Goal: Task Accomplishment & Management: Manage account settings

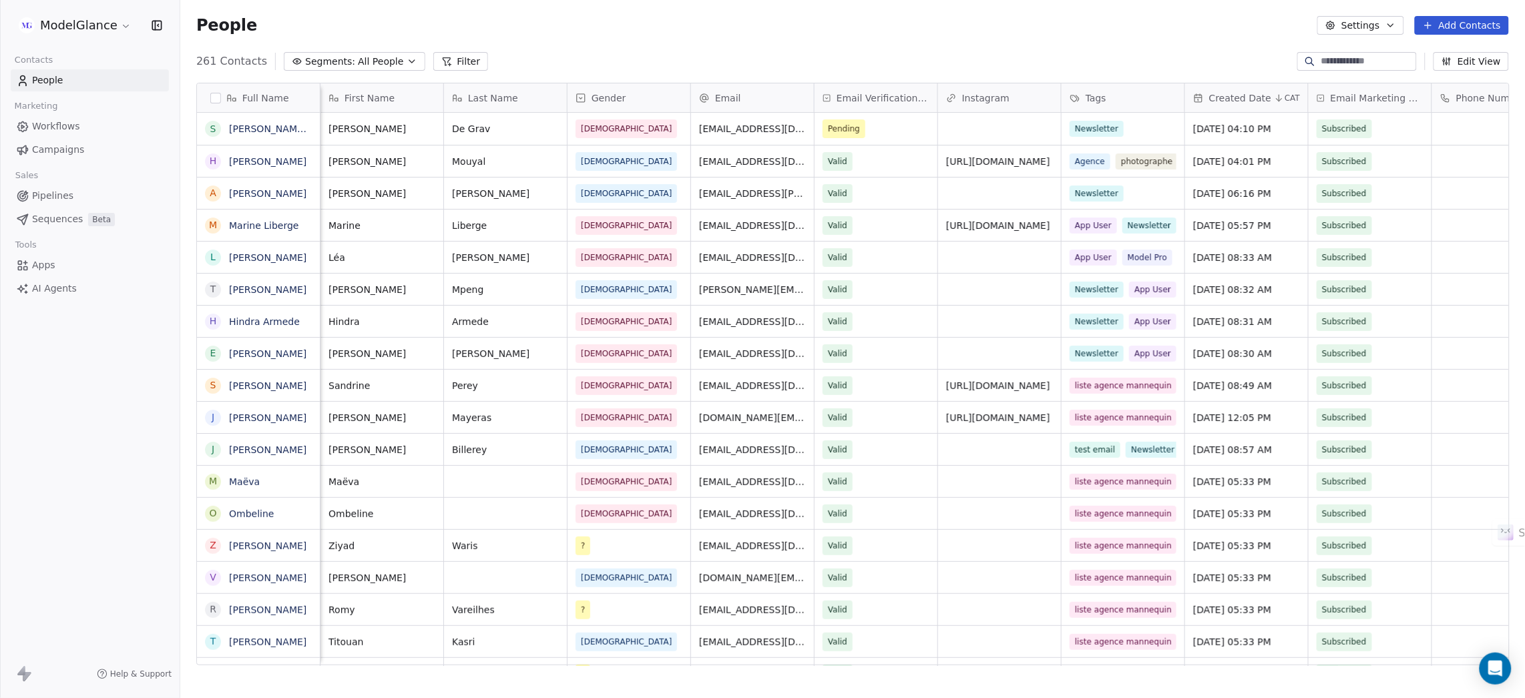
scroll to position [599, 1329]
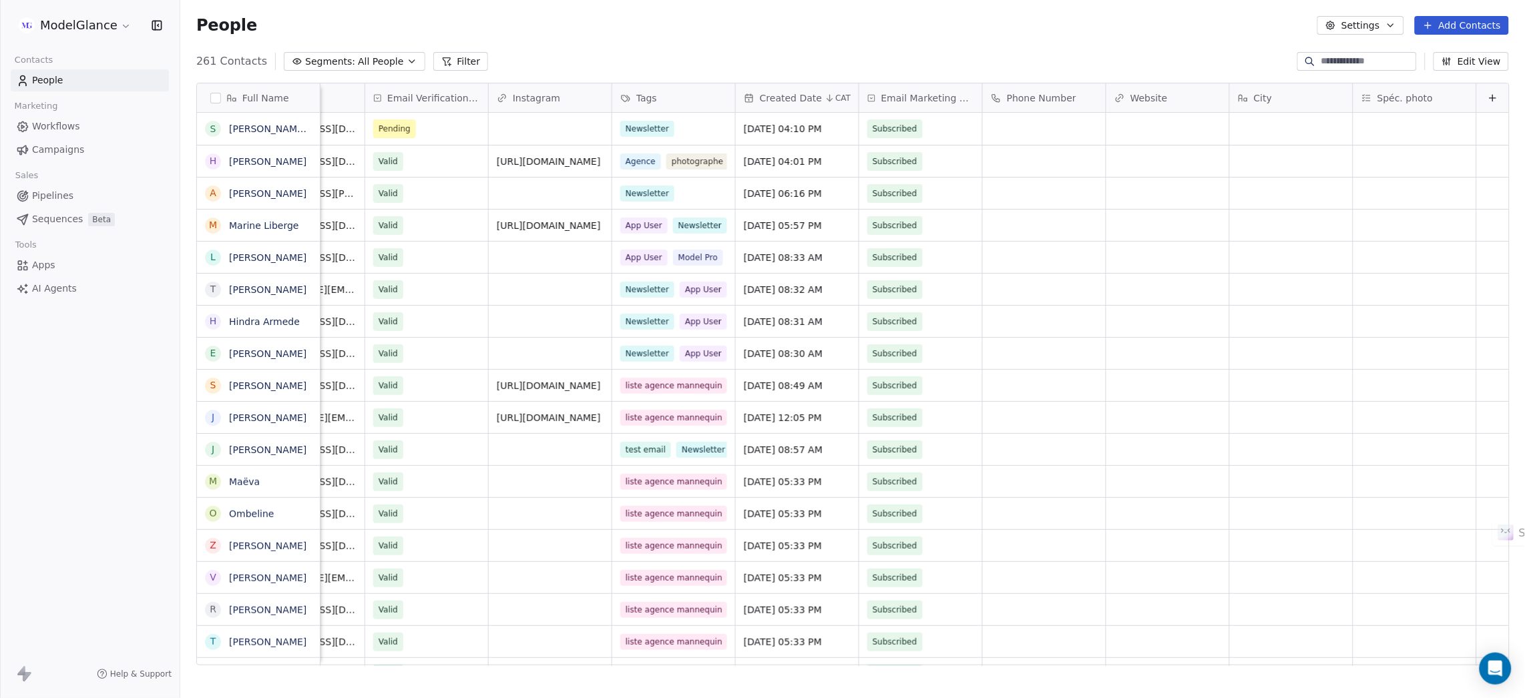
click at [924, 94] on span "Email Marketing Consent" at bounding box center [927, 97] width 93 height 13
click at [910, 43] on html "ModelGlance Contacts People Marketing Workflows Campaigns Sales Pipelines Seque…" at bounding box center [762, 399] width 1525 height 798
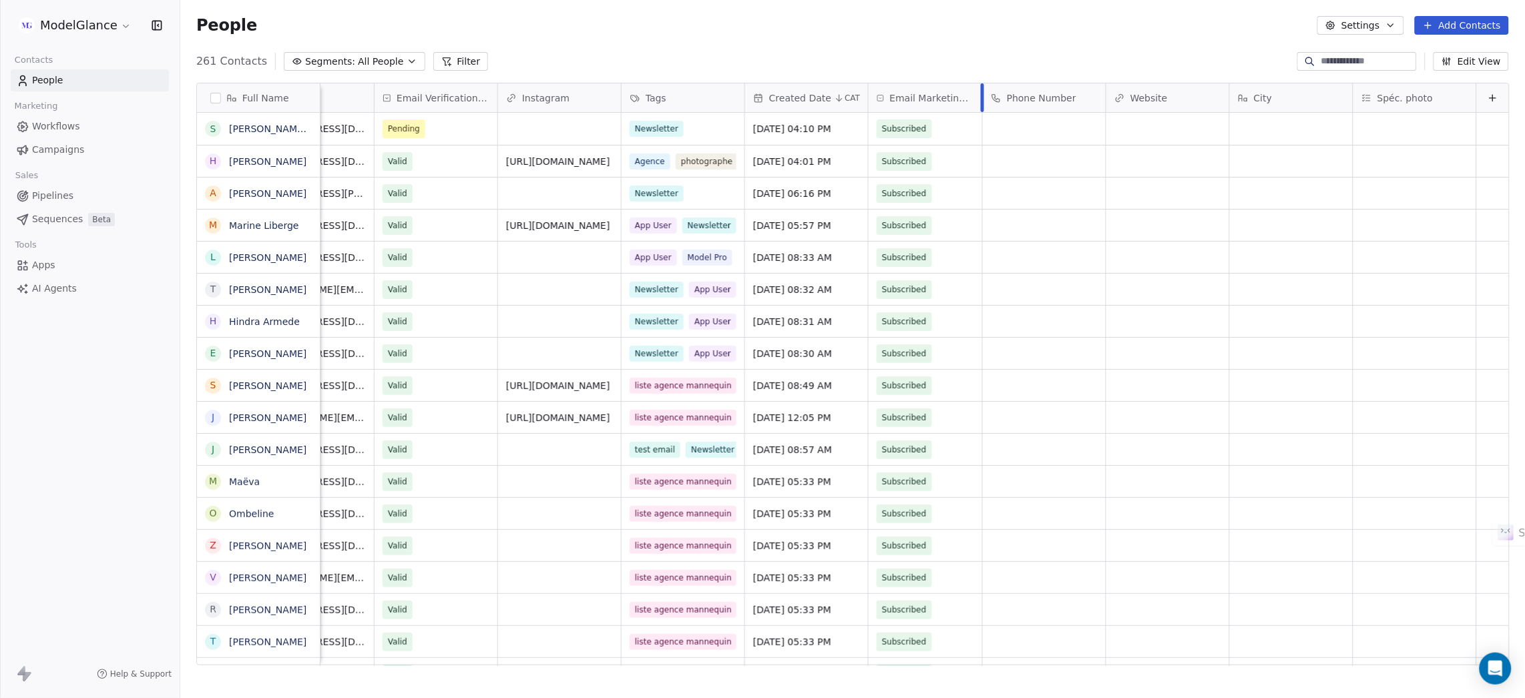
scroll to position [0, 452]
drag, startPoint x: 965, startPoint y: 92, endPoint x: 954, endPoint y: 91, distance: 10.8
click at [954, 91] on div "Email Marketing Consent" at bounding box center [926, 97] width 111 height 29
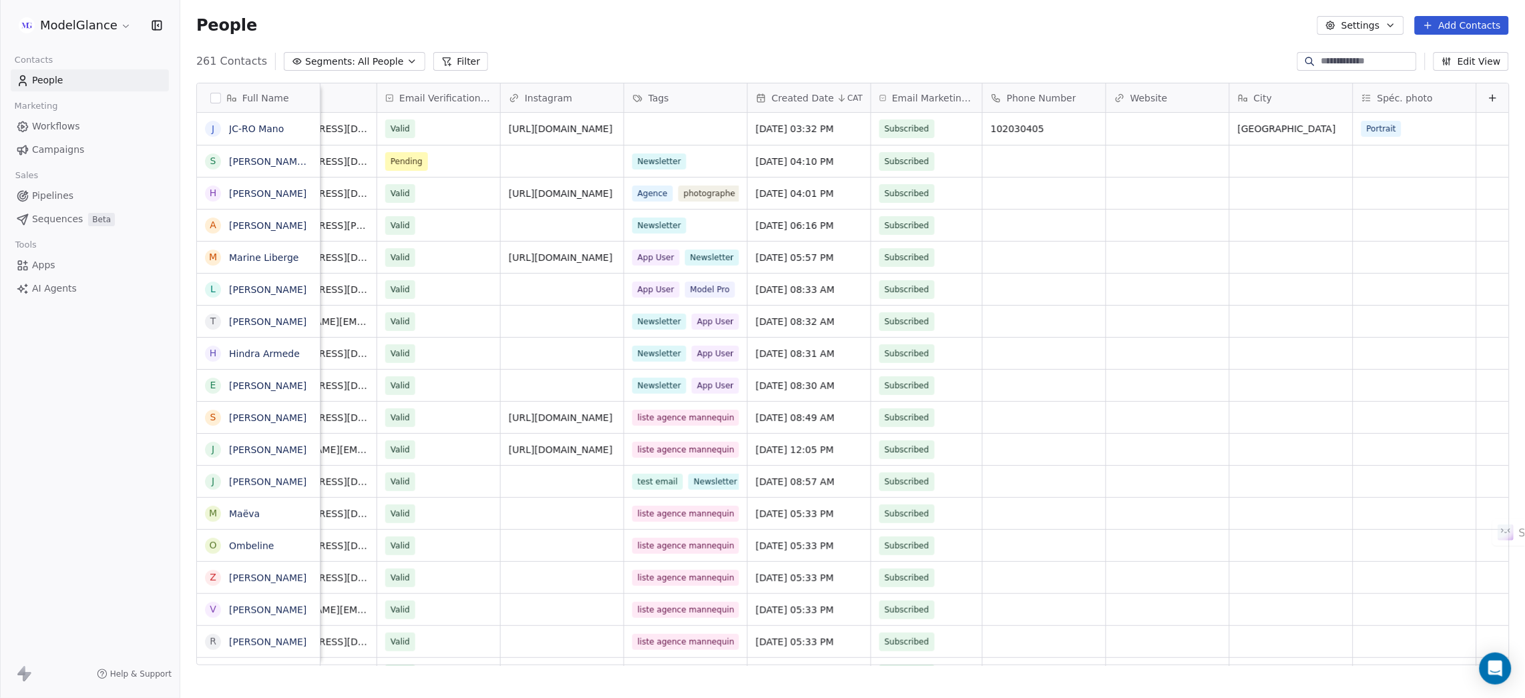
click at [1223, 647] on html "ModelGlance Contacts People Marketing Workflows Campaigns Sales Pipelines Seque…" at bounding box center [762, 399] width 1525 height 798
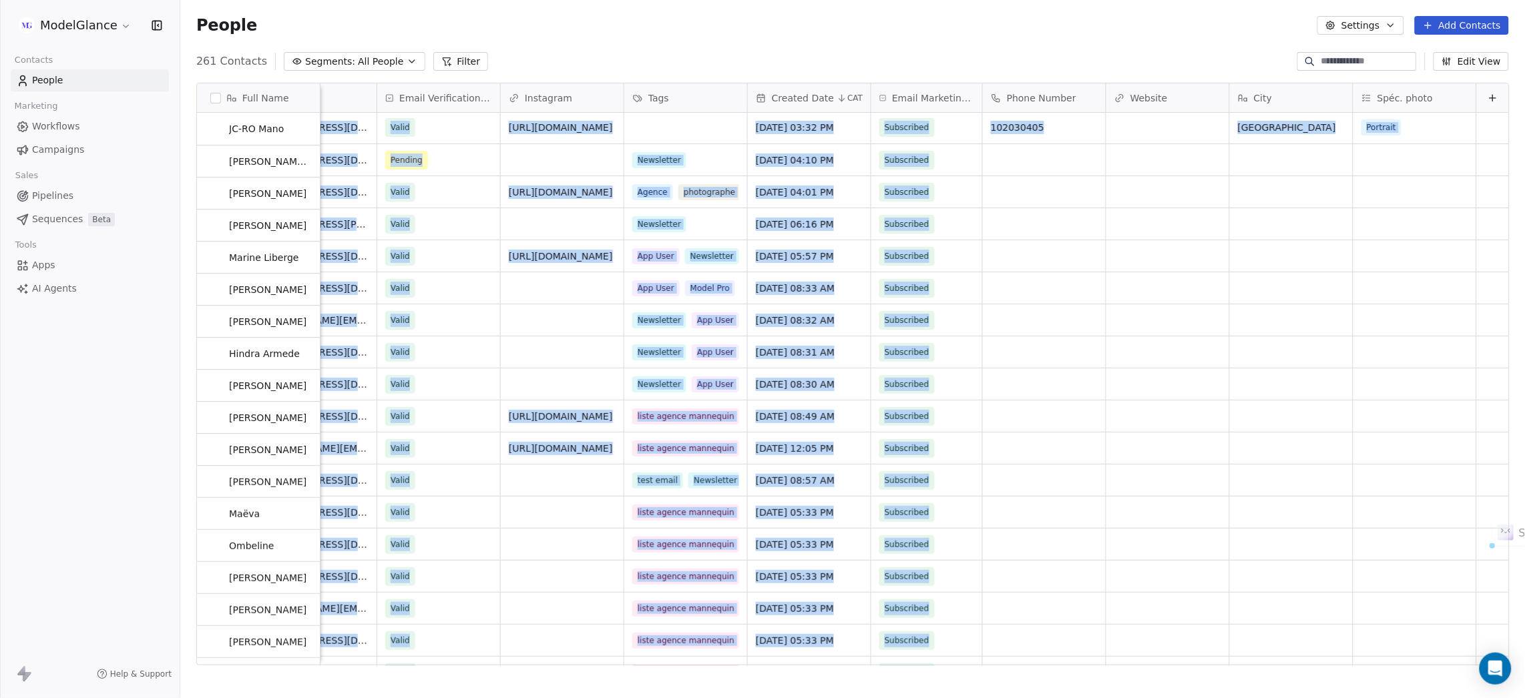
scroll to position [1, 0]
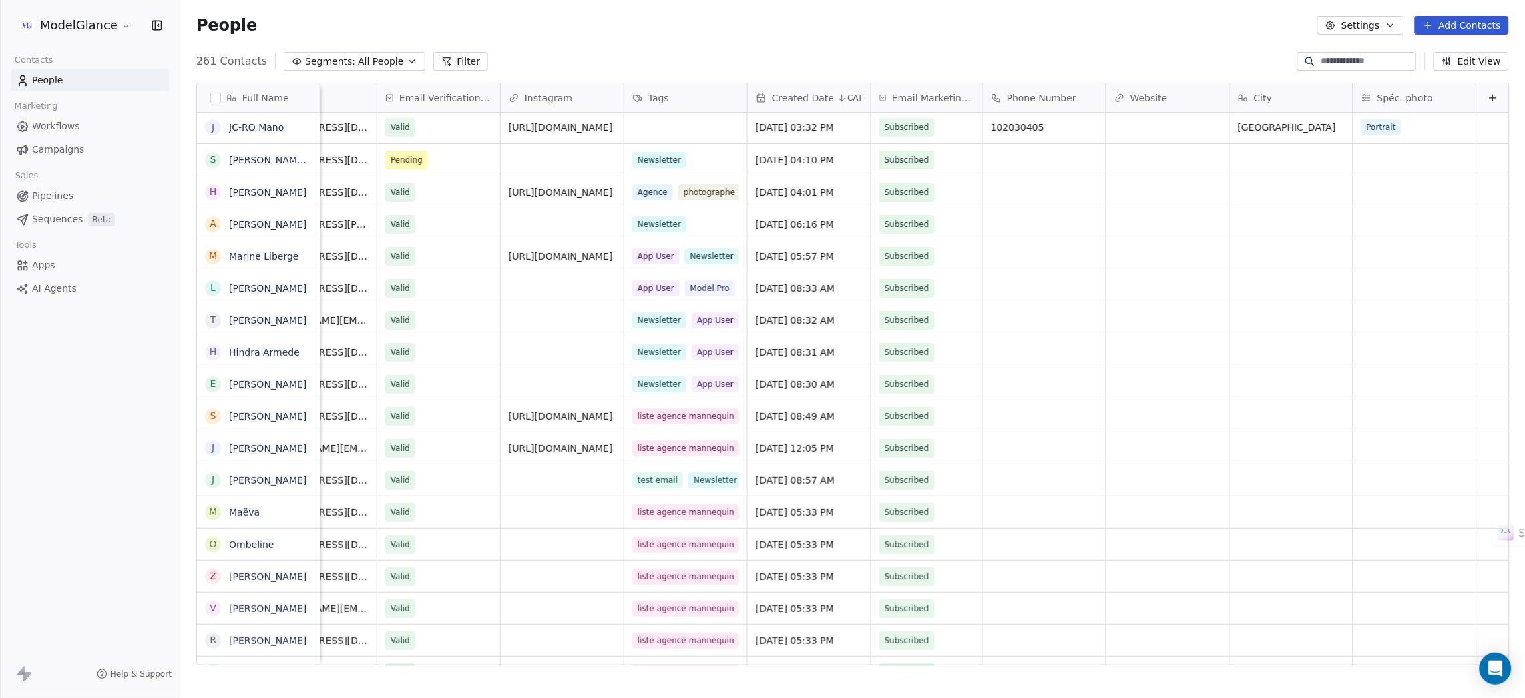
click at [1007, 18] on div "People Settings Add Contacts" at bounding box center [852, 25] width 1312 height 19
click at [1142, 31] on div "People Settings Add Contacts" at bounding box center [852, 25] width 1312 height 19
click at [1121, 35] on div "People Settings Add Contacts" at bounding box center [852, 25] width 1344 height 51
click at [1130, 100] on span "Website" at bounding box center [1148, 97] width 37 height 13
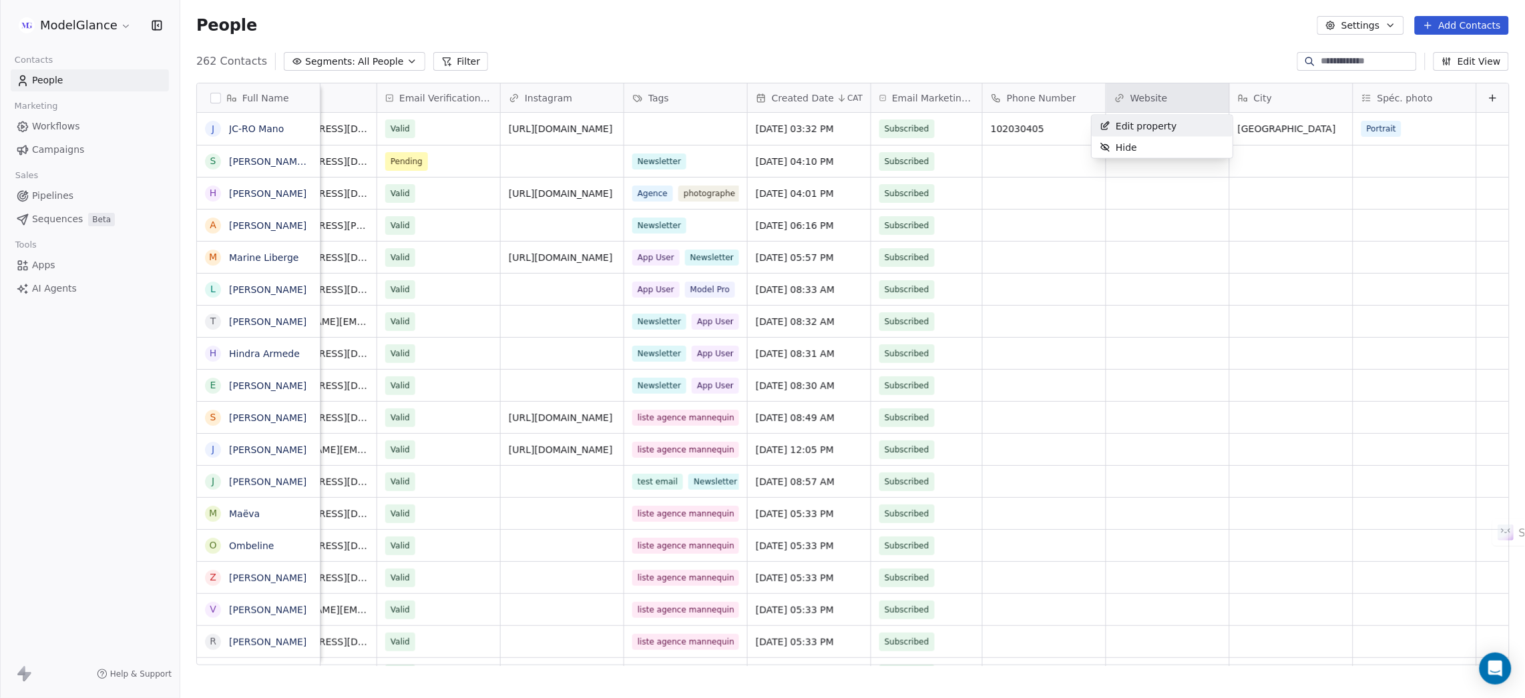
click at [1135, 130] on span "Edit property" at bounding box center [1145, 125] width 61 height 13
click at [1120, 41] on html "ModelGlance Contacts People Marketing Workflows Campaigns Sales Pipelines Seque…" at bounding box center [762, 399] width 1525 height 798
drag, startPoint x: 1078, startPoint y: 17, endPoint x: 1079, endPoint y: 42, distance: 24.7
click at [1075, 22] on html "ModelGlance Contacts People Marketing Workflows Campaigns Sales Pipelines Seque…" at bounding box center [762, 399] width 1525 height 798
click at [1353, 268] on html "ModelGlance Contacts People Marketing Workflows Campaigns Sales Pipelines Seque…" at bounding box center [762, 399] width 1525 height 798
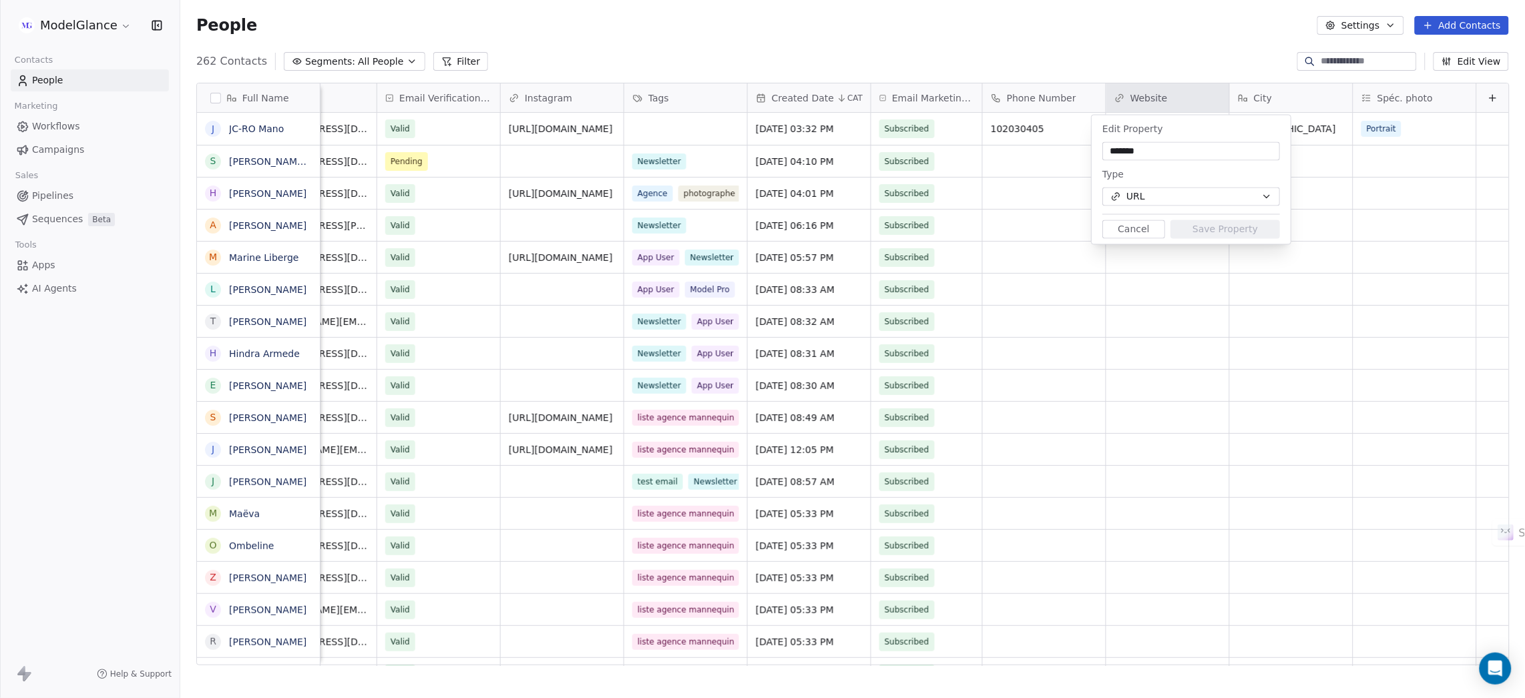
drag, startPoint x: 1390, startPoint y: 192, endPoint x: 1328, endPoint y: 127, distance: 90.2
click at [1387, 186] on html "ModelGlance Contacts People Marketing Workflows Campaigns Sales Pipelines Seque…" at bounding box center [762, 399] width 1525 height 798
click at [1040, 28] on html "ModelGlance Contacts People Marketing Workflows Campaigns Sales Pipelines Seque…" at bounding box center [762, 399] width 1525 height 798
click at [1048, 35] on html "ModelGlance Contacts People Marketing Workflows Campaigns Sales Pipelines Seque…" at bounding box center [762, 399] width 1525 height 798
click at [1148, 106] on html "ModelGlance Contacts People Marketing Workflows Campaigns Sales Pipelines Seque…" at bounding box center [762, 399] width 1525 height 798
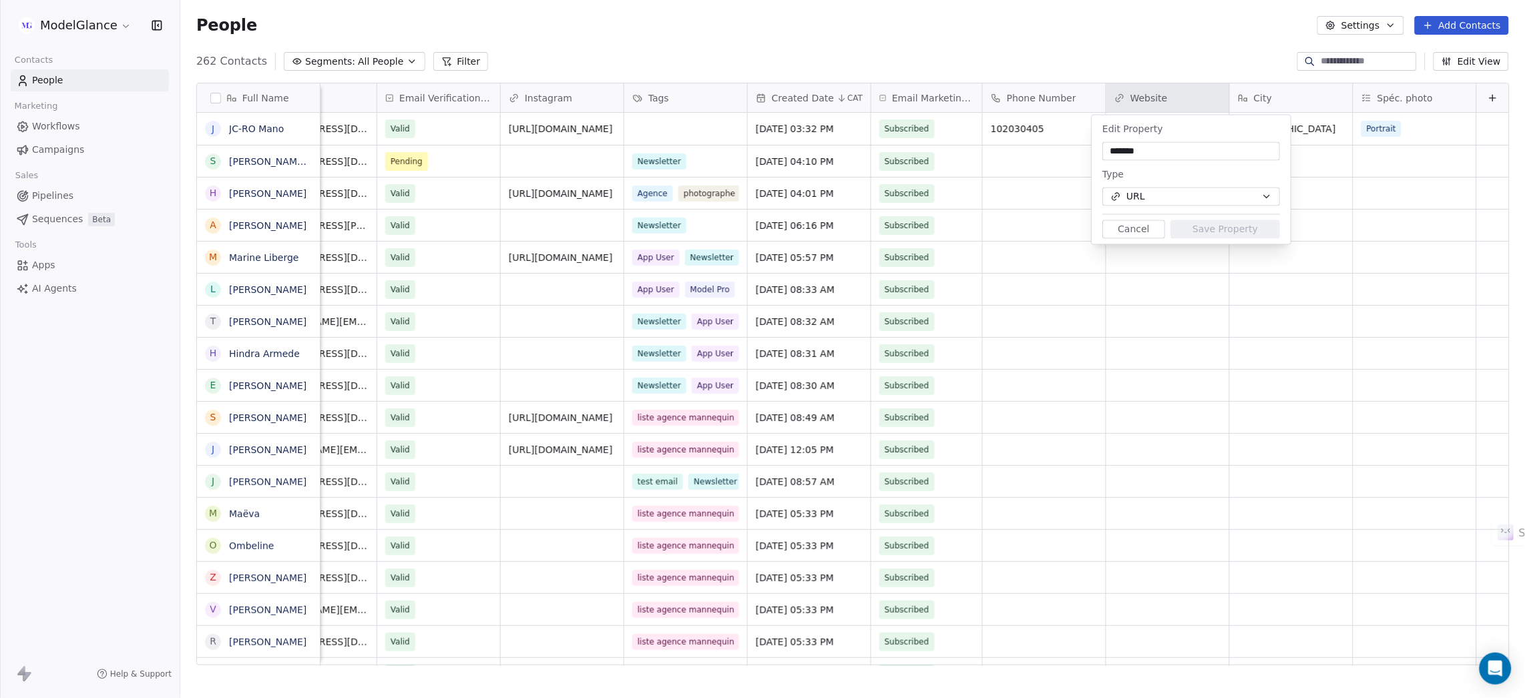
click at [1125, 234] on button "Cancel" at bounding box center [1133, 229] width 63 height 19
click at [1022, 43] on div "People Settings Add Contacts" at bounding box center [852, 25] width 1344 height 51
click at [884, 39] on div "People Settings Add Contacts" at bounding box center [852, 25] width 1344 height 51
click at [771, 39] on div "People Settings Add Contacts" at bounding box center [852, 25] width 1344 height 51
click at [643, 35] on div "People Settings Add Contacts" at bounding box center [852, 25] width 1344 height 51
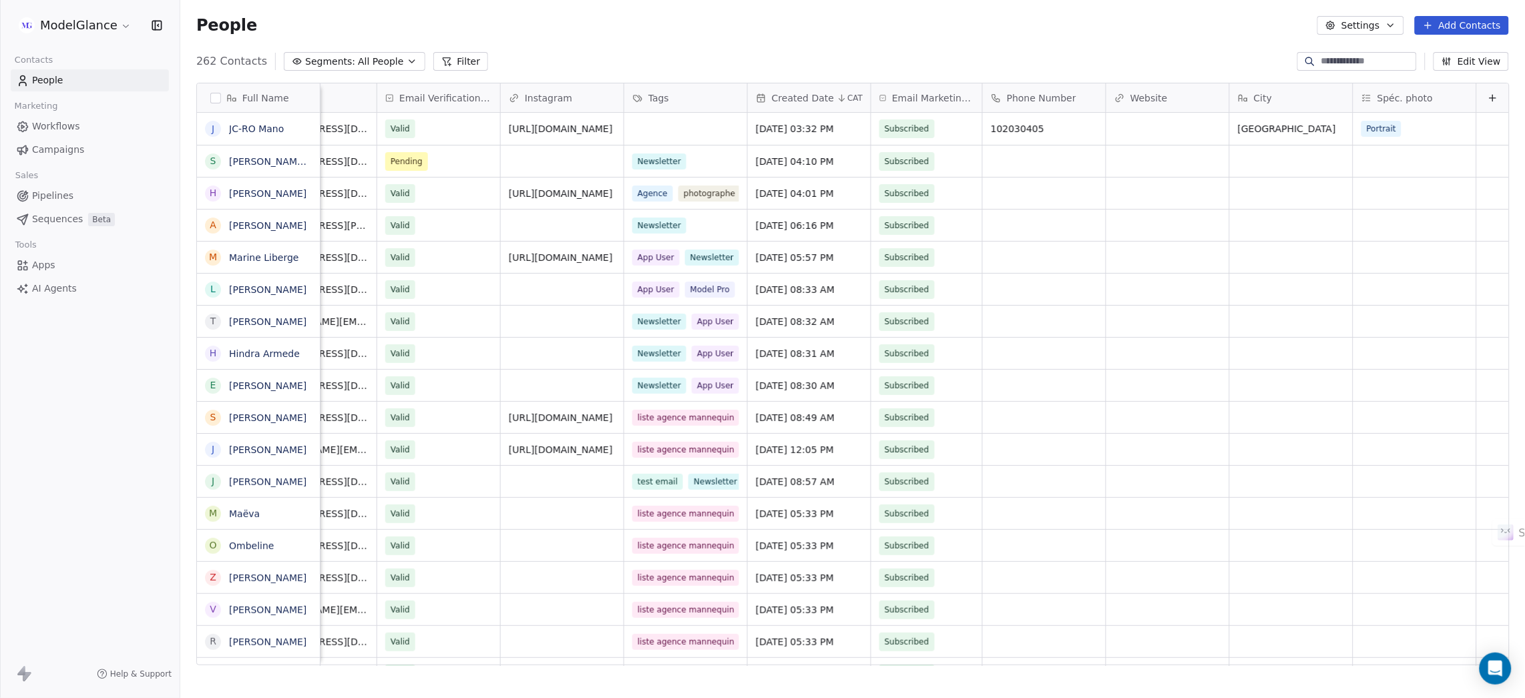
click at [1112, 35] on div "People Settings Add Contacts" at bounding box center [852, 25] width 1344 height 51
click at [1137, 48] on div "People Settings Add Contacts" at bounding box center [852, 25] width 1344 height 51
click at [1040, 35] on div "People Settings Add Contacts" at bounding box center [852, 25] width 1344 height 51
click at [928, 27] on div "People Settings Add Contacts" at bounding box center [852, 25] width 1312 height 19
click at [788, 27] on div "People Settings Add Contacts" at bounding box center [852, 25] width 1312 height 19
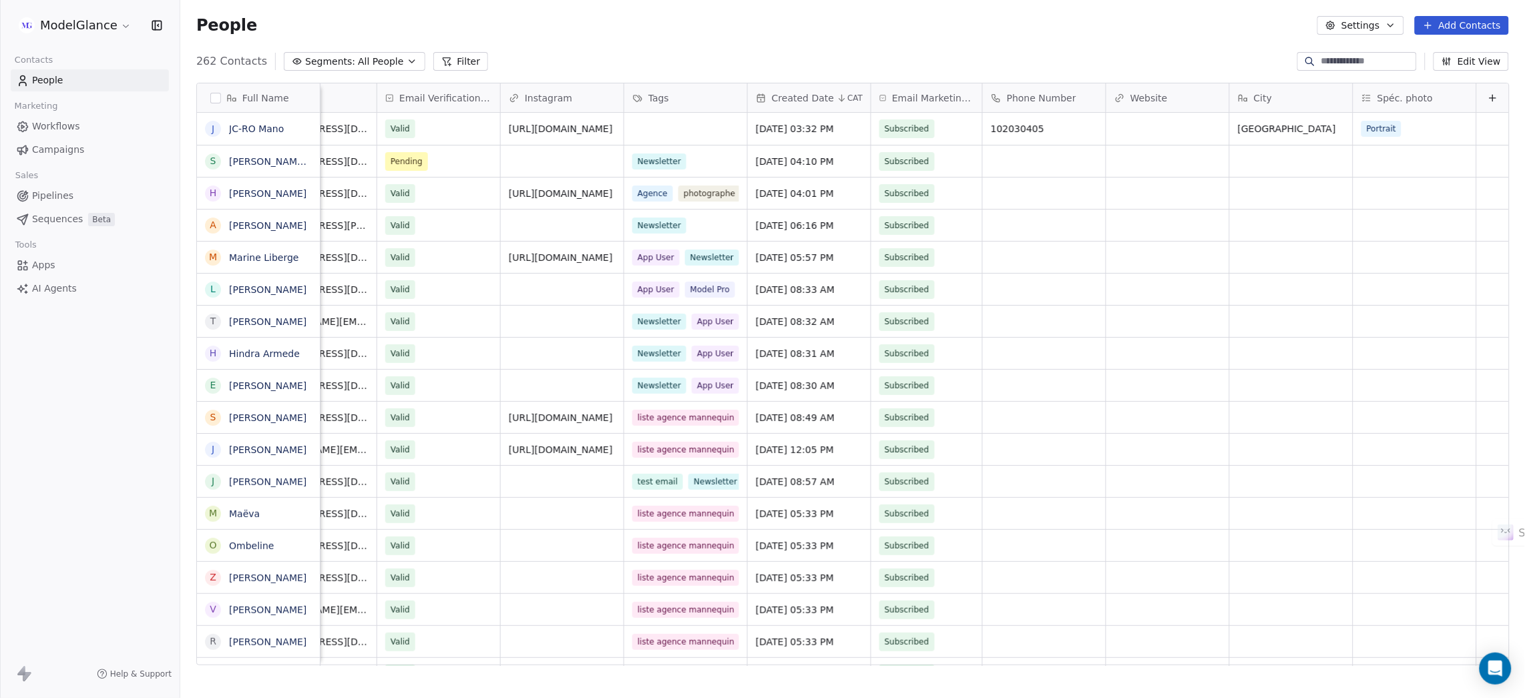
click at [1123, 45] on div "People Settings Add Contacts" at bounding box center [852, 25] width 1344 height 51
click at [1149, 45] on div "People Settings Add Contacts" at bounding box center [852, 25] width 1344 height 51
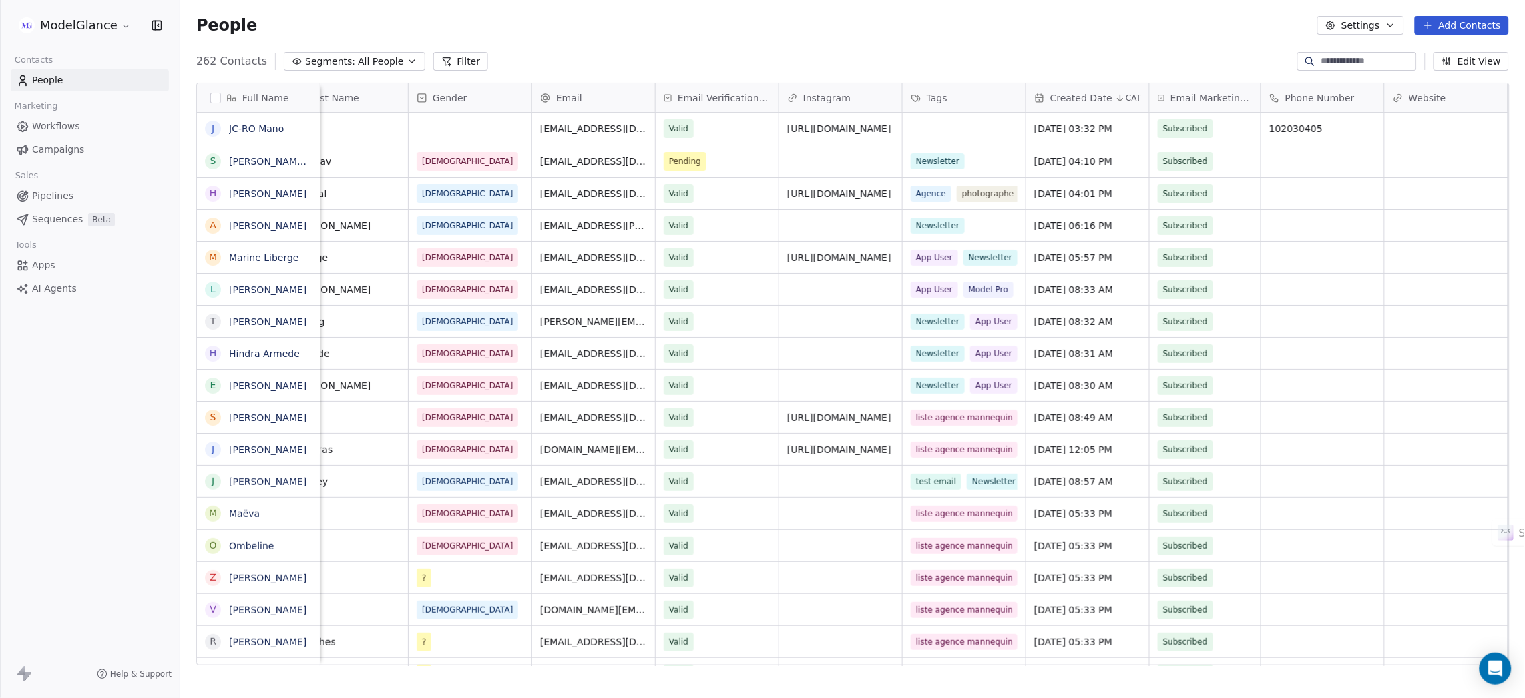
scroll to position [0, 0]
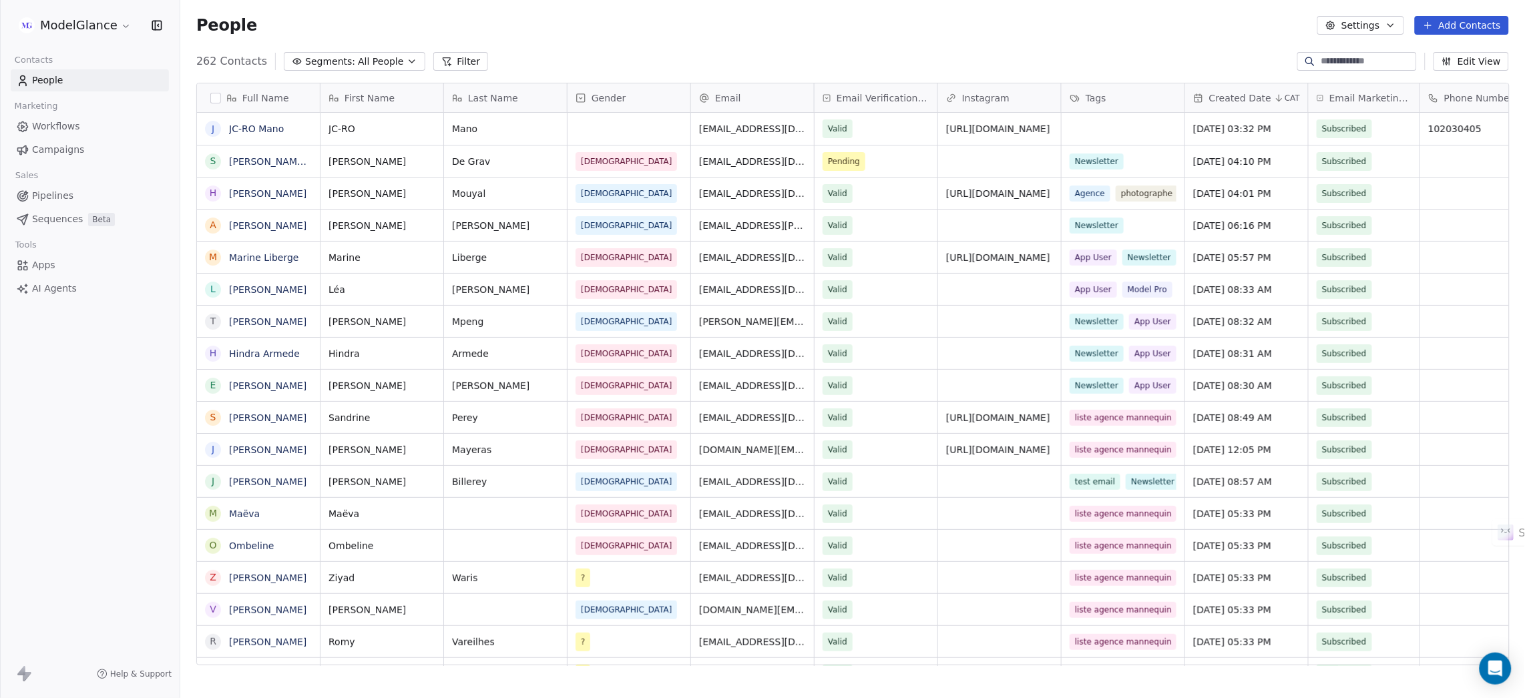
click at [1101, 36] on div "People Settings Add Contacts" at bounding box center [852, 25] width 1344 height 51
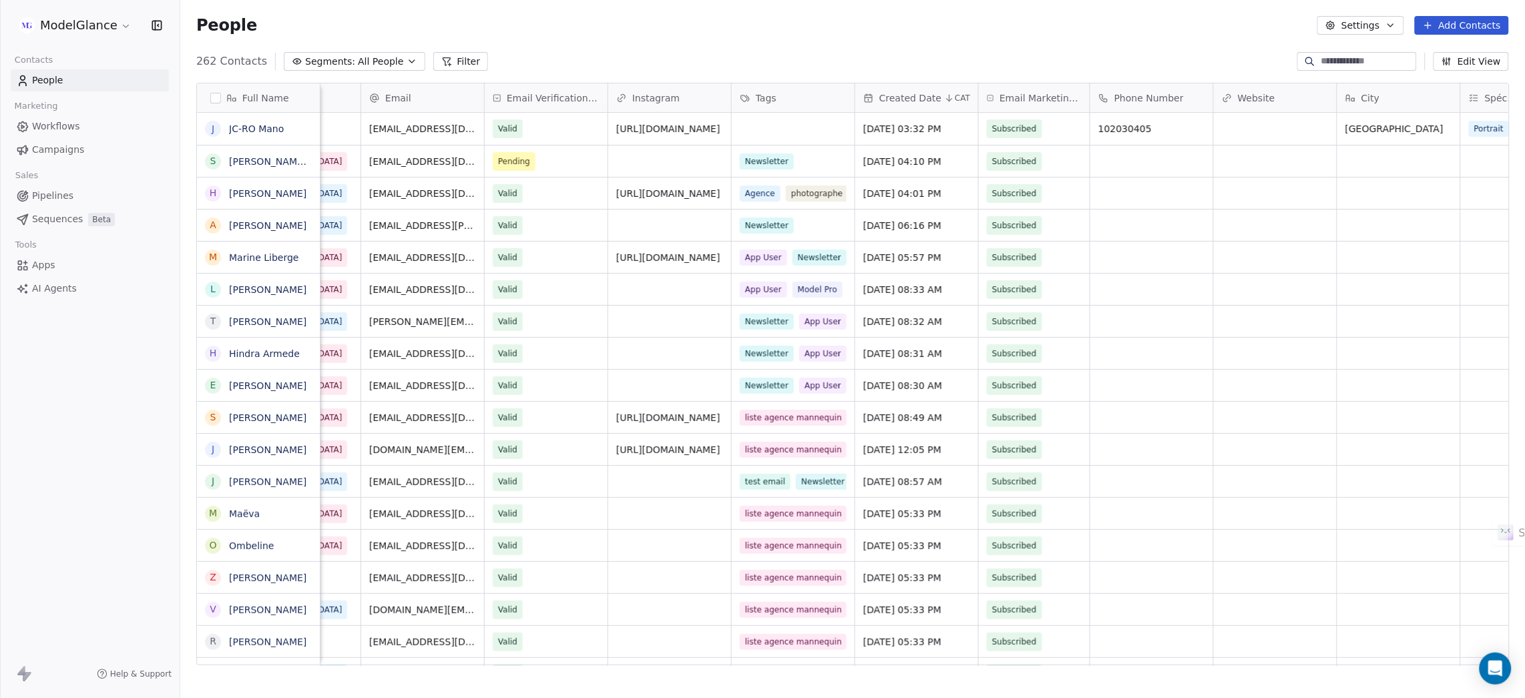
scroll to position [0, 337]
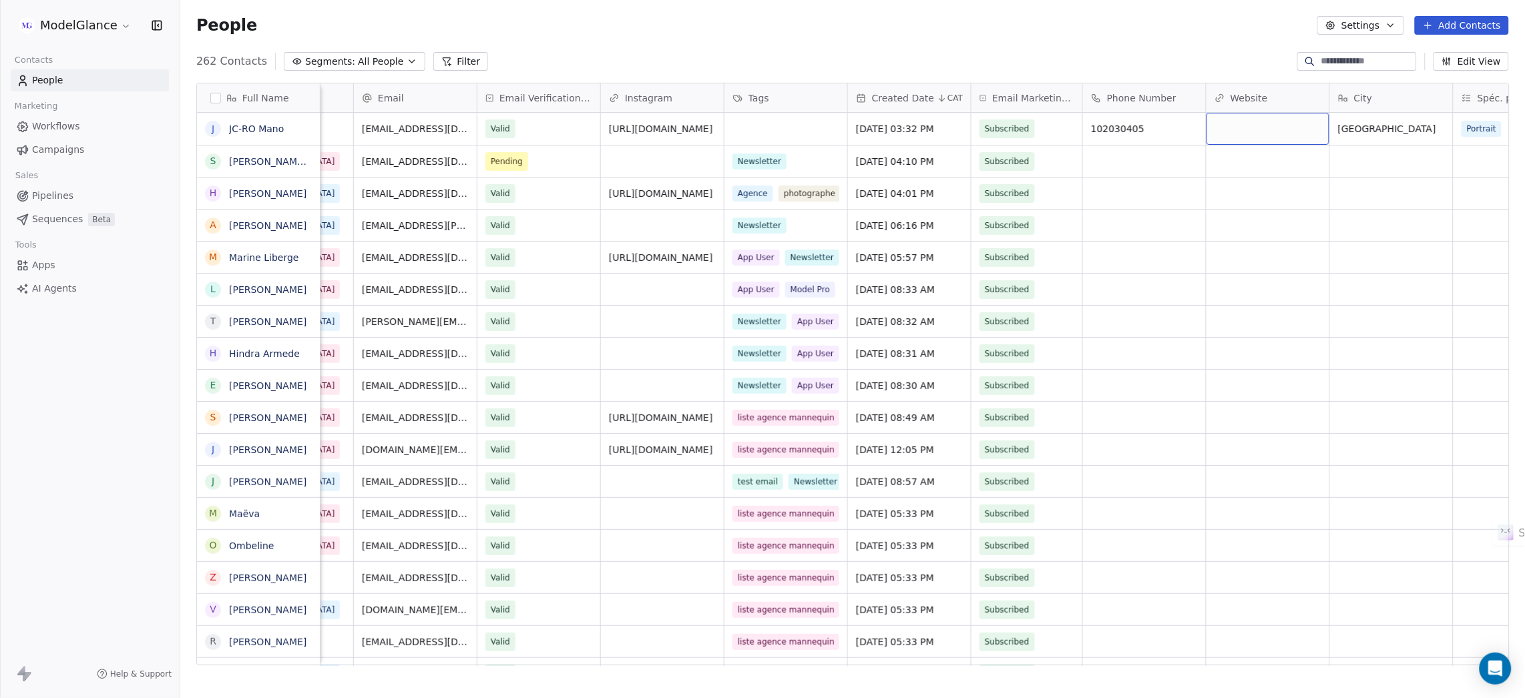
click at [1248, 123] on div "grid" at bounding box center [1267, 129] width 123 height 32
type input "**********"
click at [1178, 32] on html "ModelGlance Contacts People Marketing Workflows Campaigns Sales Pipelines Seque…" at bounding box center [762, 399] width 1525 height 798
click at [1139, 36] on div "People Settings Add Contacts" at bounding box center [852, 25] width 1344 height 51
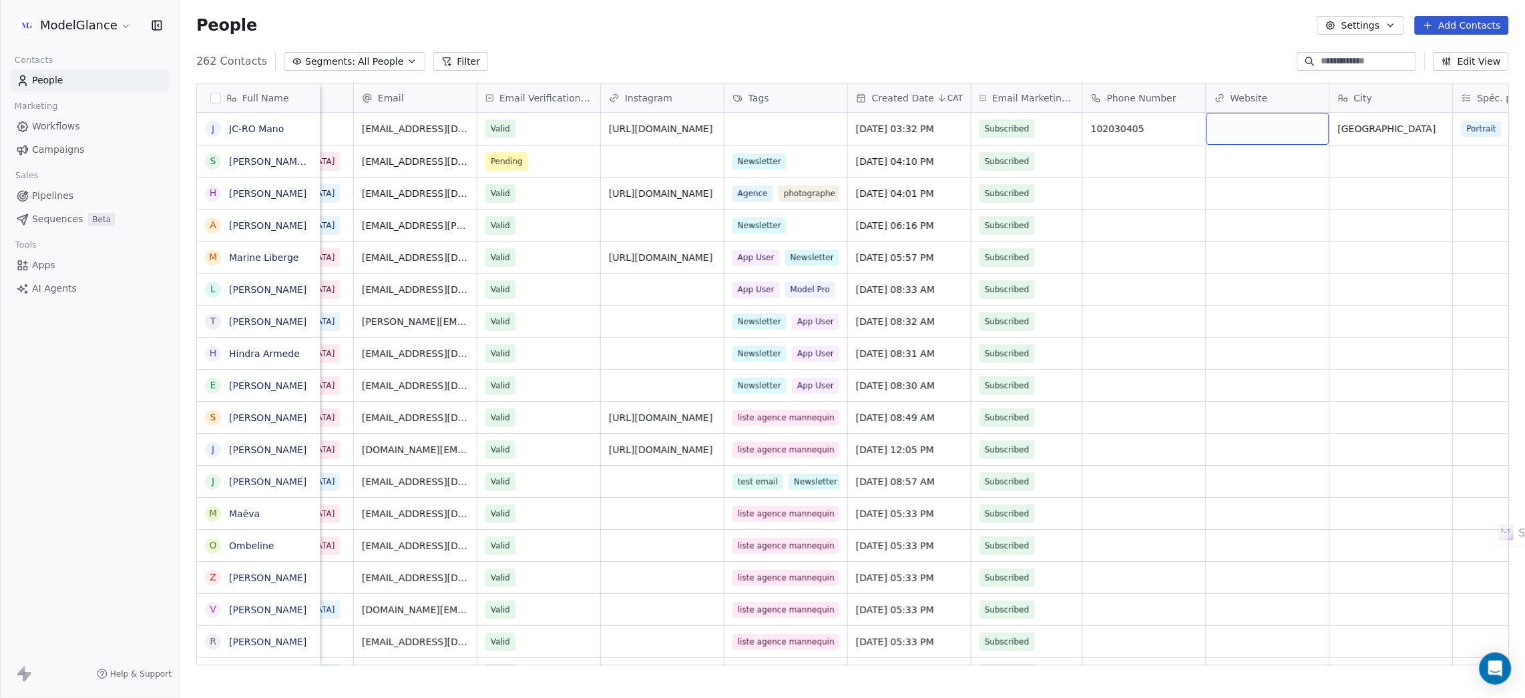
click at [1257, 130] on div "grid" at bounding box center [1267, 129] width 123 height 32
type input "**********"
click at [1136, 30] on div "People Settings Add Contacts" at bounding box center [852, 25] width 1312 height 19
click at [756, 47] on div "People Settings Add Contacts" at bounding box center [852, 25] width 1344 height 51
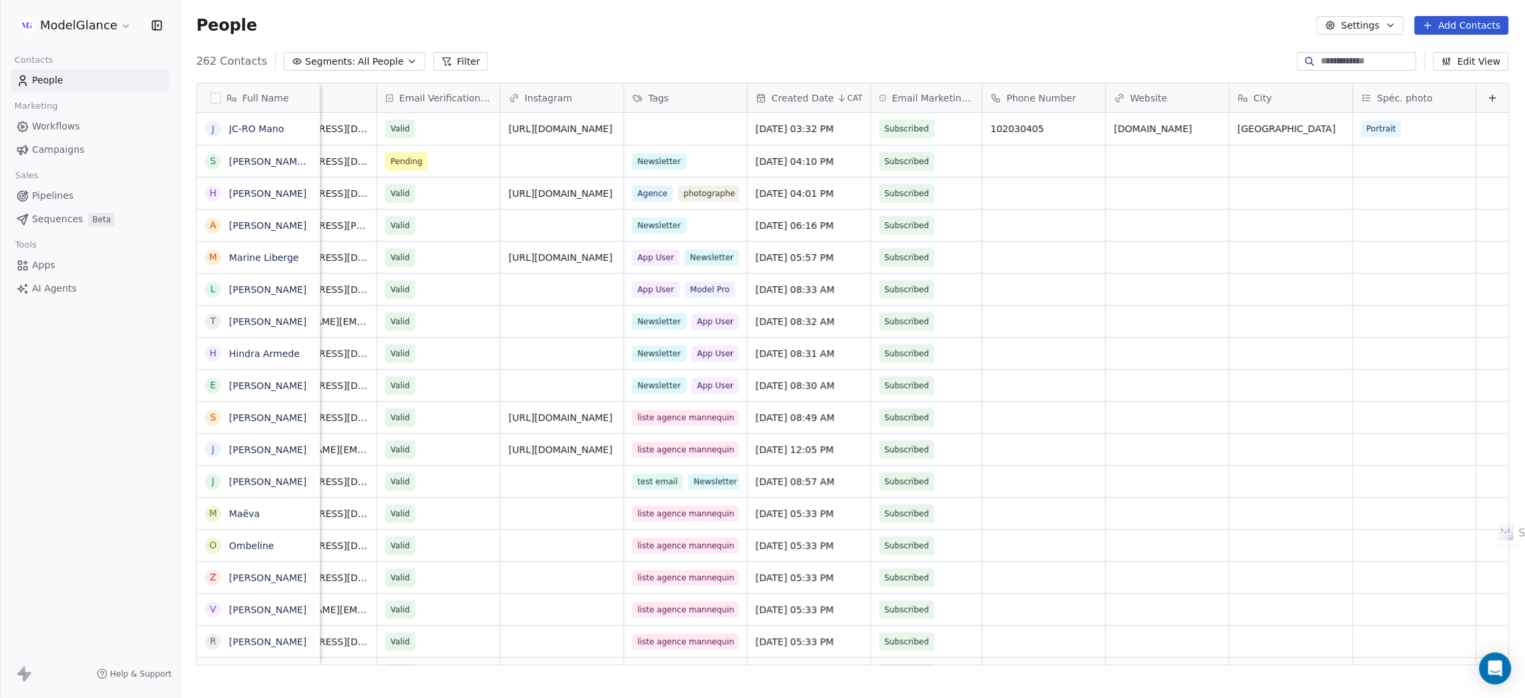
scroll to position [0, 0]
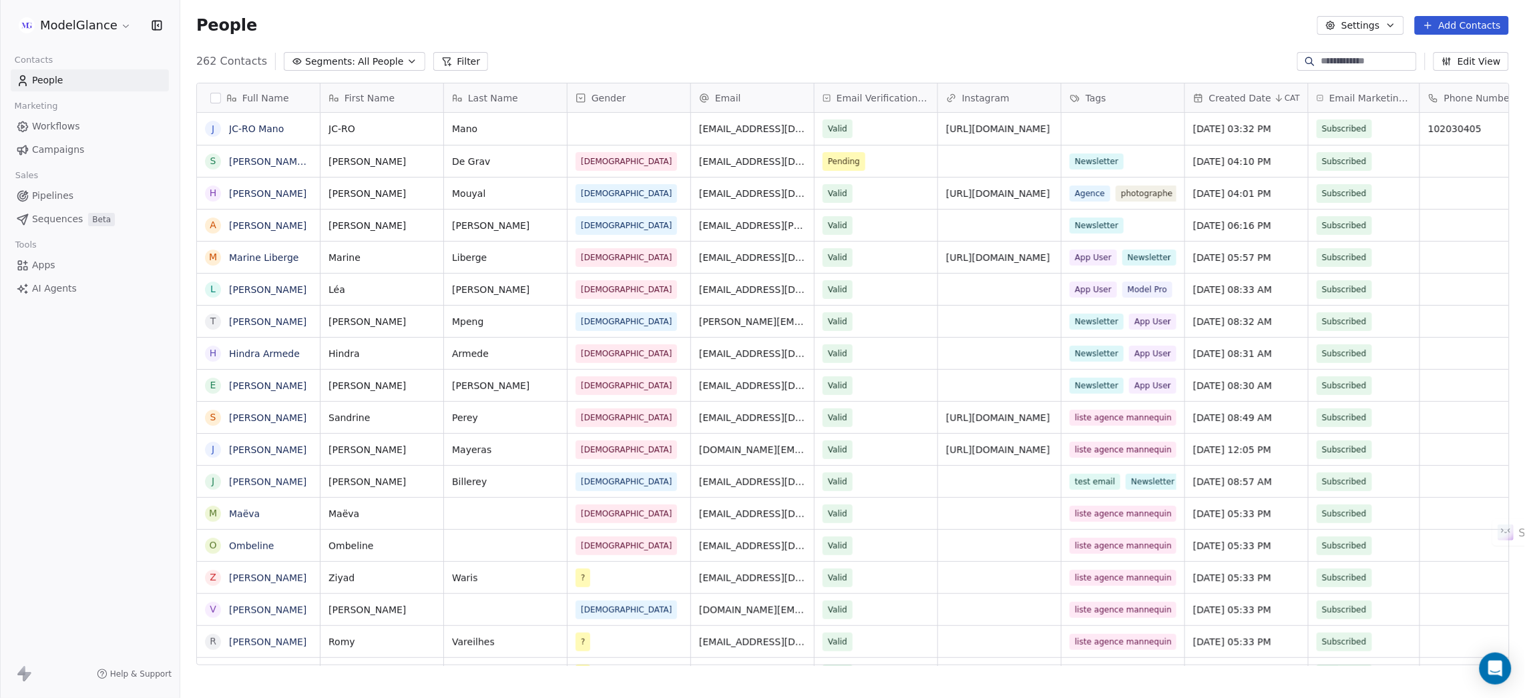
drag, startPoint x: 776, startPoint y: 24, endPoint x: 726, endPoint y: 14, distance: 51.1
click at [772, 24] on div "People Settings Add Contacts" at bounding box center [852, 25] width 1312 height 19
click at [602, 43] on div "People Settings Add Contacts" at bounding box center [852, 25] width 1344 height 51
click at [242, 125] on link "JC-RO Mano" at bounding box center [256, 128] width 55 height 11
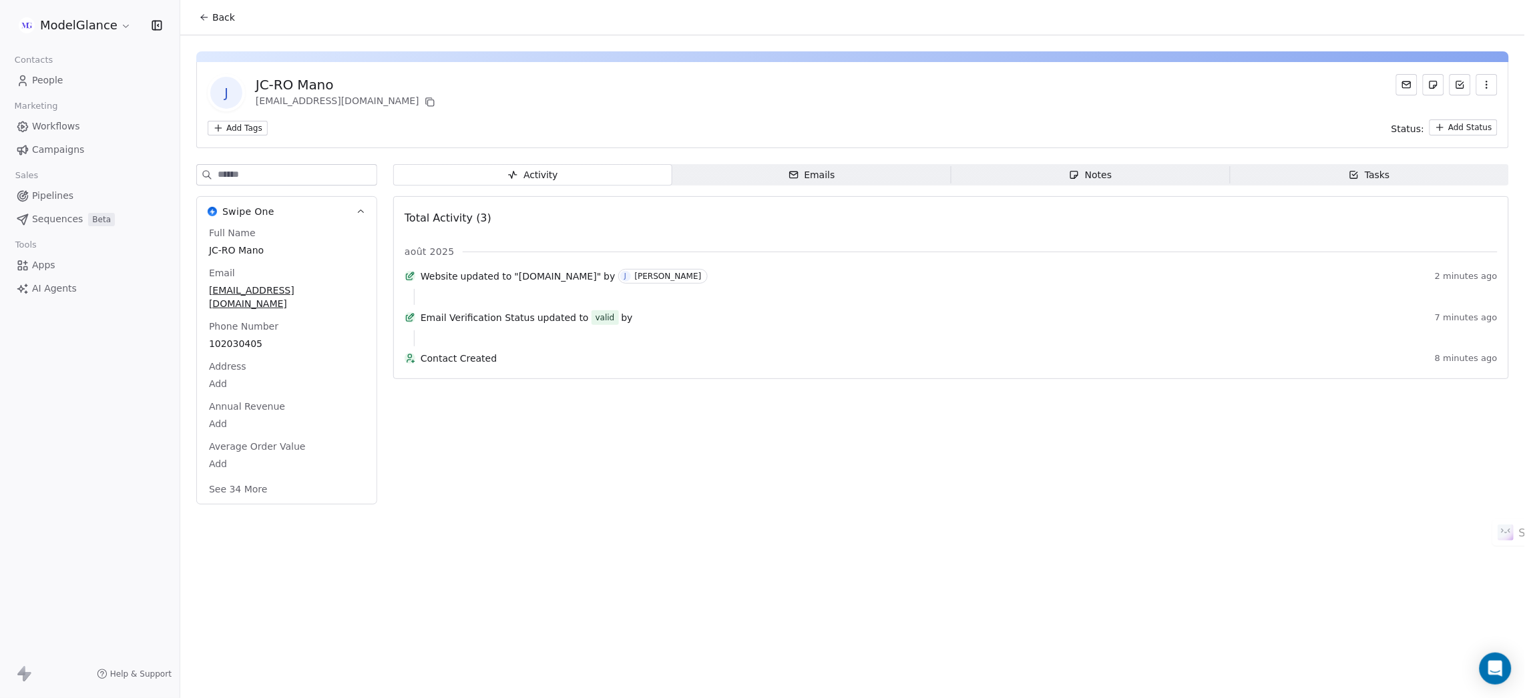
click at [1491, 80] on icon "button" at bounding box center [1486, 84] width 11 height 11
click at [1436, 107] on div "Delete" at bounding box center [1468, 113] width 89 height 21
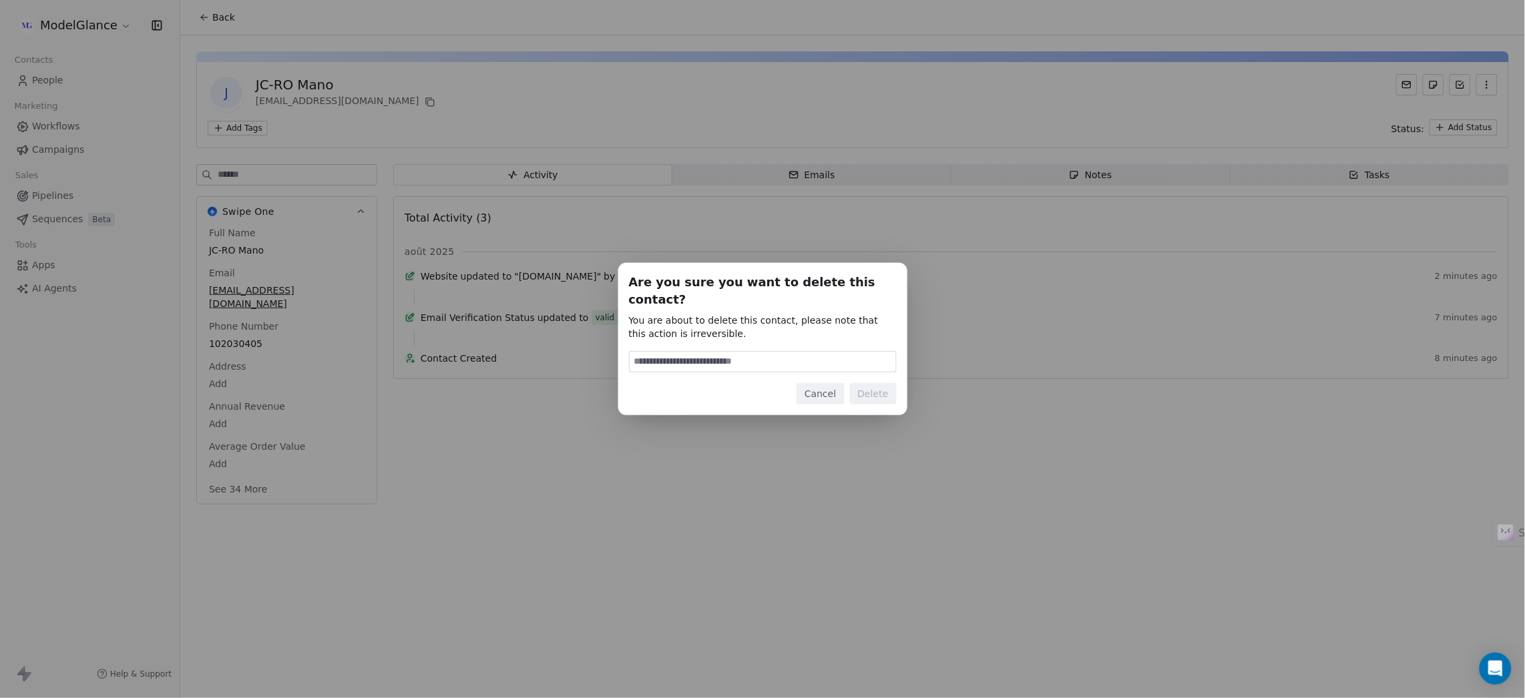
click at [704, 360] on input at bounding box center [762, 362] width 266 height 20
type input "******"
click at [866, 383] on button "Delete" at bounding box center [873, 393] width 47 height 21
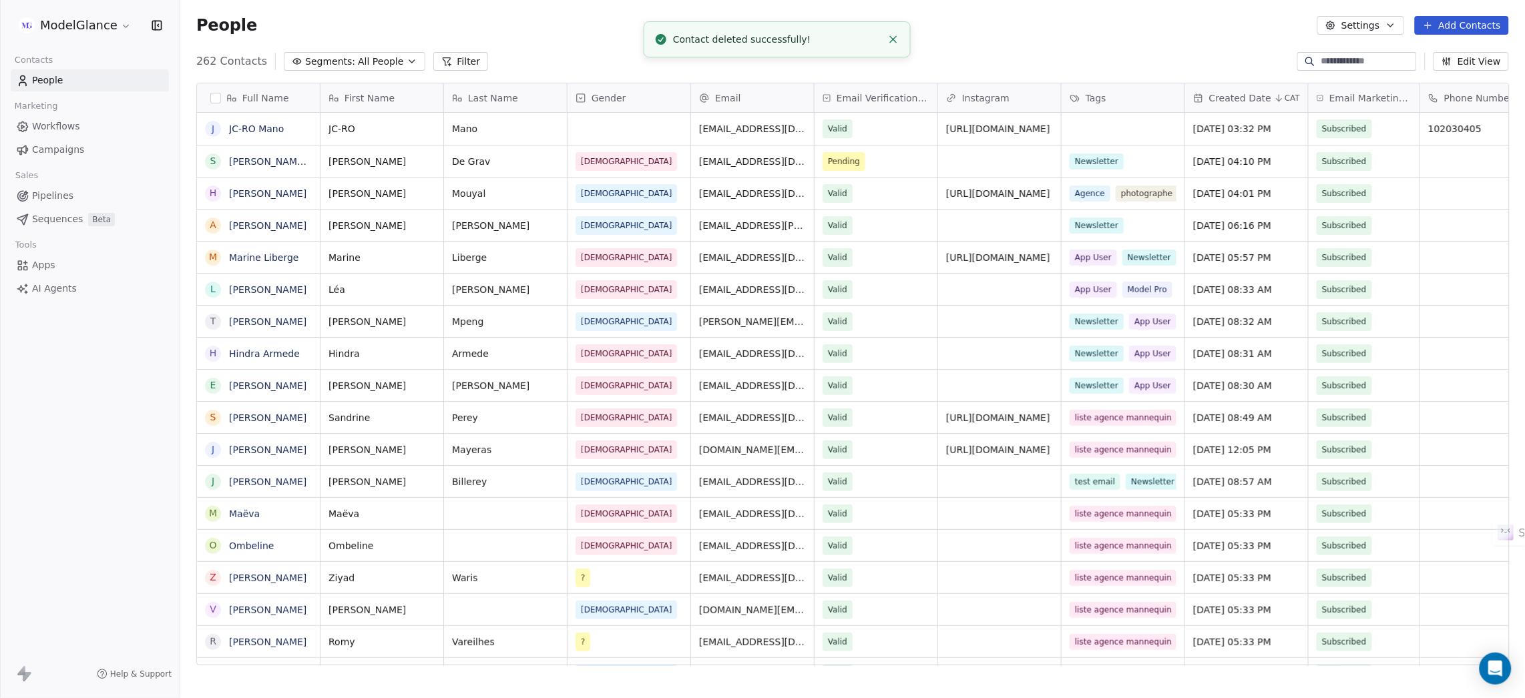
scroll to position [599, 1329]
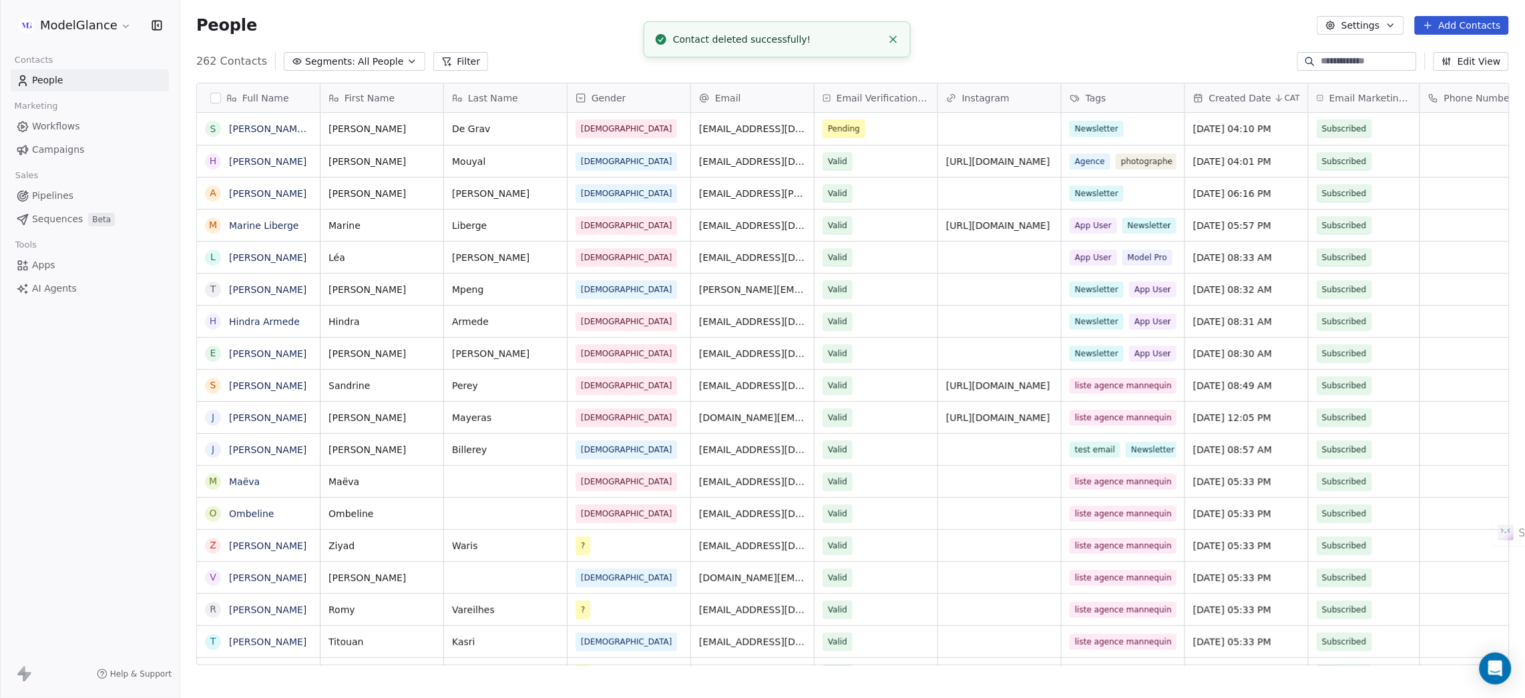
click at [1029, 45] on div "People Settings Add Contacts" at bounding box center [852, 25] width 1344 height 51
click at [999, 44] on div "People Settings Add Contacts" at bounding box center [852, 25] width 1344 height 51
click at [616, 55] on div "262 Contacts Segments: All People Filter Edit View" at bounding box center [852, 61] width 1344 height 21
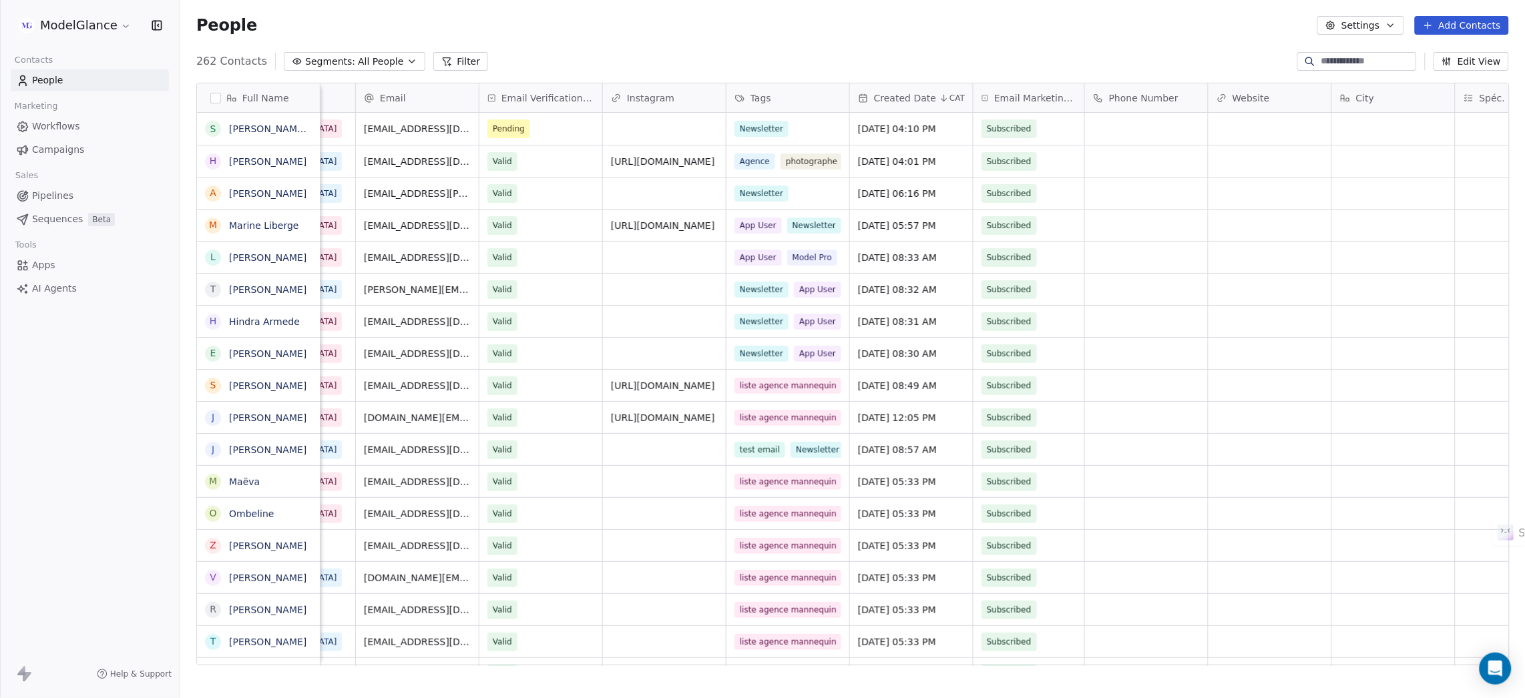
scroll to position [0, 346]
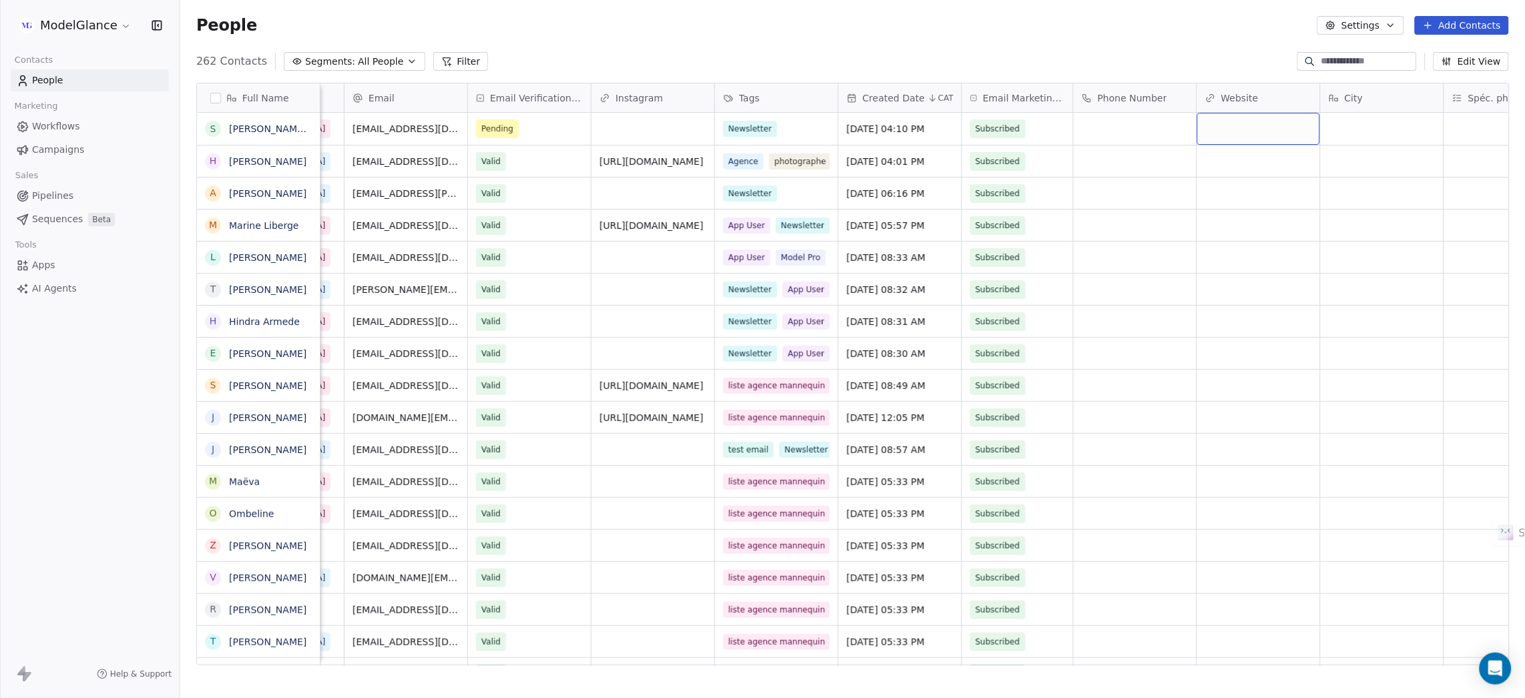
click at [1243, 127] on div "grid" at bounding box center [1258, 129] width 123 height 32
type input "**********"
click at [1128, 40] on div "People Settings Add Contacts" at bounding box center [852, 25] width 1344 height 51
click at [993, 46] on div "People Settings Add Contacts" at bounding box center [852, 25] width 1344 height 51
click at [796, 28] on div "People Settings Add Contacts" at bounding box center [852, 25] width 1312 height 19
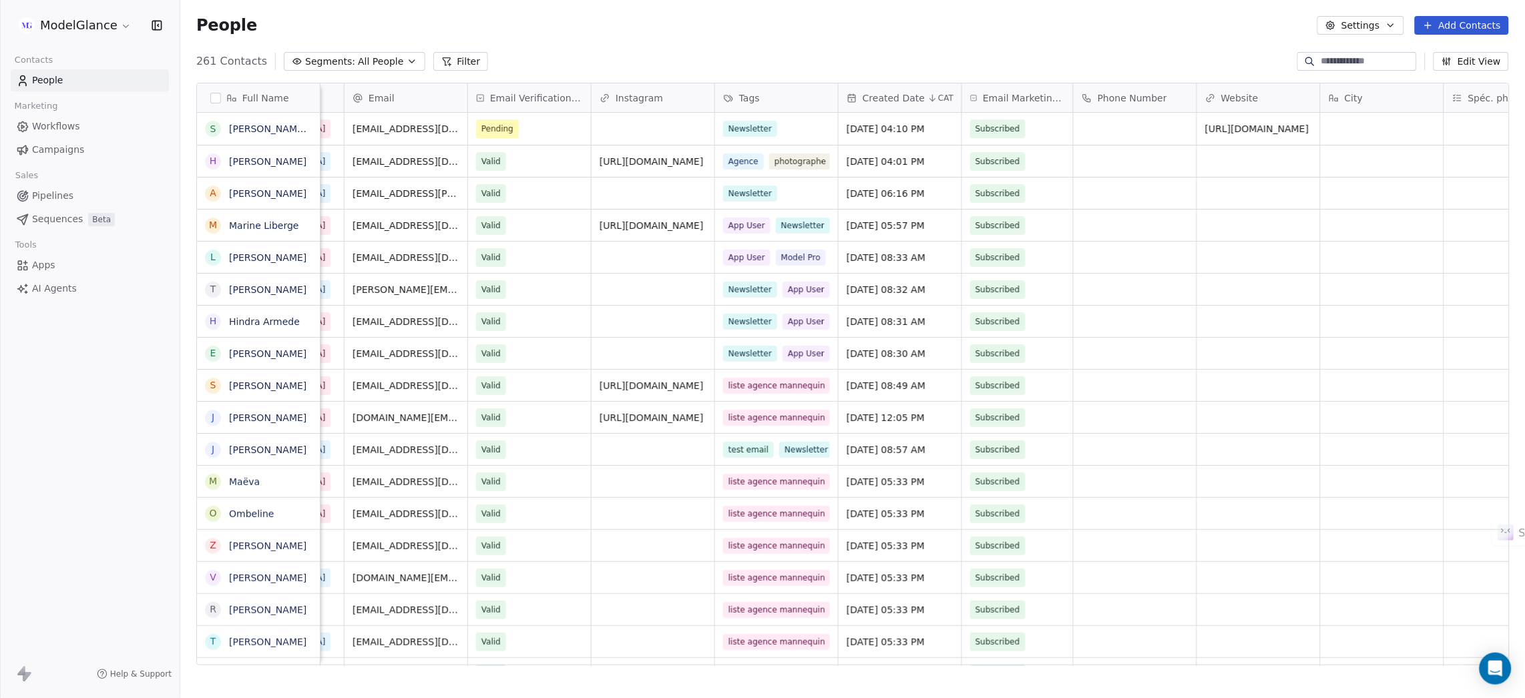
click at [894, 30] on div "People Settings Add Contacts" at bounding box center [852, 25] width 1312 height 19
click at [979, 30] on div "People Settings Add Contacts" at bounding box center [852, 25] width 1312 height 19
click at [1124, 39] on div "People Settings Add Contacts" at bounding box center [852, 25] width 1344 height 51
click at [996, 43] on div "People Settings Add Contacts" at bounding box center [852, 25] width 1344 height 51
click at [878, 38] on div "People Settings Add Contacts" at bounding box center [852, 25] width 1344 height 51
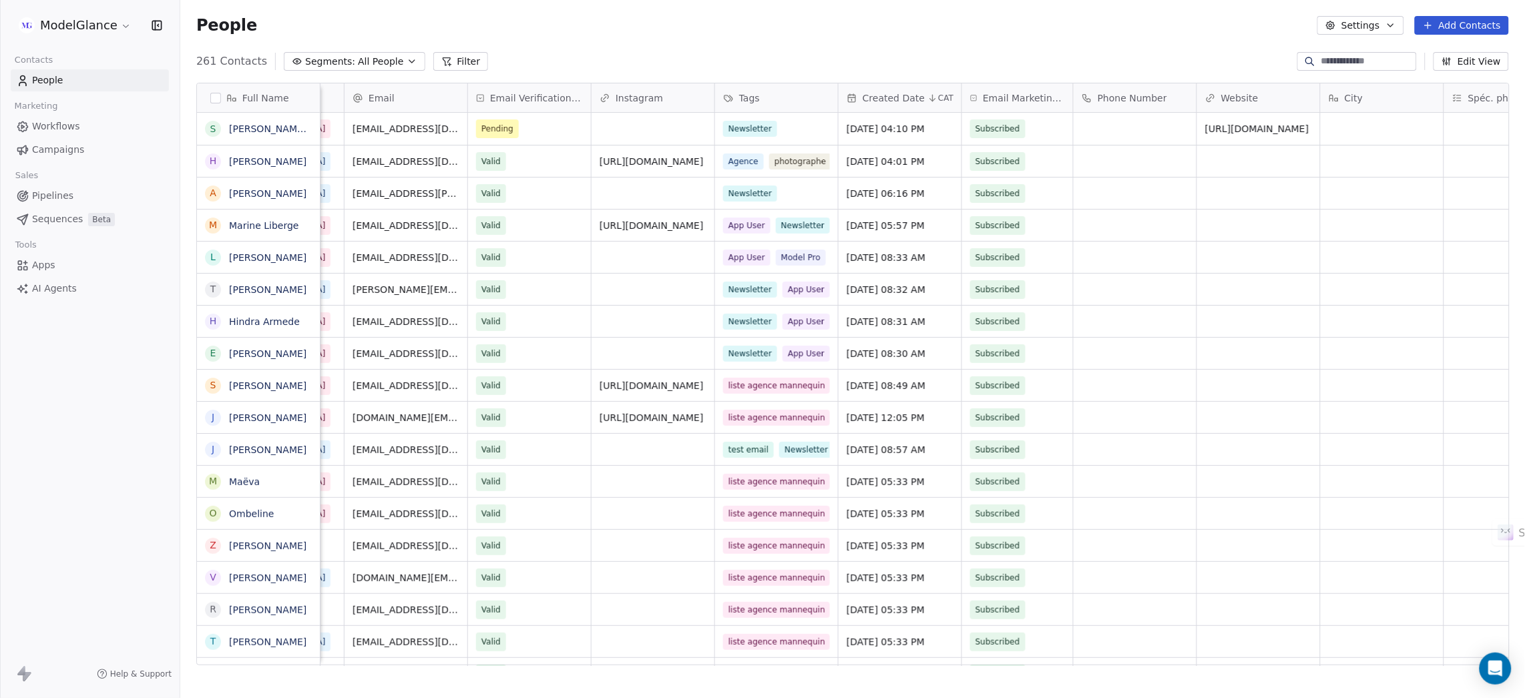
click at [778, 41] on div "People Settings Add Contacts" at bounding box center [852, 25] width 1344 height 51
click at [759, 39] on div "People Settings Add Contacts" at bounding box center [852, 25] width 1344 height 51
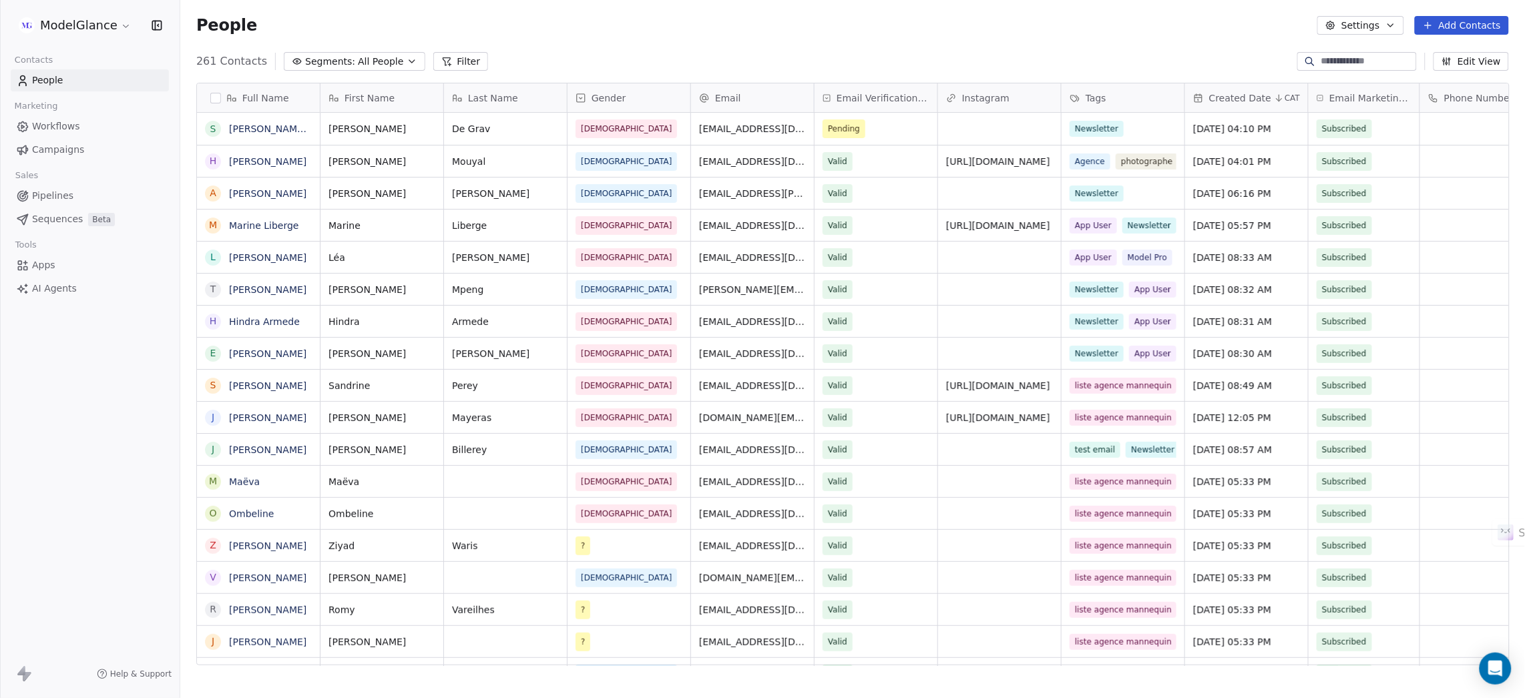
scroll to position [599, 1329]
drag, startPoint x: 736, startPoint y: 43, endPoint x: 598, endPoint y: 46, distance: 138.2
click at [736, 43] on div "People Settings Add Contacts" at bounding box center [852, 25] width 1344 height 51
click at [604, 43] on div "People Settings Add Contacts" at bounding box center [852, 25] width 1344 height 51
click at [606, 43] on div "People Settings Add Contacts" at bounding box center [852, 25] width 1344 height 51
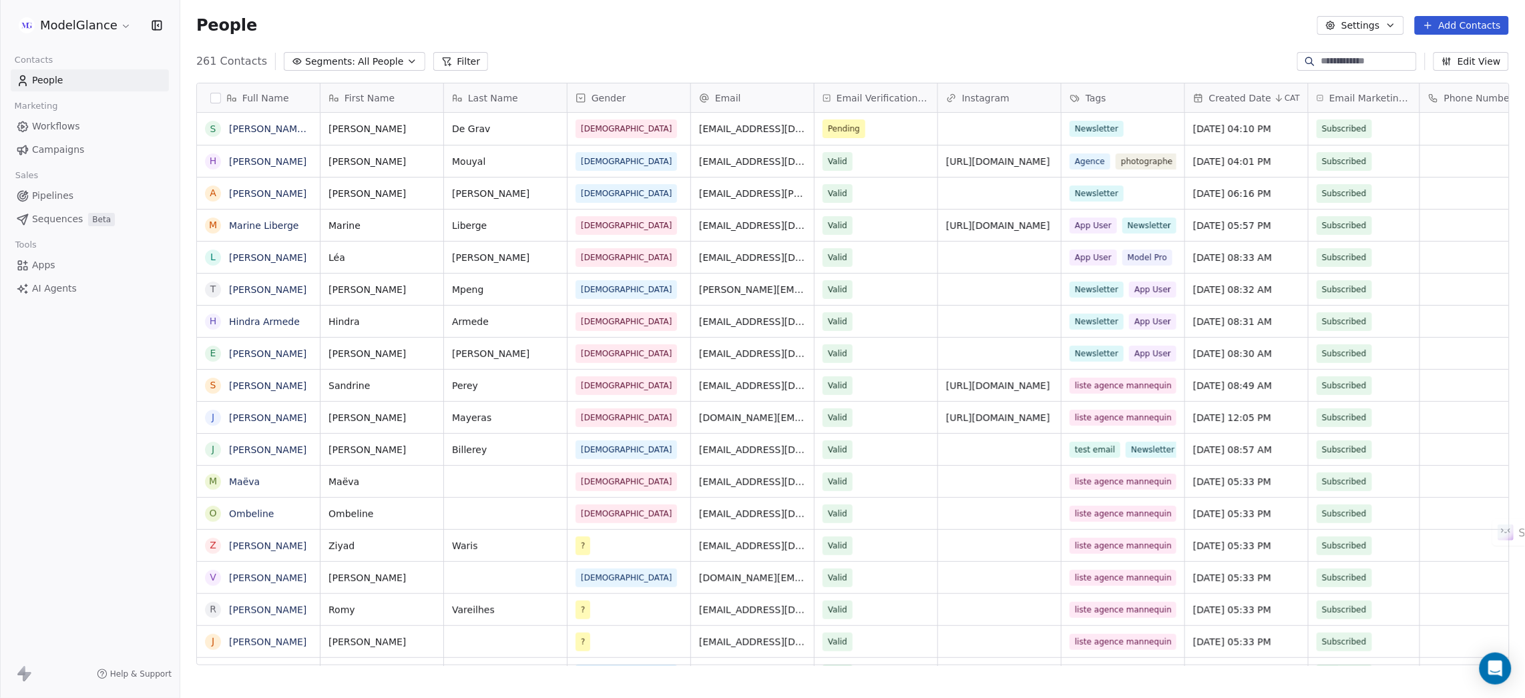
drag, startPoint x: 728, startPoint y: 40, endPoint x: 851, endPoint y: 36, distance: 122.9
click at [734, 40] on div "People Settings Add Contacts" at bounding box center [852, 25] width 1344 height 51
drag, startPoint x: 856, startPoint y: 35, endPoint x: 1007, endPoint y: 35, distance: 150.9
click at [858, 35] on div "People Settings Add Contacts" at bounding box center [852, 25] width 1344 height 51
drag, startPoint x: 1007, startPoint y: 35, endPoint x: 1046, endPoint y: 39, distance: 38.9
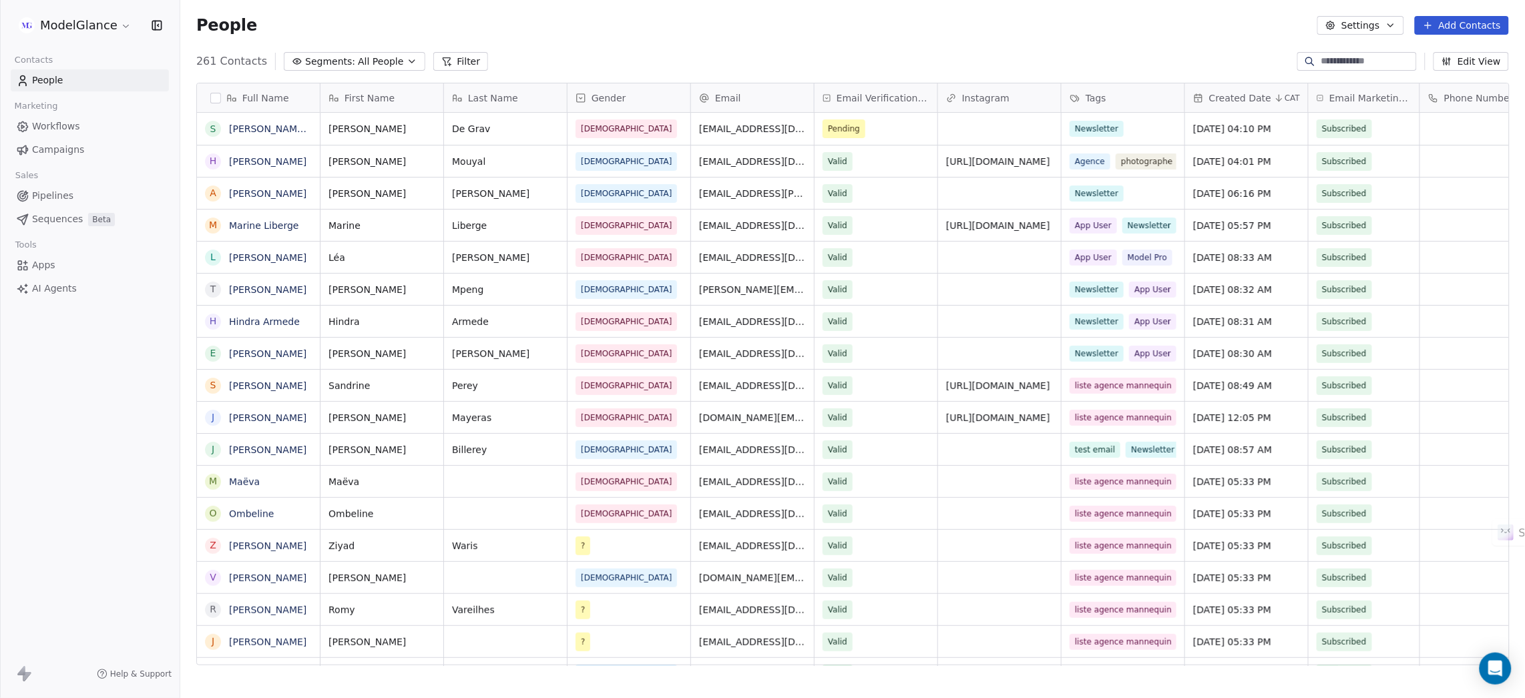
click at [1011, 37] on div "People Settings Add Contacts" at bounding box center [852, 25] width 1344 height 51
click at [1135, 35] on div "People Settings Add Contacts" at bounding box center [852, 25] width 1344 height 51
click at [1205, 31] on div "People Settings Add Contacts" at bounding box center [852, 25] width 1312 height 19
drag, startPoint x: 854, startPoint y: 35, endPoint x: 756, endPoint y: 39, distance: 98.2
click at [852, 35] on div "People Settings Add Contacts" at bounding box center [852, 25] width 1344 height 51
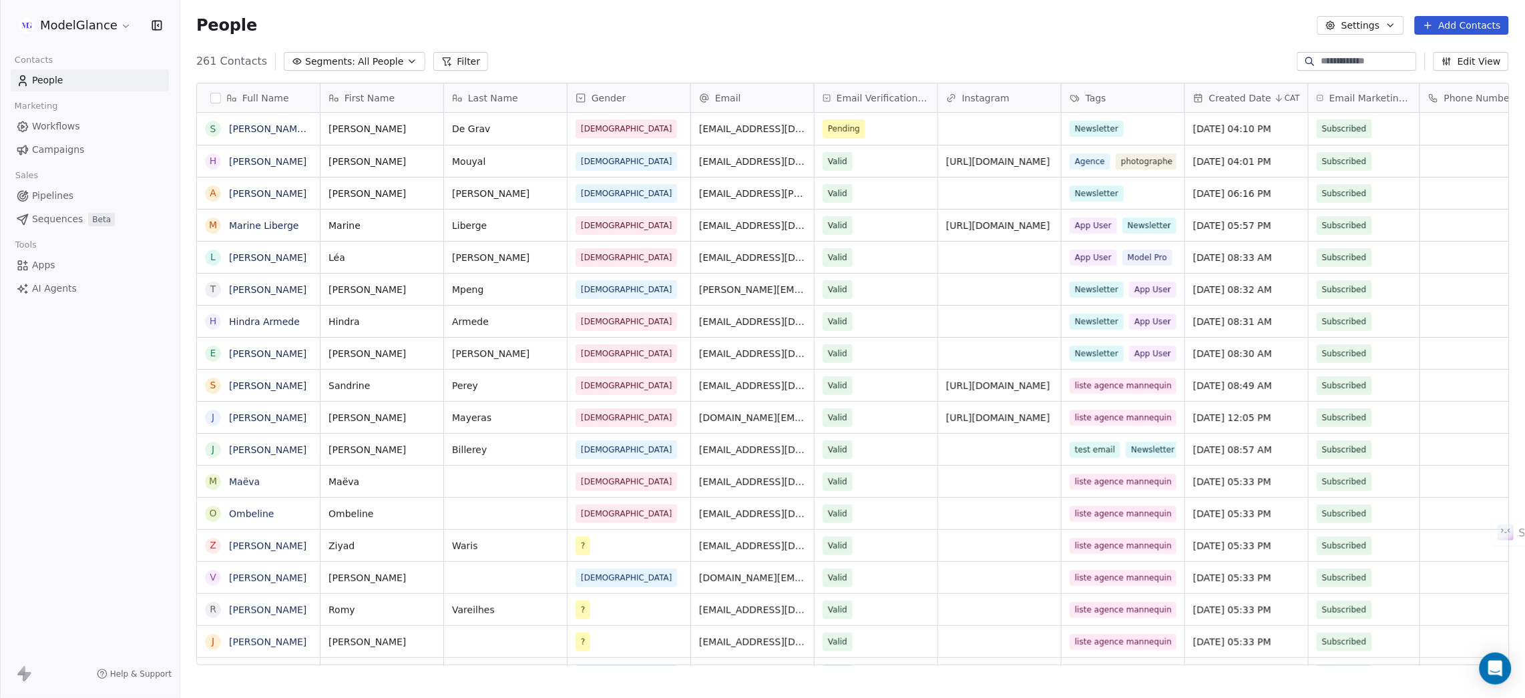
click at [671, 42] on div "People Settings Add Contacts" at bounding box center [852, 25] width 1344 height 51
click at [530, 37] on div "People Settings Add Contacts" at bounding box center [852, 25] width 1344 height 51
drag, startPoint x: 752, startPoint y: 35, endPoint x: 852, endPoint y: 32, distance: 100.2
click at [758, 35] on div "People Settings Add Contacts" at bounding box center [852, 25] width 1344 height 51
click at [878, 35] on div "People Settings Add Contacts" at bounding box center [852, 25] width 1344 height 51
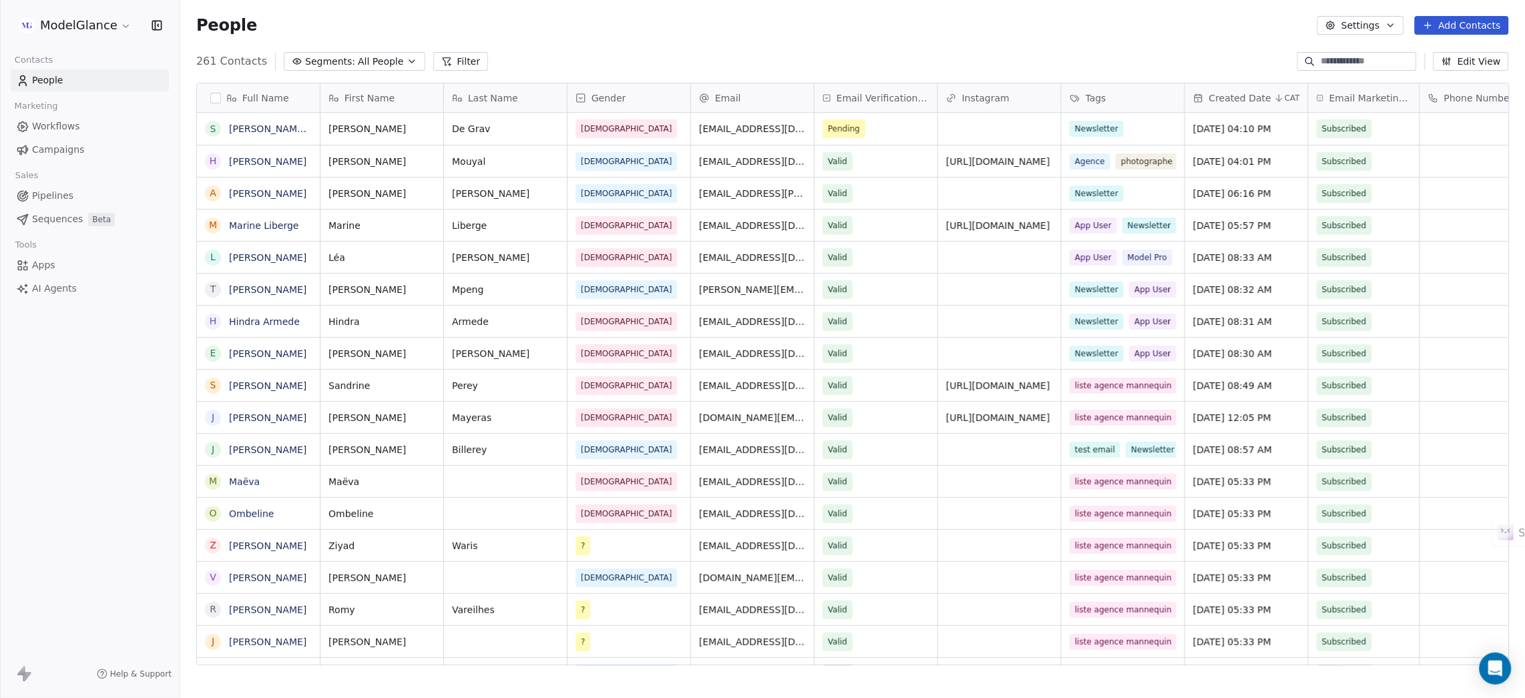
drag, startPoint x: 977, startPoint y: 36, endPoint x: 1031, endPoint y: 43, distance: 54.5
click at [992, 39] on div "People Settings Add Contacts" at bounding box center [852, 25] width 1344 height 51
click at [1124, 42] on div "People Settings Add Contacts" at bounding box center [852, 25] width 1344 height 51
drag, startPoint x: 1023, startPoint y: 39, endPoint x: 870, endPoint y: 40, distance: 152.9
click at [1022, 39] on div "People Settings Add Contacts" at bounding box center [852, 25] width 1344 height 51
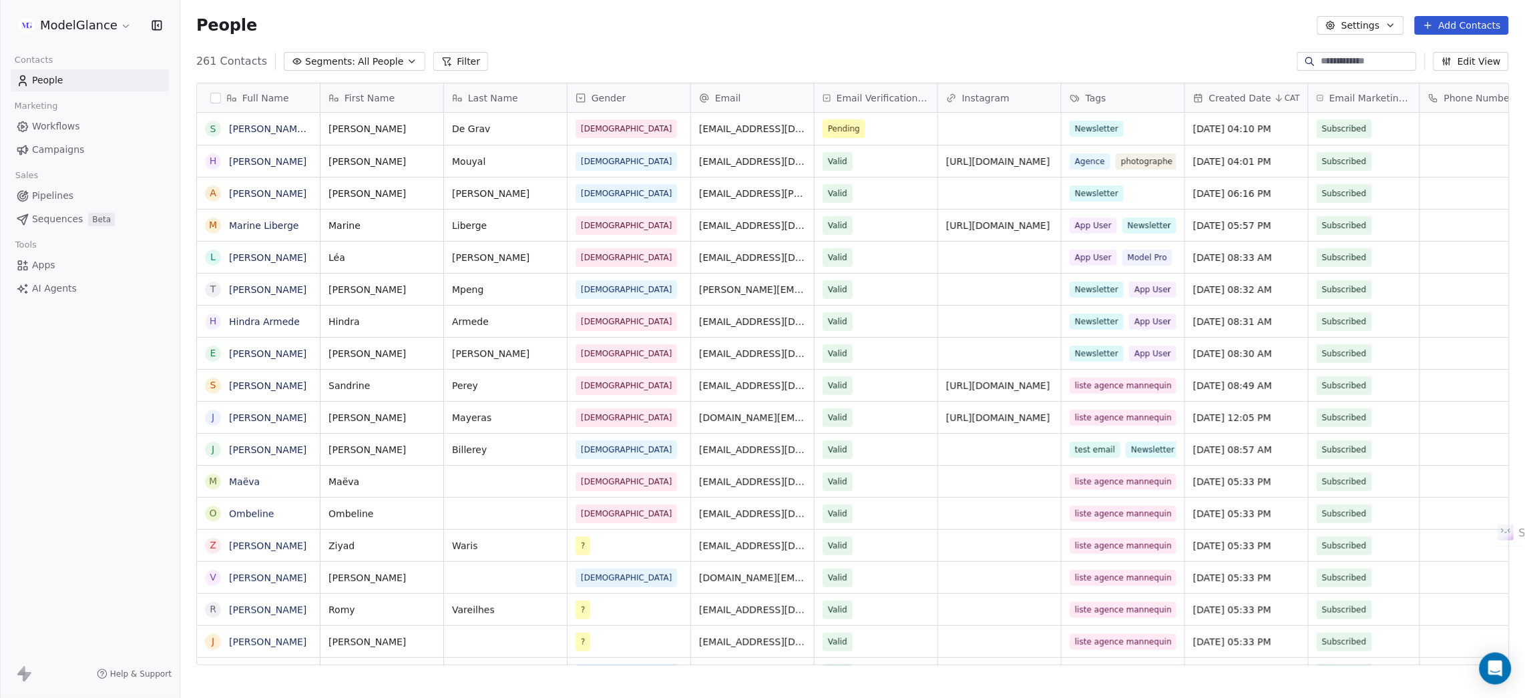
click at [870, 40] on div "People Settings Add Contacts" at bounding box center [852, 25] width 1344 height 51
click at [748, 39] on div "People Settings Add Contacts" at bounding box center [852, 25] width 1344 height 51
click at [618, 39] on div "People Settings Add Contacts" at bounding box center [852, 25] width 1344 height 51
click at [680, 38] on div "People Settings Add Contacts" at bounding box center [852, 25] width 1344 height 51
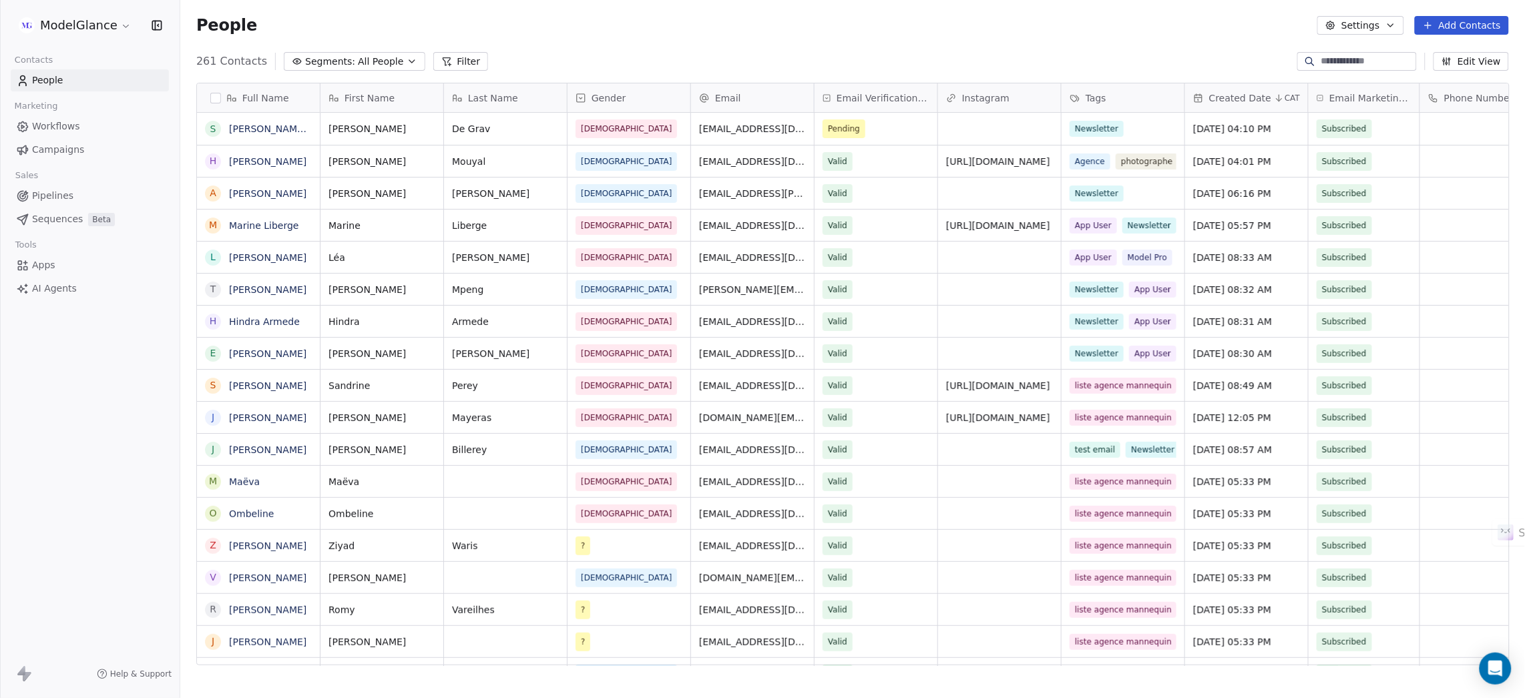
click at [756, 31] on div "People Settings Add Contacts" at bounding box center [852, 25] width 1312 height 19
click at [609, 29] on div "People Settings Add Contacts" at bounding box center [852, 25] width 1312 height 19
drag, startPoint x: 742, startPoint y: 27, endPoint x: 752, endPoint y: 27, distance: 9.3
click at [746, 27] on div "People Settings Add Contacts" at bounding box center [852, 25] width 1312 height 19
click at [836, 27] on div "People Settings Add Contacts" at bounding box center [852, 25] width 1312 height 19
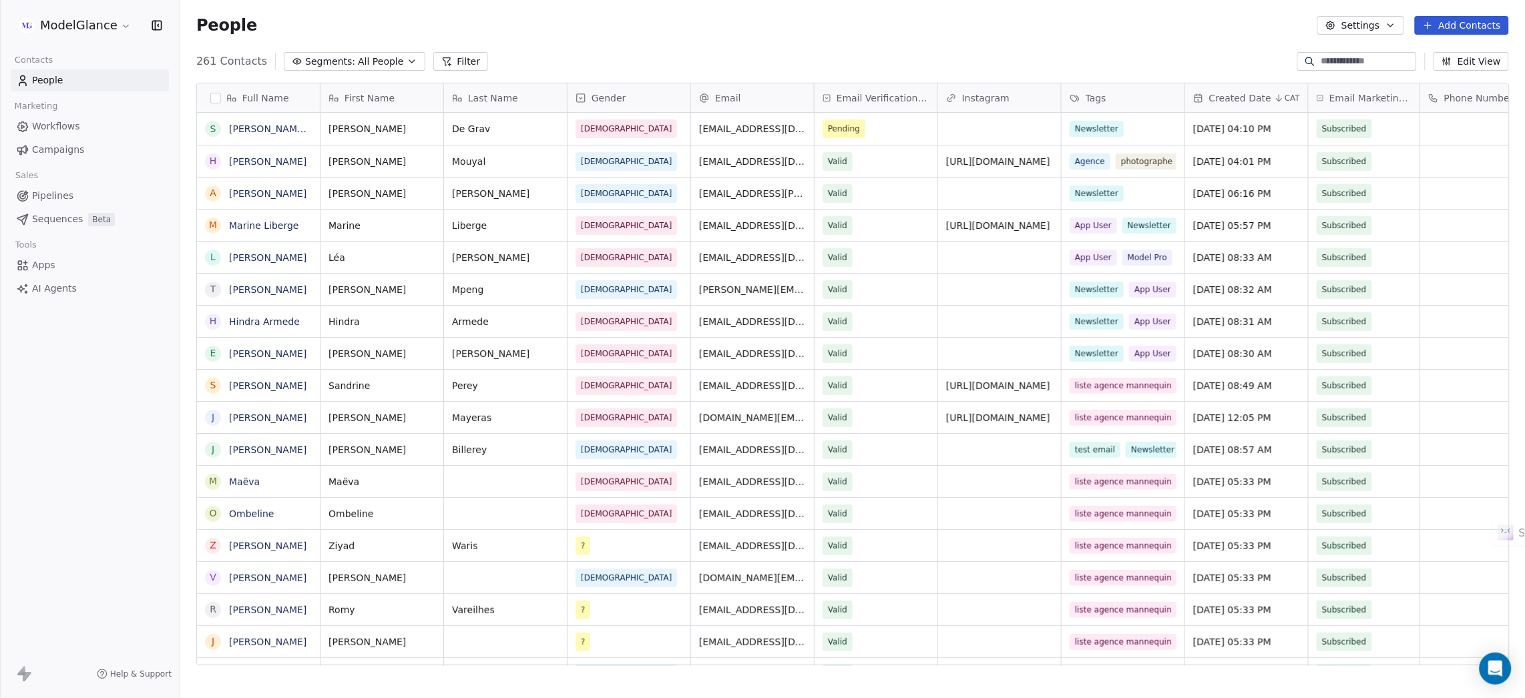
drag, startPoint x: 1000, startPoint y: 31, endPoint x: 1018, endPoint y: 31, distance: 18.0
click at [1002, 31] on div "People Settings Add Contacts" at bounding box center [852, 25] width 1312 height 19
drag, startPoint x: 1113, startPoint y: 31, endPoint x: 1184, endPoint y: 34, distance: 71.5
click at [1115, 31] on div "People Settings Add Contacts" at bounding box center [852, 25] width 1312 height 19
click at [1237, 31] on div "People Settings Add Contacts" at bounding box center [852, 25] width 1312 height 19
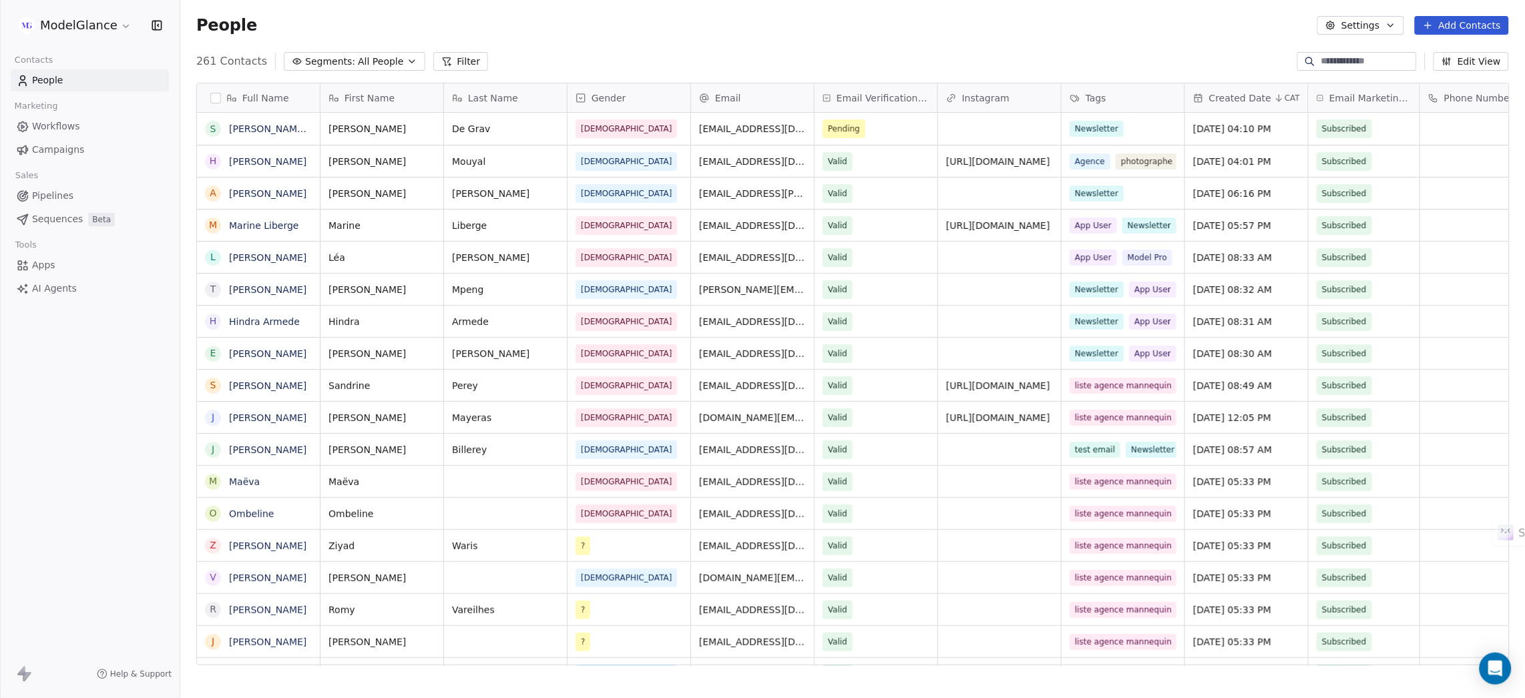
click at [1116, 28] on div "People Settings Add Contacts" at bounding box center [852, 25] width 1312 height 19
click at [1115, 30] on div "People Settings Add Contacts" at bounding box center [852, 25] width 1312 height 19
click at [734, 16] on div "People Settings Add Contacts" at bounding box center [852, 25] width 1312 height 19
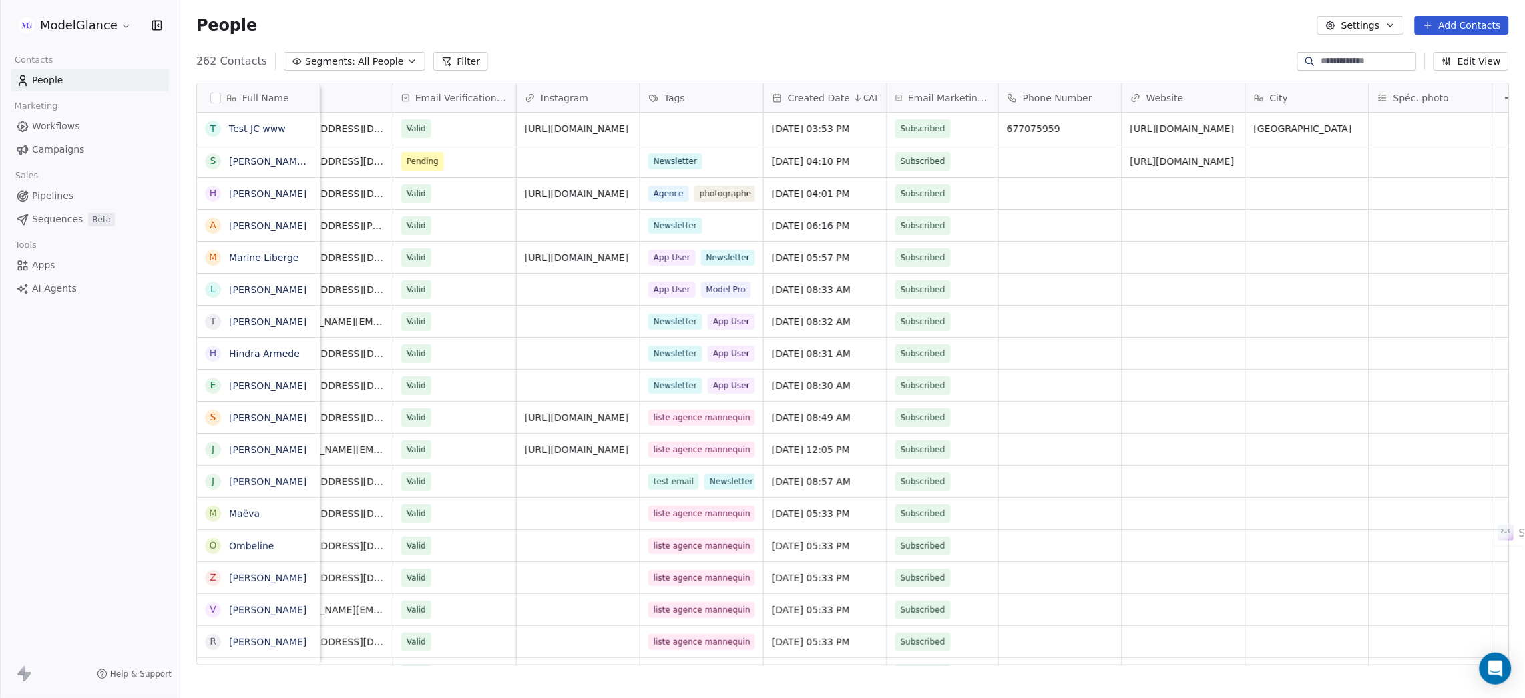
scroll to position [0, 452]
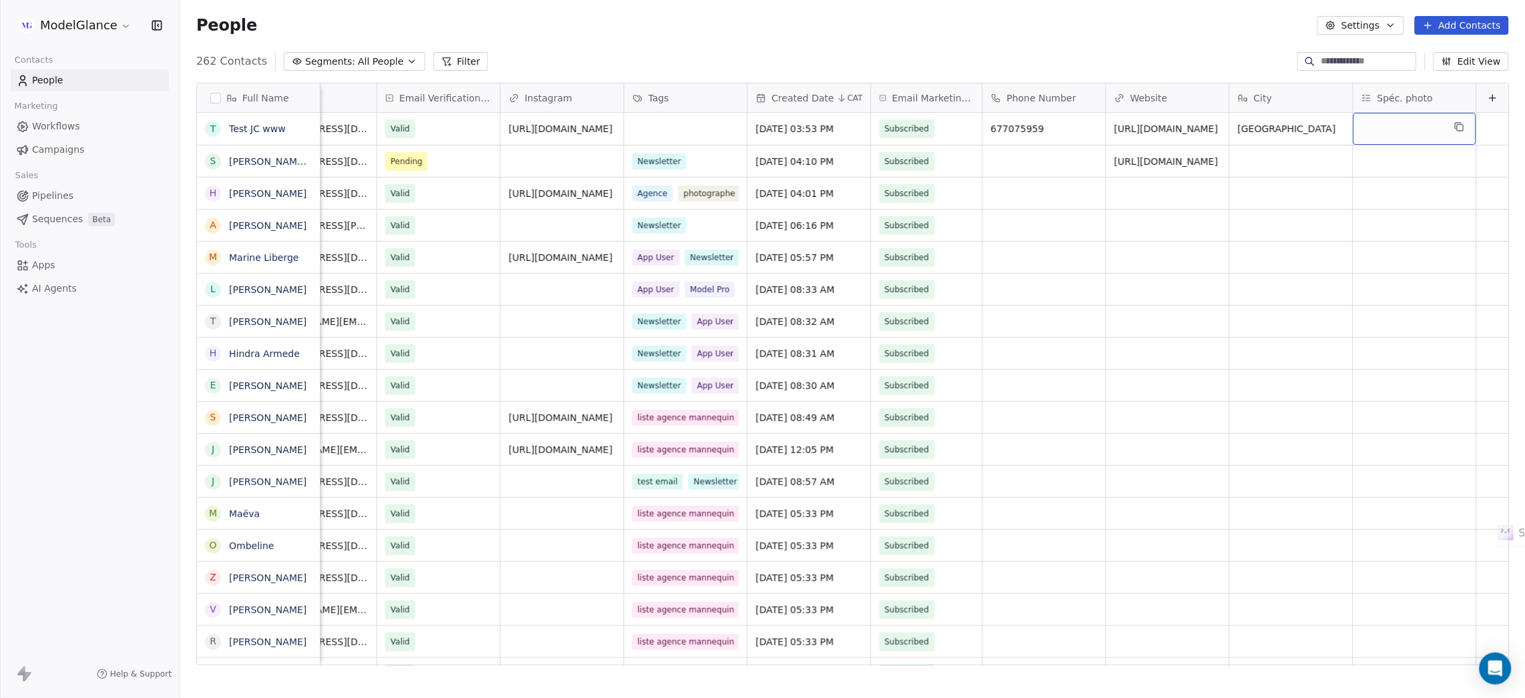
click at [1031, 28] on div "People Settings Add Contacts" at bounding box center [852, 25] width 1312 height 19
click at [906, 30] on div "People Settings Add Contacts" at bounding box center [852, 25] width 1312 height 19
click at [902, 34] on div "People Settings Add Contacts" at bounding box center [852, 25] width 1312 height 19
drag, startPoint x: 1133, startPoint y: 35, endPoint x: 1097, endPoint y: 38, distance: 36.2
click at [1133, 35] on div "People Settings Add Contacts" at bounding box center [852, 25] width 1344 height 51
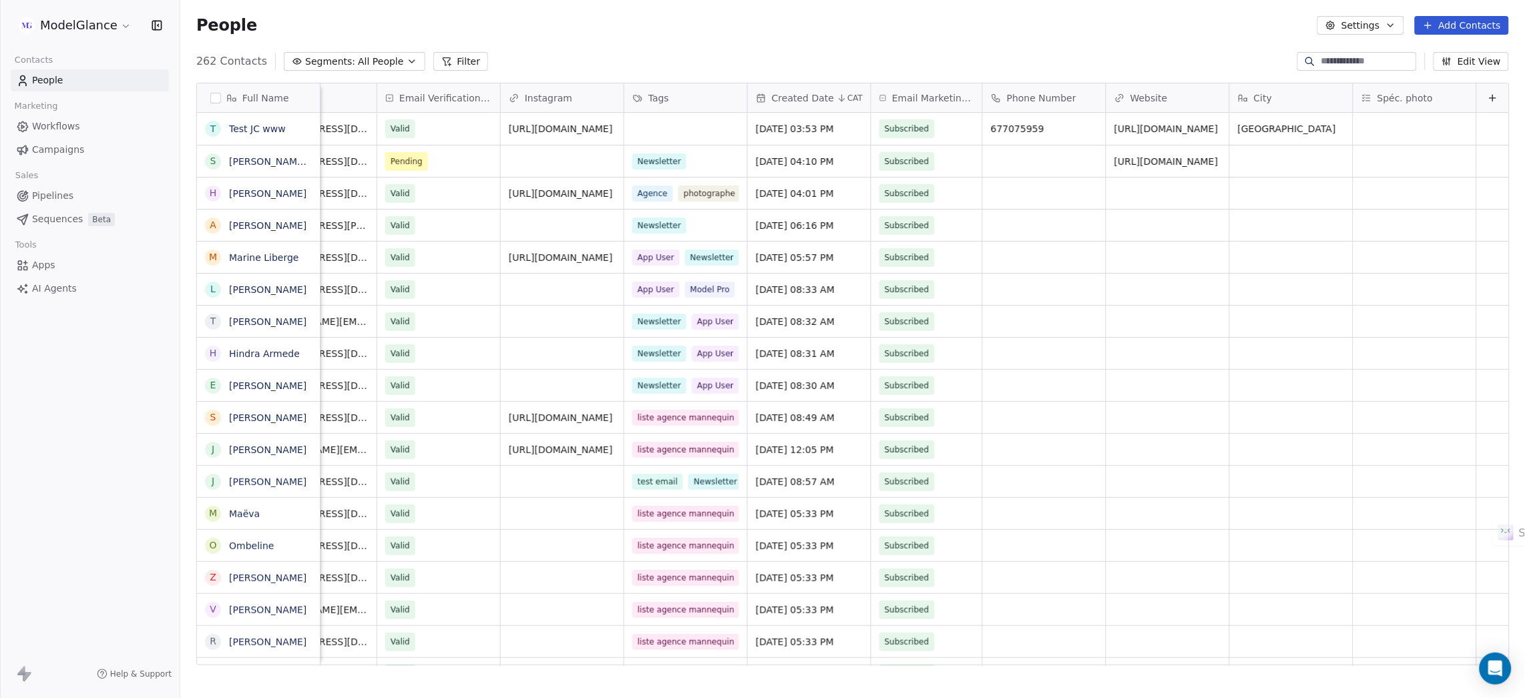
click at [1037, 38] on div "People Settings Add Contacts" at bounding box center [852, 25] width 1344 height 51
click at [926, 39] on div "People Settings Add Contacts" at bounding box center [852, 25] width 1344 height 51
click at [1094, 27] on div "People Settings Add Contacts" at bounding box center [852, 25] width 1312 height 19
click at [966, 20] on div "People Settings Add Contacts" at bounding box center [852, 25] width 1312 height 19
click at [883, 27] on div "People Settings Add Contacts" at bounding box center [852, 25] width 1312 height 19
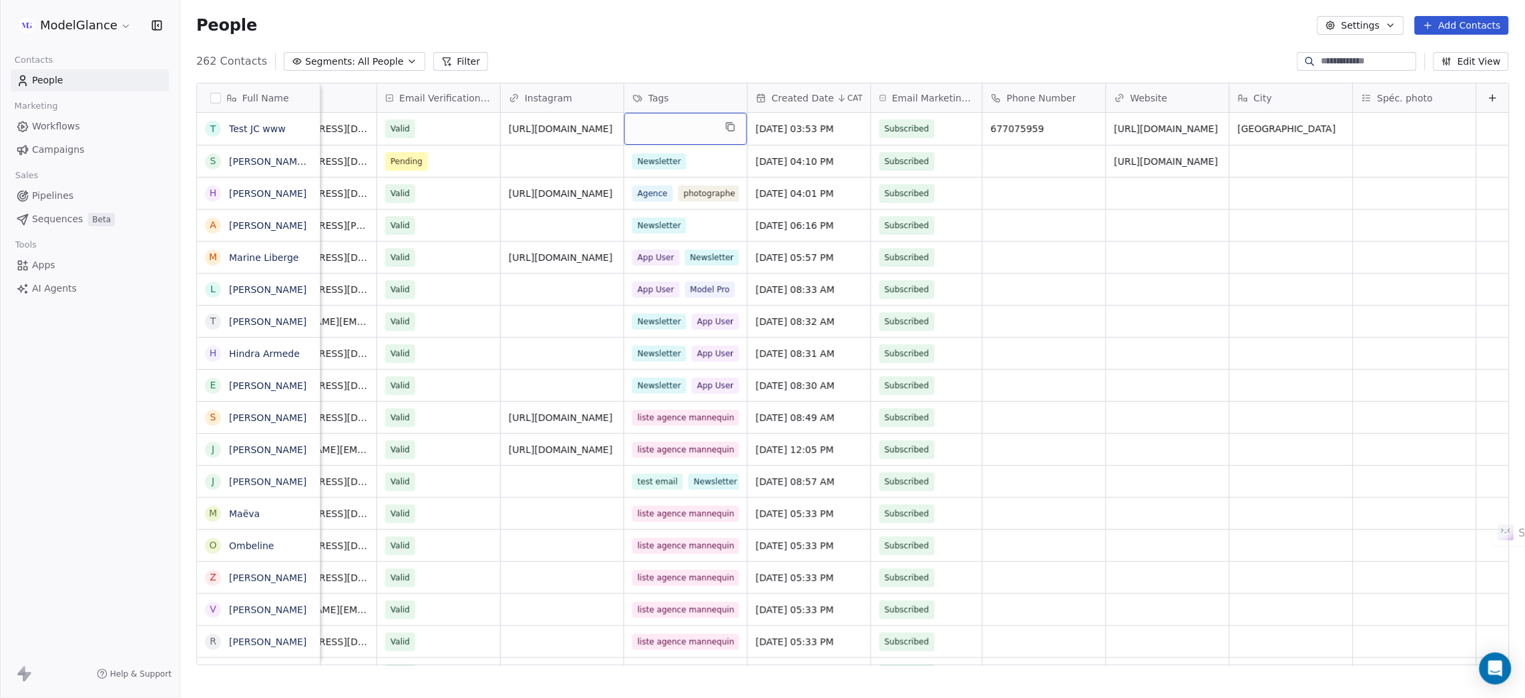
click at [678, 23] on div "People Settings Add Contacts" at bounding box center [852, 25] width 1312 height 19
click at [686, 23] on div "People Settings Add Contacts" at bounding box center [852, 25] width 1312 height 19
click at [679, 31] on div "People Settings Add Contacts" at bounding box center [852, 25] width 1312 height 19
click at [666, 45] on div "People Settings Add Contacts" at bounding box center [852, 25] width 1344 height 51
click at [687, 33] on div "People Settings Add Contacts" at bounding box center [852, 25] width 1312 height 19
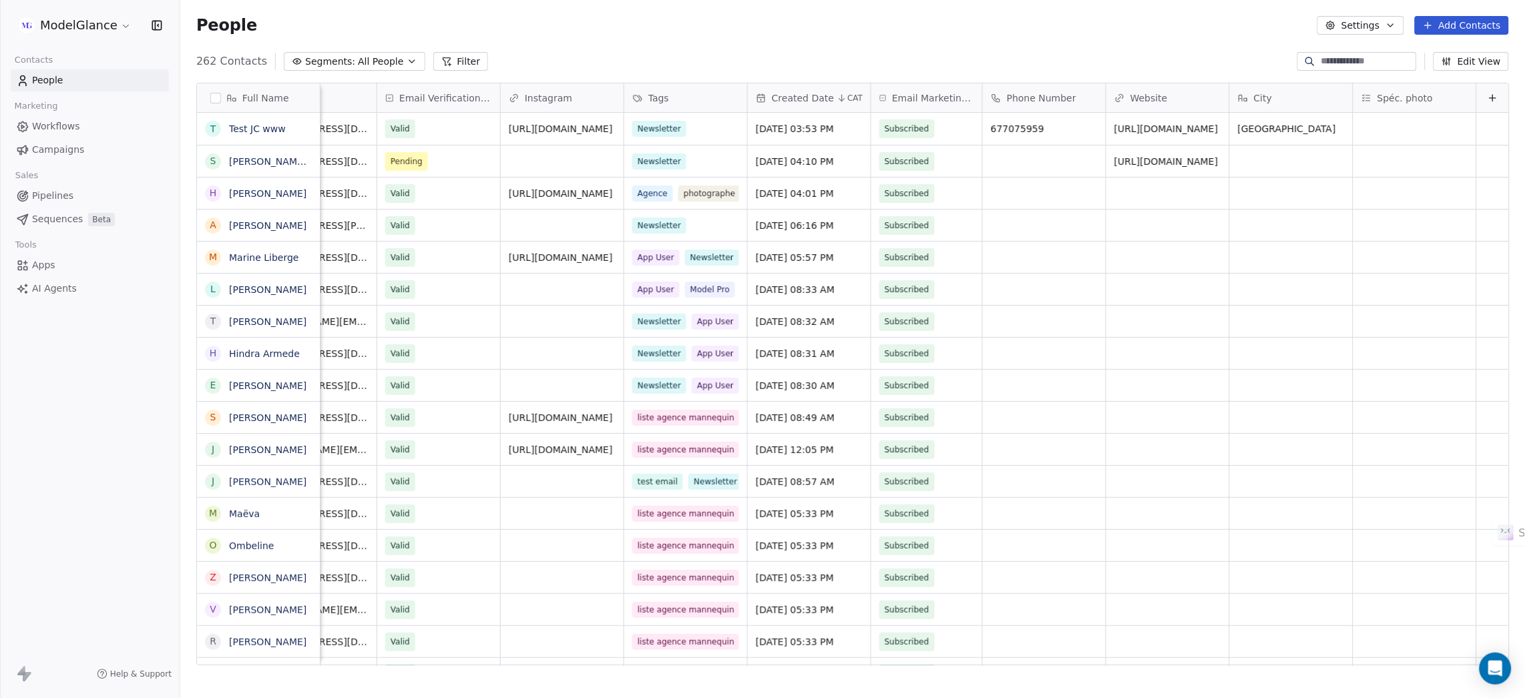
click at [783, 25] on div "People Settings Add Contacts" at bounding box center [852, 25] width 1312 height 19
click at [1019, 40] on div "People Settings Add Contacts" at bounding box center [852, 25] width 1344 height 51
click at [900, 33] on div "People Settings Add Contacts" at bounding box center [852, 25] width 1312 height 19
click at [808, 26] on div "People Settings Add Contacts" at bounding box center [852, 25] width 1312 height 19
click at [655, 32] on div "People Settings Add Contacts" at bounding box center [852, 25] width 1312 height 19
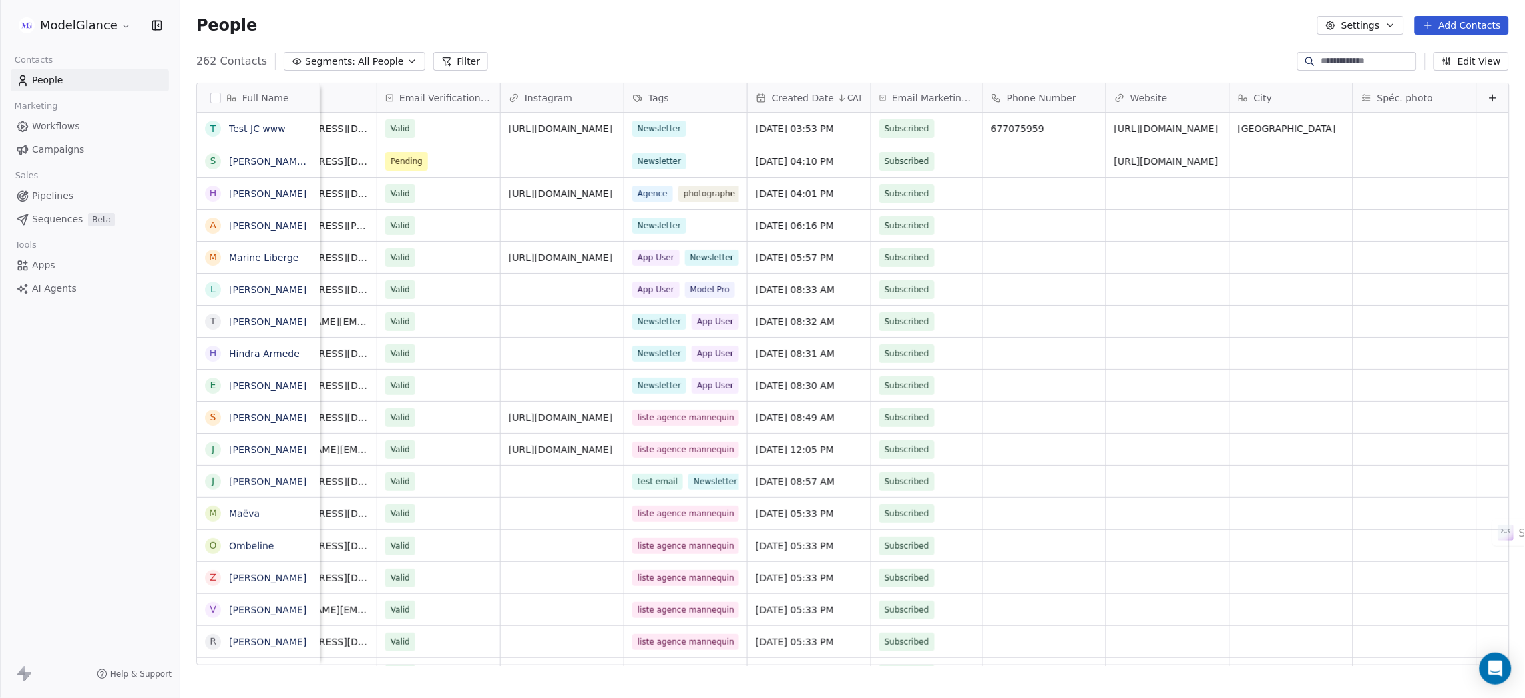
click at [544, 15] on div "People Settings Add Contacts" at bounding box center [852, 25] width 1344 height 51
drag, startPoint x: 655, startPoint y: 32, endPoint x: 736, endPoint y: 32, distance: 81.4
click at [661, 32] on div "People Settings Add Contacts" at bounding box center [852, 25] width 1312 height 19
click at [776, 29] on div "People Settings Add Contacts" at bounding box center [852, 25] width 1312 height 19
drag, startPoint x: 911, startPoint y: 28, endPoint x: 1017, endPoint y: 28, distance: 105.5
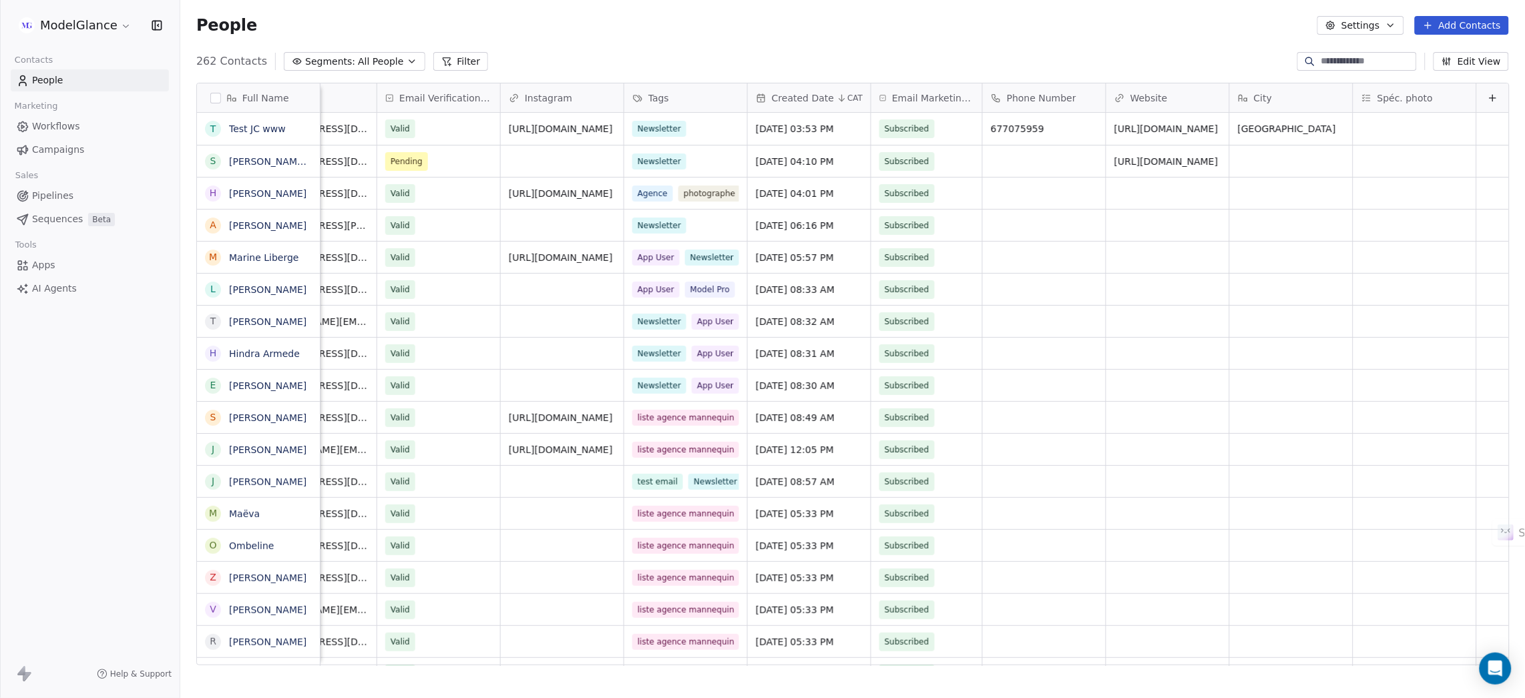
click at [914, 29] on div "People Settings Add Contacts" at bounding box center [852, 25] width 1312 height 19
click at [1018, 29] on div "People Settings Add Contacts" at bounding box center [852, 25] width 1312 height 19
click at [1087, 36] on div "People Settings Add Contacts" at bounding box center [852, 25] width 1344 height 51
drag, startPoint x: 657, startPoint y: 27, endPoint x: 634, endPoint y: 36, distance: 25.2
click at [657, 28] on div "People Settings Add Contacts" at bounding box center [852, 25] width 1312 height 19
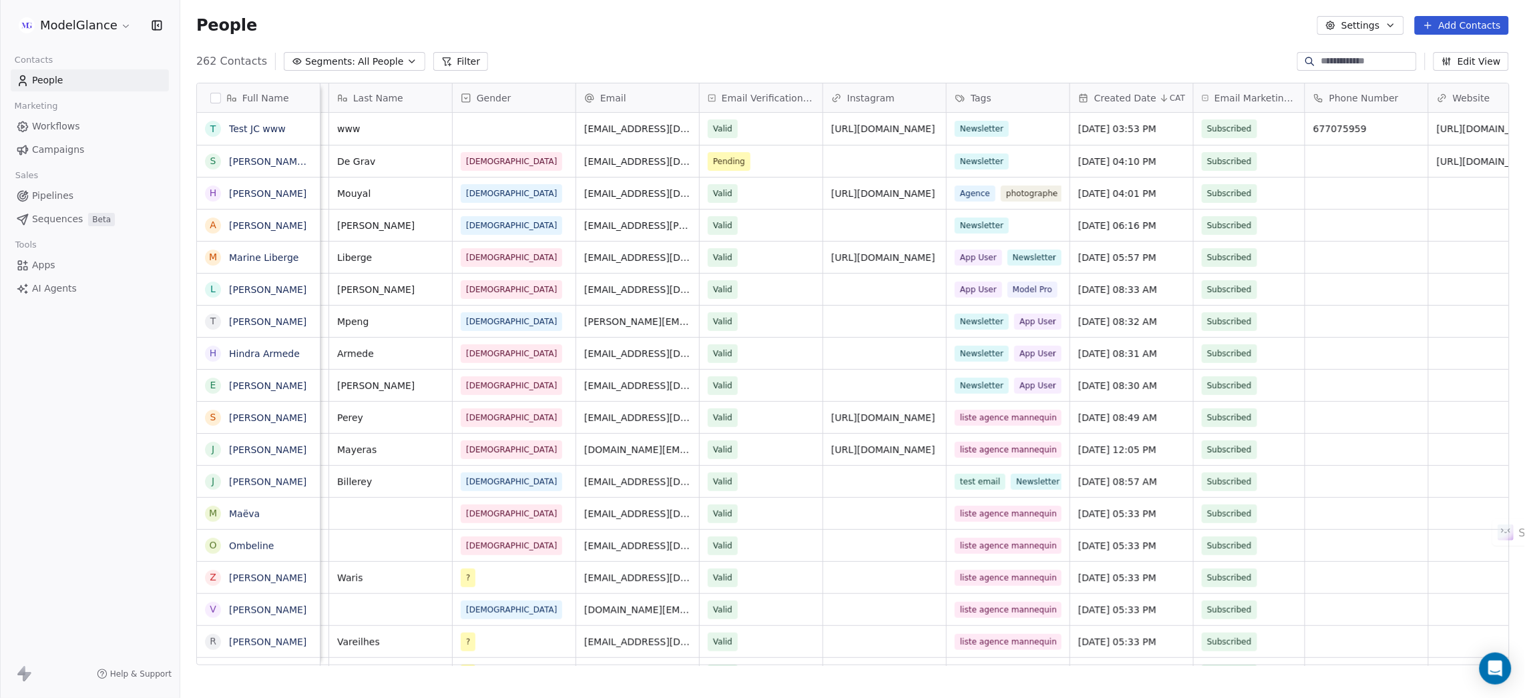
scroll to position [0, 0]
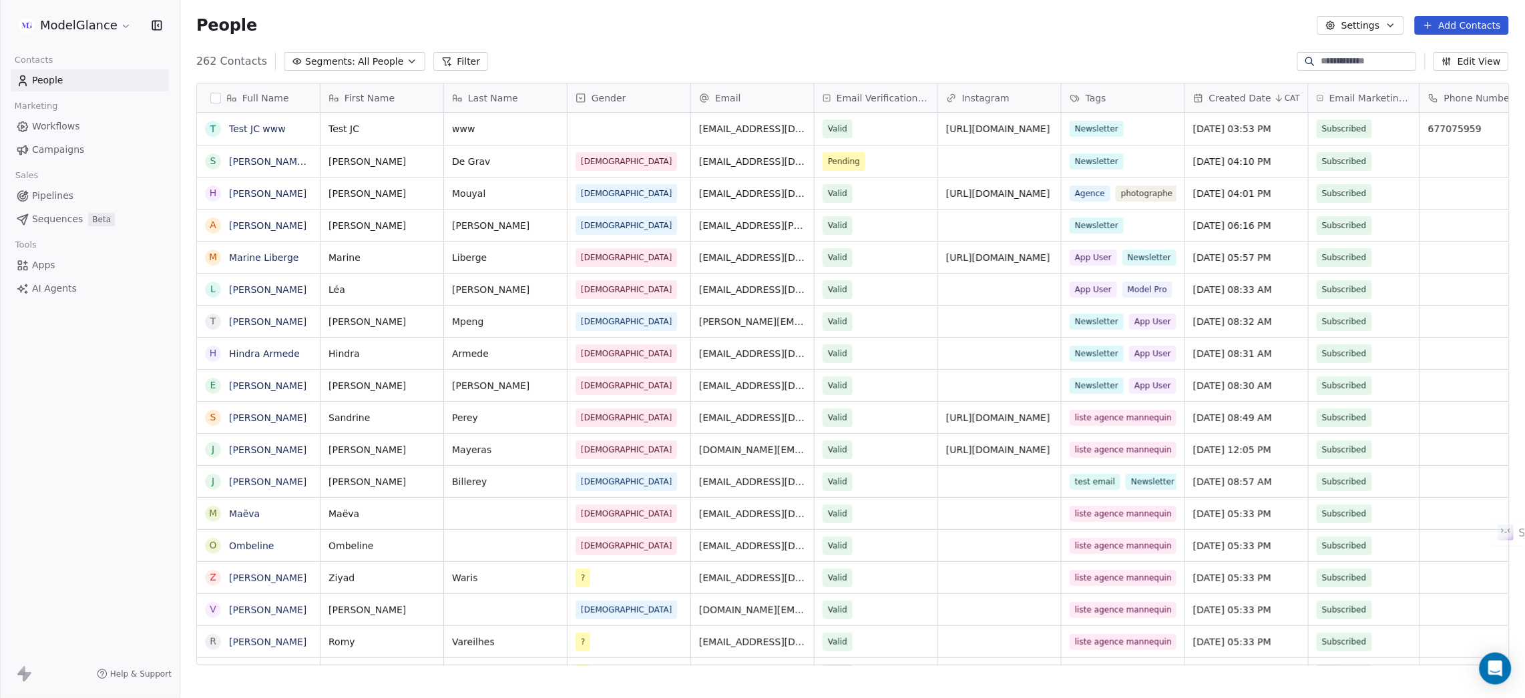
click at [973, 25] on div "People Settings Add Contacts" at bounding box center [852, 25] width 1312 height 19
click at [862, 39] on div "People Settings Add Contacts" at bounding box center [852, 25] width 1344 height 51
click at [726, 34] on div "People Settings Add Contacts" at bounding box center [852, 25] width 1312 height 19
click at [608, 32] on div "People Settings Add Contacts" at bounding box center [852, 25] width 1312 height 19
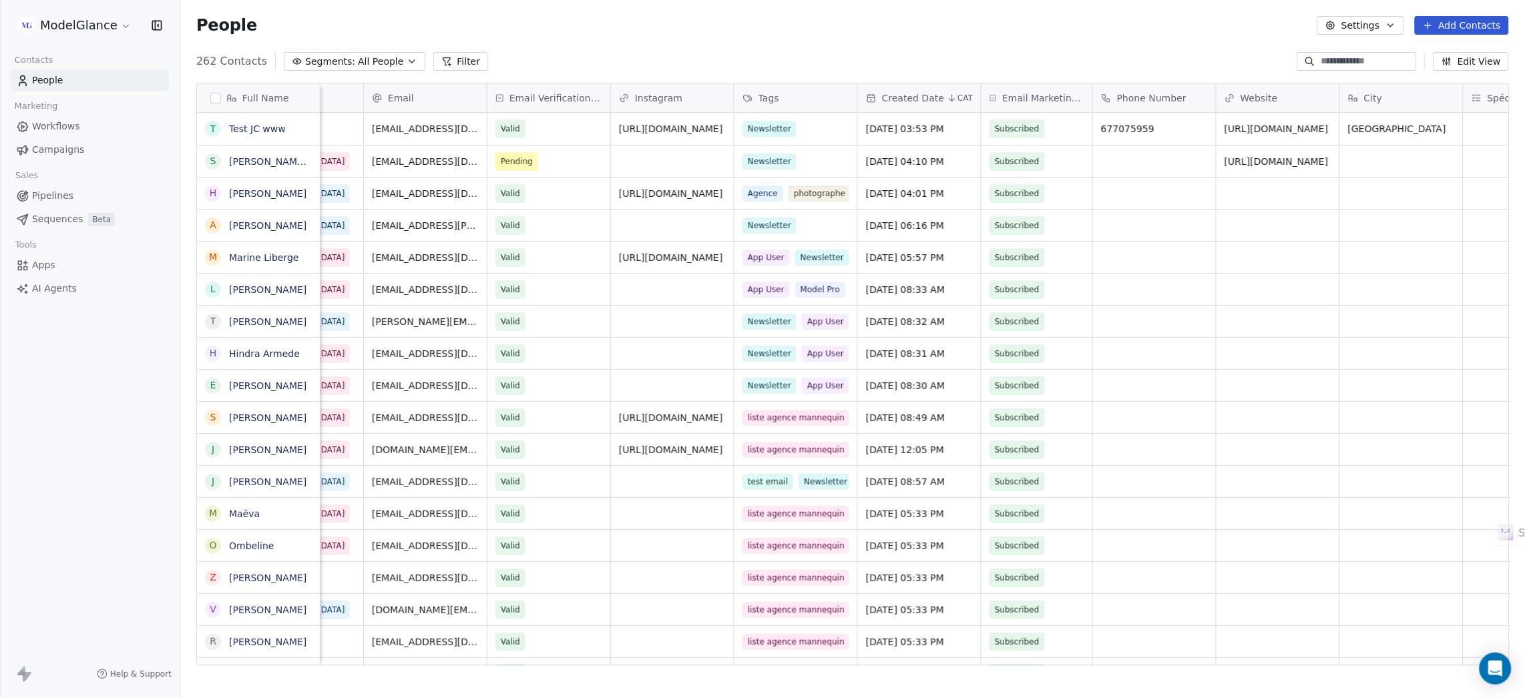
scroll to position [0, 318]
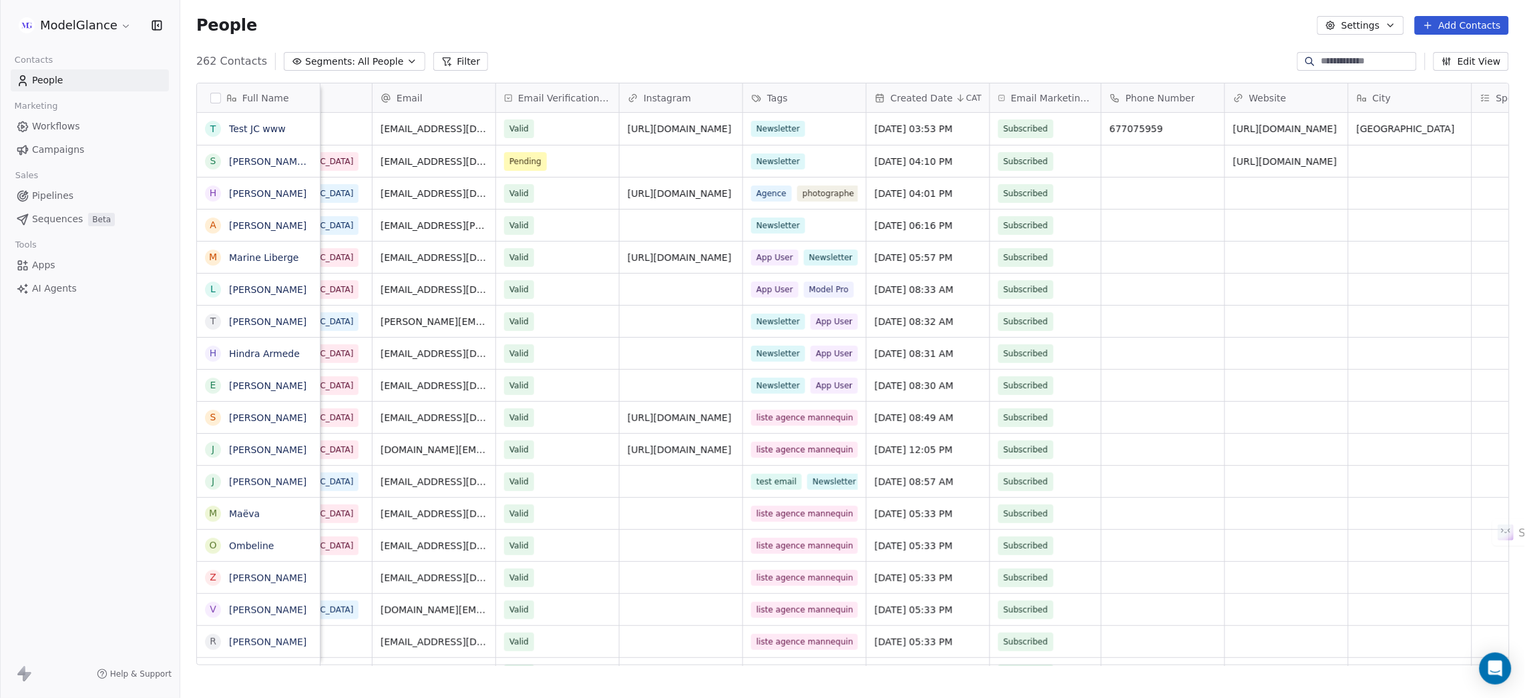
click at [774, 27] on div "People Settings Add Contacts" at bounding box center [852, 25] width 1312 height 19
click at [669, 37] on div "People Settings Add Contacts" at bounding box center [852, 25] width 1344 height 51
click at [800, 43] on div "People Settings Add Contacts" at bounding box center [852, 25] width 1344 height 51
click at [792, 37] on div "People Settings Add Contacts" at bounding box center [852, 25] width 1344 height 51
click at [922, 39] on div "People Settings Add Contacts" at bounding box center [852, 25] width 1344 height 51
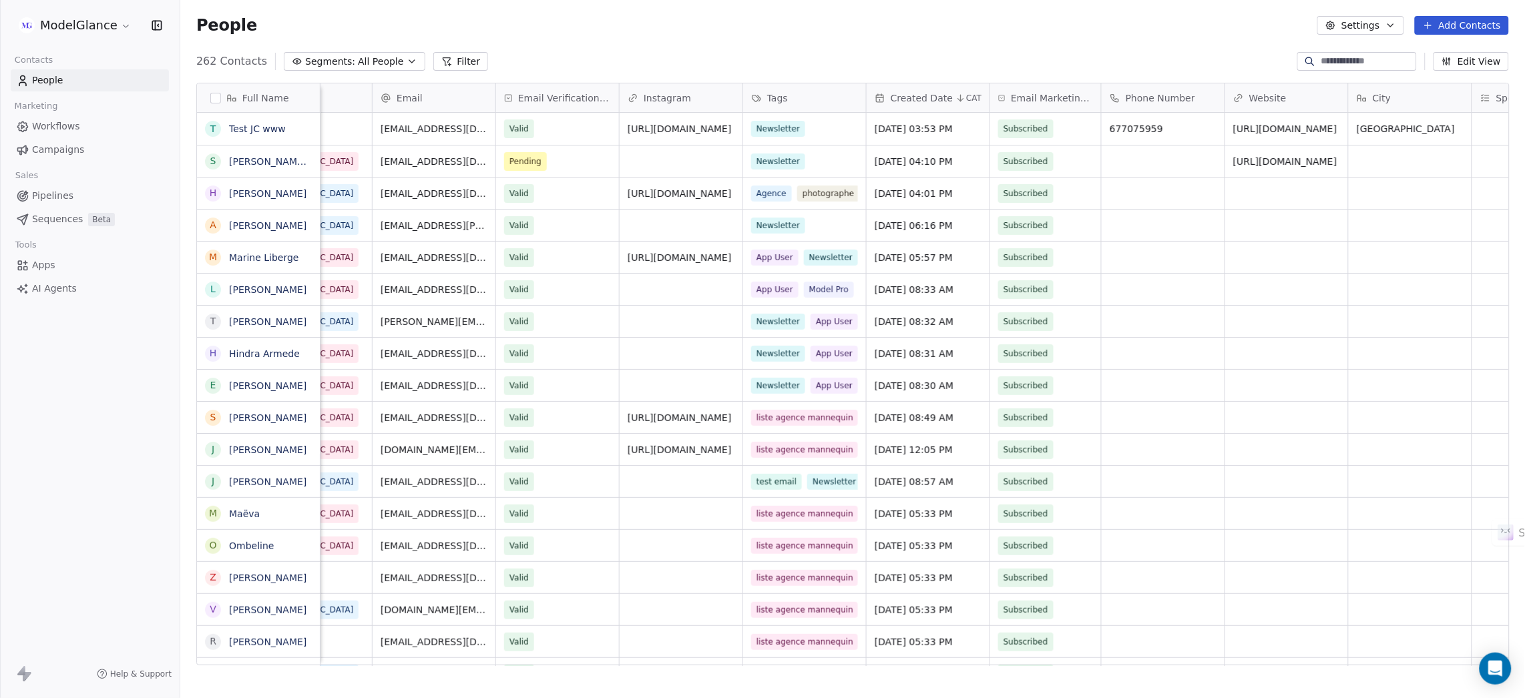
click at [815, 34] on div "People Settings Add Contacts" at bounding box center [852, 25] width 1312 height 19
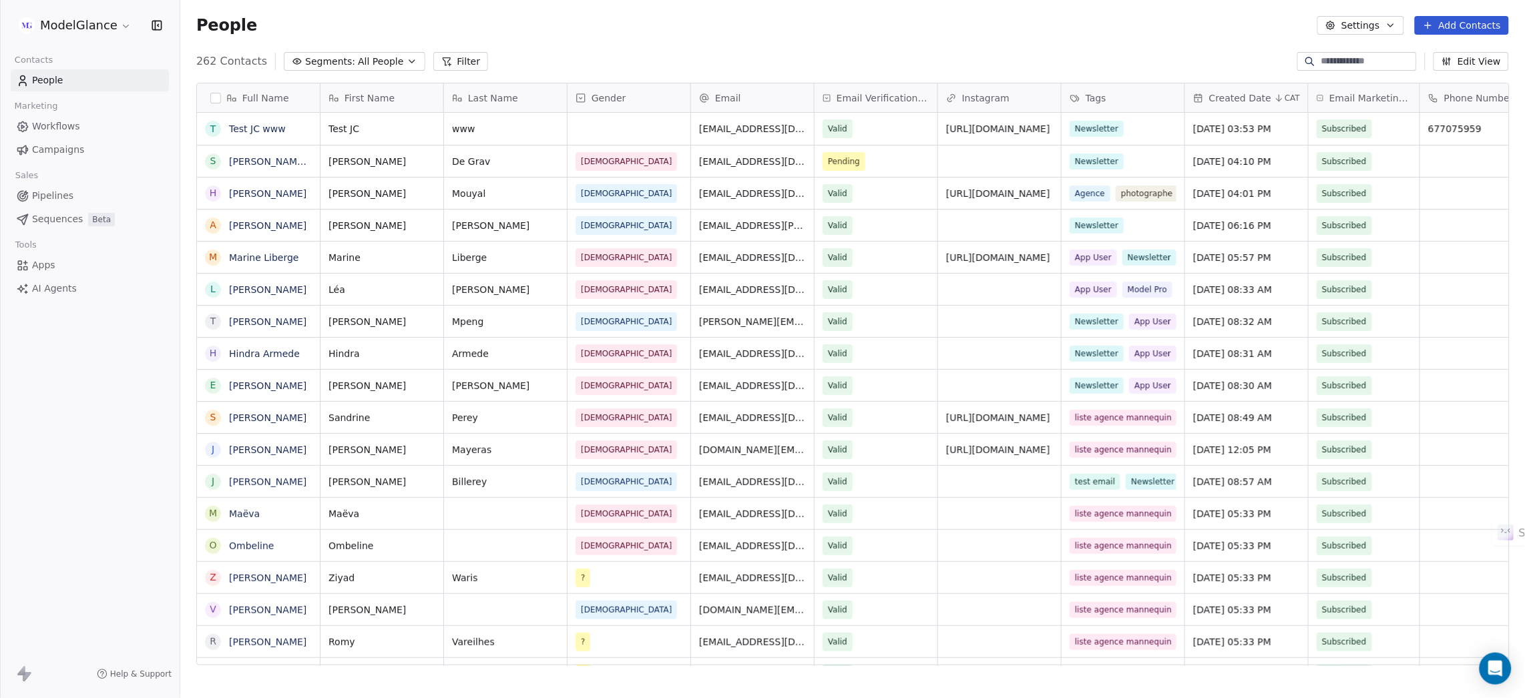
scroll to position [599, 1329]
click at [1130, 53] on div "262 Contacts Segments: All People Filter Edit View" at bounding box center [852, 61] width 1344 height 21
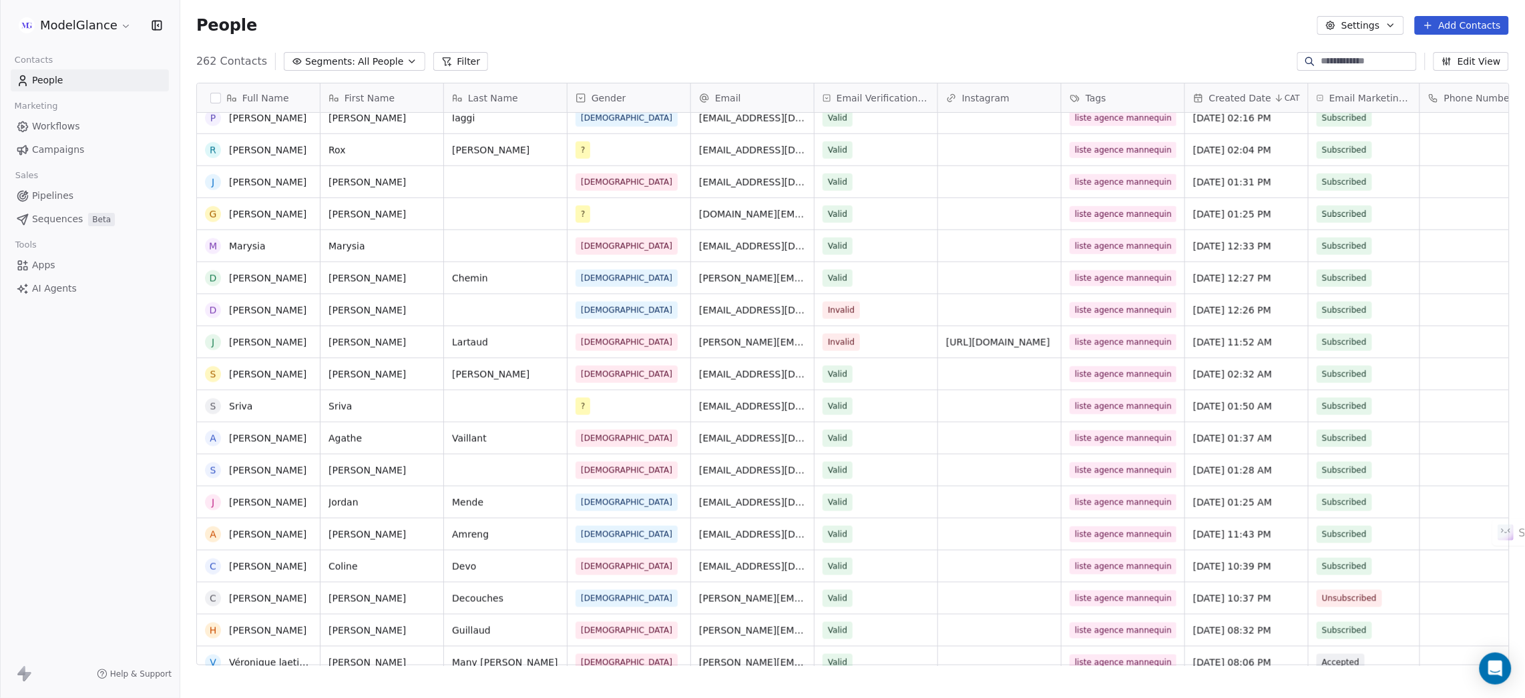
scroll to position [0, 0]
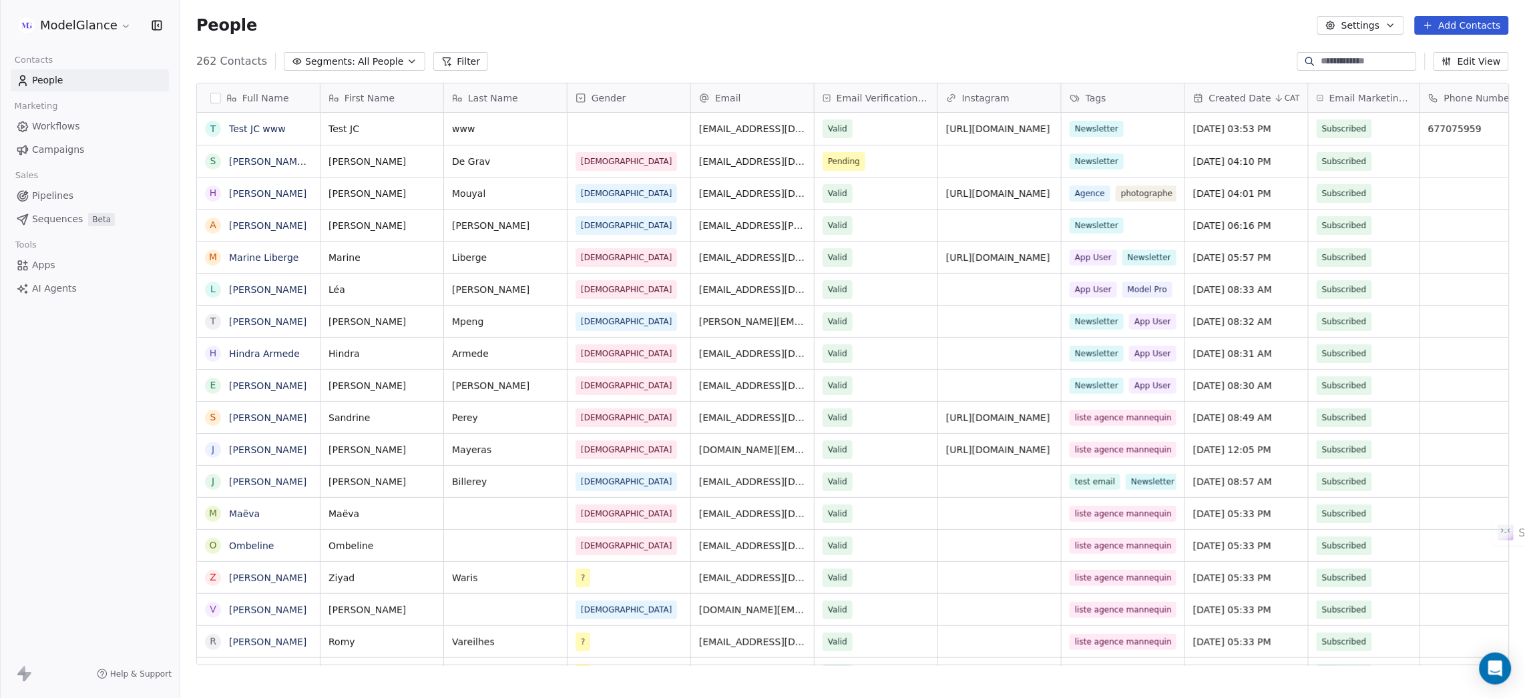
click at [1003, 28] on div "People Settings Add Contacts" at bounding box center [852, 25] width 1312 height 19
drag, startPoint x: 1113, startPoint y: 33, endPoint x: 975, endPoint y: 51, distance: 139.3
click at [1091, 33] on div "People Settings Add Contacts" at bounding box center [852, 25] width 1312 height 19
click at [1089, 32] on div "People Settings Add Contacts" at bounding box center [852, 25] width 1312 height 19
click at [973, 32] on div "People Settings Add Contacts" at bounding box center [852, 25] width 1312 height 19
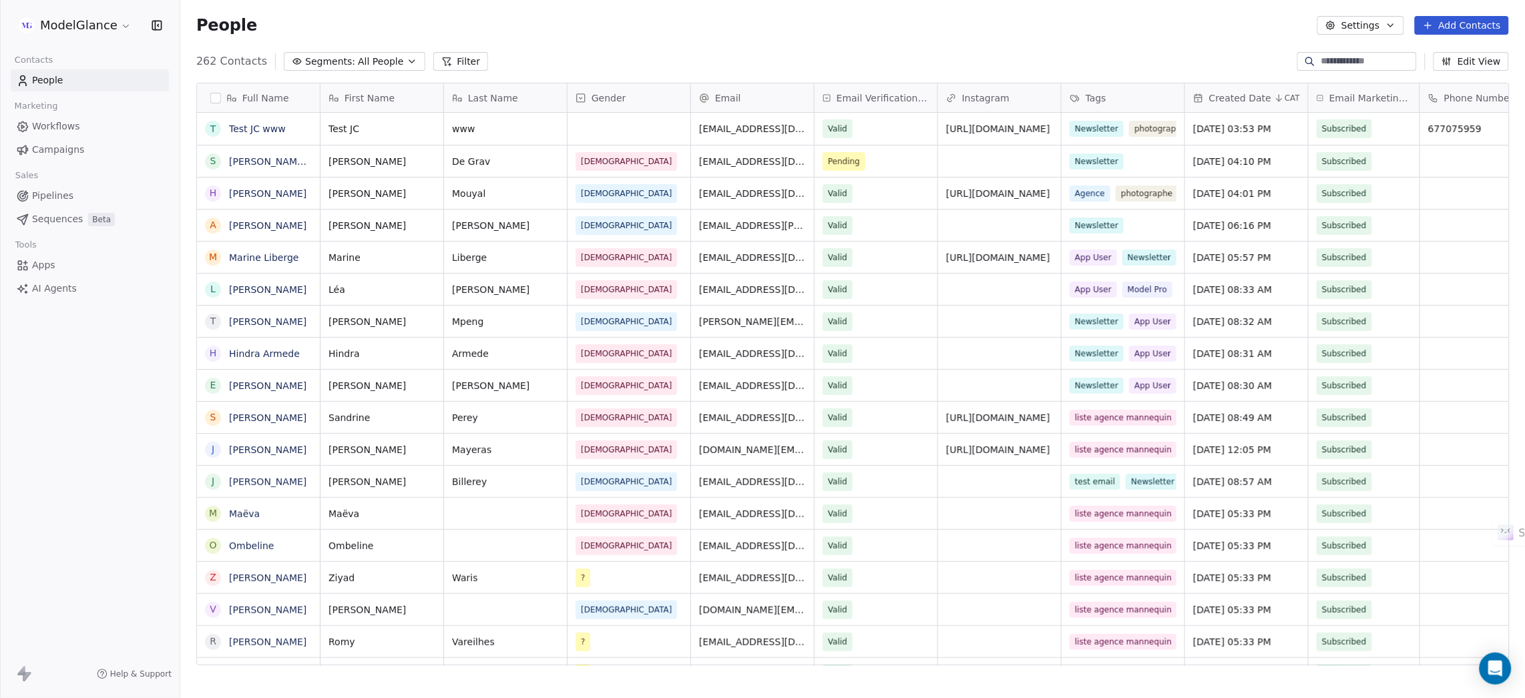
click at [732, 55] on div "262 Contacts Segments: All People Filter Edit View" at bounding box center [852, 61] width 1344 height 21
click at [872, 36] on div "People Settings Add Contacts" at bounding box center [852, 25] width 1344 height 51
click at [621, 37] on div "People Settings Add Contacts" at bounding box center [852, 25] width 1344 height 51
click at [611, 36] on div "People Settings Add Contacts" at bounding box center [852, 25] width 1344 height 51
click at [613, 39] on div "People Settings Add Contacts" at bounding box center [852, 25] width 1344 height 51
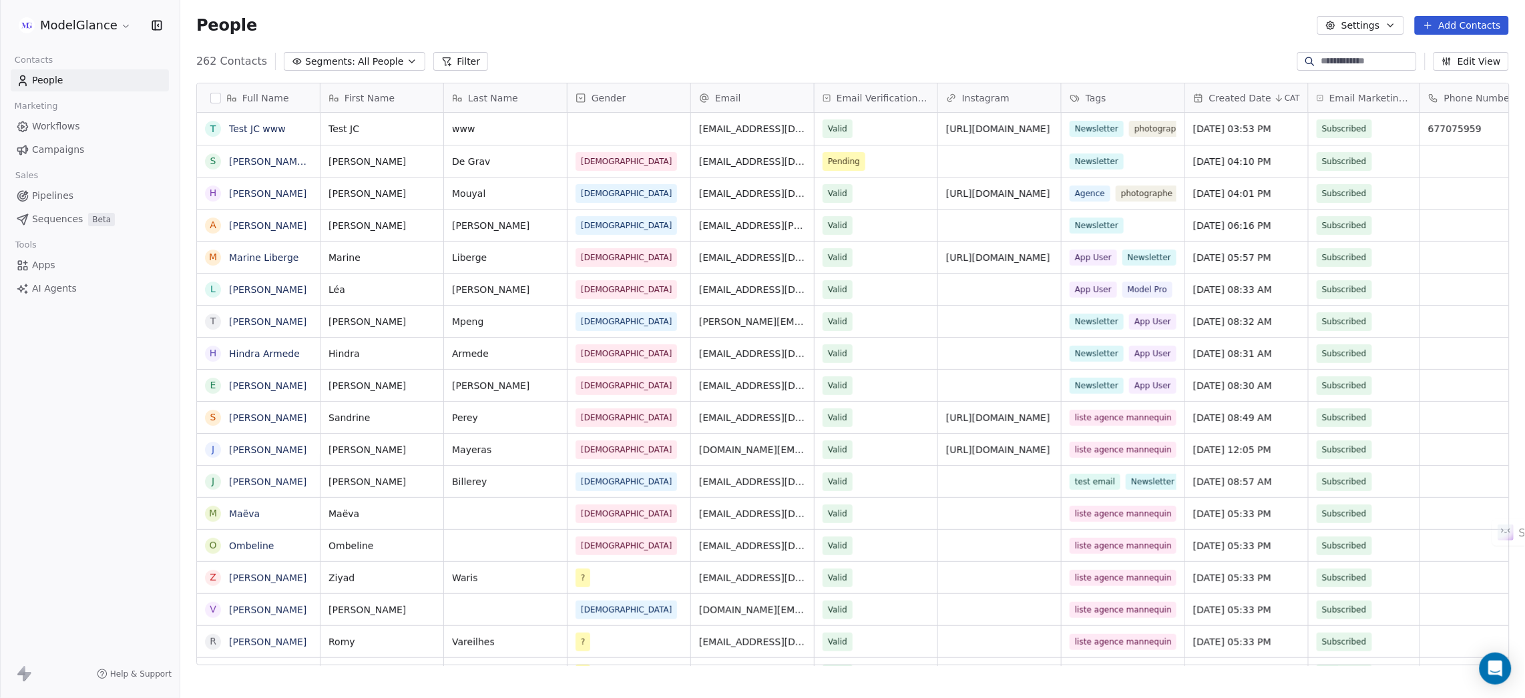
click at [730, 26] on div "People Settings Add Contacts" at bounding box center [852, 25] width 1312 height 19
click at [614, 21] on div "People Settings Add Contacts" at bounding box center [852, 25] width 1312 height 19
click at [735, 47] on div "People Settings Add Contacts" at bounding box center [852, 25] width 1344 height 51
click at [760, 39] on div "People Settings Add Contacts" at bounding box center [852, 25] width 1344 height 51
click at [744, 43] on div "People Settings Add Contacts" at bounding box center [852, 25] width 1344 height 51
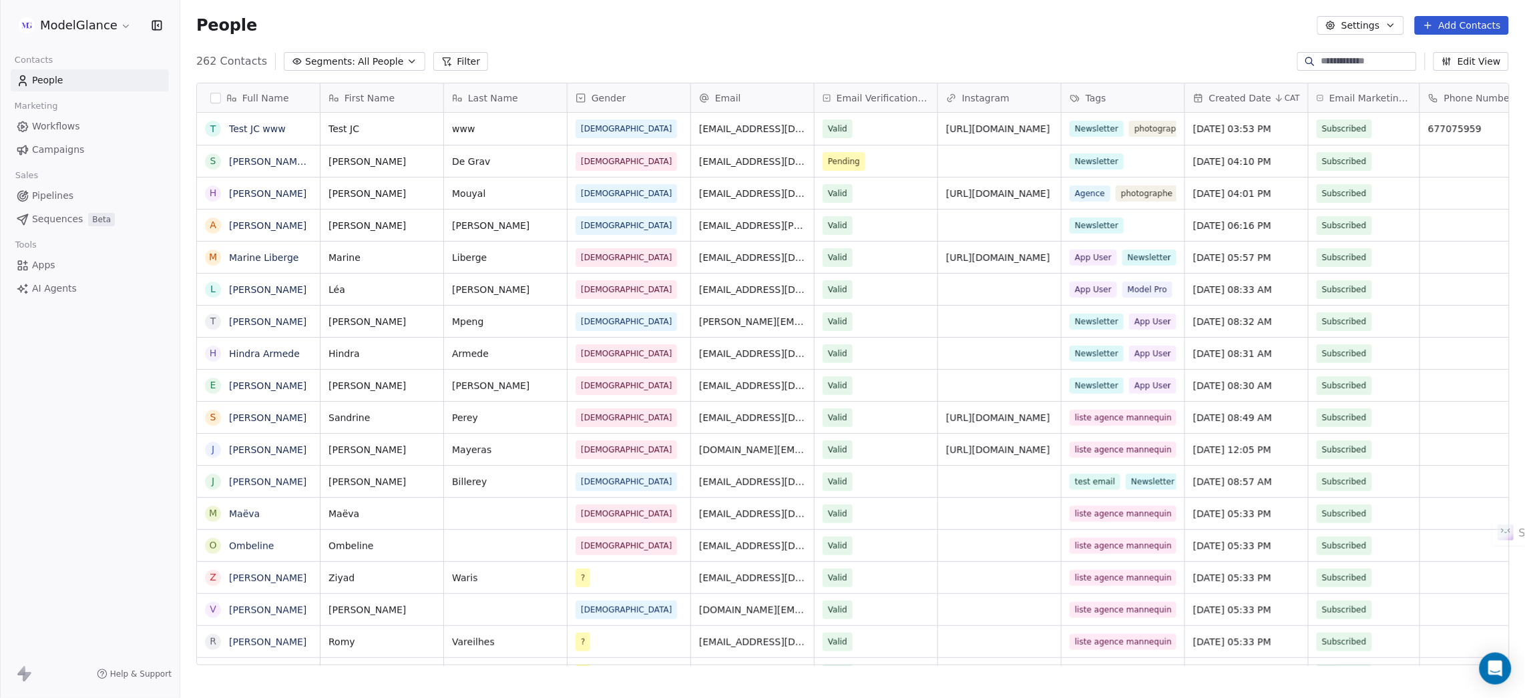
scroll to position [599, 1329]
click at [688, 17] on div "People Settings Add Contacts" at bounding box center [852, 25] width 1312 height 19
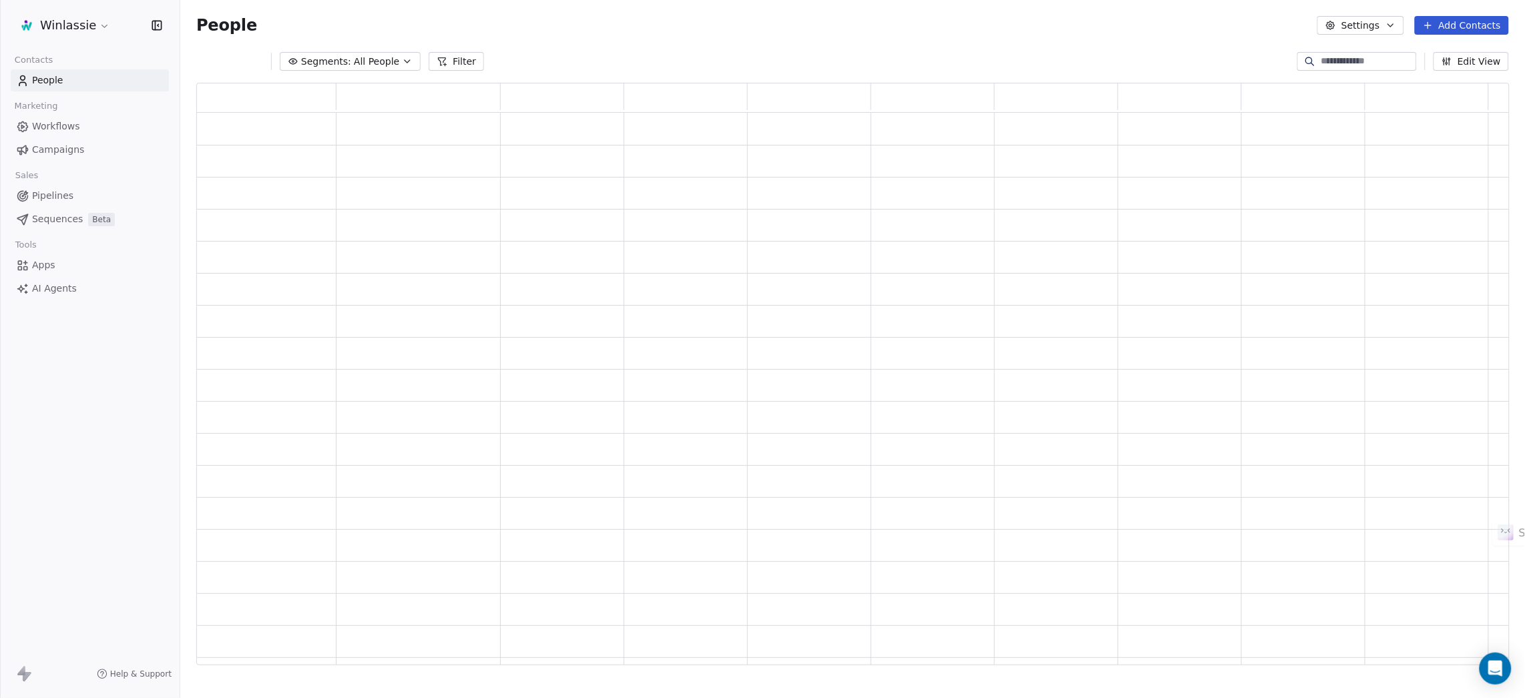
click at [51, 31] on html "Winlassie Contacts People Marketing Workflows Campaigns Sales Pipelines Sequenc…" at bounding box center [762, 399] width 1525 height 798
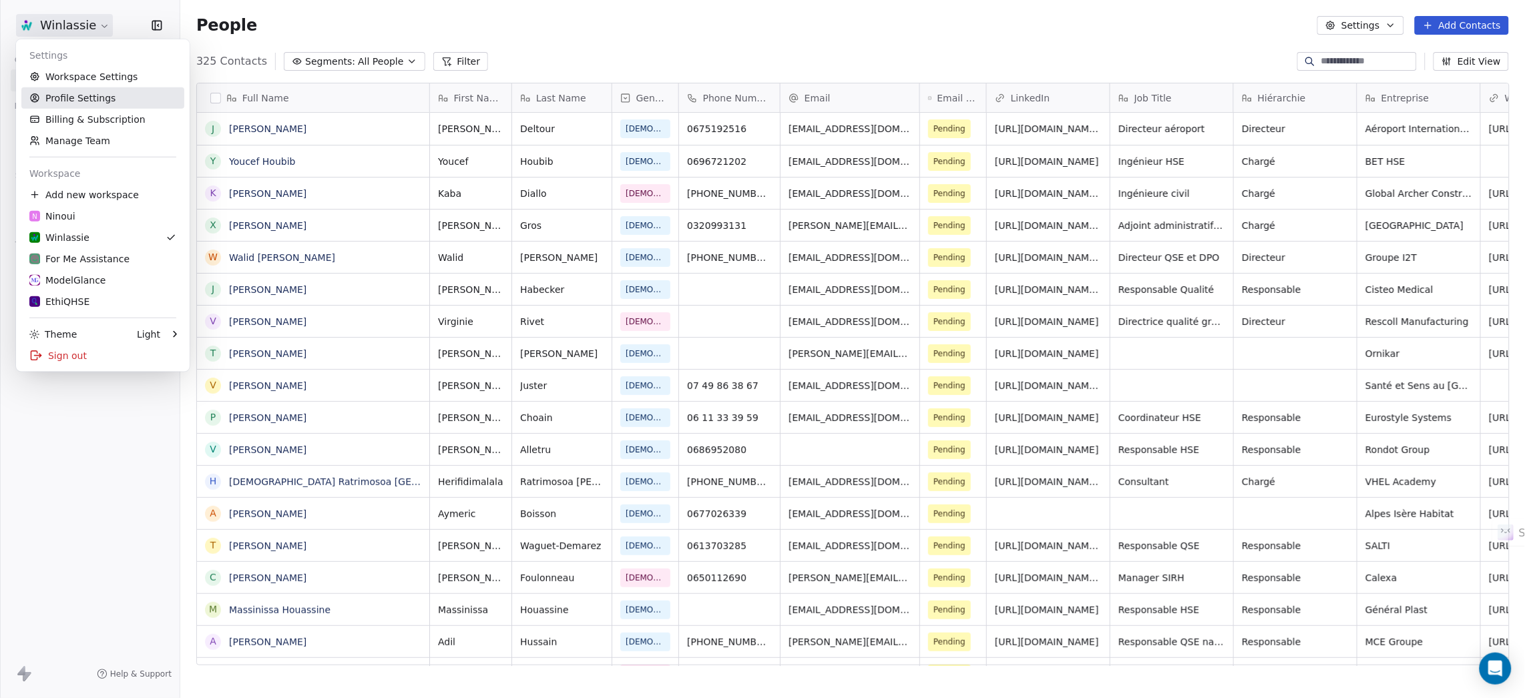
scroll to position [599, 1329]
click at [63, 284] on div "ModelGlance" at bounding box center [67, 280] width 77 height 13
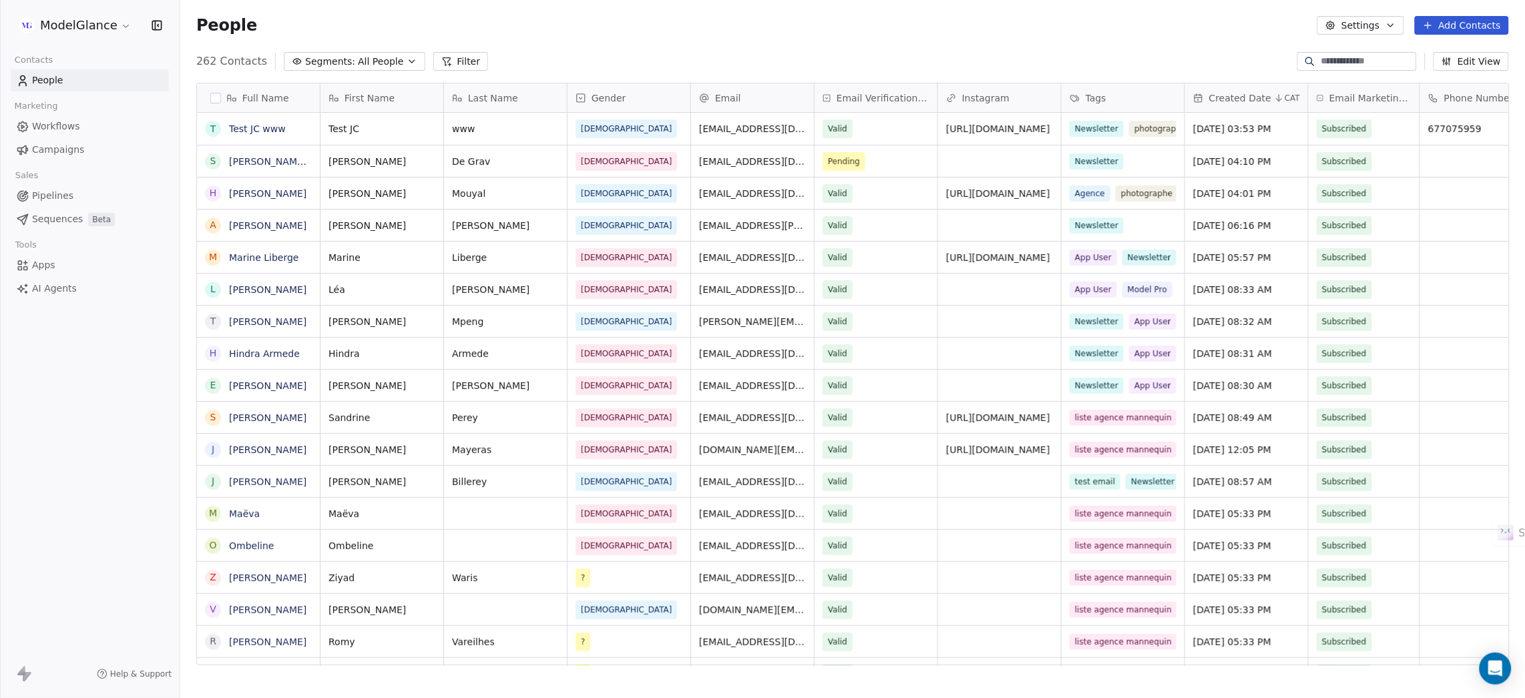
scroll to position [599, 1329]
click at [875, 12] on div "People Settings Add Contacts" at bounding box center [852, 25] width 1344 height 51
drag, startPoint x: 1033, startPoint y: 43, endPoint x: 1116, endPoint y: 26, distance: 85.1
click at [1035, 42] on div "People Settings Add Contacts" at bounding box center [852, 25] width 1344 height 51
drag, startPoint x: 1111, startPoint y: 41, endPoint x: 1195, endPoint y: 36, distance: 84.9
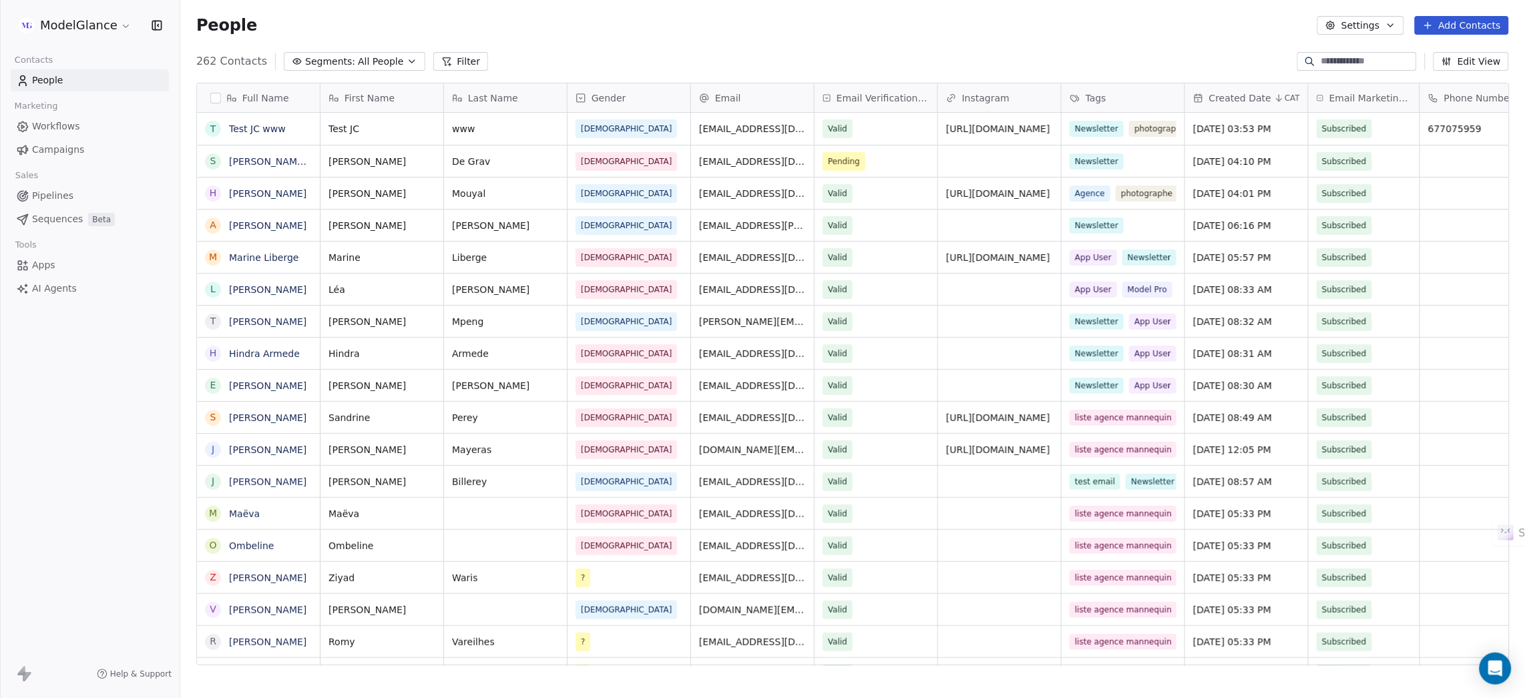
click at [1116, 43] on div "People Settings Add Contacts" at bounding box center [852, 25] width 1344 height 51
click at [1217, 29] on div "People Settings Add Contacts" at bounding box center [852, 25] width 1312 height 19
drag, startPoint x: 1109, startPoint y: 36, endPoint x: 1004, endPoint y: 35, distance: 104.8
click at [1107, 36] on div "People Settings Add Contacts" at bounding box center [852, 25] width 1344 height 51
drag, startPoint x: 1004, startPoint y: 35, endPoint x: 997, endPoint y: 35, distance: 7.4
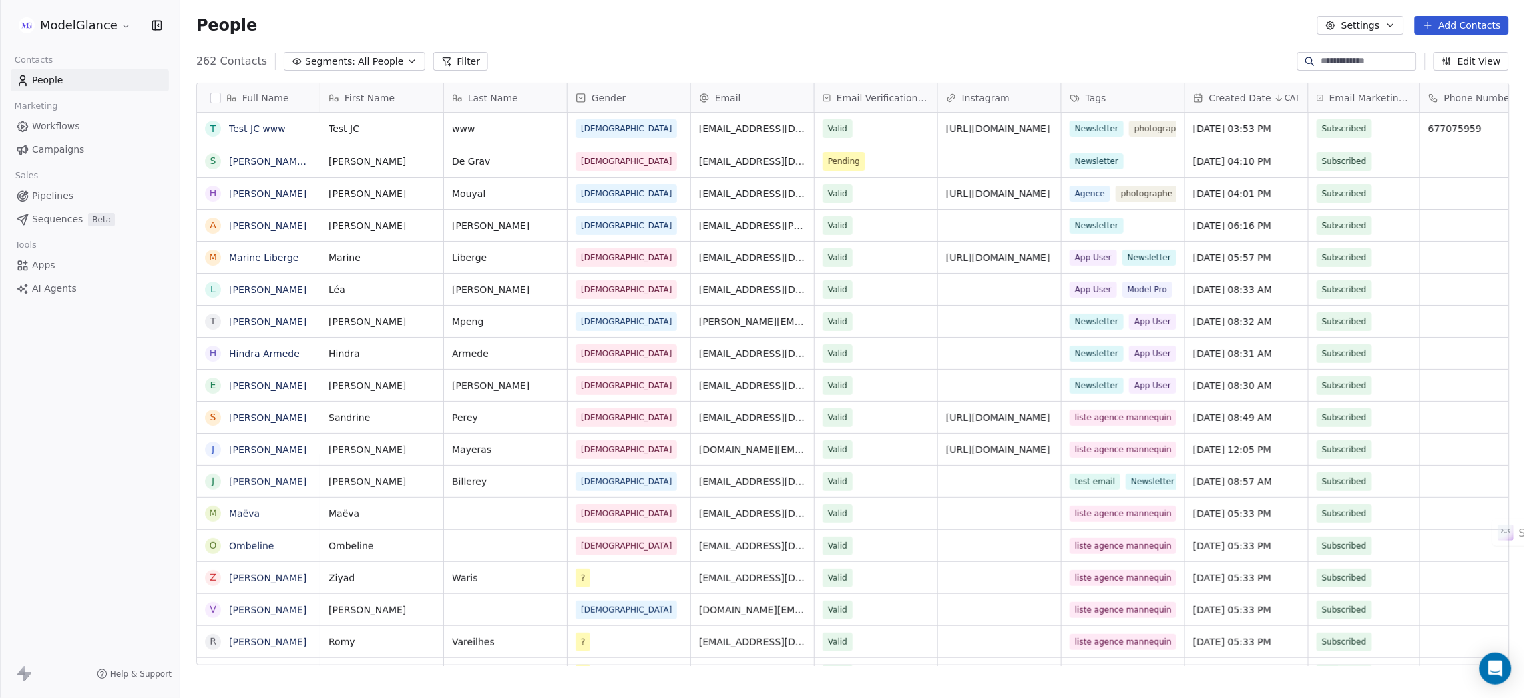
click at [1005, 35] on div "People Settings Add Contacts" at bounding box center [852, 25] width 1344 height 51
click at [854, 35] on div "People Settings Add Contacts" at bounding box center [852, 25] width 1344 height 51
click at [744, 27] on div "People Settings Add Contacts" at bounding box center [852, 25] width 1312 height 19
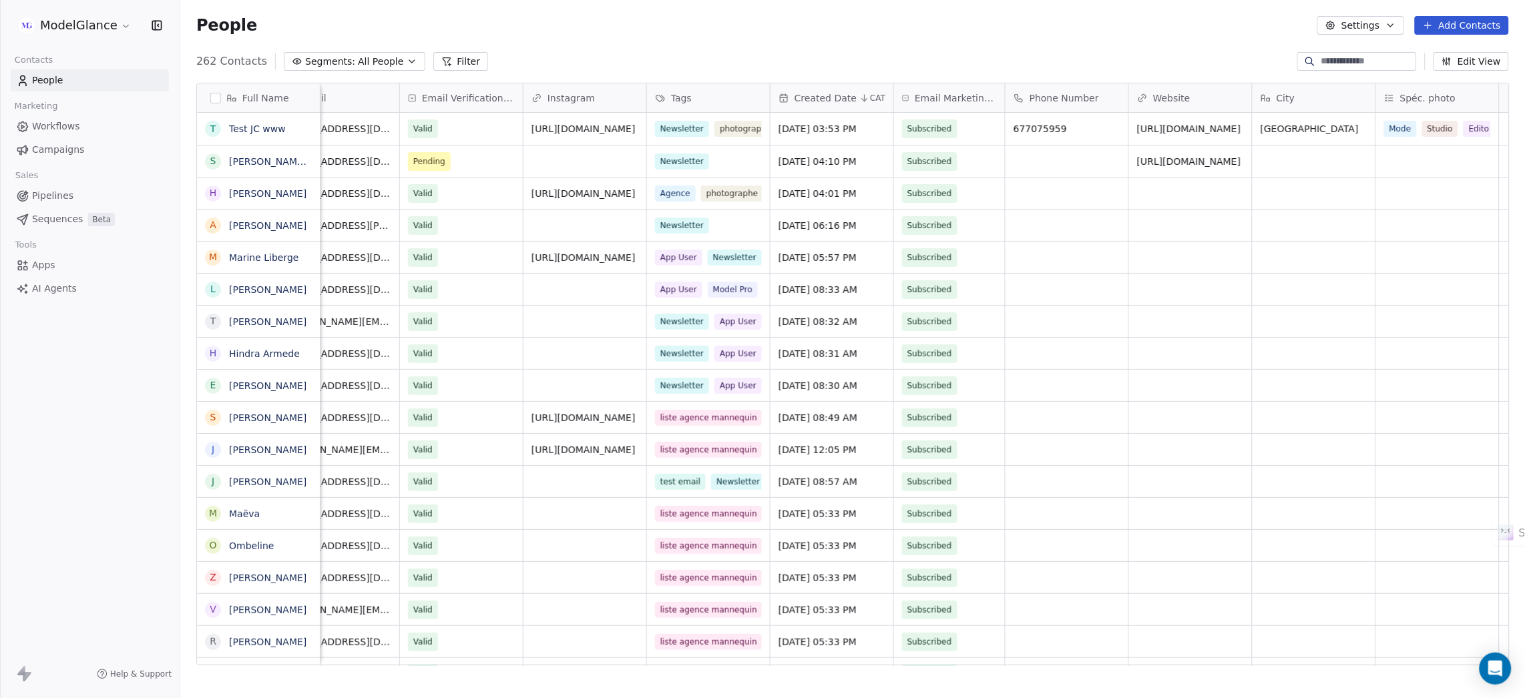
scroll to position [0, 452]
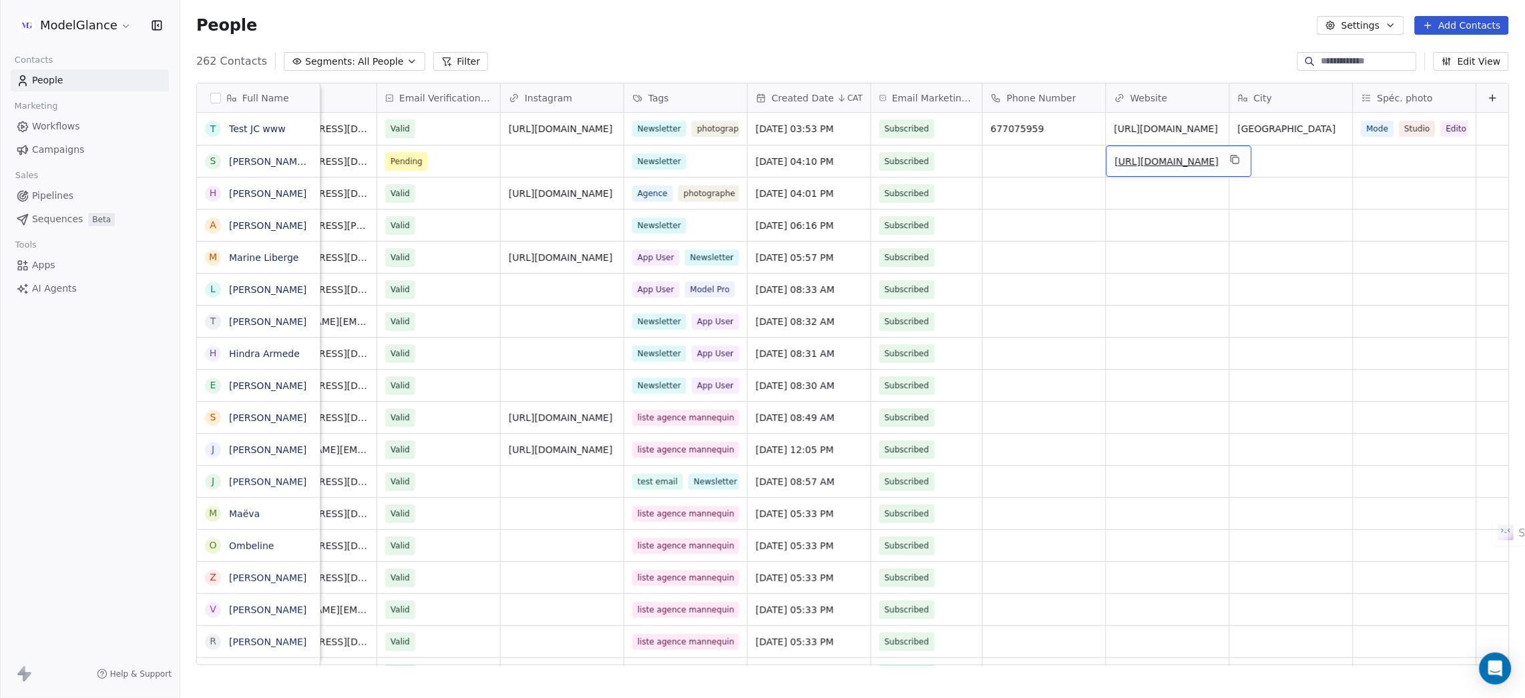
click at [1151, 176] on div "[URL][DOMAIN_NAME]" at bounding box center [1179, 161] width 146 height 31
type input "*"
click at [1128, 34] on html "ModelGlance Contacts People Marketing Workflows Campaigns Sales Pipelines Seque…" at bounding box center [762, 399] width 1525 height 798
click at [1012, 46] on div "People Settings Add Contacts" at bounding box center [852, 25] width 1344 height 51
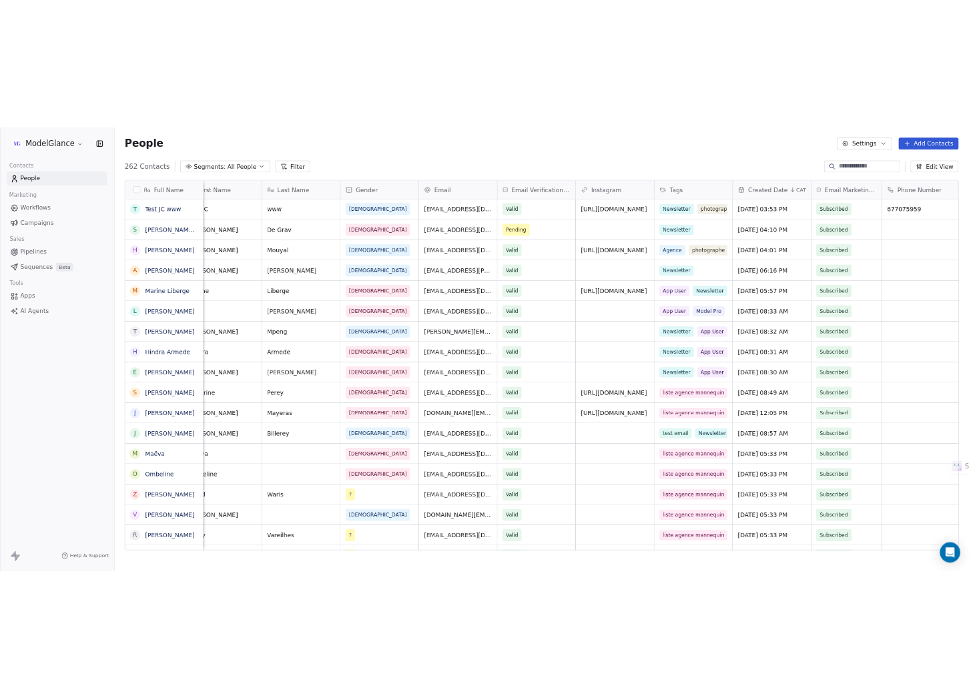
scroll to position [0, 0]
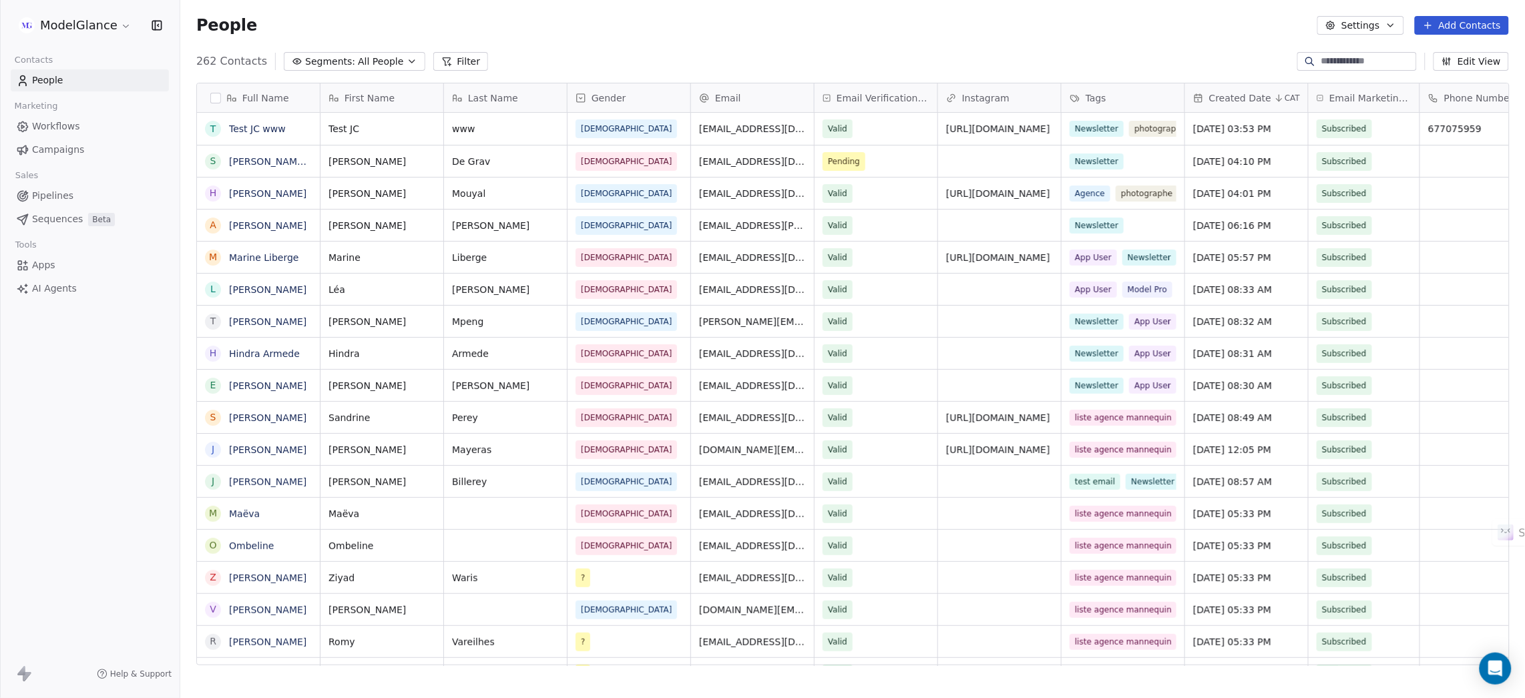
click at [719, 33] on div "People Settings Add Contacts" at bounding box center [852, 25] width 1312 height 19
click at [734, 26] on div "People Settings Add Contacts" at bounding box center [852, 25] width 1312 height 19
click at [751, 27] on div "People Settings Add Contacts" at bounding box center [852, 25] width 1312 height 19
click at [734, 28] on div "People Settings Add Contacts" at bounding box center [852, 25] width 1312 height 19
click at [735, 23] on div "People Settings Add Contacts" at bounding box center [852, 25] width 1312 height 19
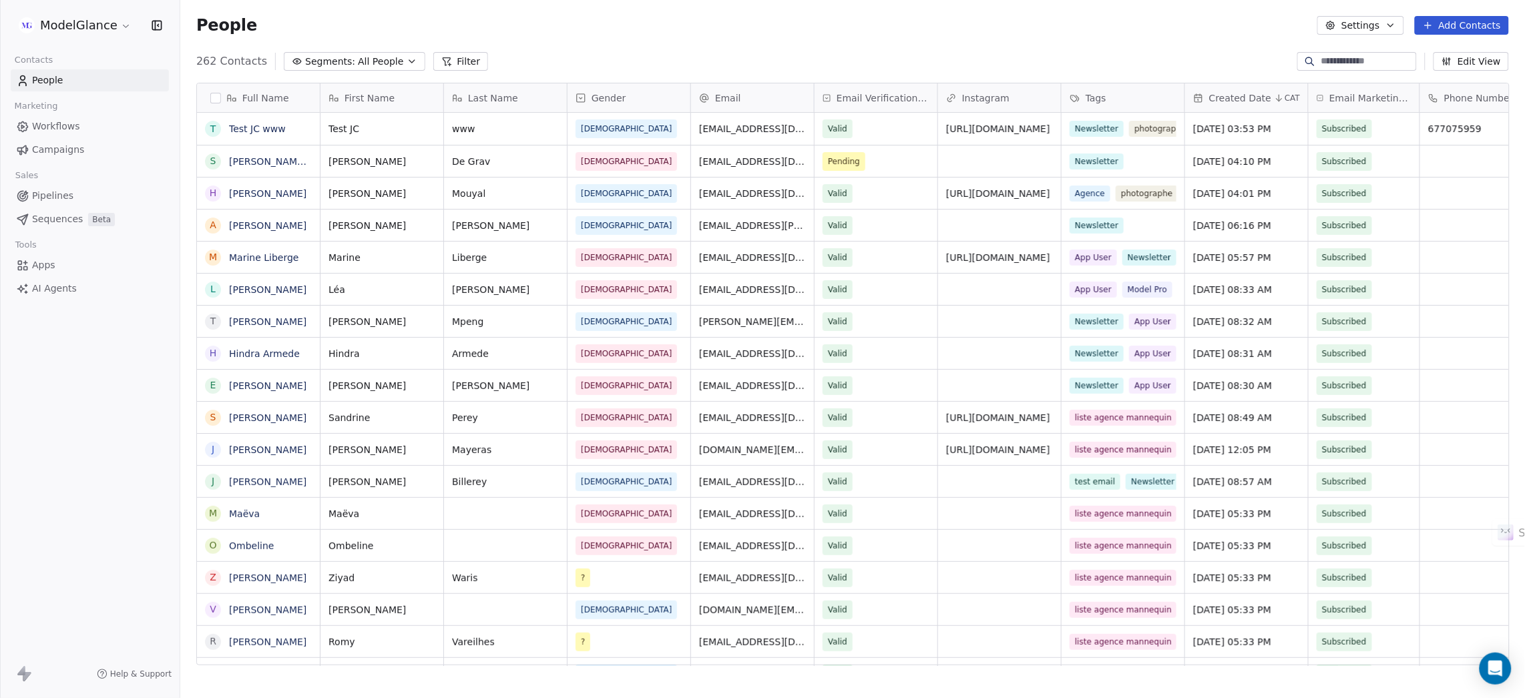
drag, startPoint x: 862, startPoint y: 32, endPoint x: 914, endPoint y: 35, distance: 52.2
click at [868, 33] on div "People Settings Add Contacts" at bounding box center [852, 25] width 1312 height 19
drag, startPoint x: 969, startPoint y: 35, endPoint x: 1121, endPoint y: 31, distance: 152.3
click at [975, 35] on div "People Settings Add Contacts" at bounding box center [852, 25] width 1344 height 51
click at [1121, 31] on div "People Settings Add Contacts" at bounding box center [852, 25] width 1312 height 19
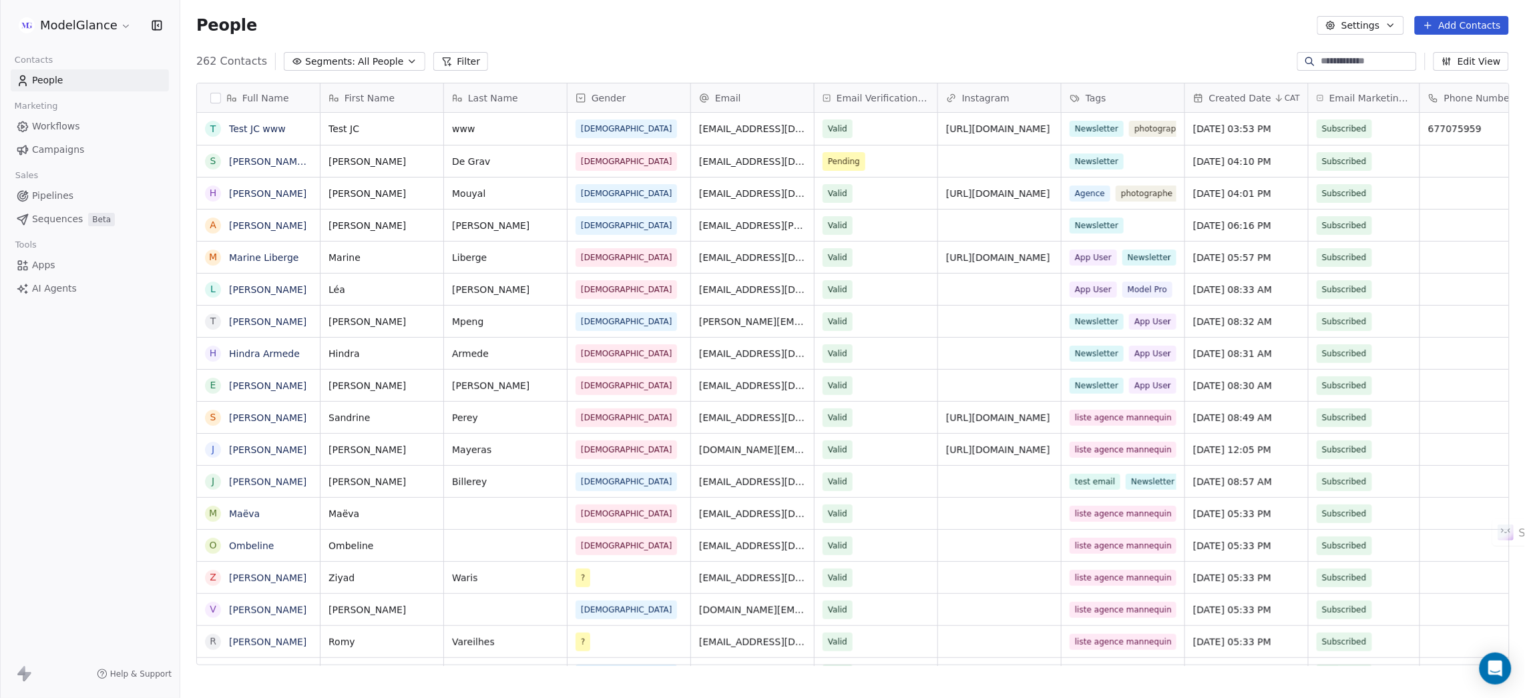
click at [996, 38] on div "People Settings Add Contacts" at bounding box center [852, 25] width 1344 height 51
click at [767, 24] on div "People Settings Add Contacts" at bounding box center [852, 25] width 1312 height 19
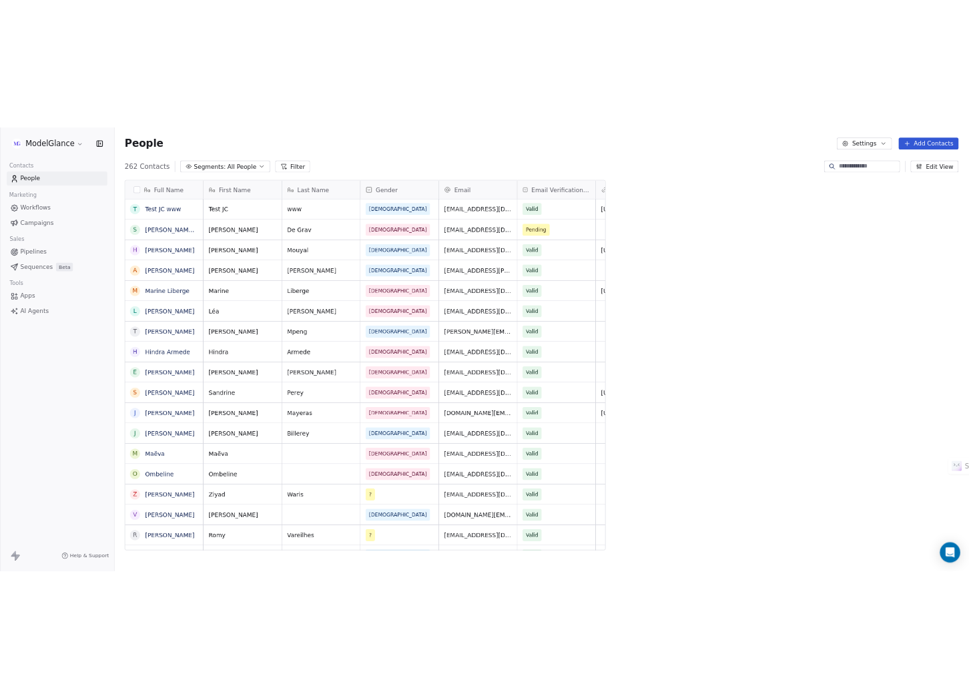
scroll to position [599, 774]
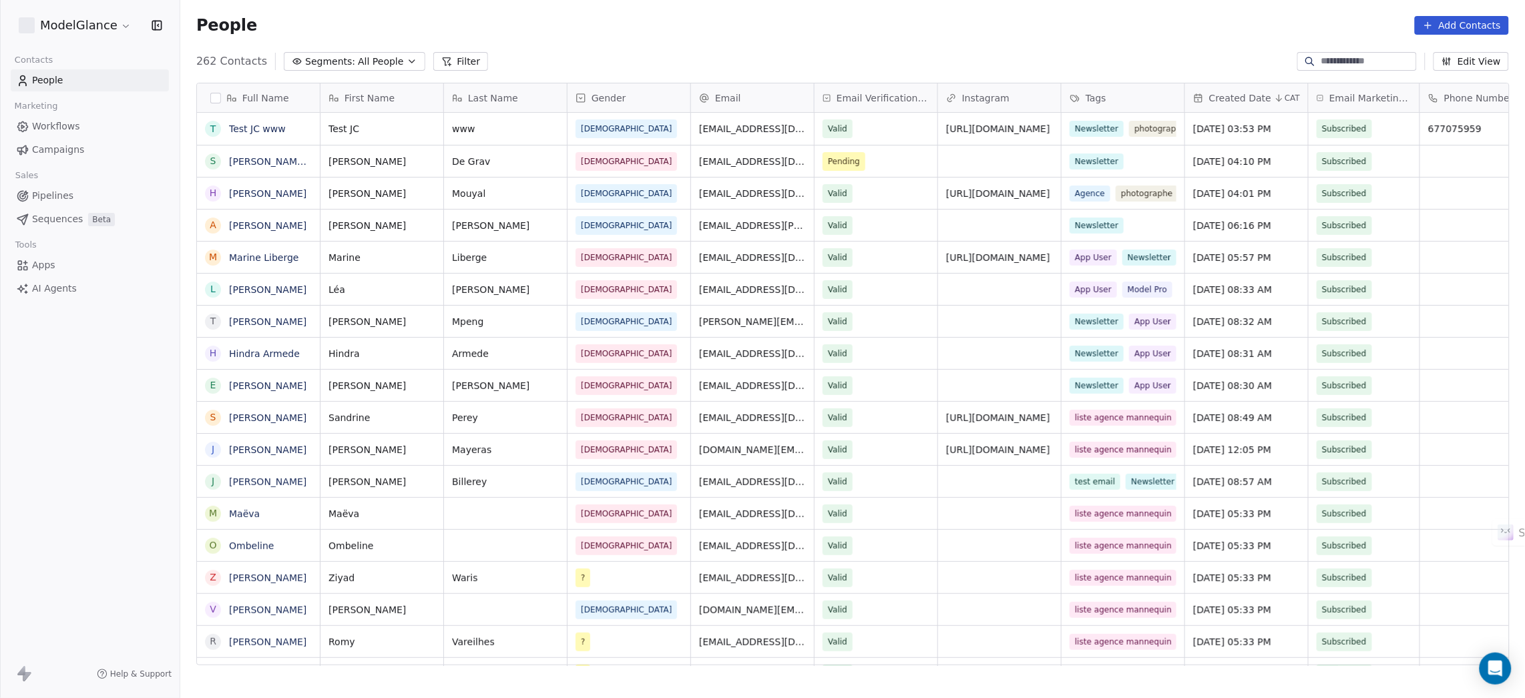
scroll to position [599, 1329]
click at [724, 23] on div "People Settings Add Contacts" at bounding box center [852, 25] width 1312 height 19
click at [816, 21] on div "People Settings Add Contacts" at bounding box center [852, 25] width 1312 height 19
click at [257, 127] on link "Test JC www" at bounding box center [257, 128] width 57 height 11
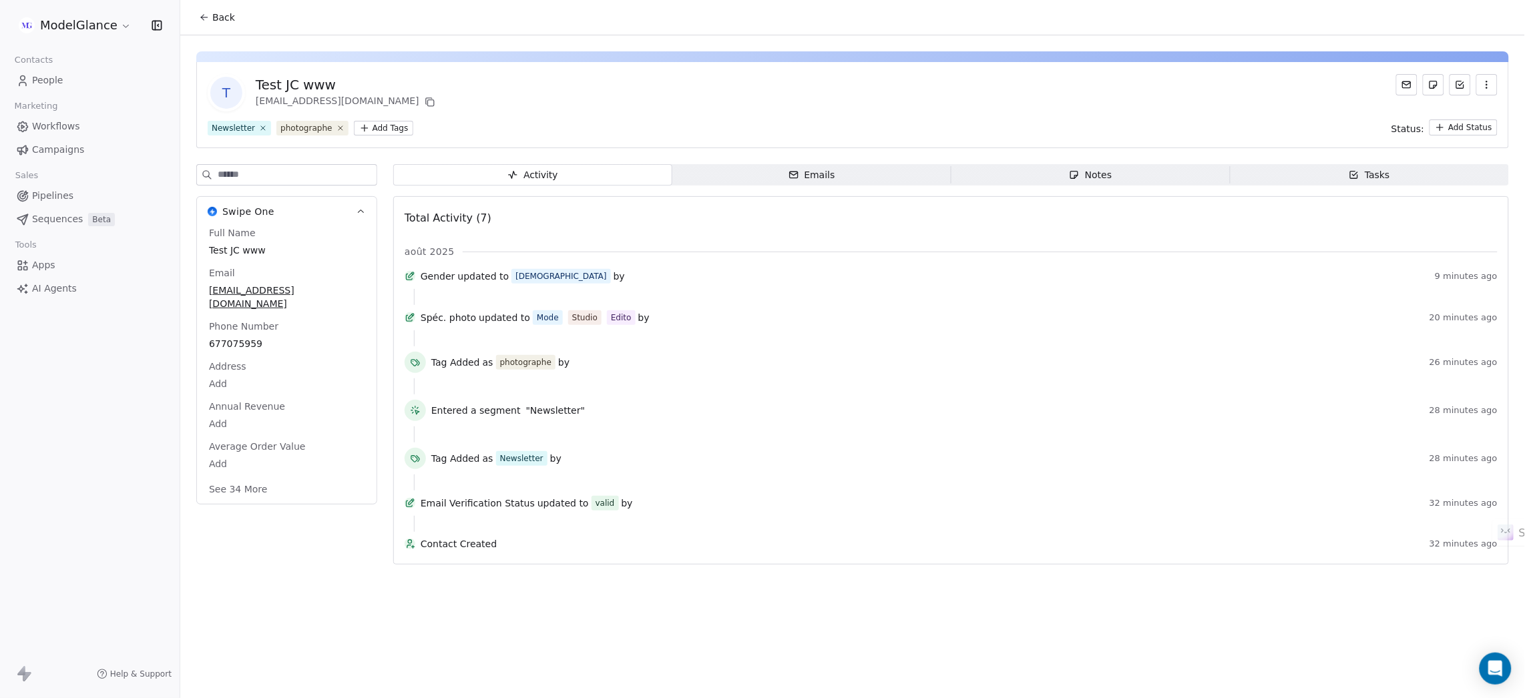
click at [969, 82] on icon "button" at bounding box center [1486, 84] width 11 height 11
click at [969, 116] on div "Delete" at bounding box center [1468, 113] width 89 height 21
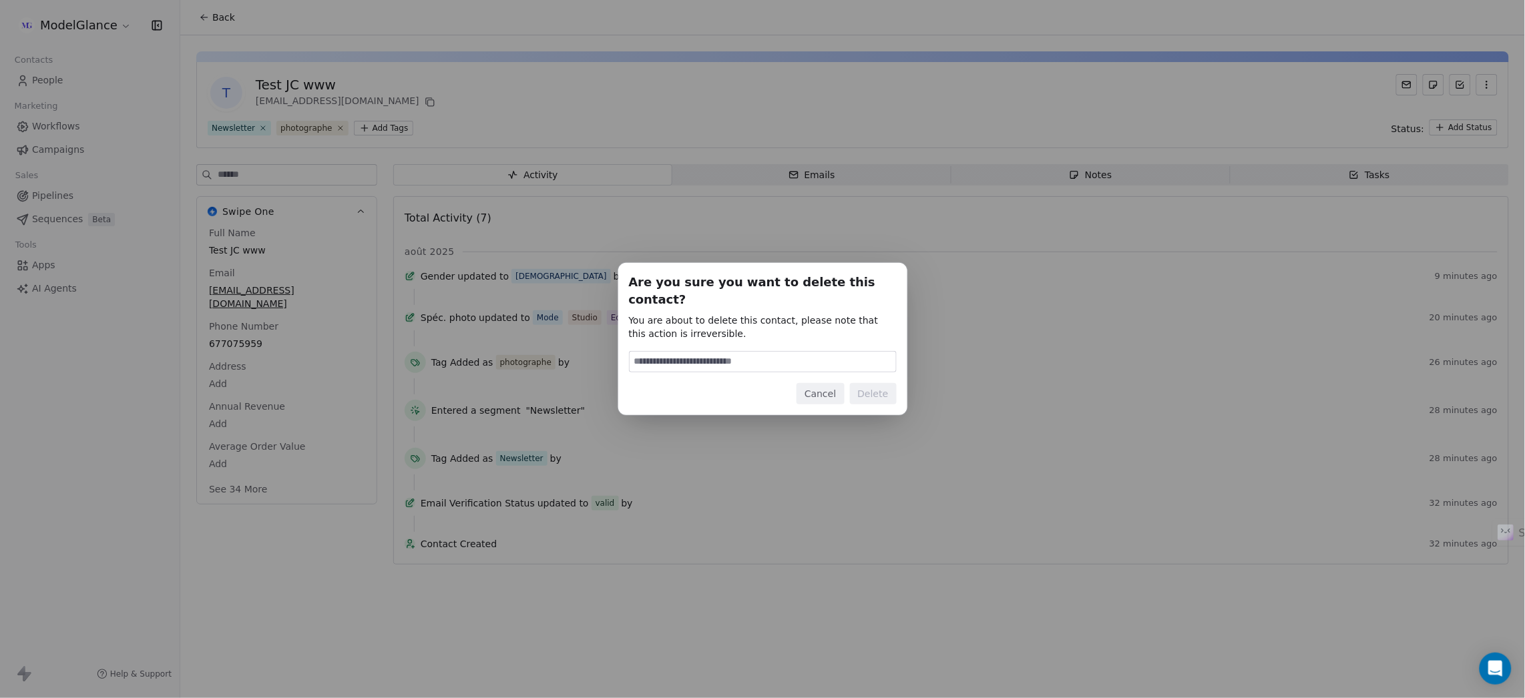
click at [780, 356] on input at bounding box center [762, 362] width 266 height 20
type input "******"
click at [876, 383] on button "Delete" at bounding box center [873, 393] width 47 height 21
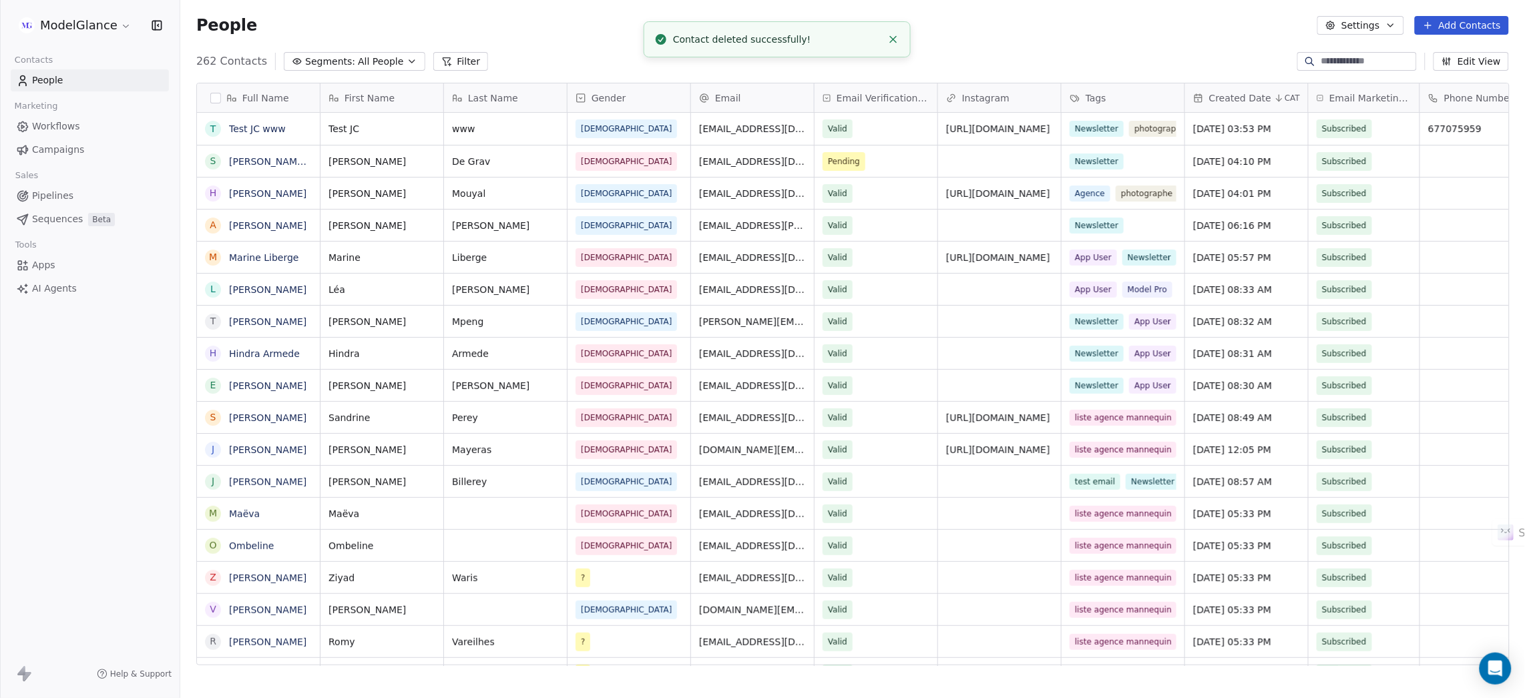
scroll to position [599, 1329]
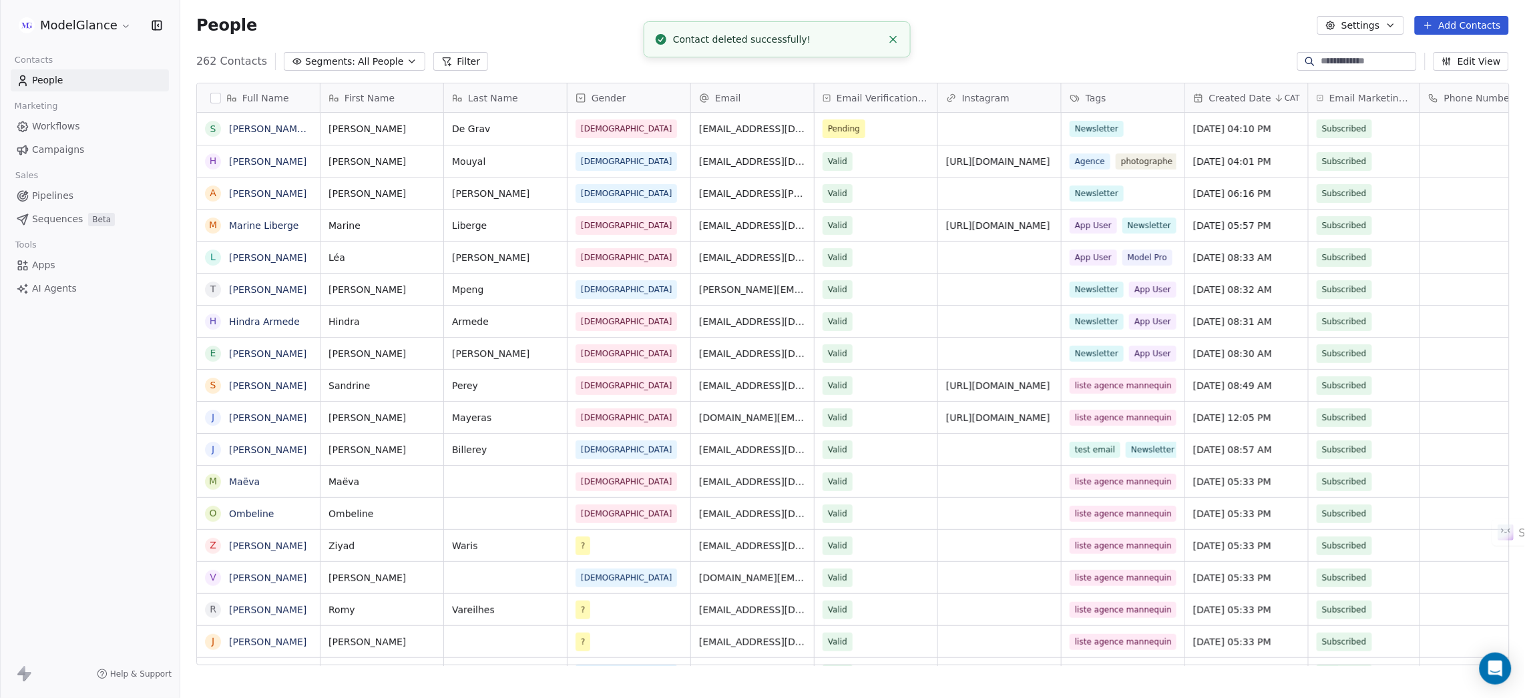
click at [969, 34] on div "People Settings Add Contacts" at bounding box center [852, 25] width 1312 height 19
click at [718, 37] on div "People Settings Add Contacts" at bounding box center [852, 25] width 1344 height 51
click at [750, 15] on div "People Settings Add Contacts" at bounding box center [852, 25] width 1344 height 51
click at [587, 17] on div "People Settings Add Contacts" at bounding box center [852, 25] width 1312 height 19
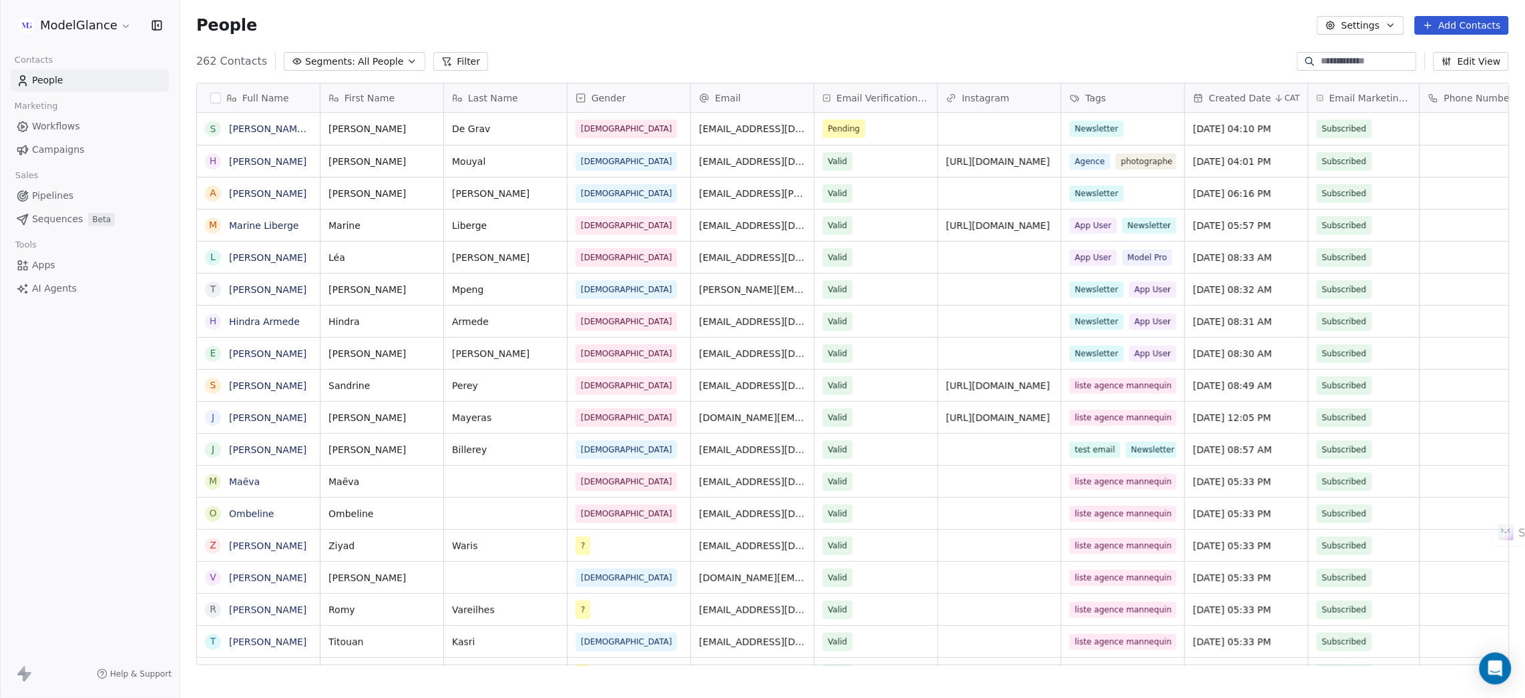
scroll to position [599, 1329]
click at [678, 23] on div "People Settings Add Contacts" at bounding box center [852, 25] width 1312 height 19
click at [722, 27] on div "People Settings Add Contacts" at bounding box center [852, 25] width 1312 height 19
click at [816, 30] on div "People Settings Add Contacts" at bounding box center [852, 25] width 1312 height 19
click at [963, 31] on div "People Settings Add Contacts" at bounding box center [852, 25] width 1312 height 19
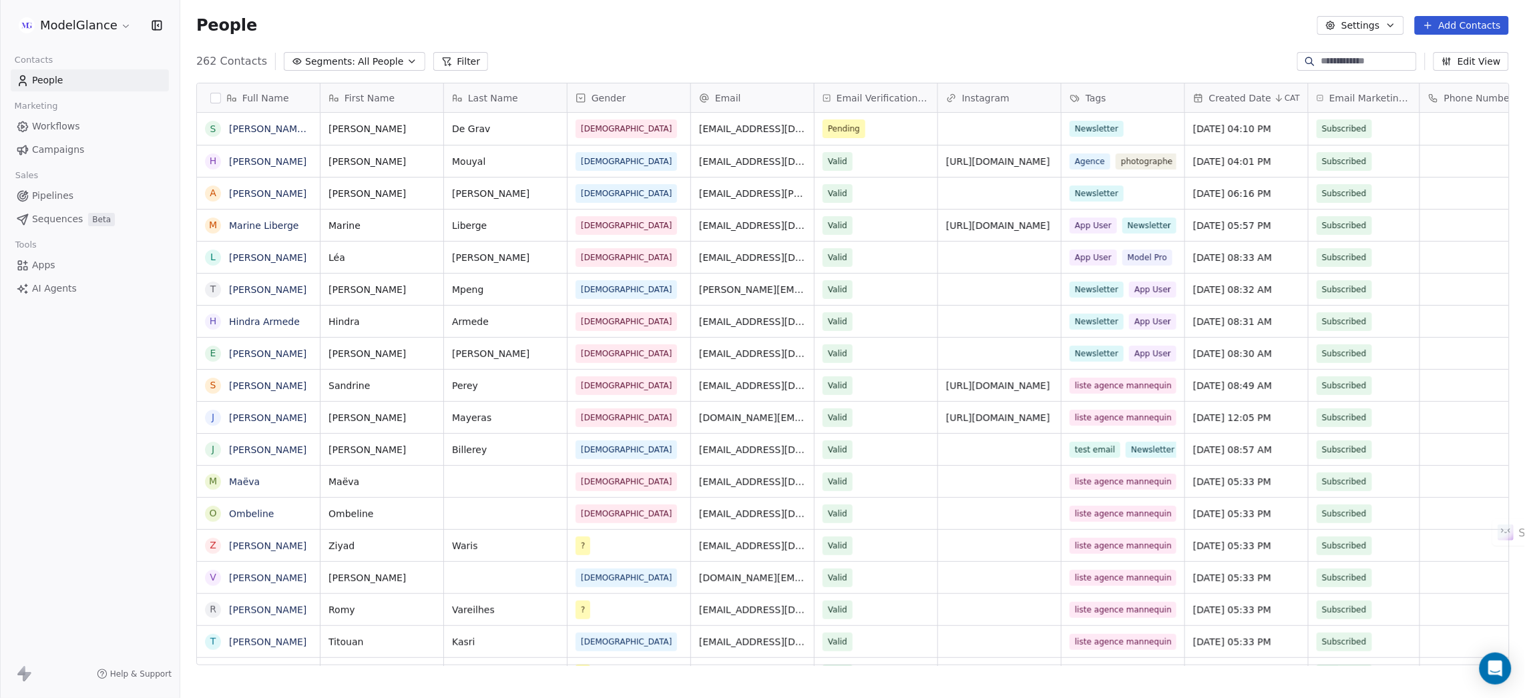
drag, startPoint x: 1077, startPoint y: 32, endPoint x: 1083, endPoint y: 34, distance: 7.0
click at [1079, 33] on div "People Settings Add Contacts" at bounding box center [852, 25] width 1312 height 19
click at [1215, 37] on div "People Settings Add Contacts" at bounding box center [852, 25] width 1344 height 51
click at [1116, 38] on div "People Settings Add Contacts" at bounding box center [852, 25] width 1344 height 51
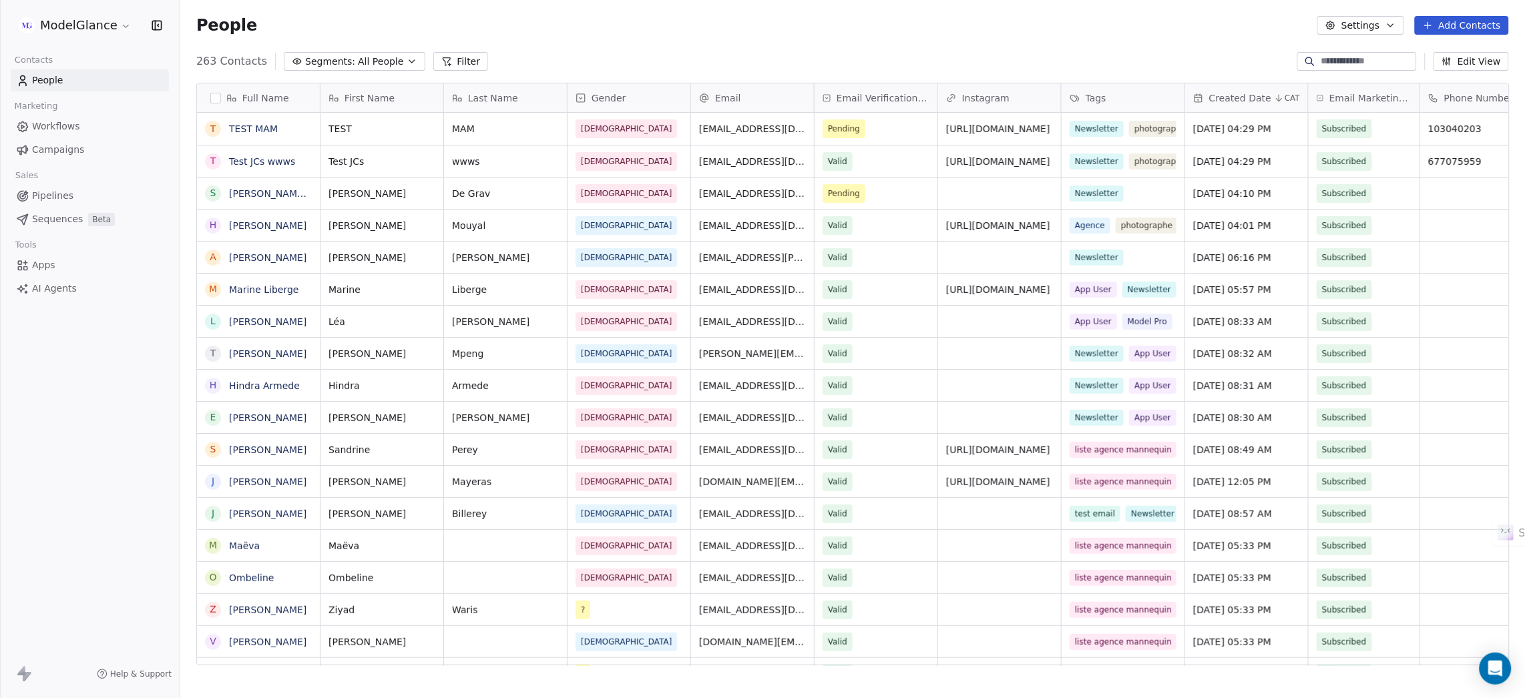
click at [547, 33] on div "People Settings Add Contacts" at bounding box center [852, 25] width 1312 height 19
click at [742, 32] on div "People Settings Add Contacts" at bounding box center [852, 25] width 1312 height 19
click at [864, 34] on div "People Settings Add Contacts" at bounding box center [852, 25] width 1312 height 19
click at [997, 37] on div "People Settings Add Contacts" at bounding box center [852, 25] width 1344 height 51
click at [1118, 33] on div "People Settings Add Contacts" at bounding box center [852, 25] width 1312 height 19
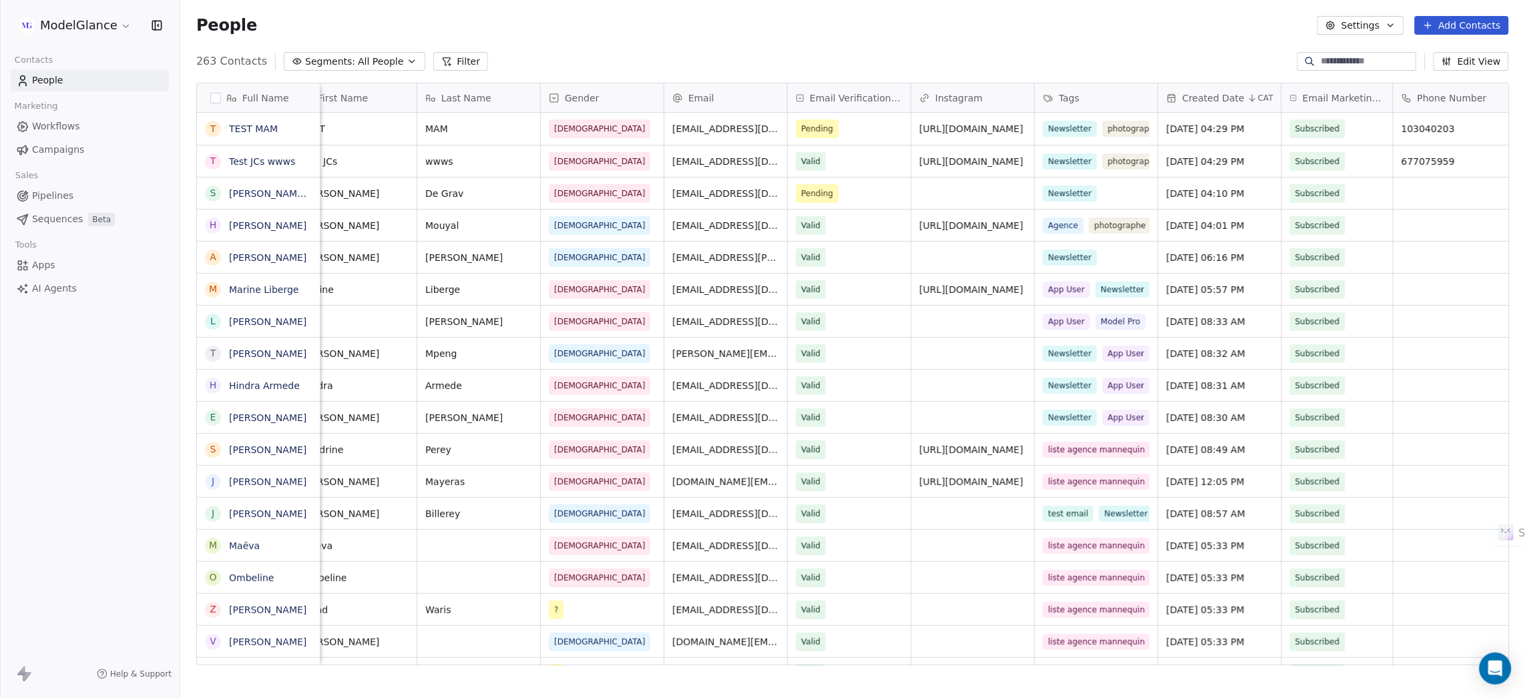
scroll to position [0, 0]
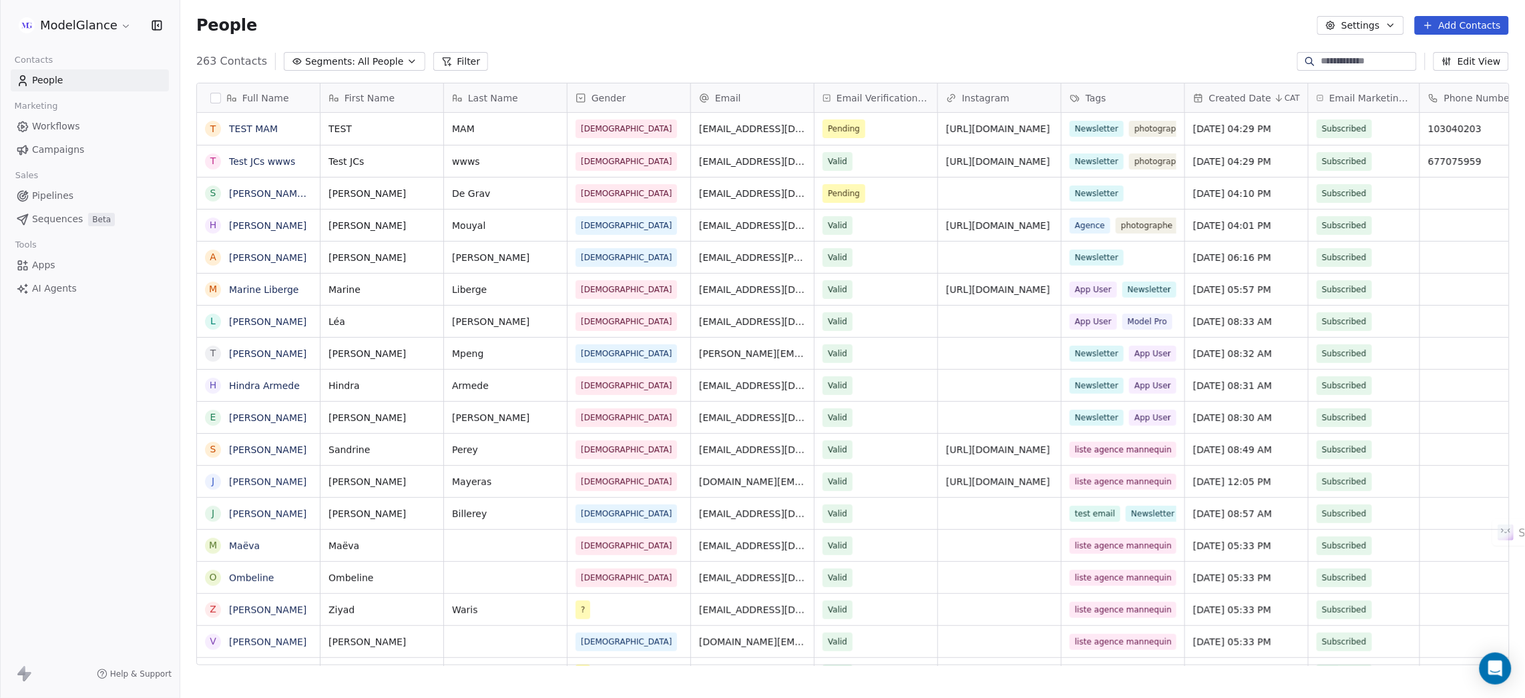
click at [607, 34] on div "People Settings Add Contacts" at bounding box center [852, 25] width 1312 height 19
click at [626, 36] on div "People Settings Add Contacts" at bounding box center [852, 25] width 1344 height 51
click at [756, 31] on div "People Settings Add Contacts" at bounding box center [852, 25] width 1312 height 19
click at [862, 31] on div "People Settings Add Contacts" at bounding box center [852, 25] width 1312 height 19
click at [810, 29] on div "People Settings Add Contacts" at bounding box center [852, 25] width 1312 height 19
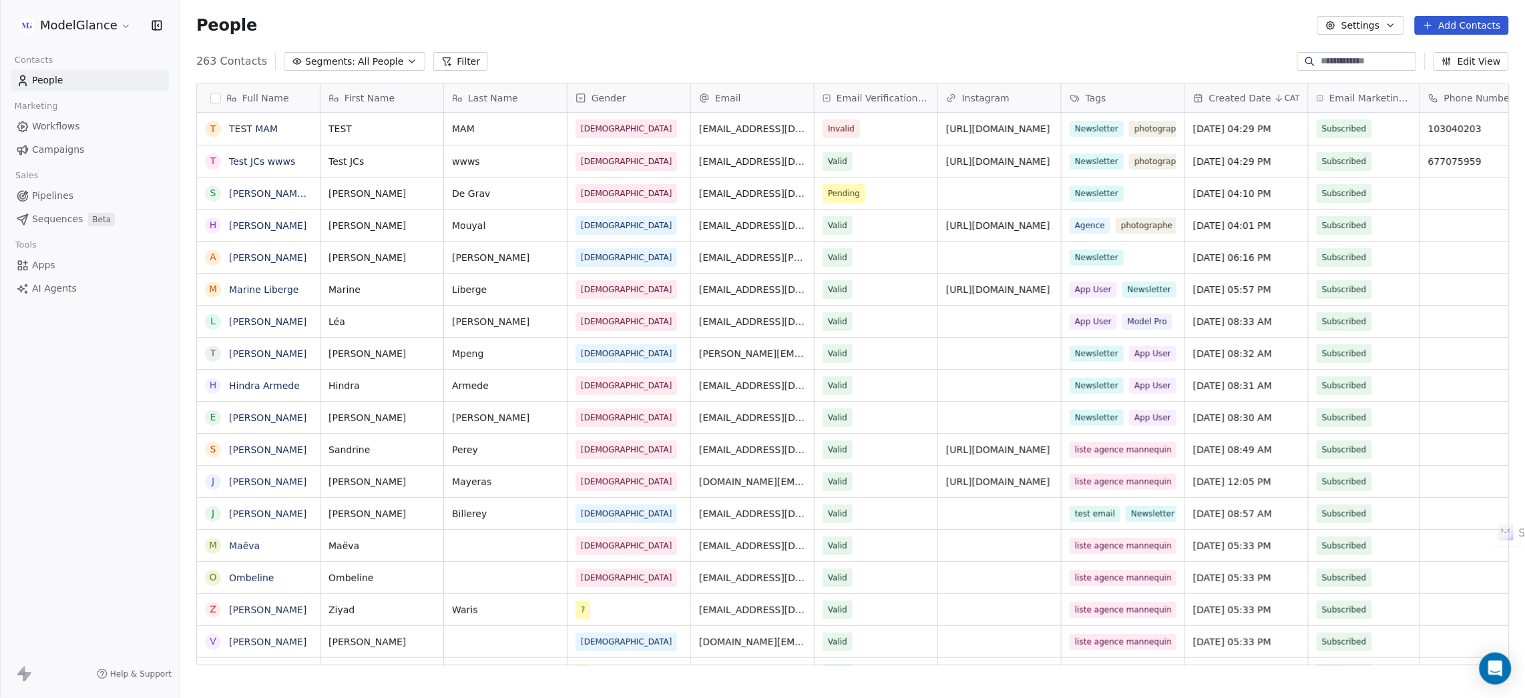
click at [758, 39] on div "People Settings Add Contacts" at bounding box center [852, 25] width 1344 height 51
click at [758, 41] on div "People Settings Add Contacts" at bounding box center [852, 25] width 1344 height 51
click at [726, 43] on div "People Settings Add Contacts" at bounding box center [852, 25] width 1344 height 51
click at [895, 35] on div "People Settings Add Contacts" at bounding box center [852, 25] width 1344 height 51
drag, startPoint x: 850, startPoint y: 45, endPoint x: 979, endPoint y: 39, distance: 129.0
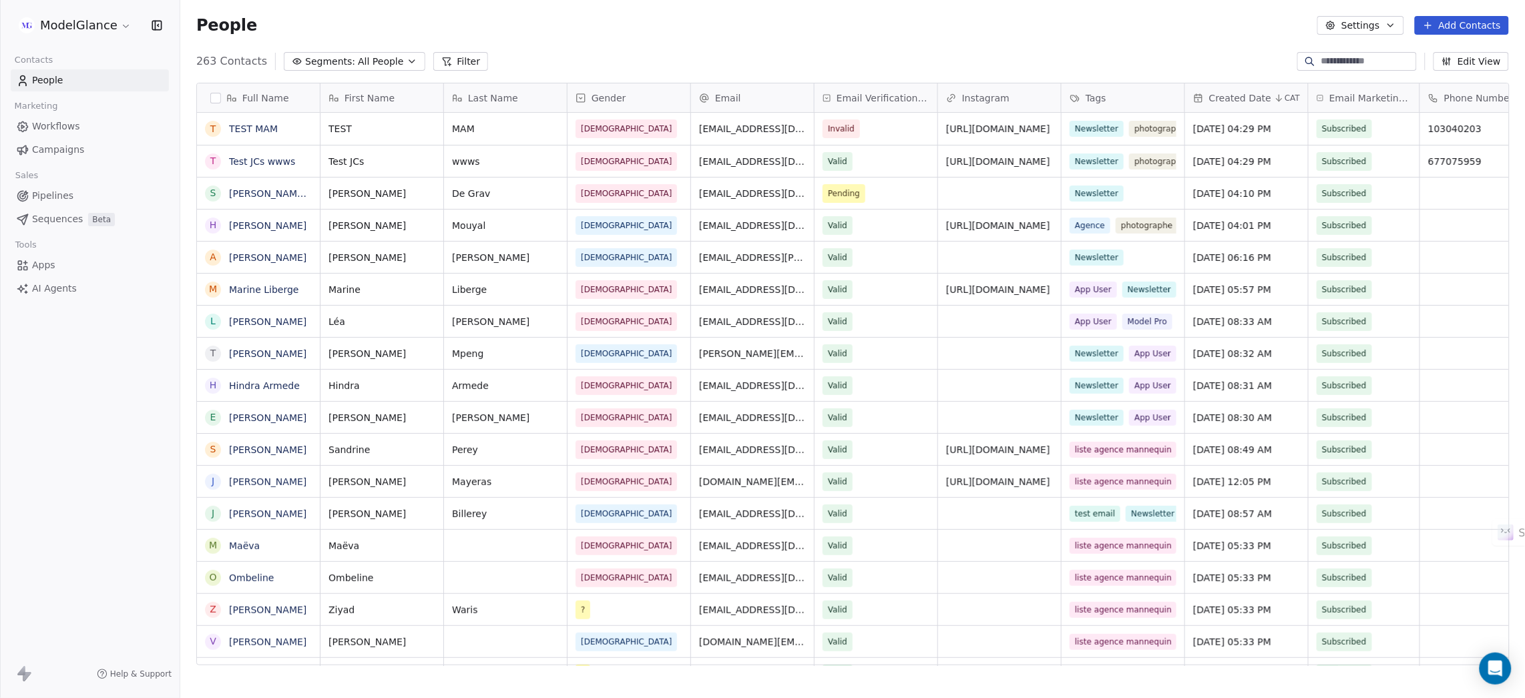
click at [856, 45] on div "People Settings Add Contacts" at bounding box center [852, 25] width 1344 height 51
click at [984, 39] on div "People Settings Add Contacts" at bounding box center [852, 25] width 1344 height 51
click at [599, 41] on div "People Settings Add Contacts" at bounding box center [852, 25] width 1344 height 51
click at [751, 43] on div "People Settings Add Contacts" at bounding box center [852, 25] width 1344 height 51
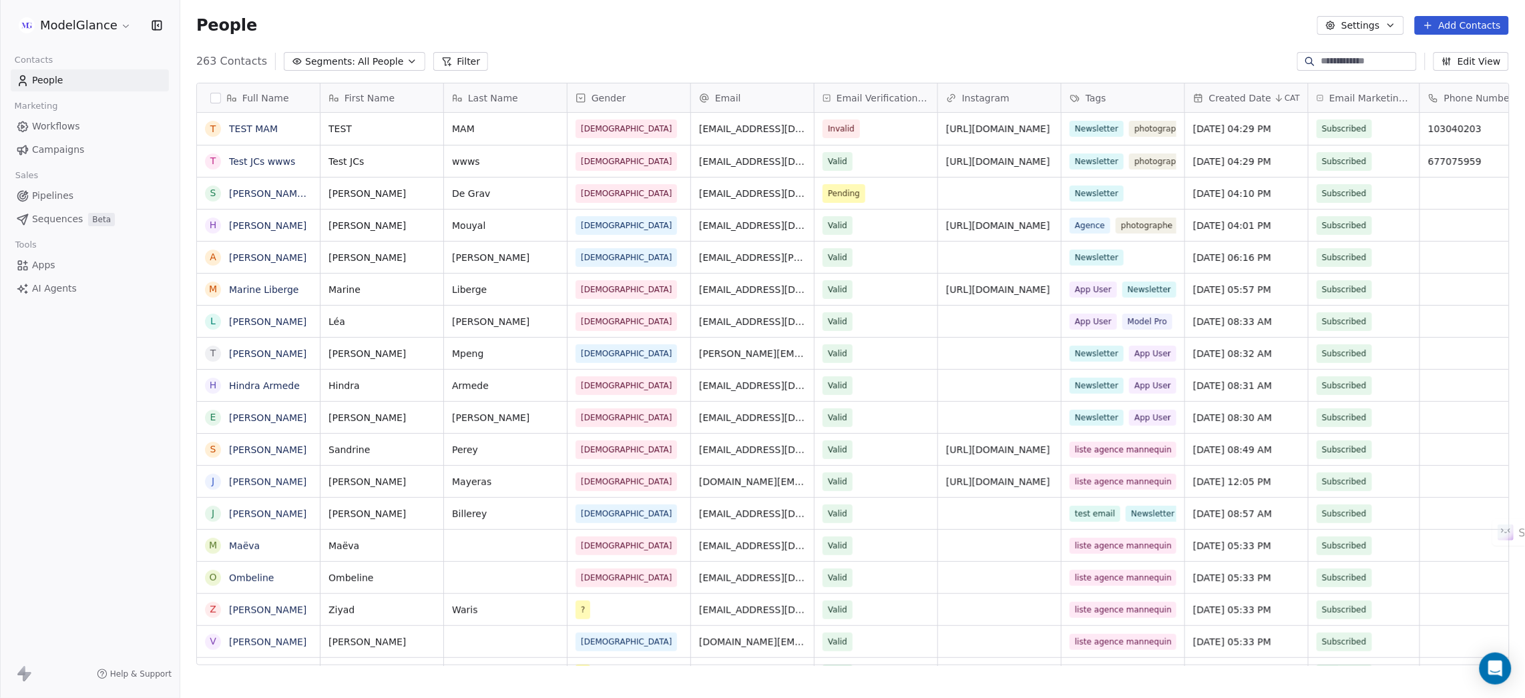
click at [778, 28] on div "People Settings Add Contacts" at bounding box center [852, 25] width 1312 height 19
click at [910, 37] on div "People Settings Add Contacts" at bounding box center [852, 25] width 1344 height 51
click at [622, 33] on div "People Settings Add Contacts" at bounding box center [852, 25] width 1312 height 19
click at [643, 30] on div "People Settings Add Contacts" at bounding box center [852, 25] width 1312 height 19
click at [756, 39] on div "People Settings Add Contacts" at bounding box center [852, 25] width 1344 height 51
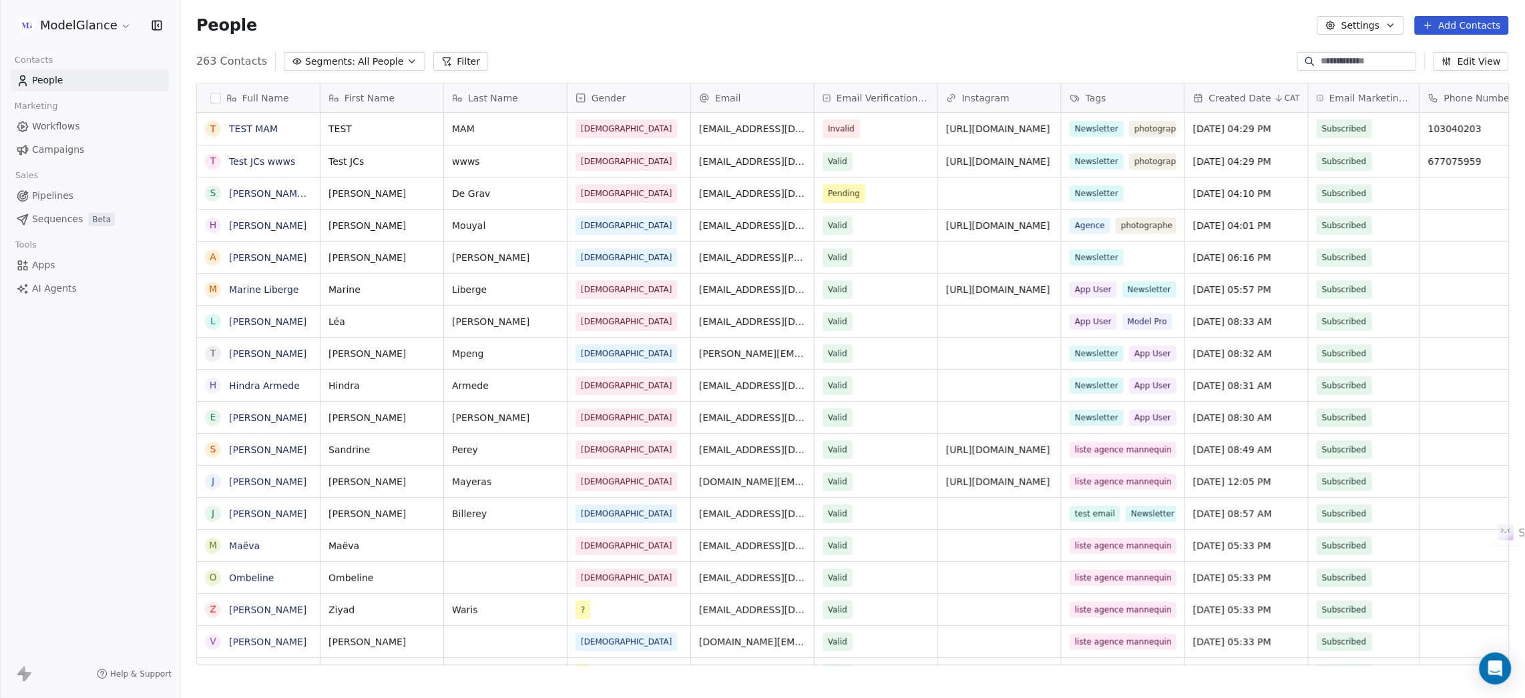
click at [628, 38] on div "People Settings Add Contacts" at bounding box center [852, 25] width 1344 height 51
click at [738, 28] on div "People Settings Add Contacts" at bounding box center [852, 25] width 1312 height 19
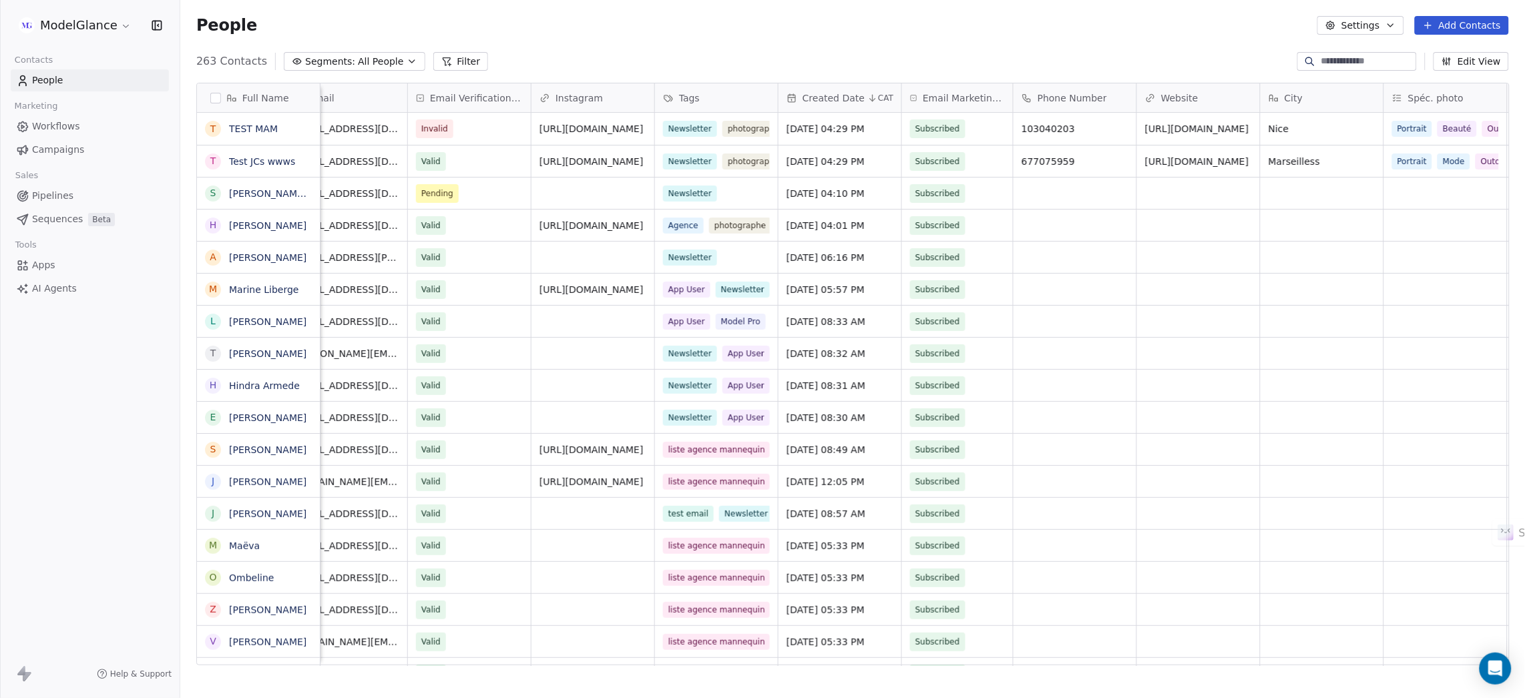
scroll to position [0, 452]
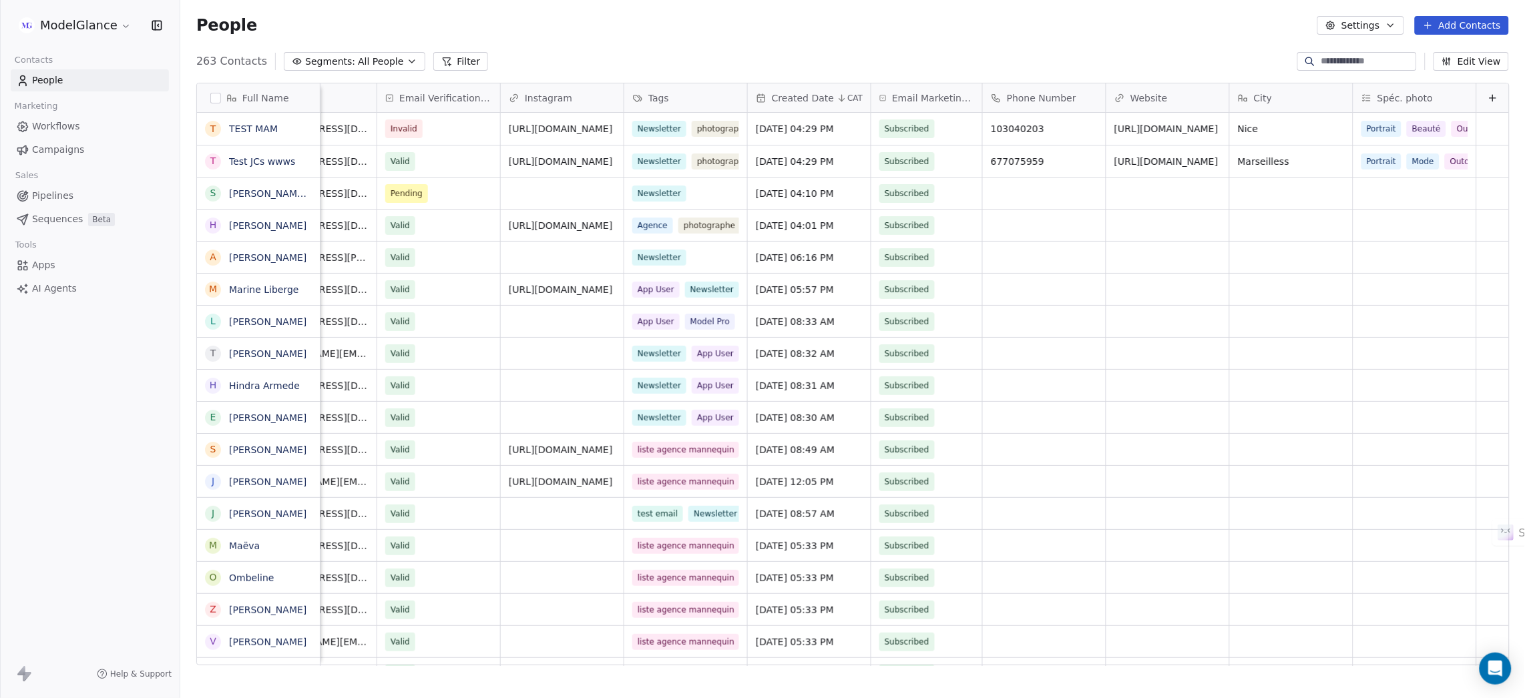
click at [1142, 23] on div "People Settings Add Contacts" at bounding box center [852, 25] width 1312 height 19
click at [1027, 36] on div "People Settings Add Contacts" at bounding box center [852, 25] width 1344 height 51
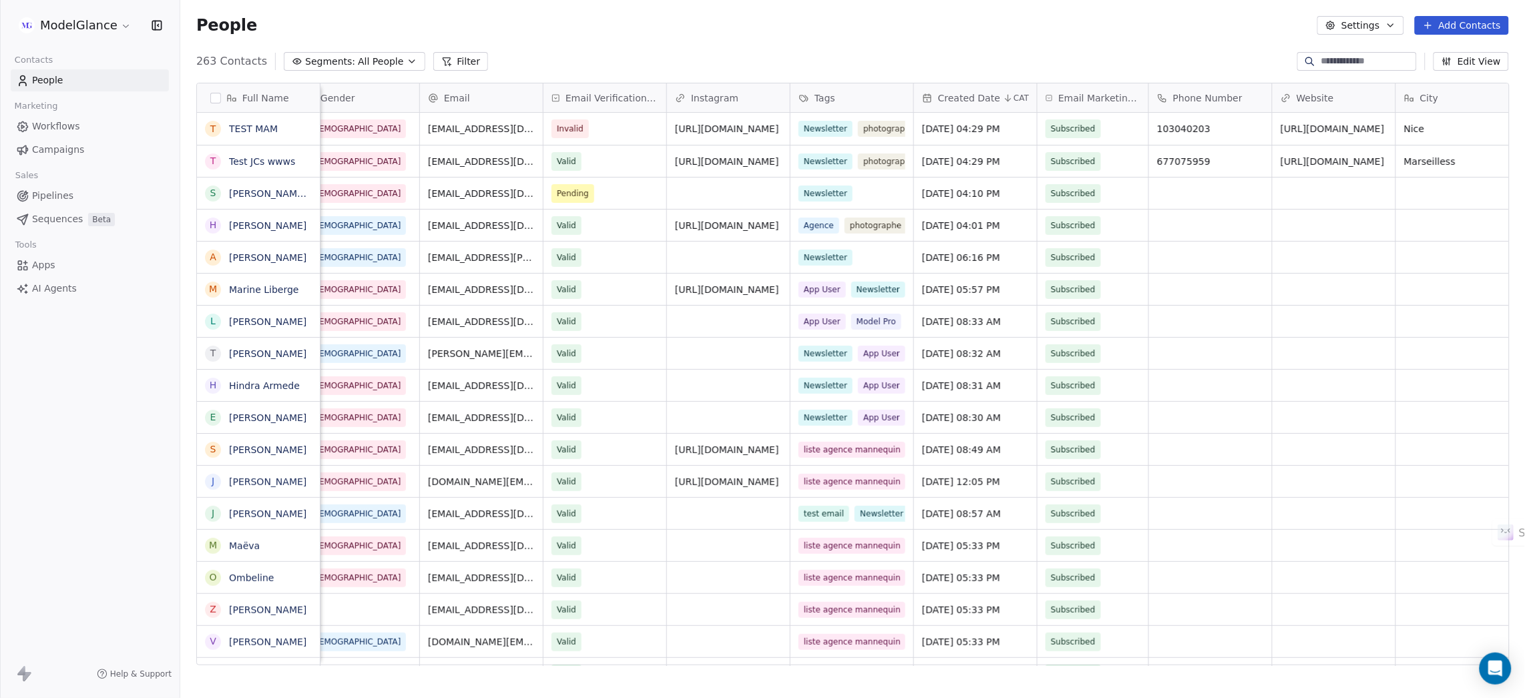
scroll to position [0, 0]
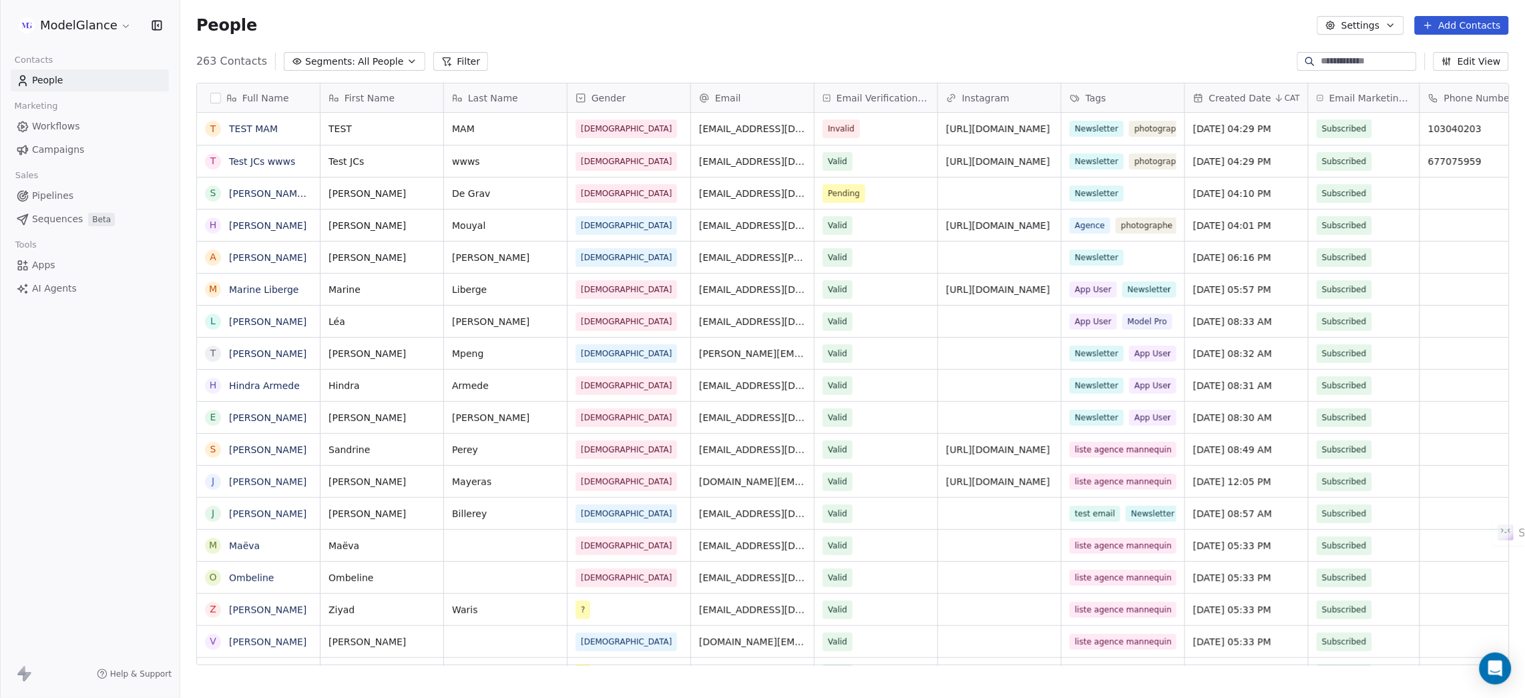
click at [740, 30] on div "People Settings Add Contacts" at bounding box center [852, 25] width 1312 height 19
click at [631, 36] on div "People Settings Add Contacts" at bounding box center [852, 25] width 1344 height 51
drag, startPoint x: 748, startPoint y: 39, endPoint x: 864, endPoint y: 40, distance: 116.2
click at [762, 39] on div "People Settings Add Contacts" at bounding box center [852, 25] width 1344 height 51
click at [884, 42] on div "People Settings Add Contacts" at bounding box center [852, 25] width 1344 height 51
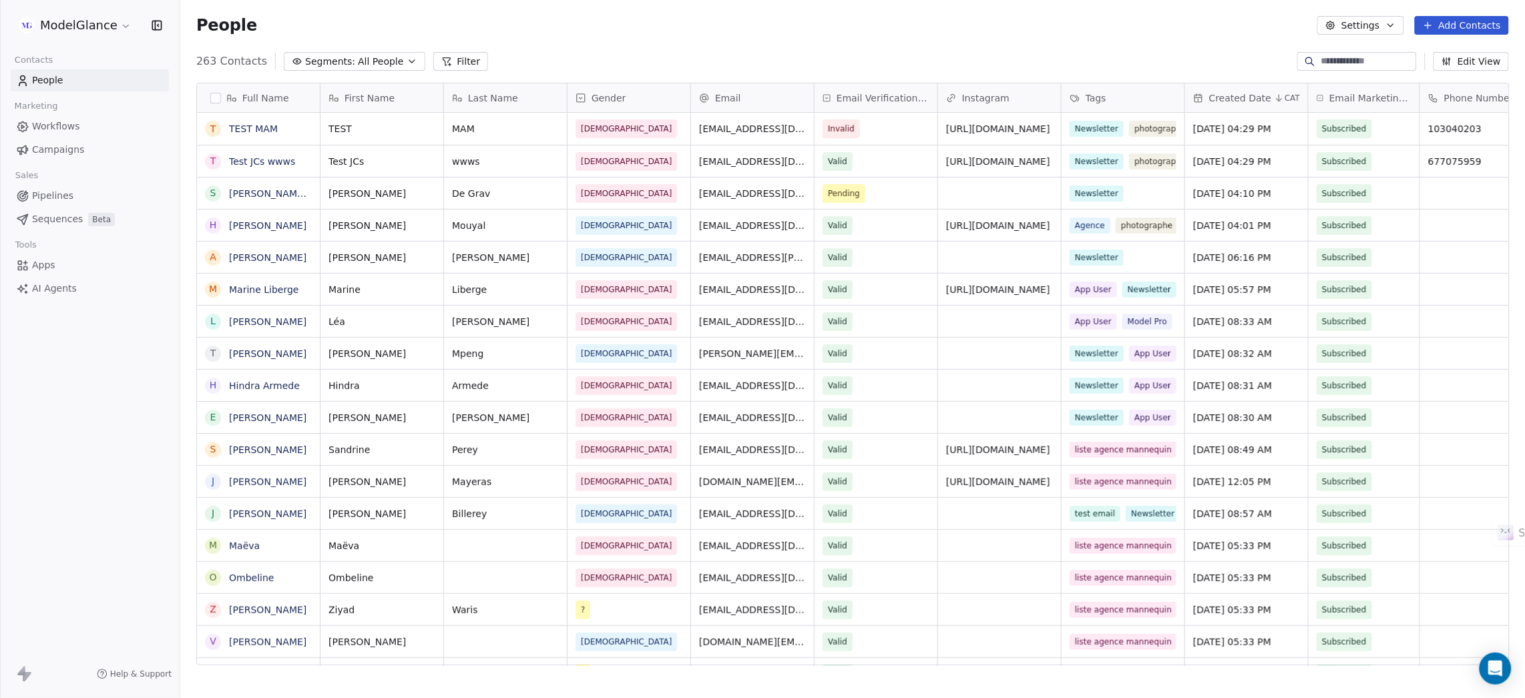
click at [965, 39] on div "People Settings Add Contacts" at bounding box center [852, 25] width 1344 height 51
drag, startPoint x: 1120, startPoint y: 33, endPoint x: 1195, endPoint y: 39, distance: 75.0
click at [1124, 34] on div "People Settings Add Contacts" at bounding box center [852, 25] width 1312 height 19
drag, startPoint x: 1217, startPoint y: 39, endPoint x: 1027, endPoint y: 13, distance: 192.0
click at [1216, 39] on div "People Settings Add Contacts" at bounding box center [852, 25] width 1344 height 51
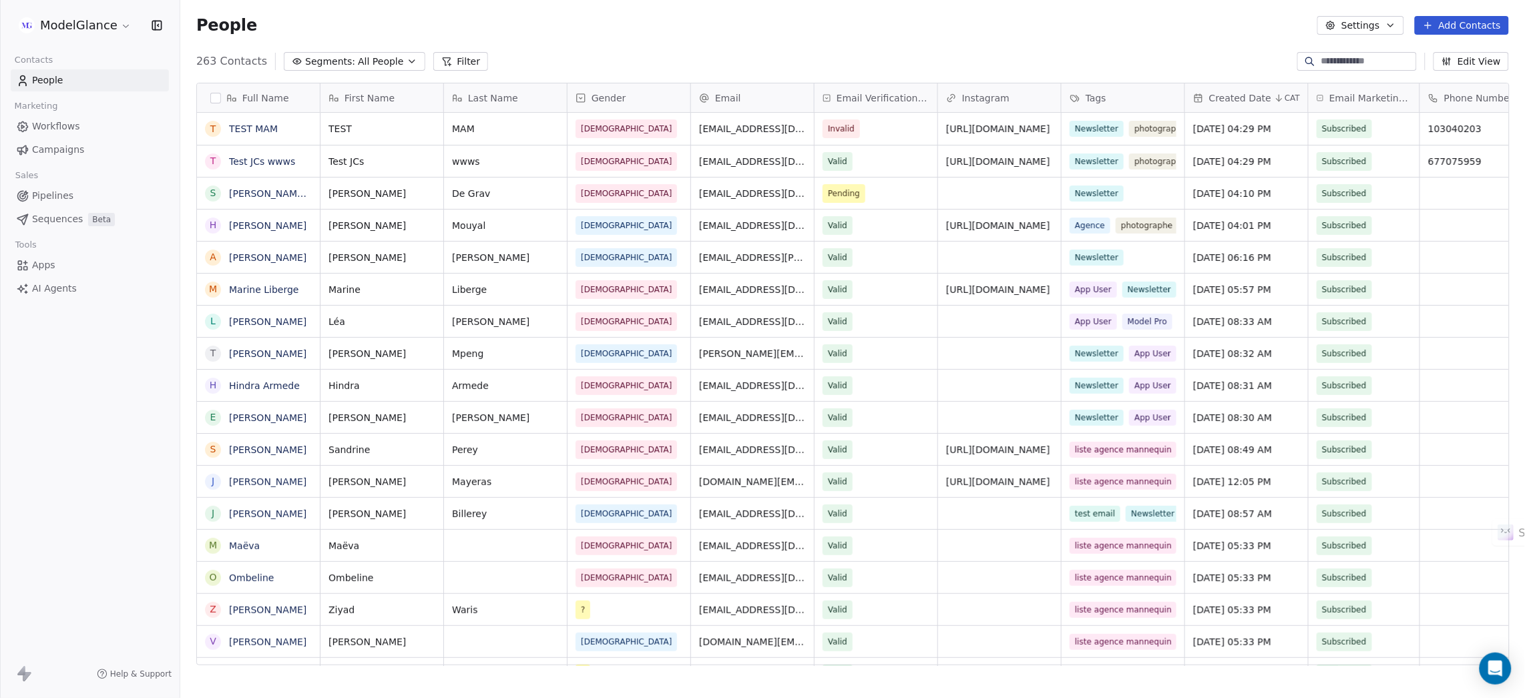
click at [730, 26] on div "People Settings Add Contacts" at bounding box center [852, 25] width 1312 height 19
click at [746, 42] on div "People Settings Add Contacts" at bounding box center [852, 25] width 1344 height 51
click at [856, 36] on div "People Settings Add Contacts" at bounding box center [852, 25] width 1344 height 51
click at [960, 33] on div "People Settings Add Contacts" at bounding box center [852, 25] width 1312 height 19
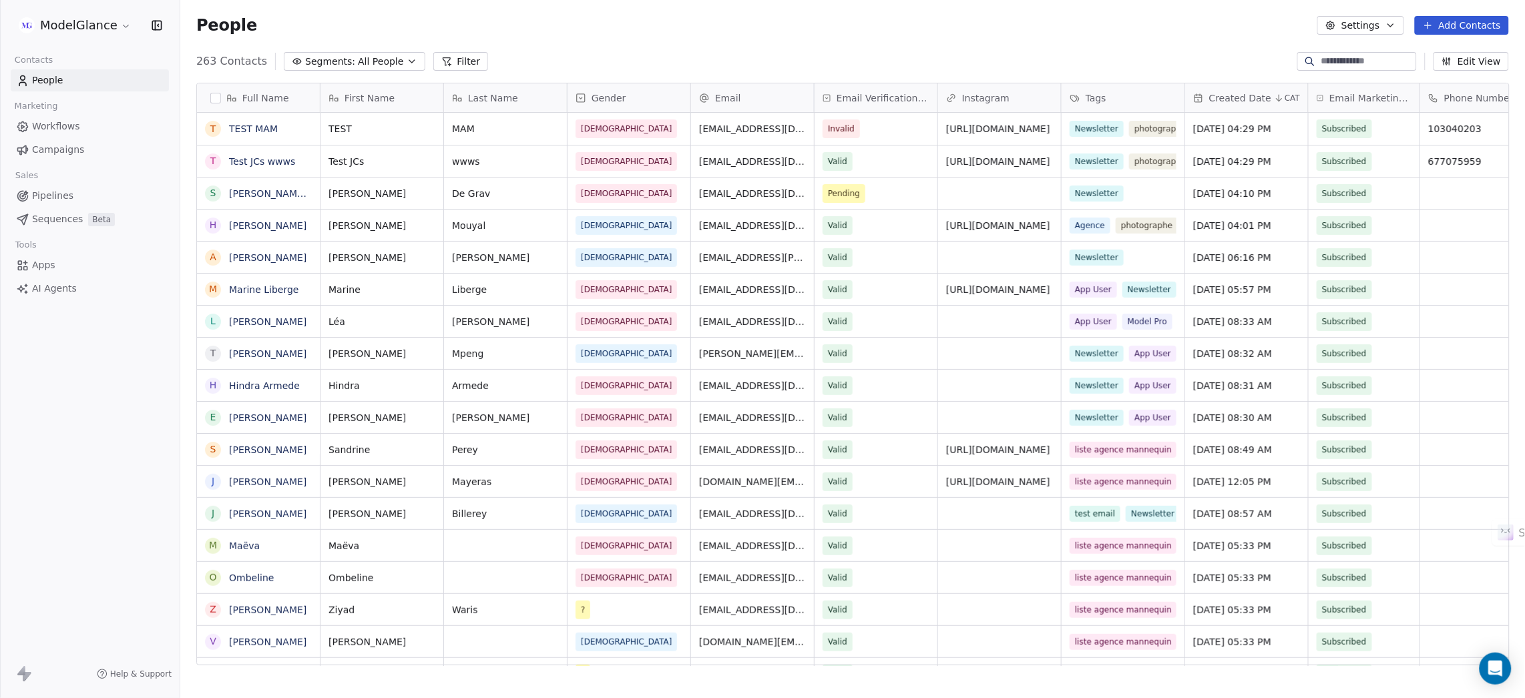
click at [751, 37] on div "People Settings Add Contacts" at bounding box center [852, 25] width 1344 height 51
click at [622, 47] on div "People Settings Add Contacts" at bounding box center [852, 25] width 1344 height 51
click at [748, 46] on div "People Settings Add Contacts" at bounding box center [852, 25] width 1344 height 51
click at [874, 41] on div "People Settings Add Contacts" at bounding box center [852, 25] width 1344 height 51
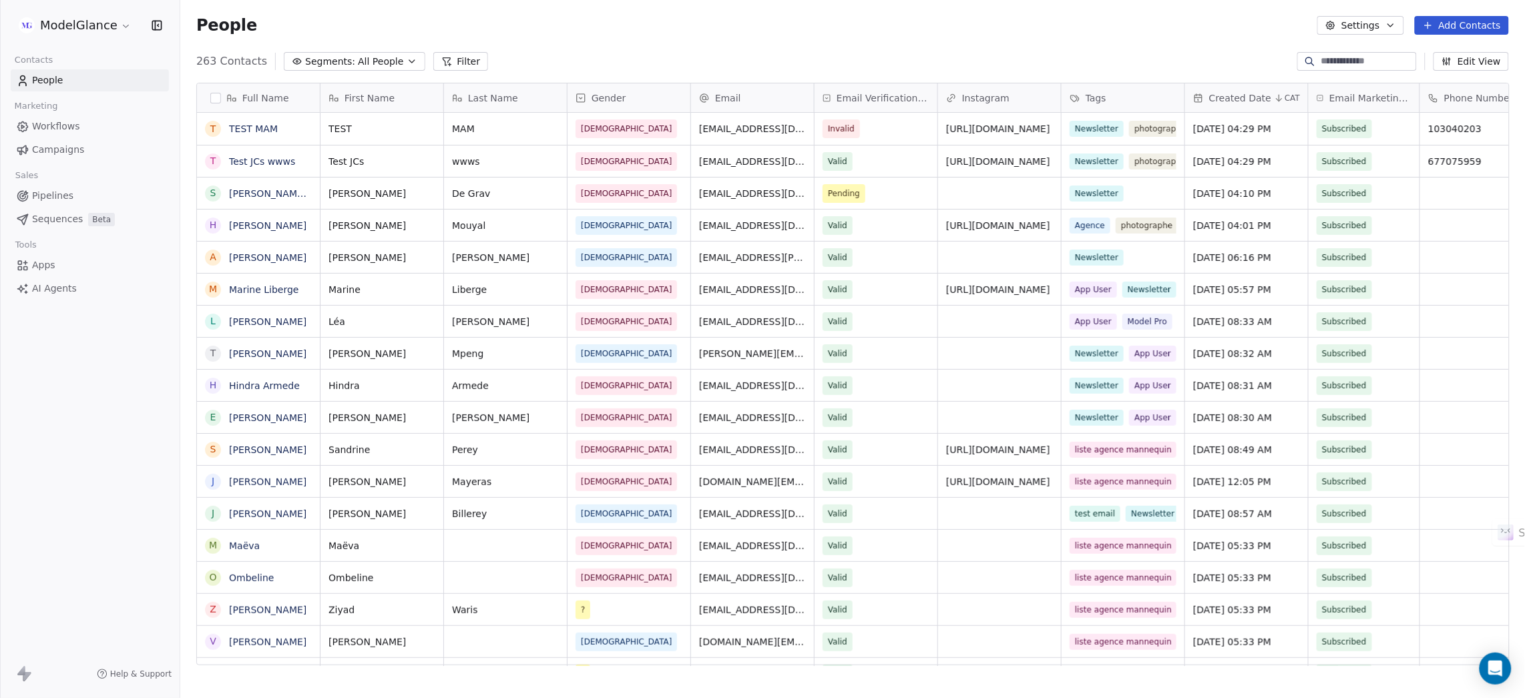
click at [995, 42] on div "People Settings Add Contacts" at bounding box center [852, 25] width 1344 height 51
click at [726, 37] on div "People Settings Add Contacts" at bounding box center [852, 25] width 1344 height 51
click at [615, 35] on div "People Settings Add Contacts" at bounding box center [852, 25] width 1344 height 51
click at [744, 48] on div "People Settings Add Contacts" at bounding box center [852, 25] width 1344 height 51
click at [886, 35] on div "People Settings Add Contacts" at bounding box center [852, 25] width 1344 height 51
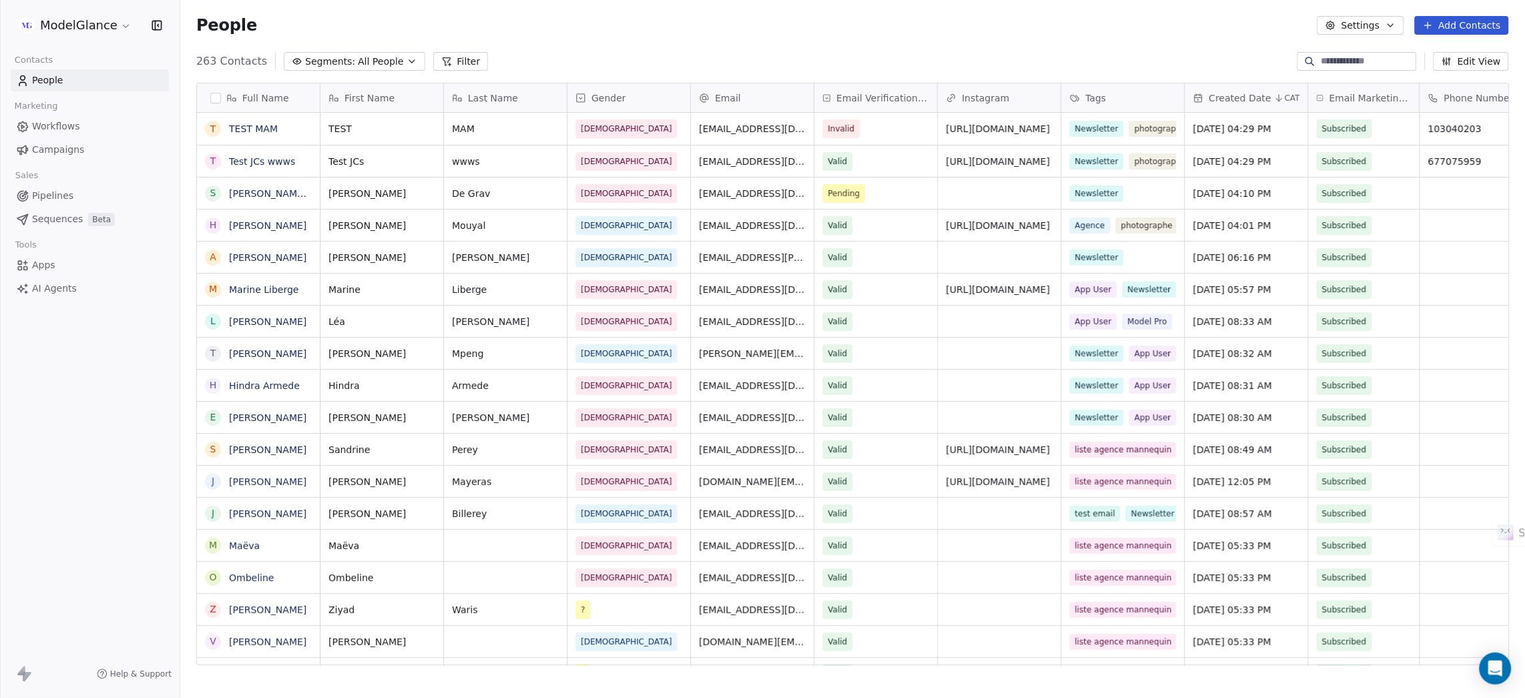
click at [744, 17] on div "People Settings Add Contacts" at bounding box center [852, 25] width 1312 height 19
click at [732, 35] on div "People Settings Add Contacts" at bounding box center [852, 25] width 1344 height 51
click at [254, 156] on link "Test JCs wwws" at bounding box center [262, 161] width 66 height 11
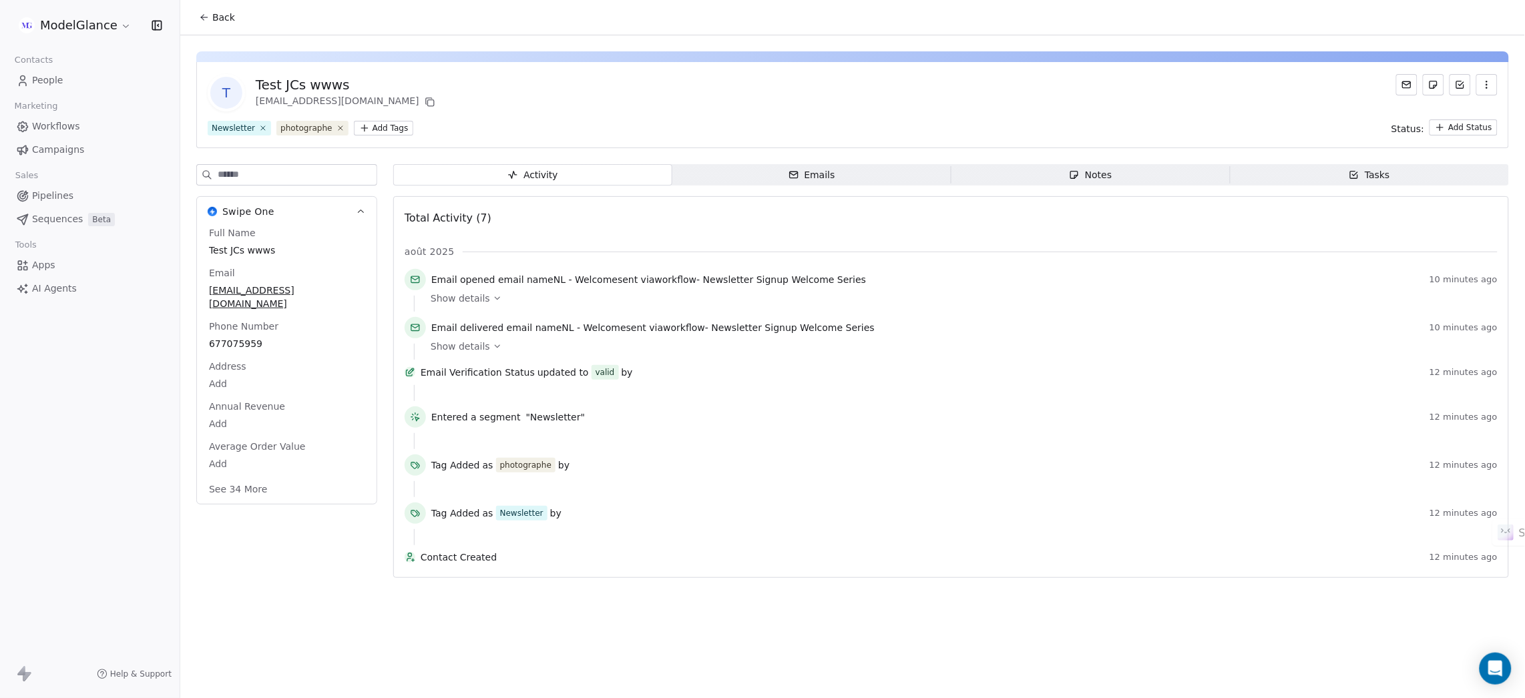
click at [1489, 85] on icon "button" at bounding box center [1486, 84] width 11 height 11
click at [1455, 113] on div "Delete" at bounding box center [1468, 113] width 89 height 21
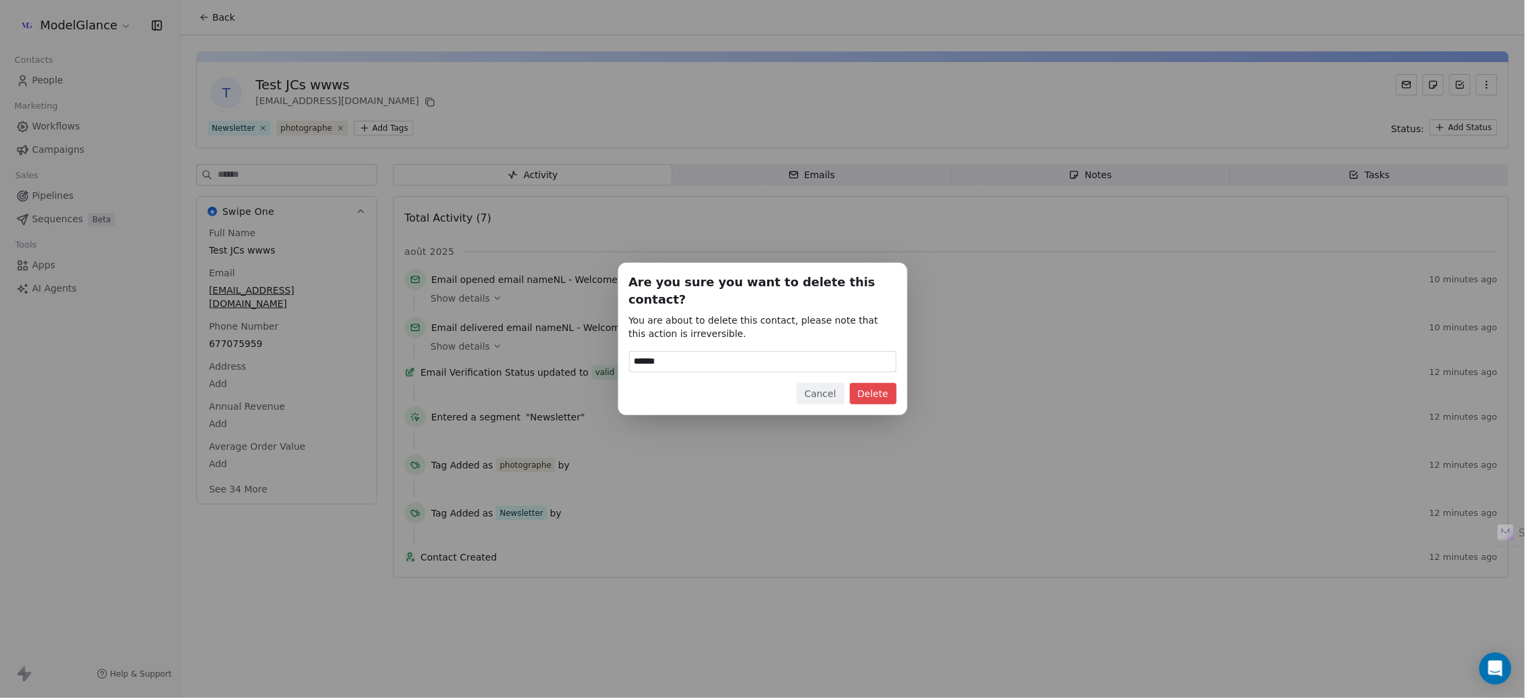
type input "******"
click at [874, 388] on button "Delete" at bounding box center [873, 393] width 47 height 21
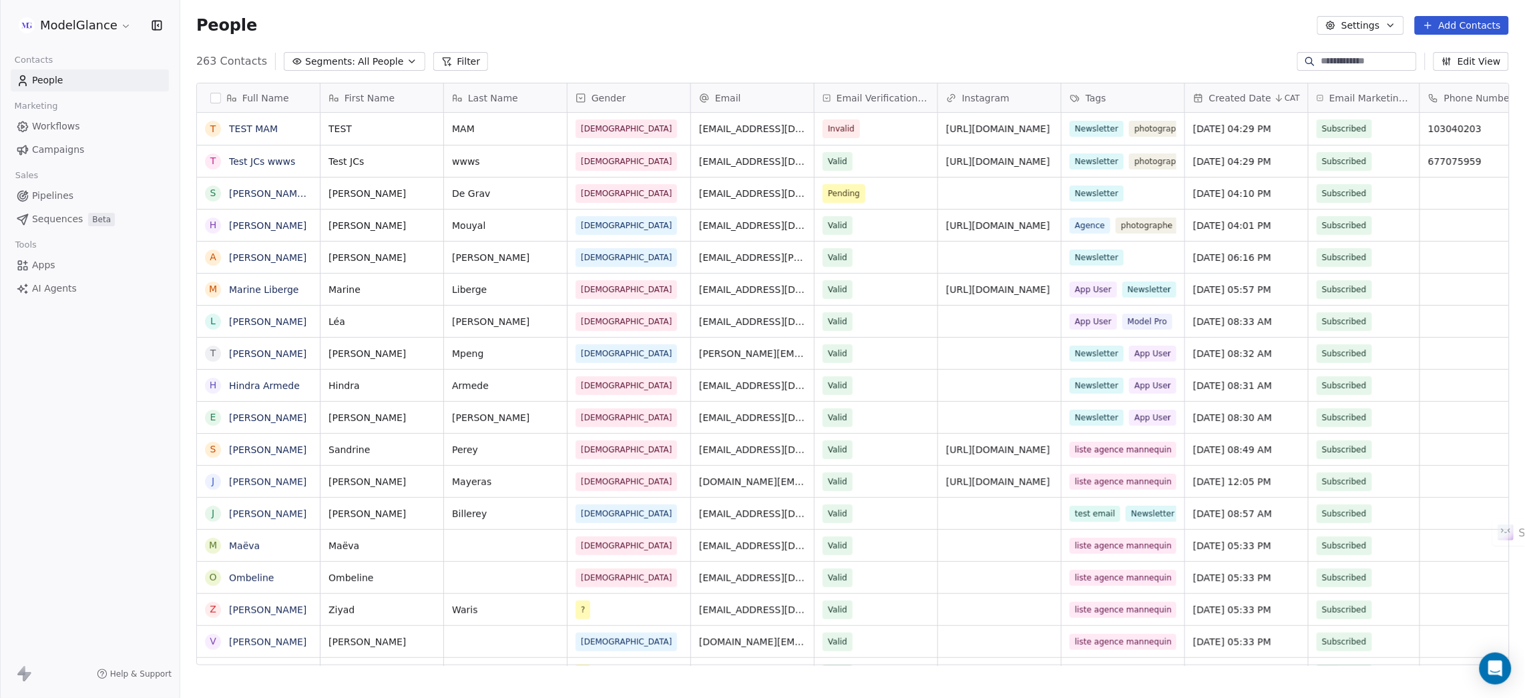
scroll to position [599, 1329]
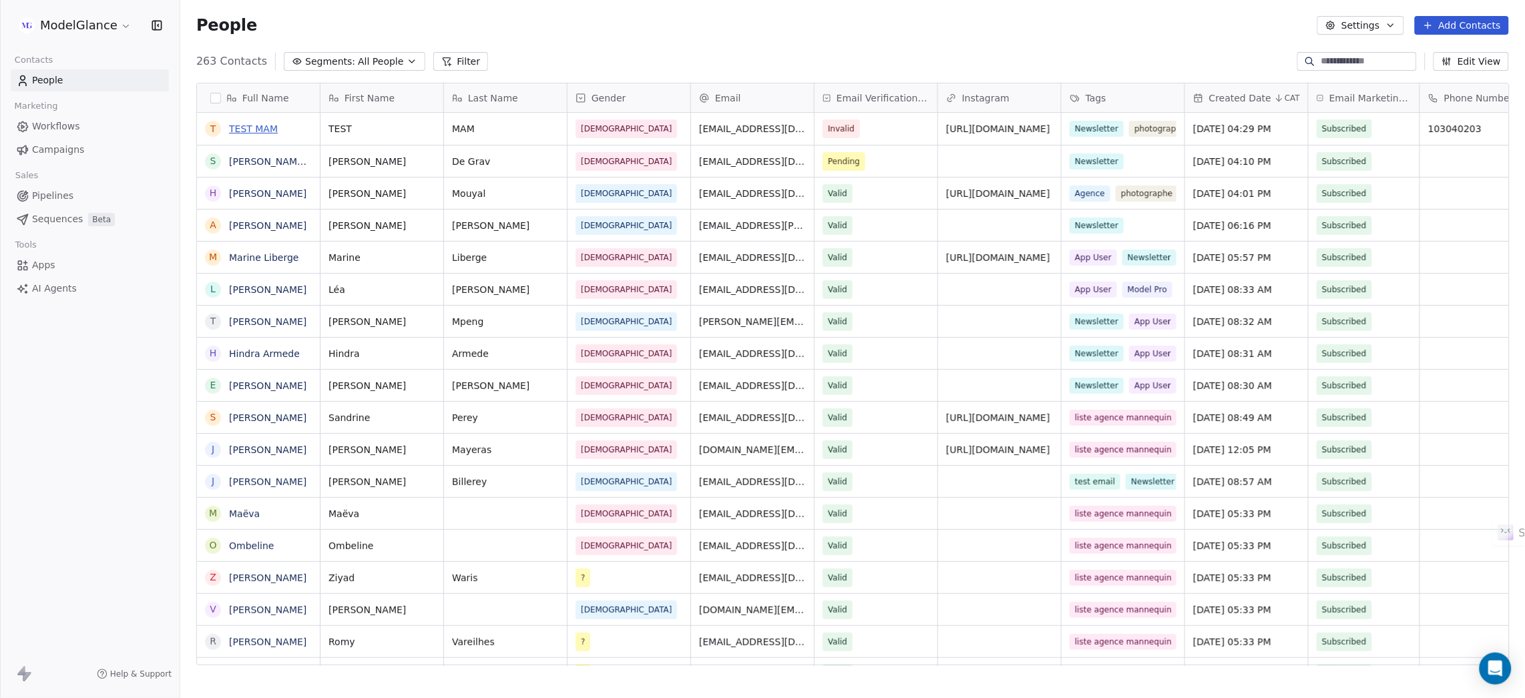
click at [252, 131] on link "TEST MAM" at bounding box center [253, 128] width 49 height 11
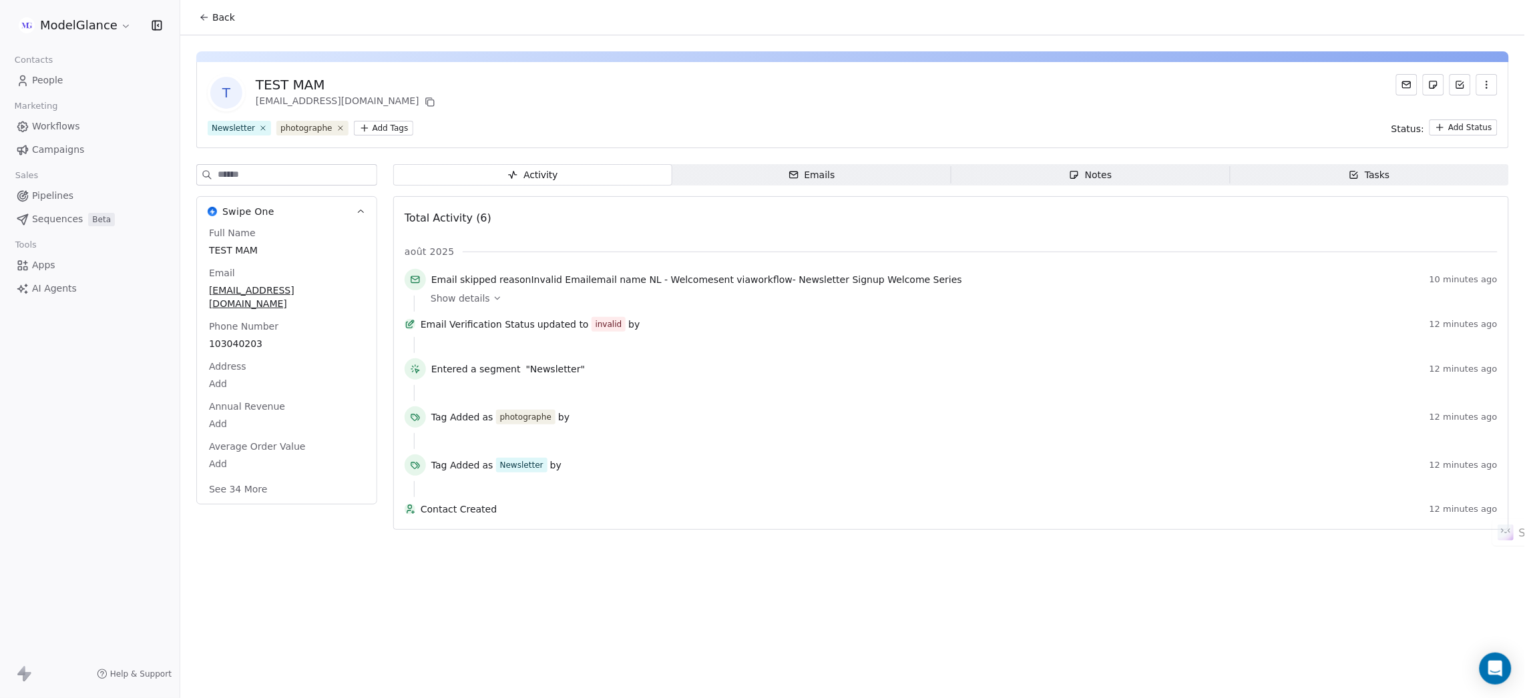
click at [1487, 81] on icon "button" at bounding box center [1486, 84] width 11 height 11
click at [1439, 109] on div "Delete" at bounding box center [1468, 113] width 89 height 21
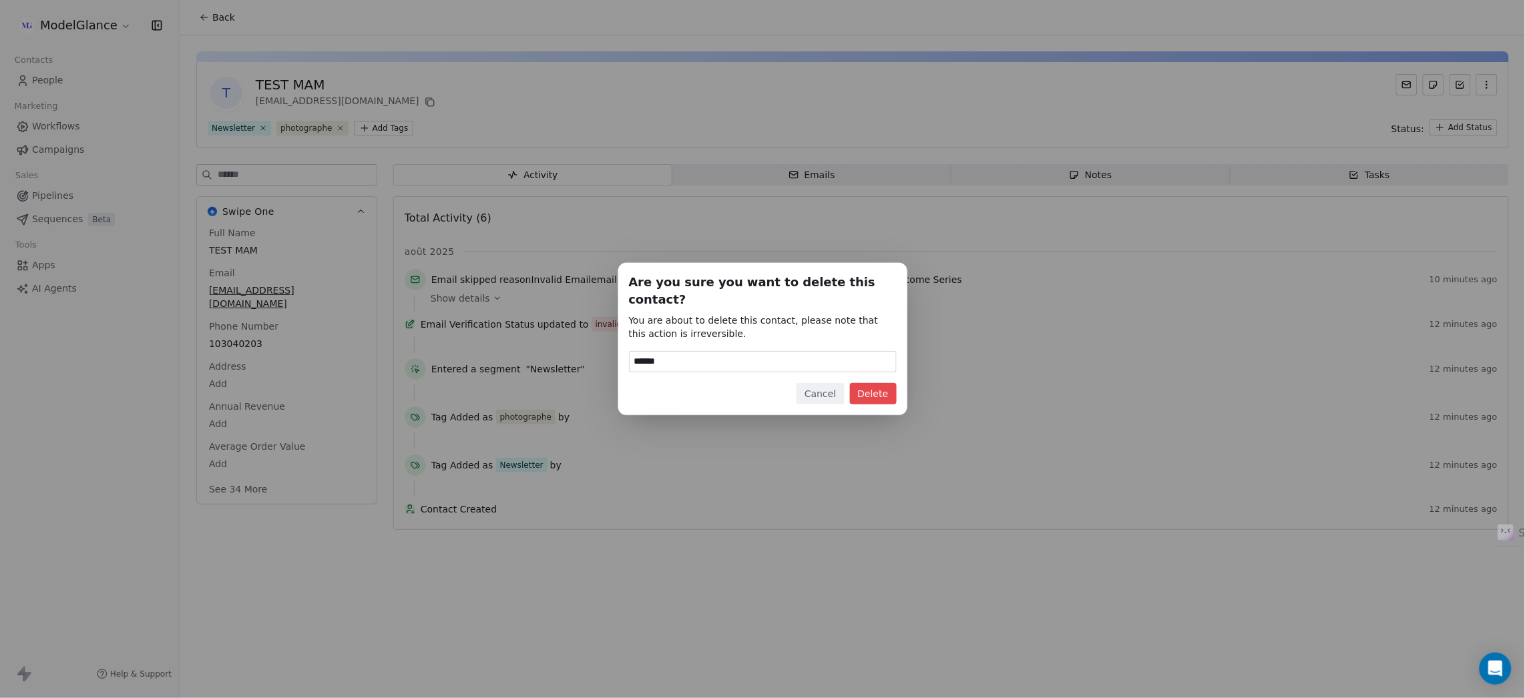
type input "******"
click at [876, 386] on button "Delete" at bounding box center [873, 393] width 47 height 21
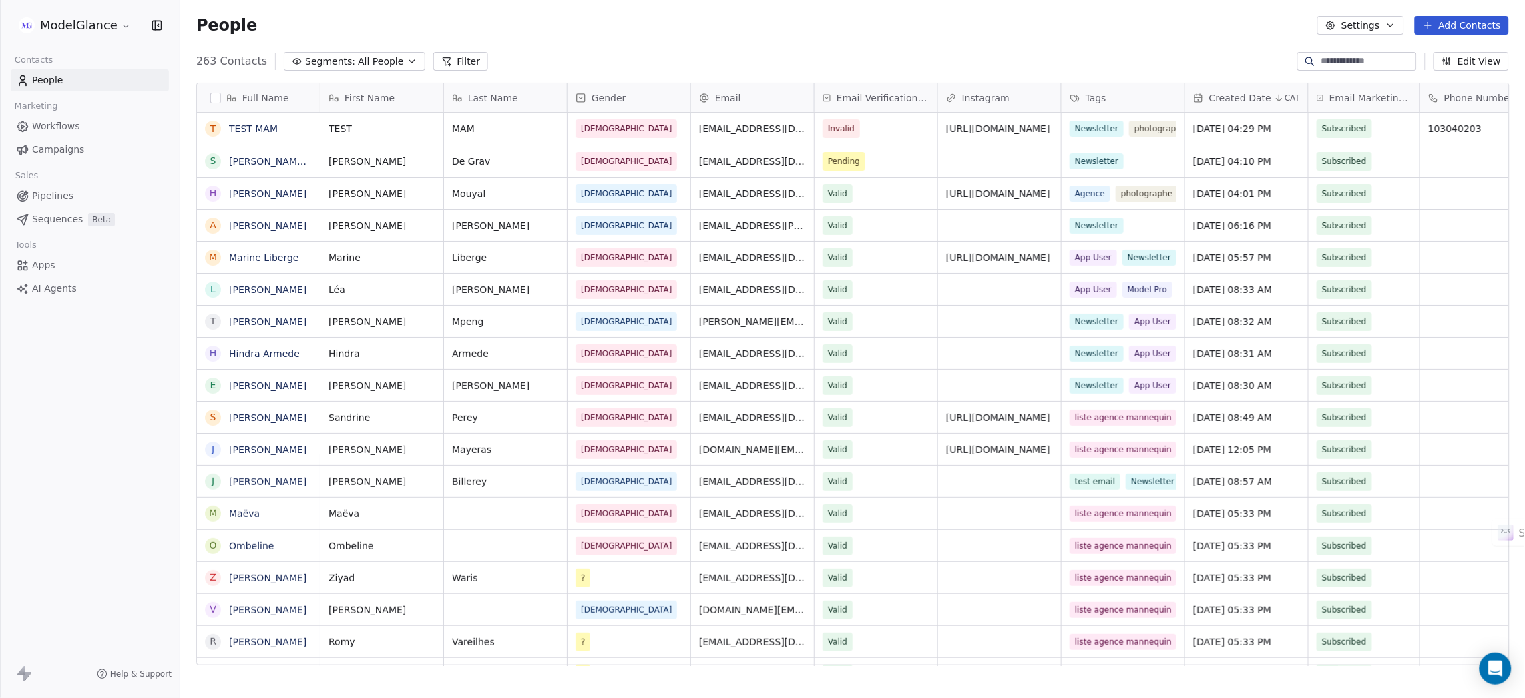
scroll to position [599, 1329]
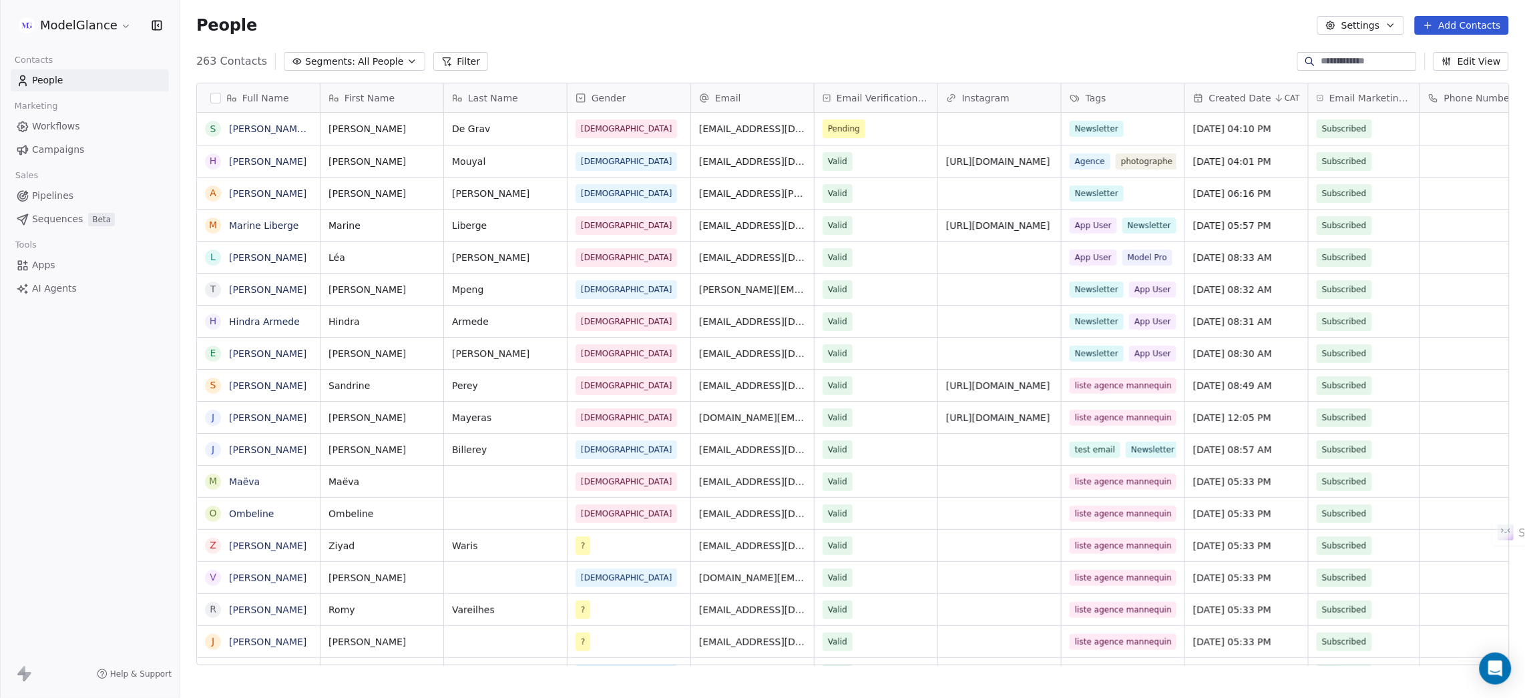
click at [832, 26] on div "People Settings Add Contacts" at bounding box center [852, 25] width 1312 height 19
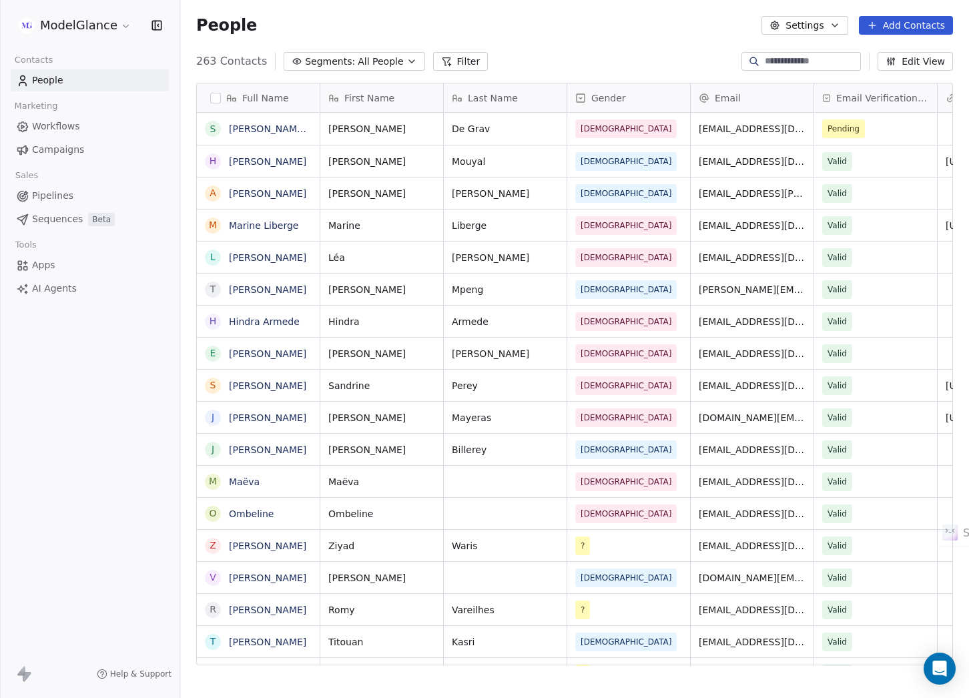
scroll to position [599, 774]
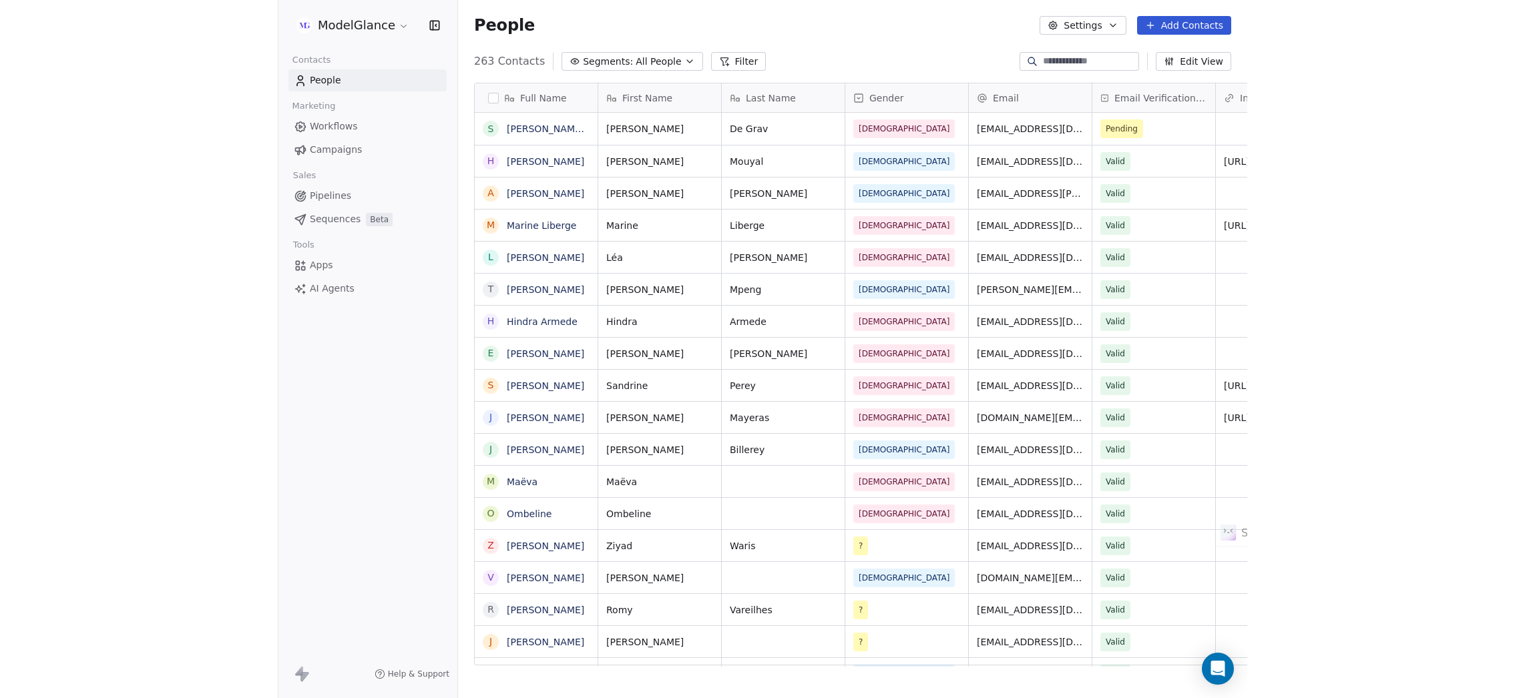
scroll to position [599, 1329]
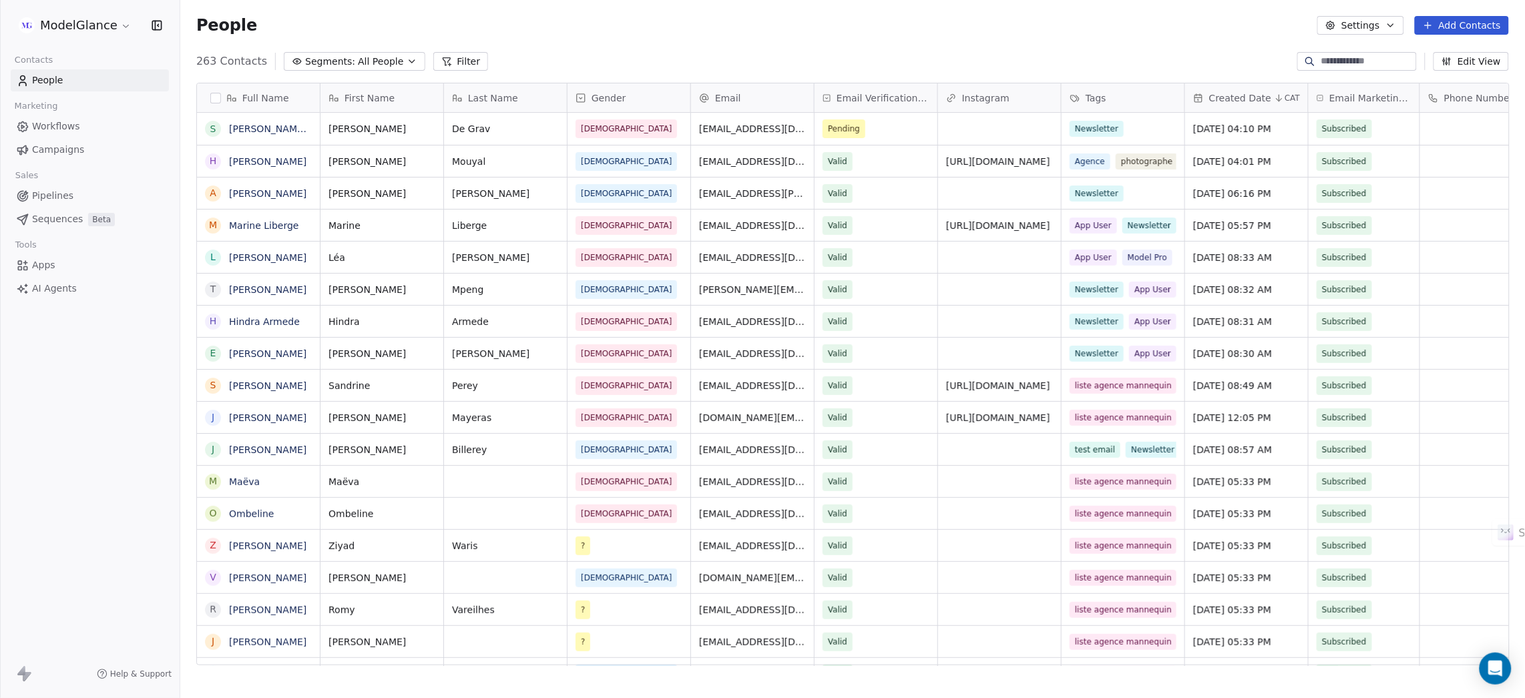
click at [746, 29] on div "People Settings Add Contacts" at bounding box center [852, 25] width 1312 height 19
click at [651, 52] on div "263 Contacts Segments: All People Filter Edit View" at bounding box center [852, 61] width 1344 height 21
click at [706, 49] on div "People Settings Add Contacts" at bounding box center [852, 25] width 1344 height 51
click at [728, 16] on div "People Settings Add Contacts" at bounding box center [852, 25] width 1312 height 19
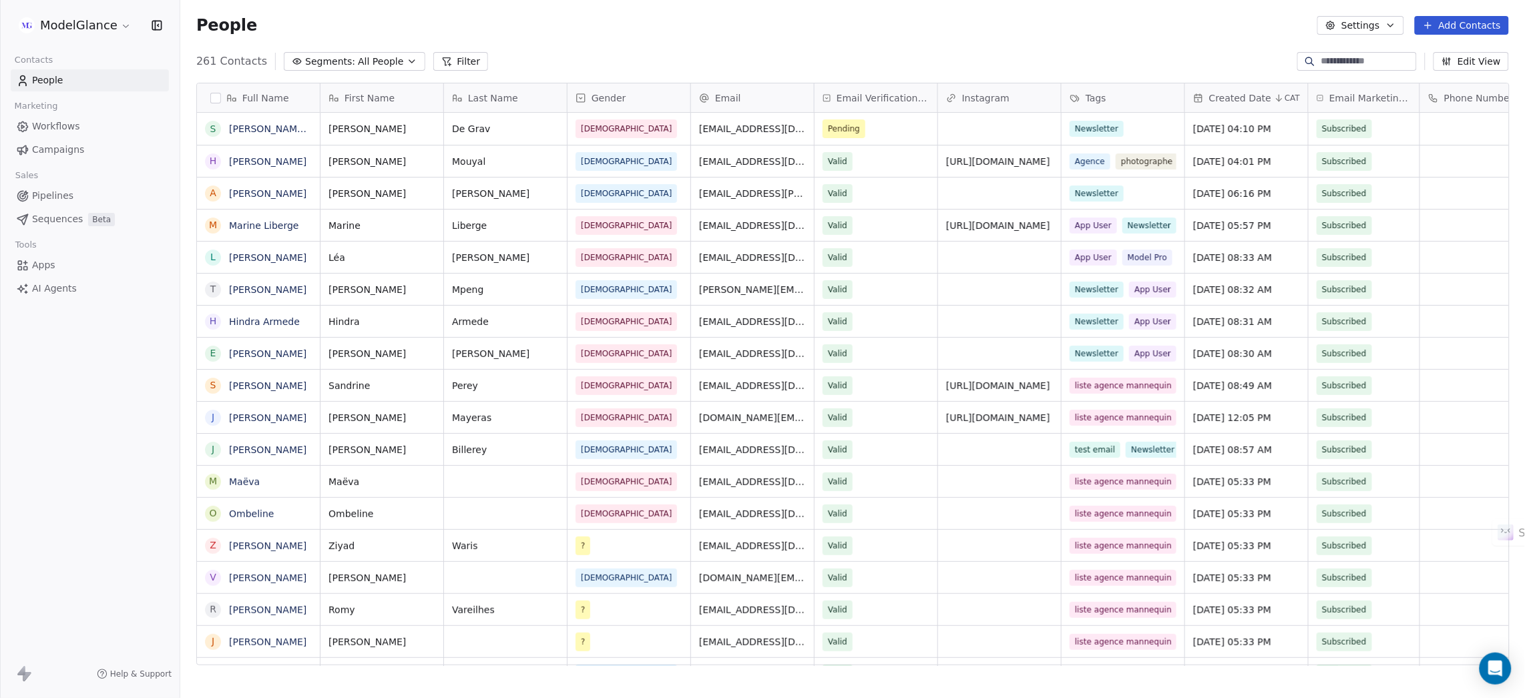
click at [640, 43] on div "People Settings Add Contacts" at bounding box center [852, 25] width 1344 height 51
click at [780, 42] on div "People Settings Add Contacts" at bounding box center [852, 25] width 1344 height 51
click at [860, 38] on div "People Settings Add Contacts" at bounding box center [852, 25] width 1344 height 51
click at [978, 37] on div "People Settings Add Contacts" at bounding box center [852, 25] width 1344 height 51
click at [1121, 37] on div "People Settings Add Contacts" at bounding box center [852, 25] width 1344 height 51
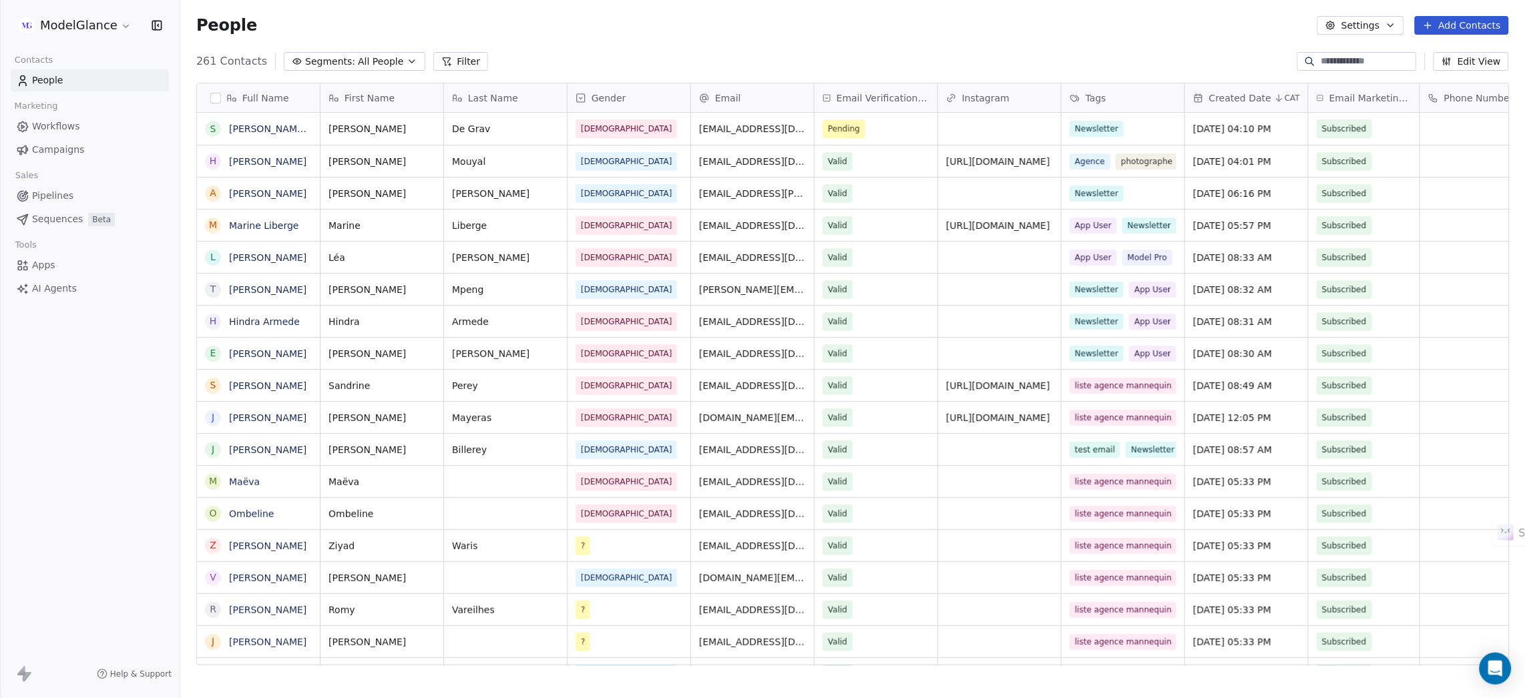
click at [1203, 39] on div "People Settings Add Contacts" at bounding box center [852, 25] width 1344 height 51
click at [698, 27] on div "People Settings Add Contacts" at bounding box center [852, 25] width 1312 height 19
click at [706, 23] on div "People Settings Add Contacts" at bounding box center [852, 25] width 1312 height 19
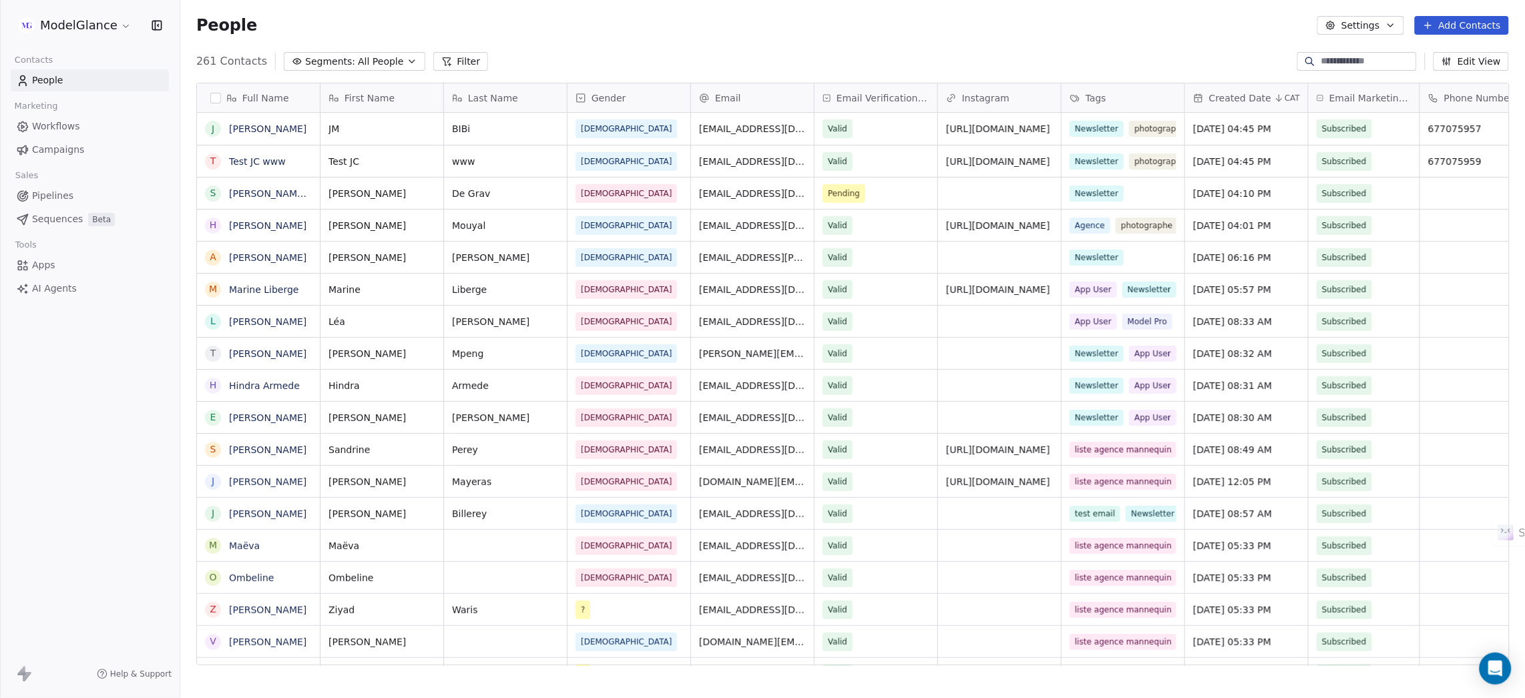
scroll to position [599, 1329]
click at [627, 39] on div "People Settings Add Contacts" at bounding box center [852, 25] width 1344 height 51
click at [724, 24] on div "People Settings Add Contacts" at bounding box center [852, 25] width 1312 height 19
click at [867, 39] on div "People Settings Add Contacts" at bounding box center [852, 25] width 1344 height 51
drag, startPoint x: 991, startPoint y: 40, endPoint x: 1113, endPoint y: 39, distance: 121.5
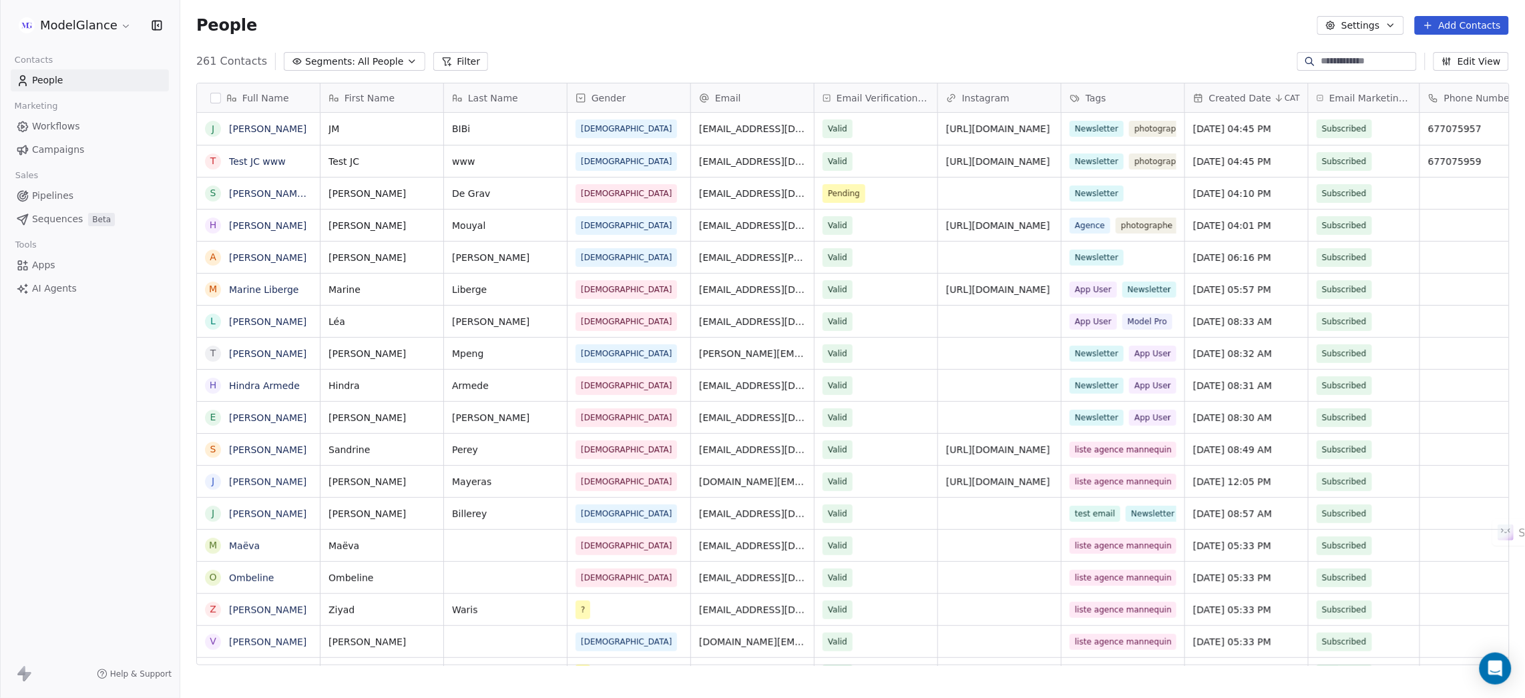
click at [995, 40] on div "People Settings Add Contacts" at bounding box center [852, 25] width 1344 height 51
click at [1114, 39] on div "People Settings Add Contacts" at bounding box center [852, 25] width 1344 height 51
click at [974, 29] on div "People Settings Add Contacts" at bounding box center [852, 25] width 1312 height 19
click at [614, 35] on div "People Settings Add Contacts" at bounding box center [852, 25] width 1344 height 51
drag, startPoint x: 758, startPoint y: 33, endPoint x: 899, endPoint y: 31, distance: 140.9
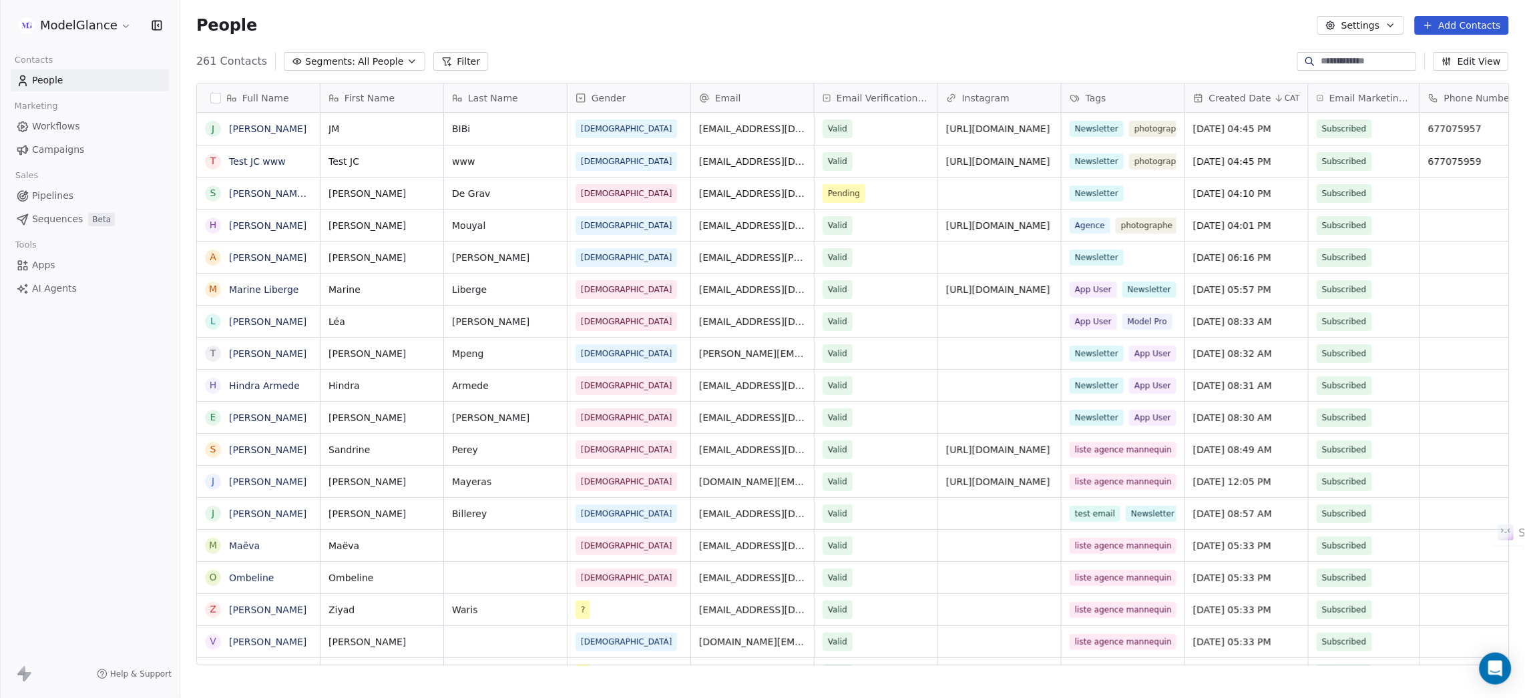
click at [760, 33] on div "People Settings Add Contacts" at bounding box center [852, 25] width 1312 height 19
click at [864, 33] on div "People Settings Add Contacts" at bounding box center [852, 25] width 1312 height 19
click at [868, 32] on div "People Settings Add Contacts" at bounding box center [852, 25] width 1312 height 19
click at [868, 27] on div "People Settings Add Contacts" at bounding box center [852, 25] width 1312 height 19
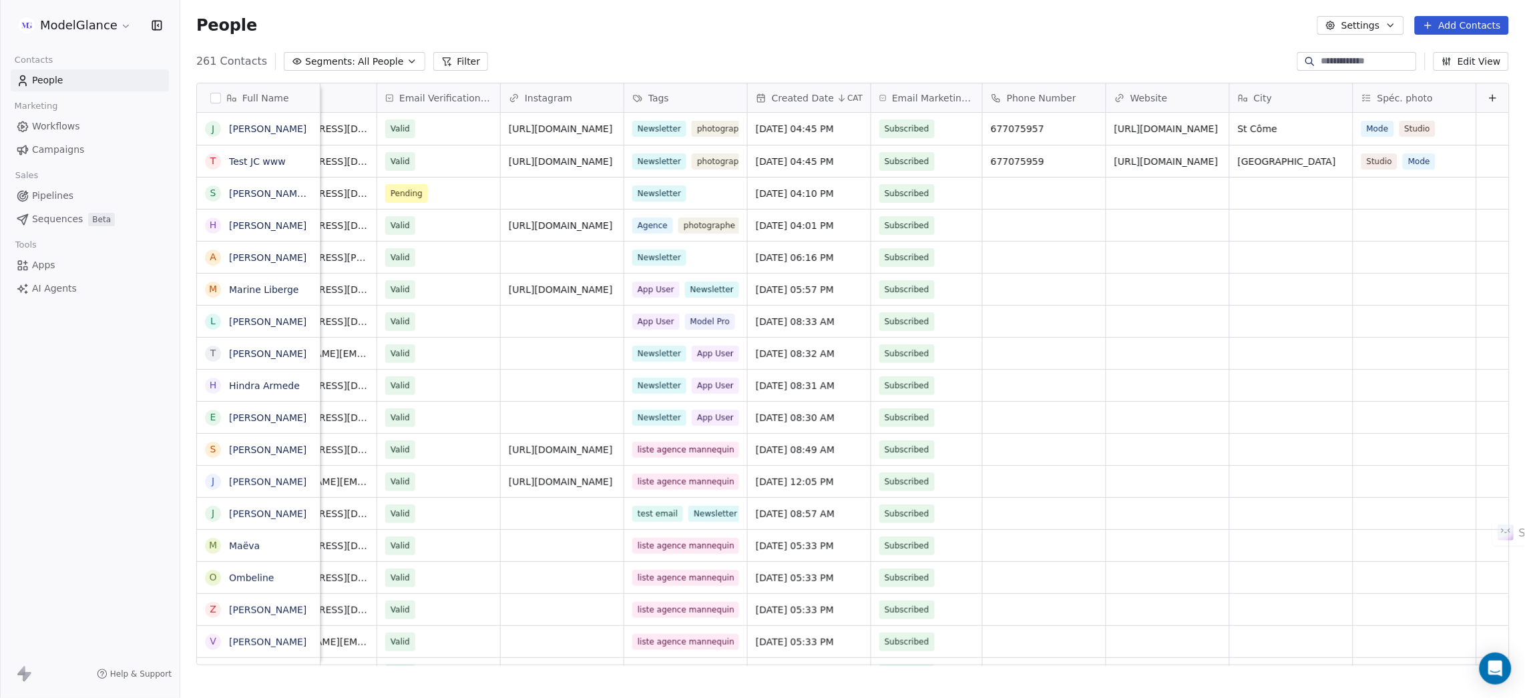
scroll to position [0, 452]
click at [59, 123] on span "Workflows" at bounding box center [56, 126] width 48 height 14
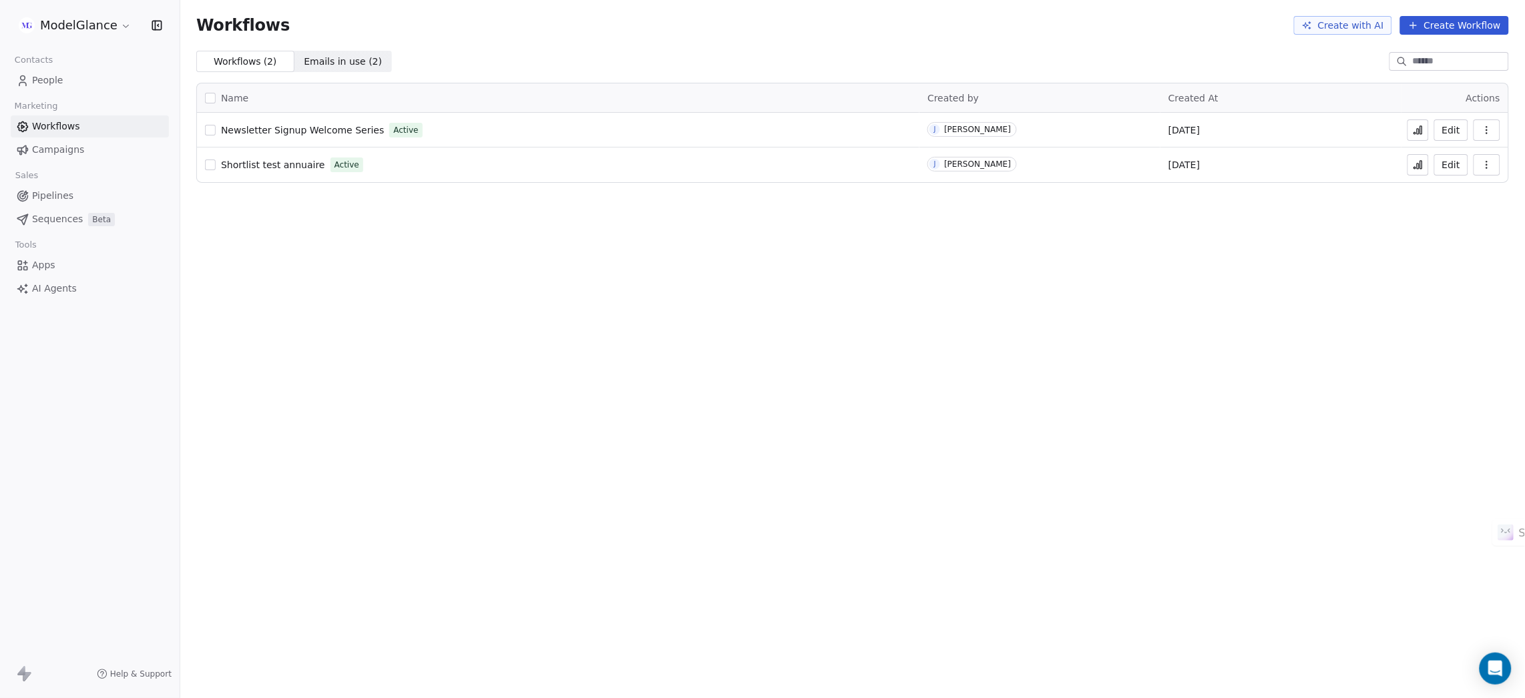
click at [264, 132] on span "Newsletter Signup Welcome Series" at bounding box center [302, 130] width 163 height 11
click at [49, 76] on span "People" at bounding box center [47, 80] width 31 height 14
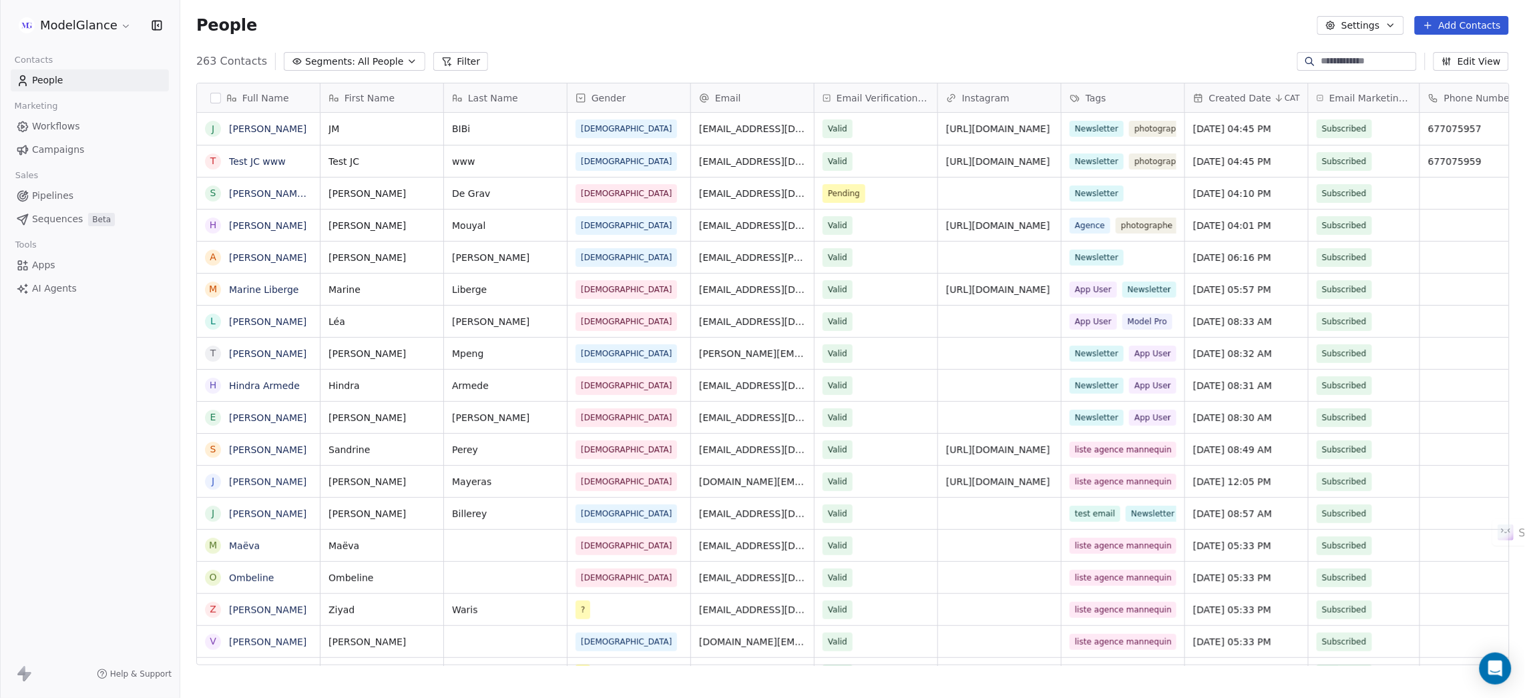
scroll to position [599, 1329]
click at [250, 130] on link "[PERSON_NAME]" at bounding box center [267, 128] width 77 height 11
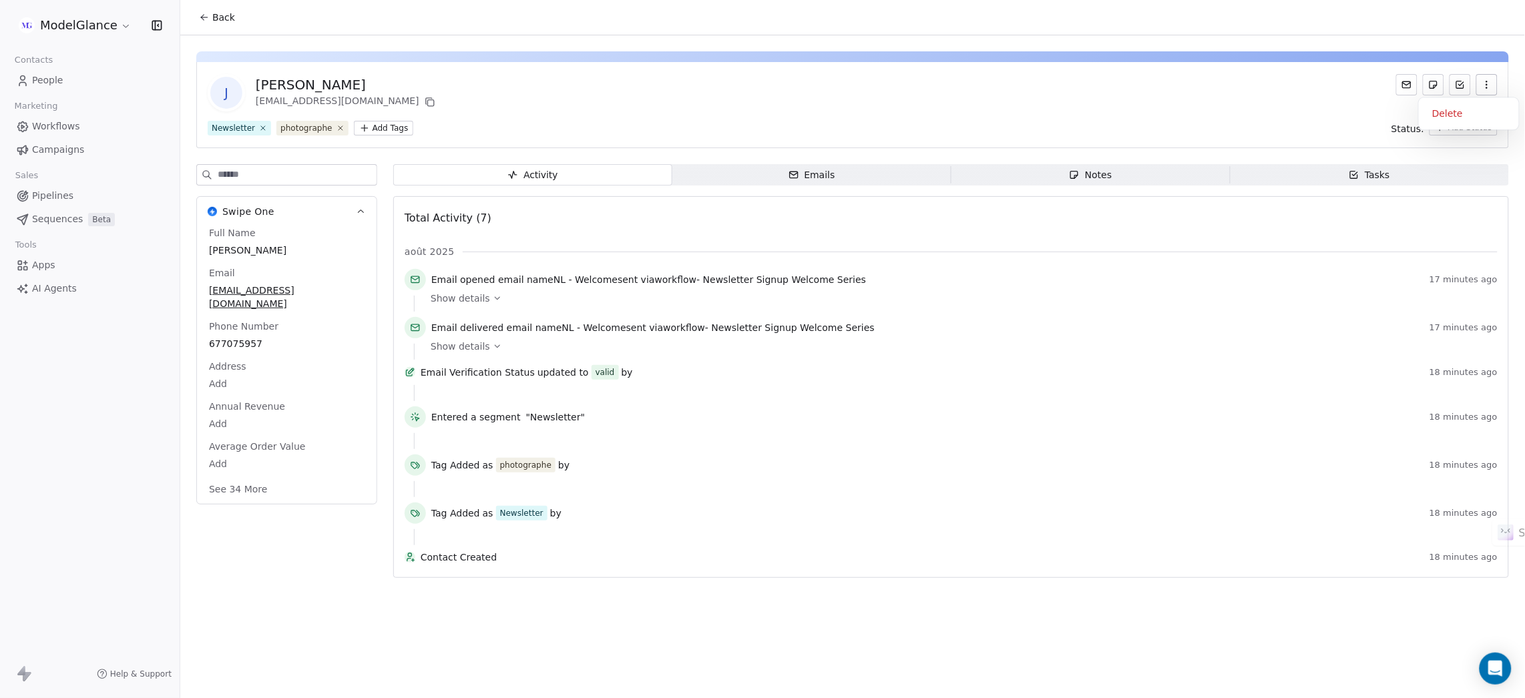
click at [1489, 83] on icon "button" at bounding box center [1486, 84] width 11 height 11
click at [1464, 120] on div "Delete" at bounding box center [1468, 113] width 89 height 21
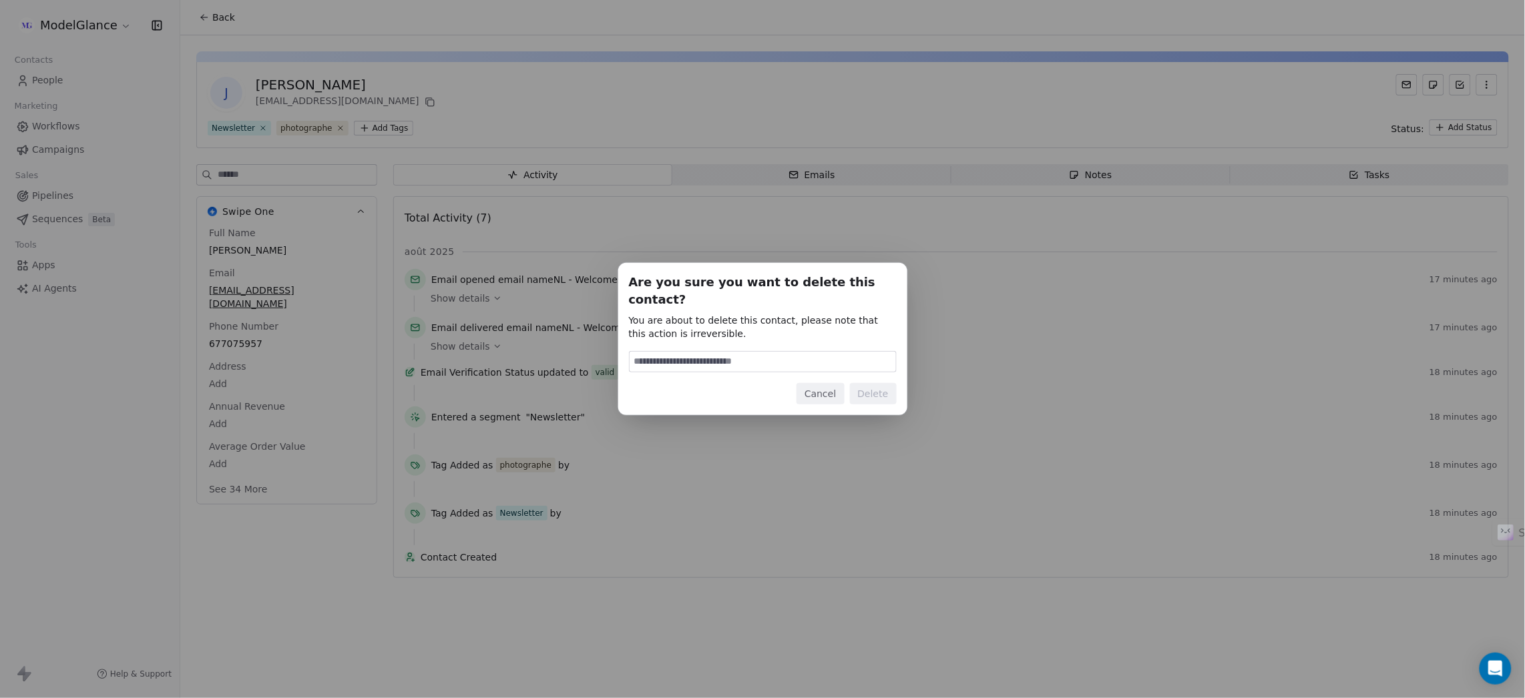
click at [675, 356] on input at bounding box center [762, 362] width 266 height 20
type input "******"
click at [882, 384] on button "Delete" at bounding box center [873, 393] width 47 height 21
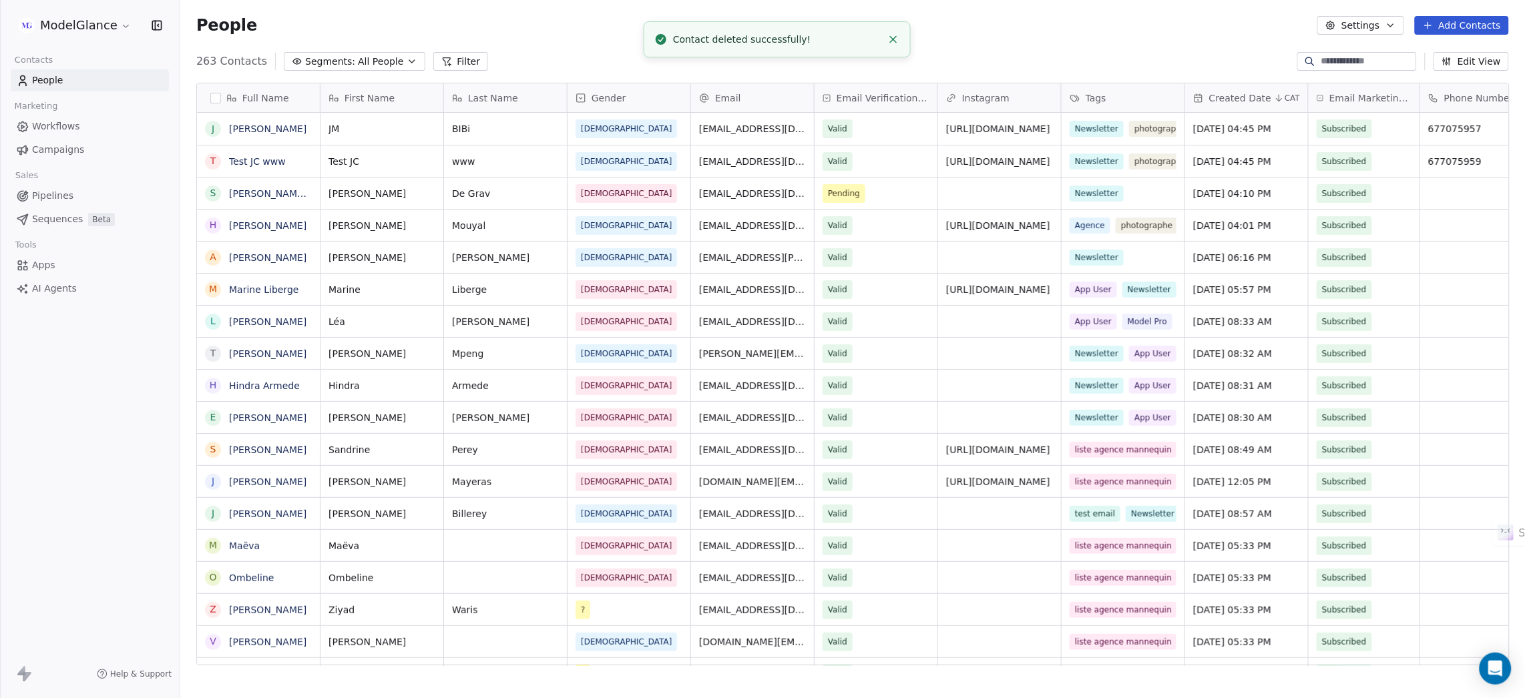
scroll to position [599, 1329]
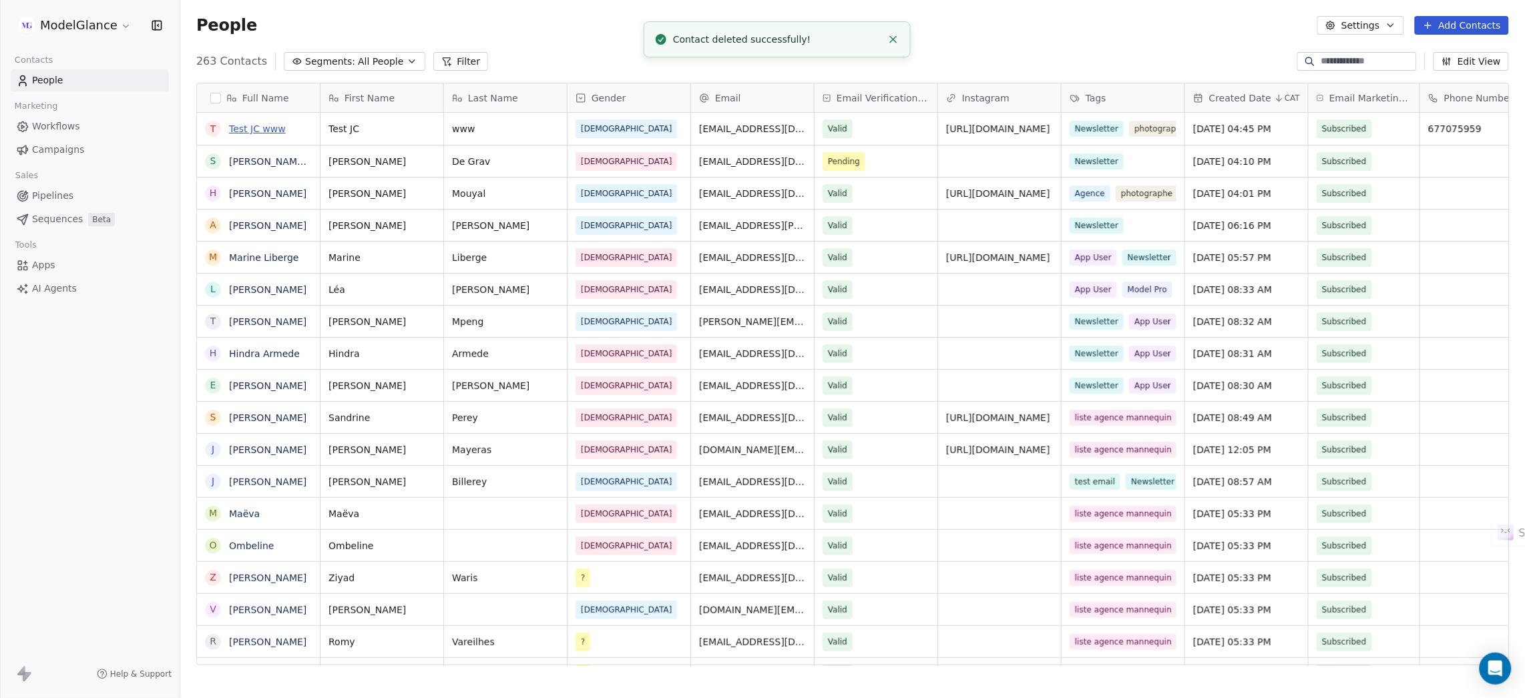
click at [250, 127] on link "Test JC www" at bounding box center [257, 128] width 57 height 11
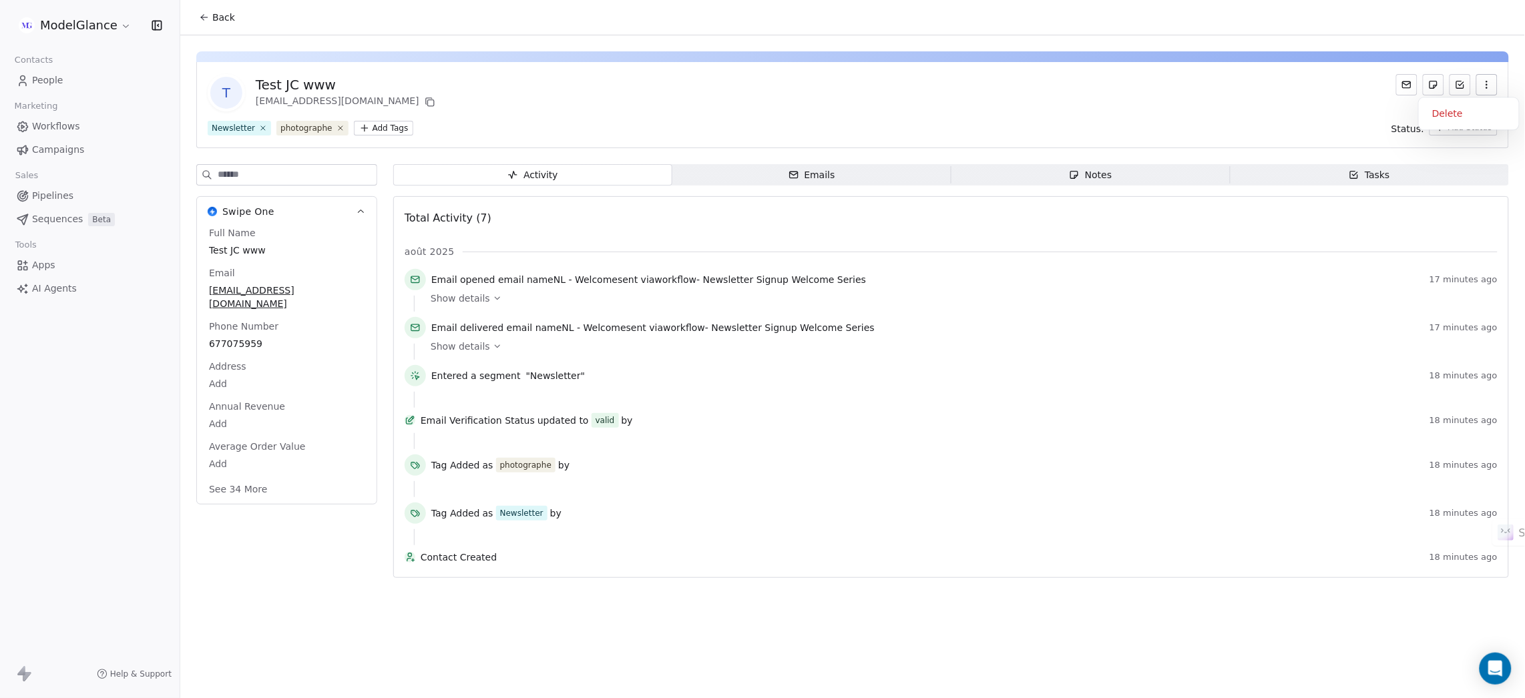
click at [1488, 82] on icon "button" at bounding box center [1486, 84] width 11 height 11
click at [1446, 114] on div "Delete" at bounding box center [1468, 113] width 89 height 21
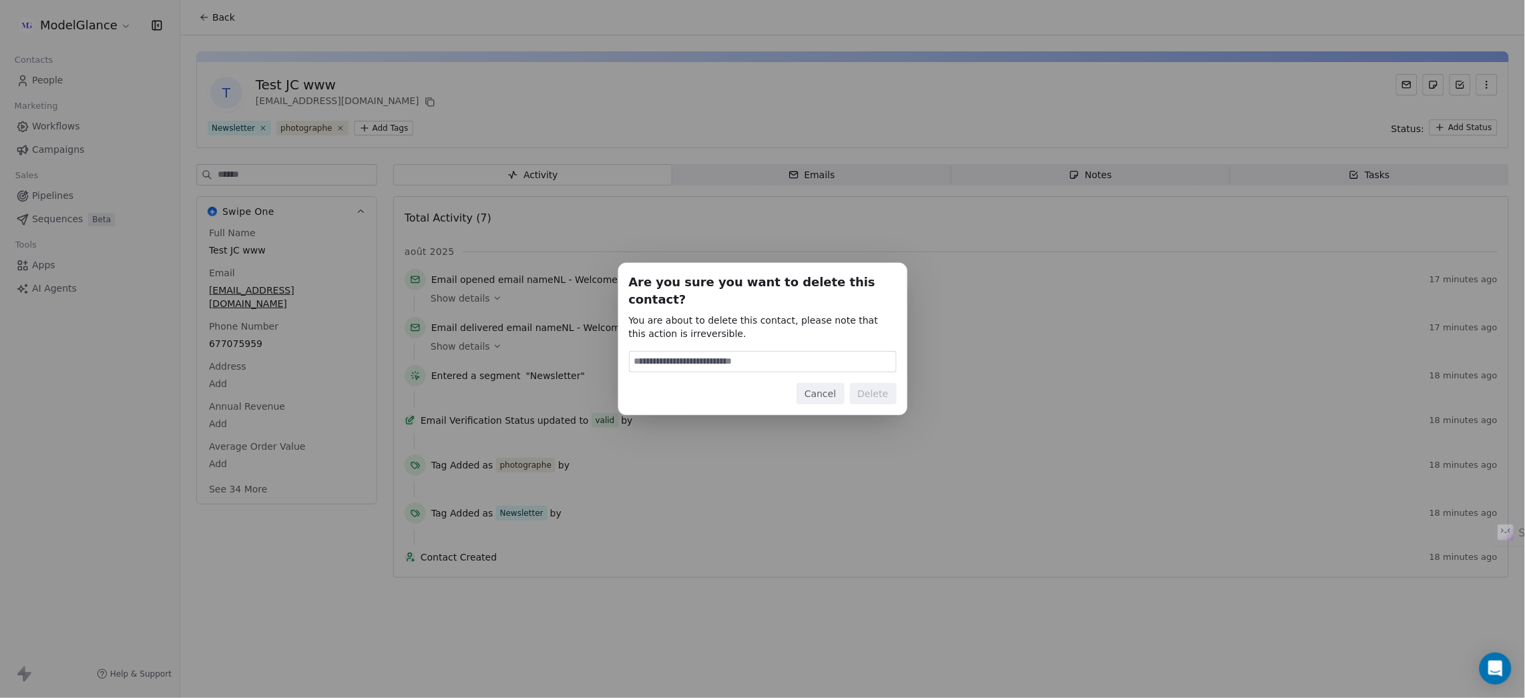
drag, startPoint x: 715, startPoint y: 348, endPoint x: 720, endPoint y: 354, distance: 7.1
click at [715, 352] on input at bounding box center [762, 362] width 266 height 20
type input "******"
click at [870, 392] on button "Delete" at bounding box center [873, 393] width 47 height 21
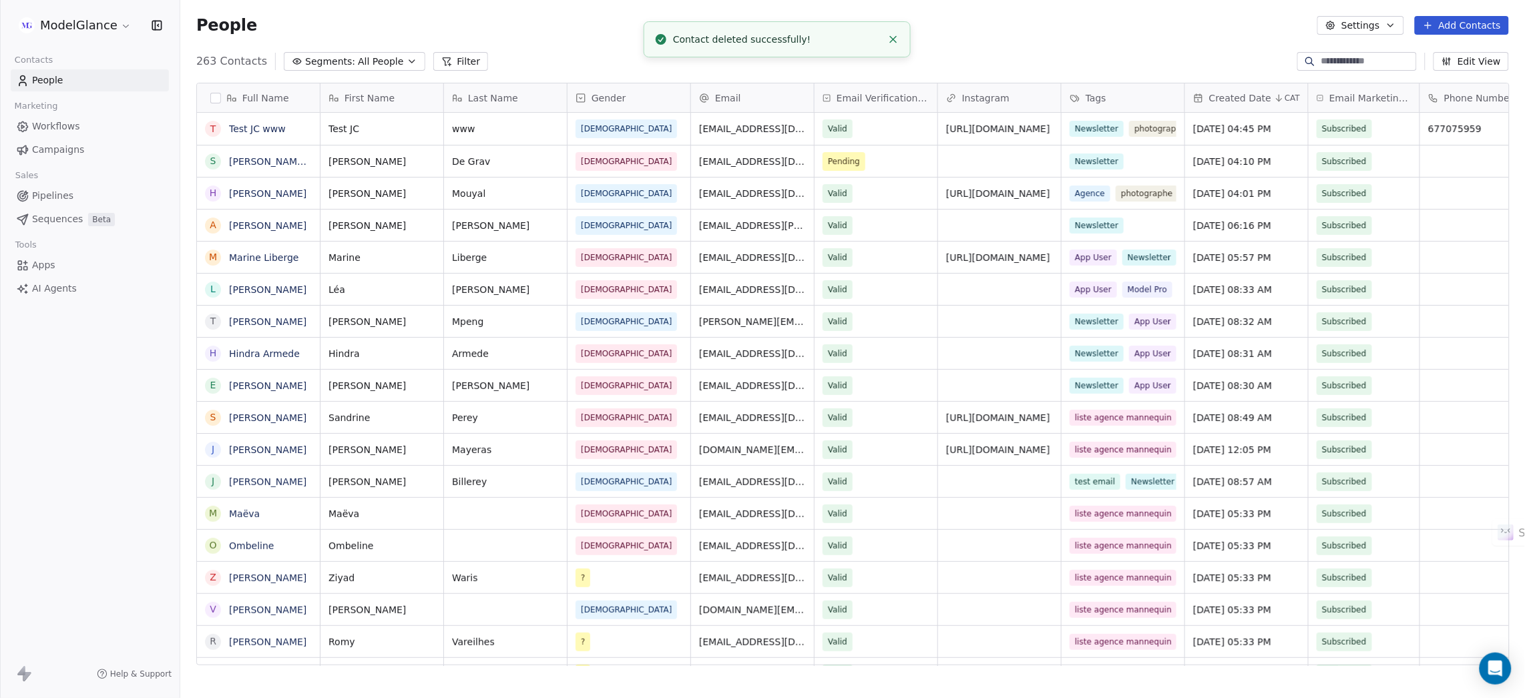
scroll to position [599, 1329]
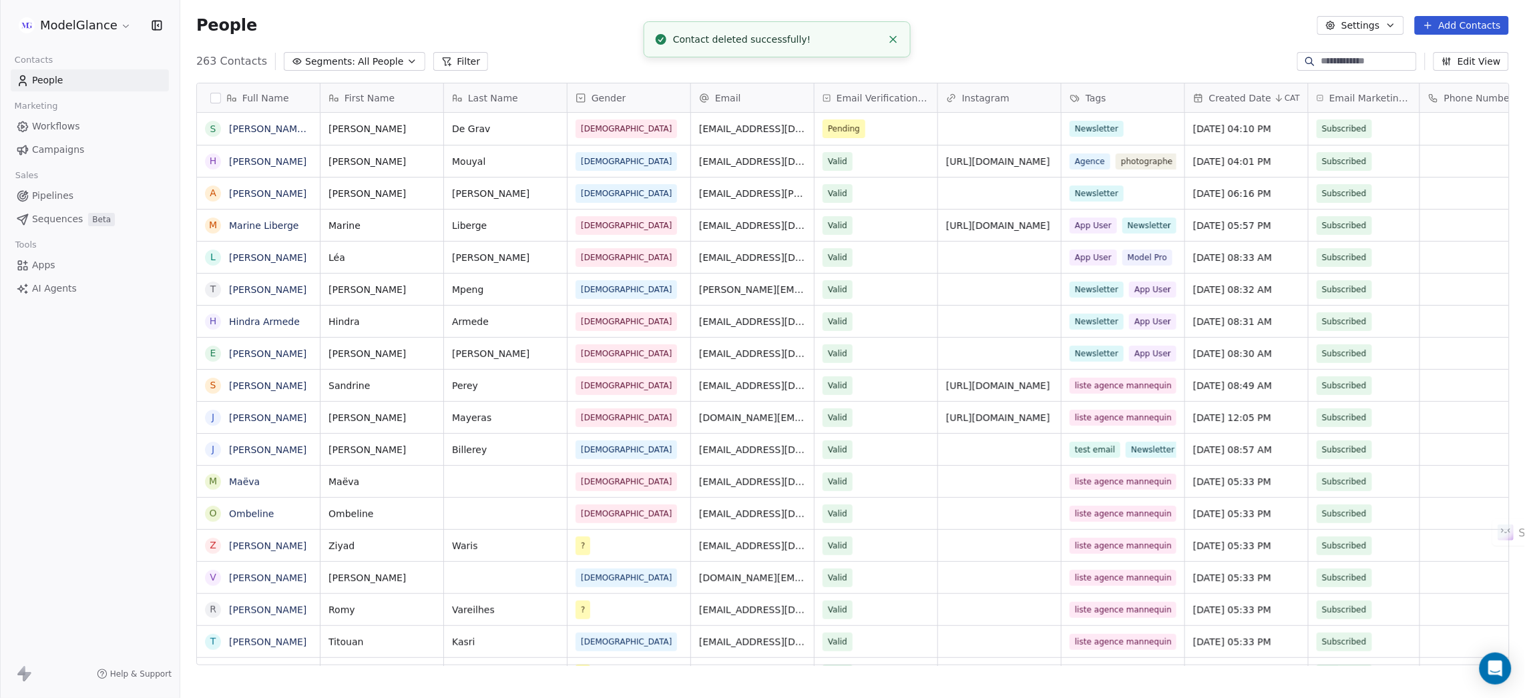
click at [1008, 39] on div "People Settings Add Contacts" at bounding box center [852, 25] width 1344 height 51
click at [574, 51] on div "263 Contacts Segments: All People Filter Edit View" at bounding box center [852, 61] width 1344 height 21
click at [896, 41] on icon "Close toast" at bounding box center [893, 39] width 12 height 12
click at [1035, 38] on div "People Settings Add Contacts" at bounding box center [852, 25] width 1344 height 51
click at [990, 27] on div "People Settings Add Contacts" at bounding box center [852, 25] width 1312 height 19
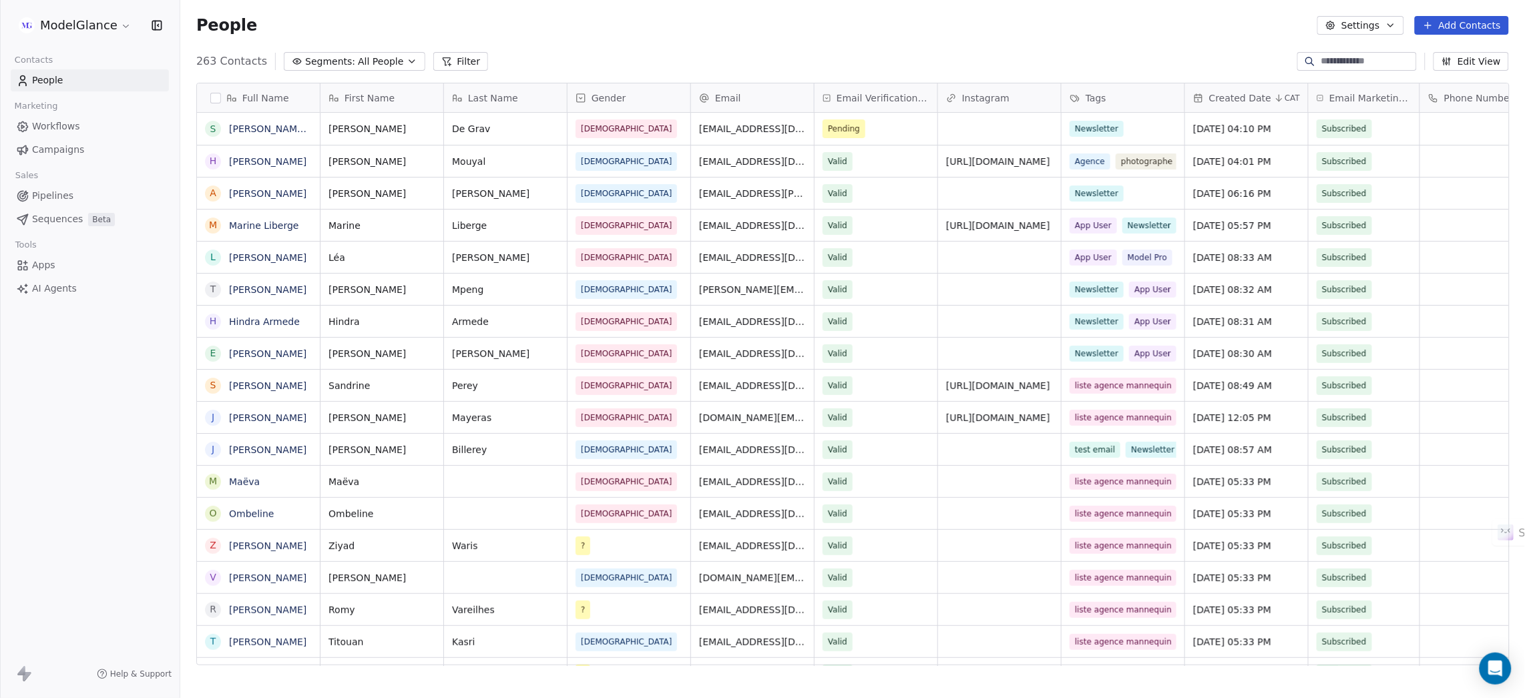
click at [1111, 32] on div "People Settings Add Contacts" at bounding box center [852, 25] width 1312 height 19
click at [1119, 32] on div "People Settings Add Contacts" at bounding box center [852, 25] width 1312 height 19
click at [1113, 32] on div "People Settings Add Contacts" at bounding box center [852, 25] width 1312 height 19
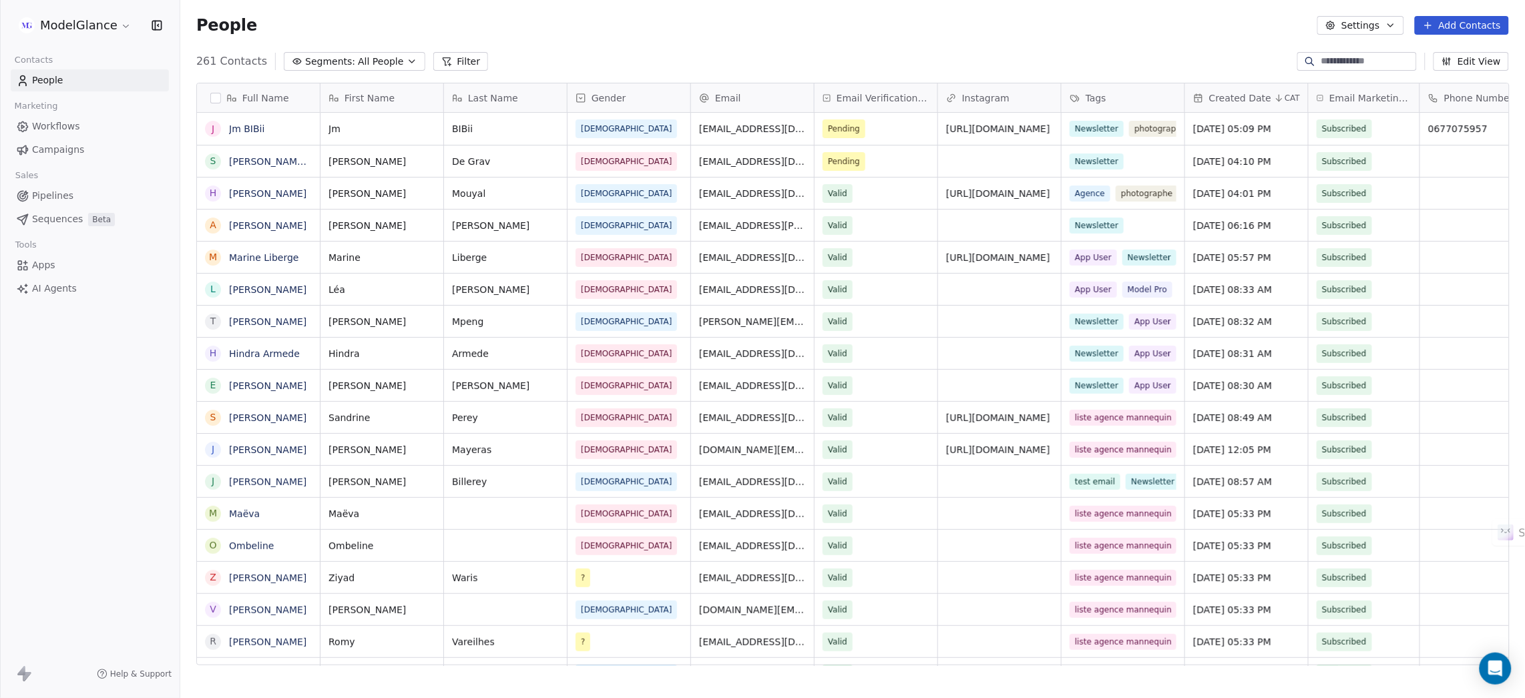
click at [742, 31] on div "People Settings Add Contacts" at bounding box center [852, 25] width 1312 height 19
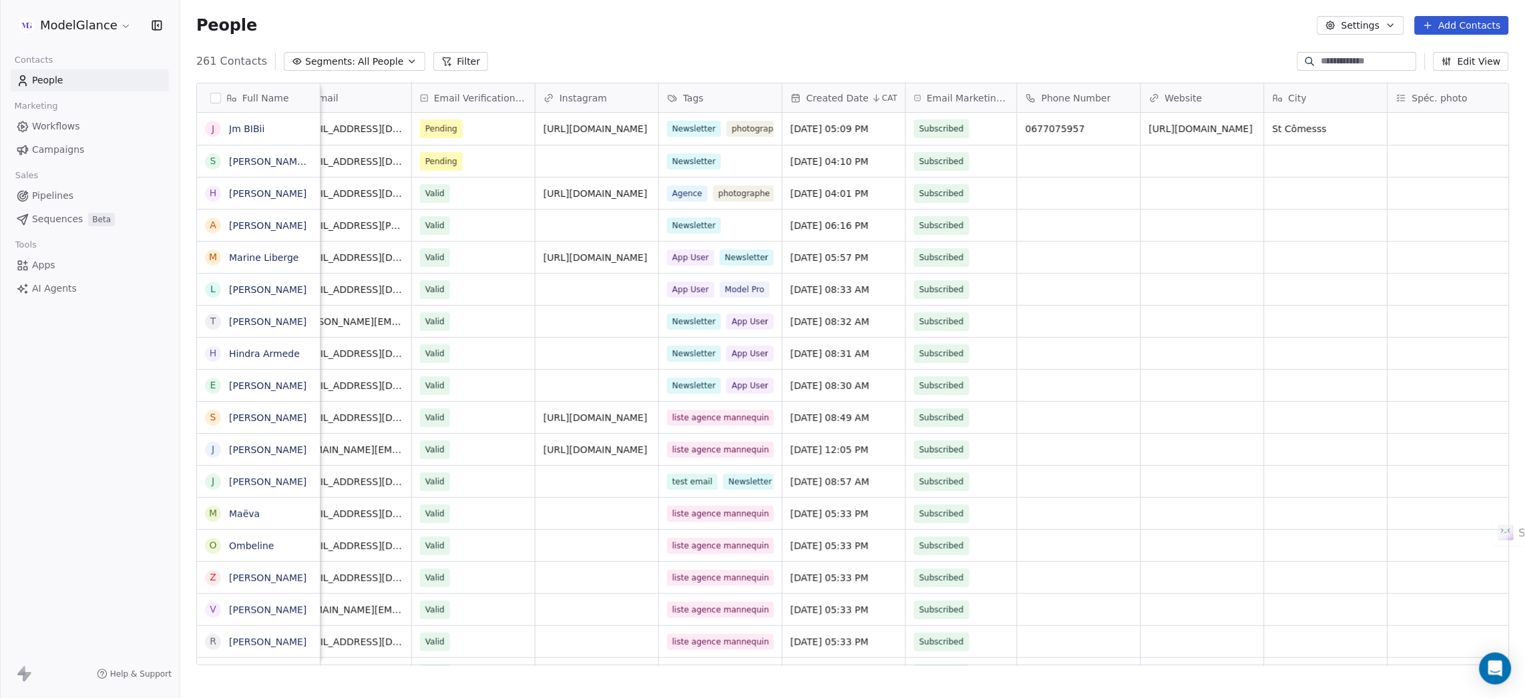
scroll to position [0, 452]
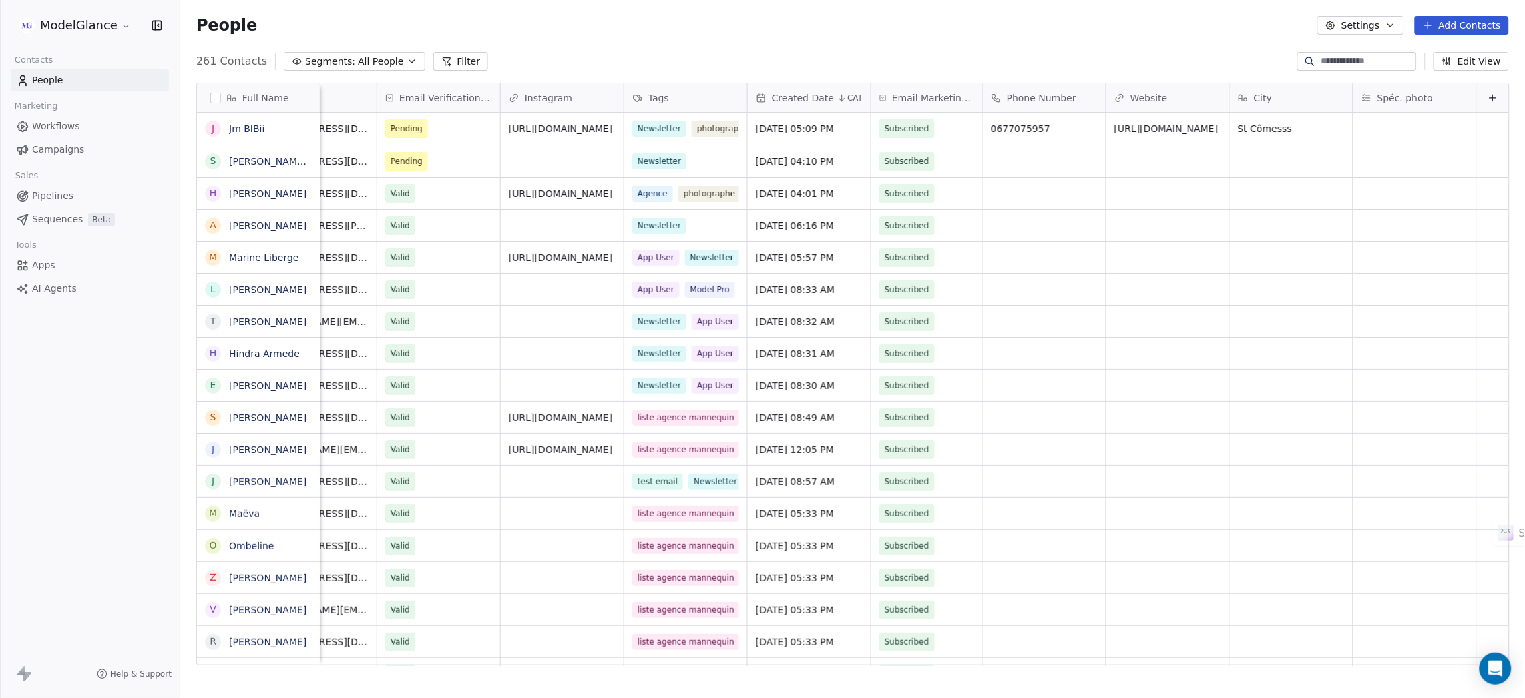
click at [1159, 38] on div "People Settings Add Contacts" at bounding box center [852, 25] width 1344 height 51
click at [1034, 23] on div "People Settings Add Contacts" at bounding box center [852, 25] width 1312 height 19
click at [661, 30] on div "People Settings Add Contacts" at bounding box center [852, 25] width 1312 height 19
click at [532, 35] on div "People Settings Add Contacts" at bounding box center [852, 25] width 1344 height 51
drag, startPoint x: 898, startPoint y: 35, endPoint x: 839, endPoint y: 32, distance: 58.8
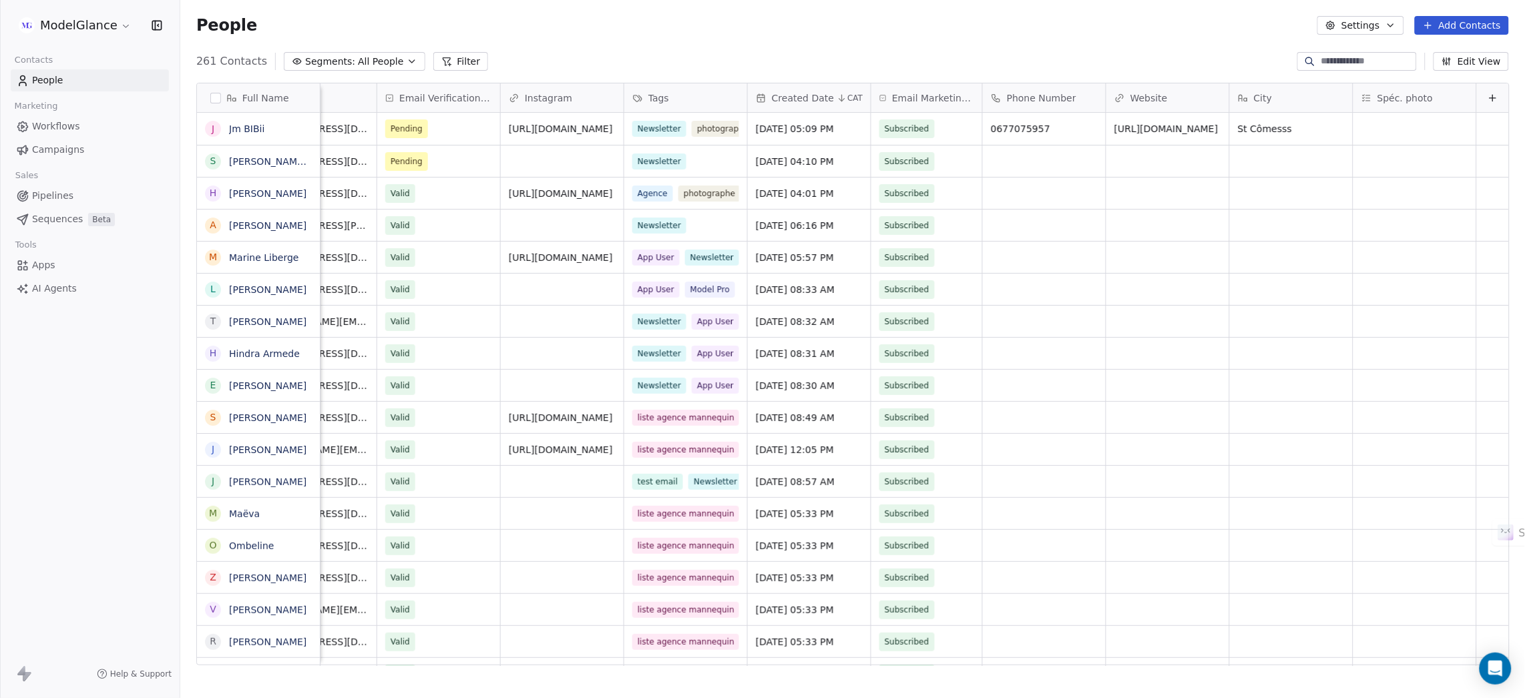
click at [896, 35] on div "People Settings Add Contacts" at bounding box center [852, 25] width 1344 height 51
click at [783, 34] on div "People Settings Add Contacts" at bounding box center [852, 25] width 1312 height 19
click at [786, 30] on div "People Settings Add Contacts" at bounding box center [852, 25] width 1312 height 19
click at [711, 38] on div "People Settings Add Contacts" at bounding box center [852, 25] width 1344 height 51
click at [43, 127] on span "Workflows" at bounding box center [56, 126] width 48 height 14
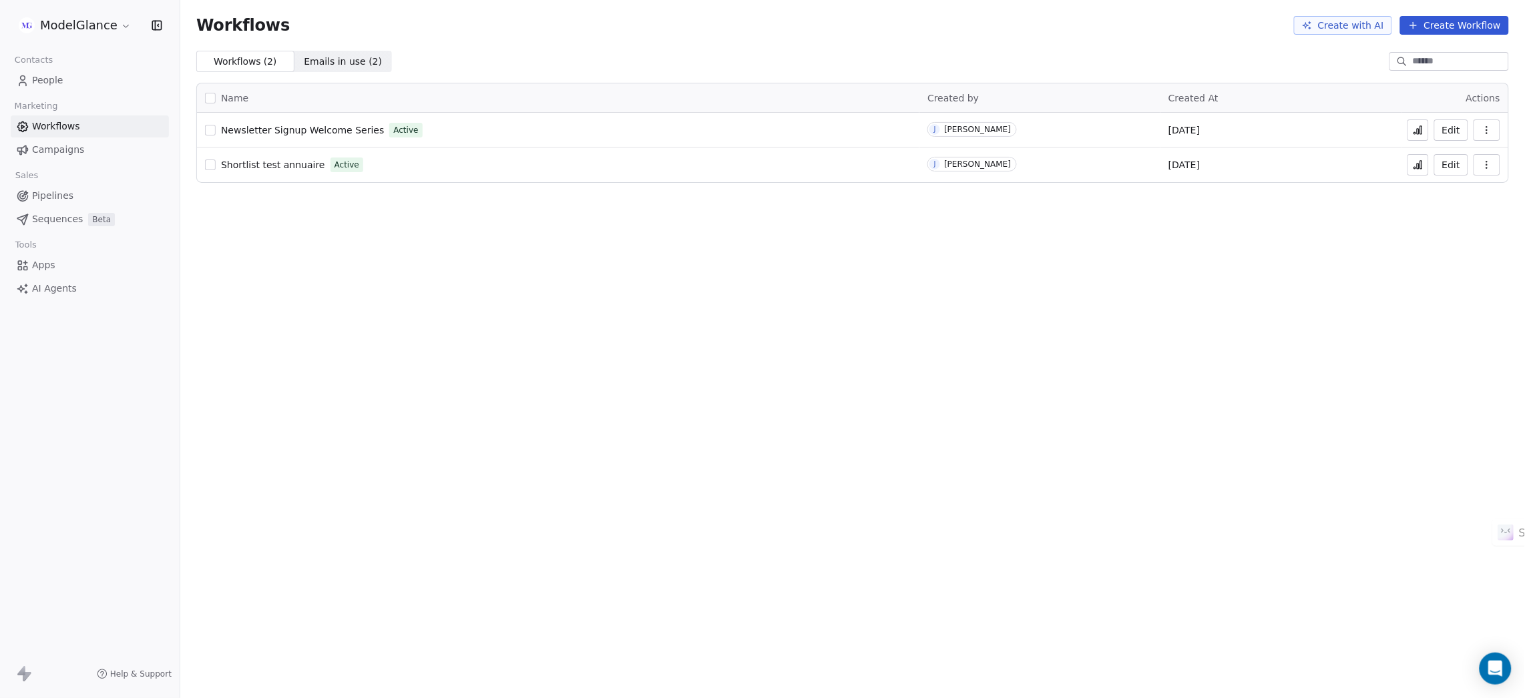
click at [302, 130] on span "Newsletter Signup Welcome Series" at bounding box center [302, 130] width 163 height 11
click at [49, 79] on span "People" at bounding box center [47, 80] width 31 height 14
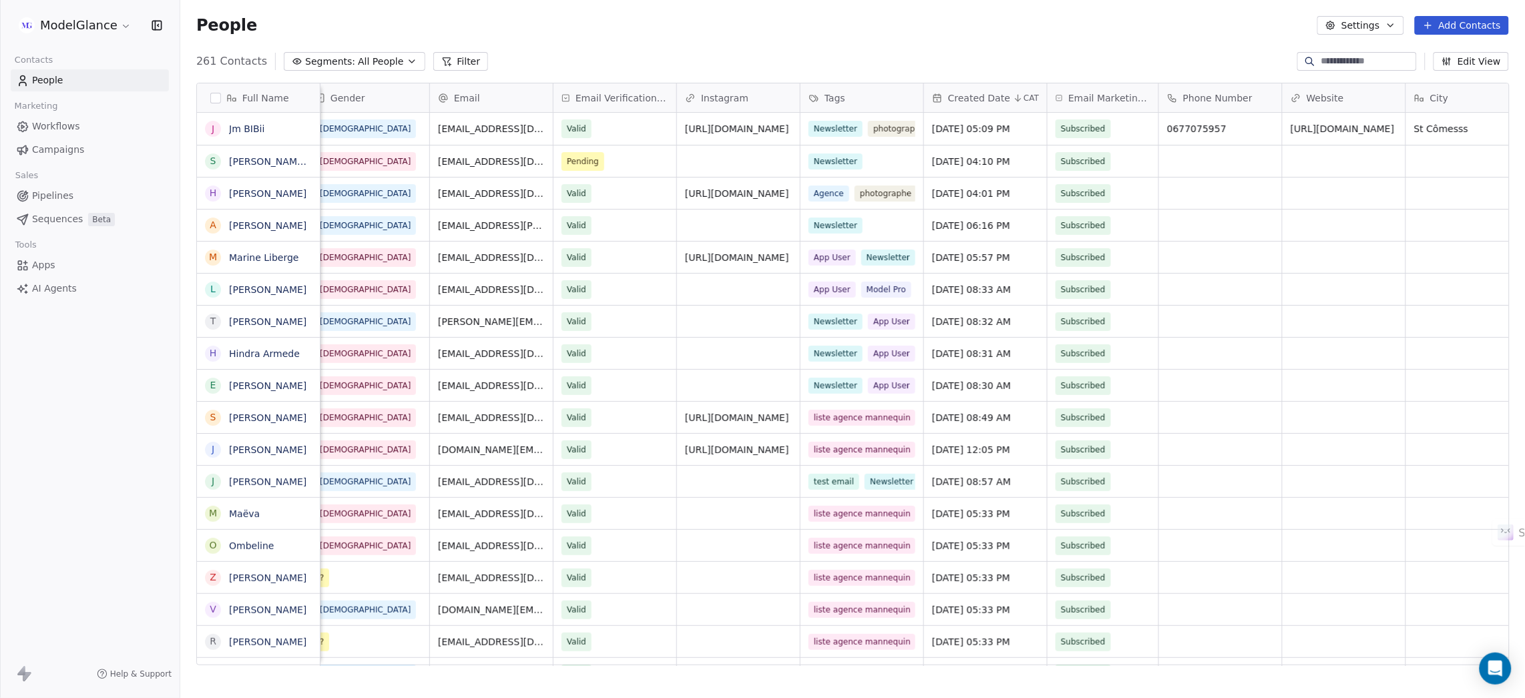
scroll to position [0, 452]
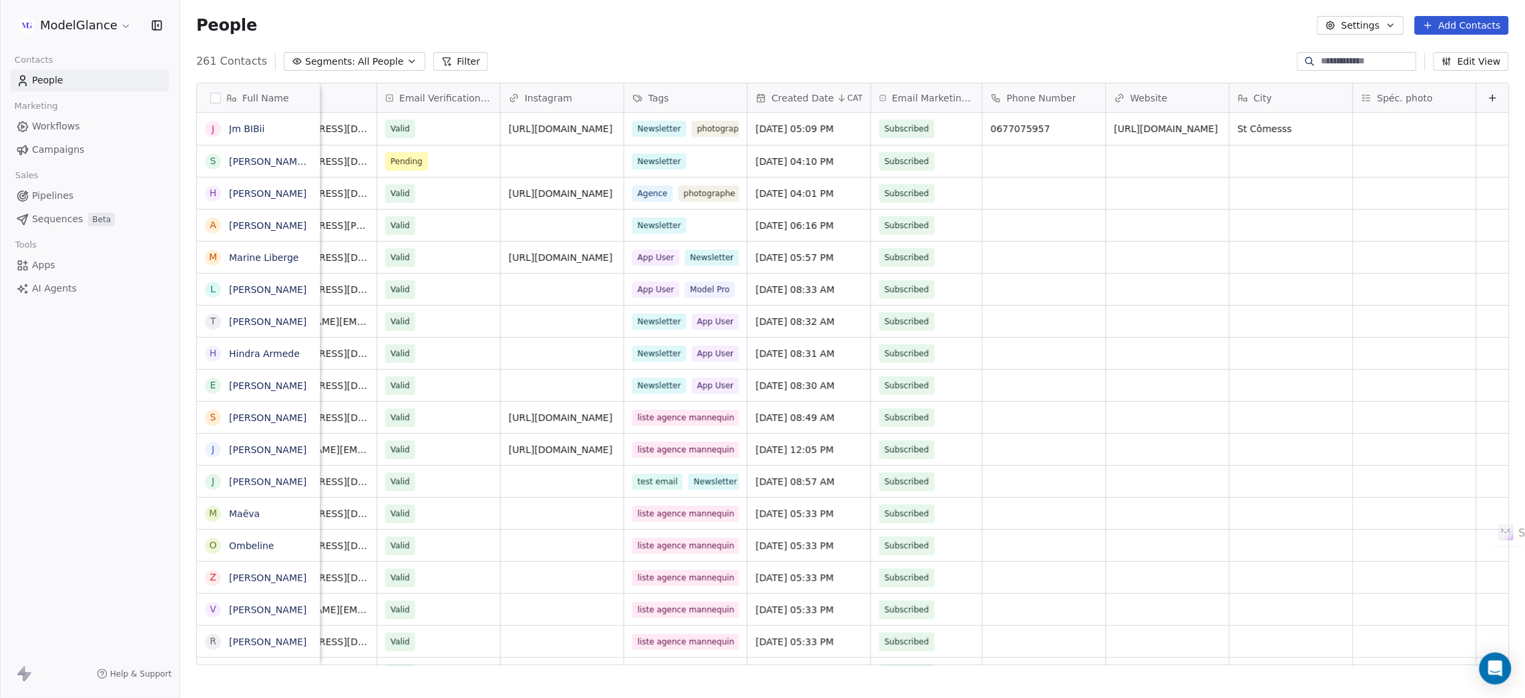
click at [1489, 98] on icon at bounding box center [1492, 98] width 6 height 0
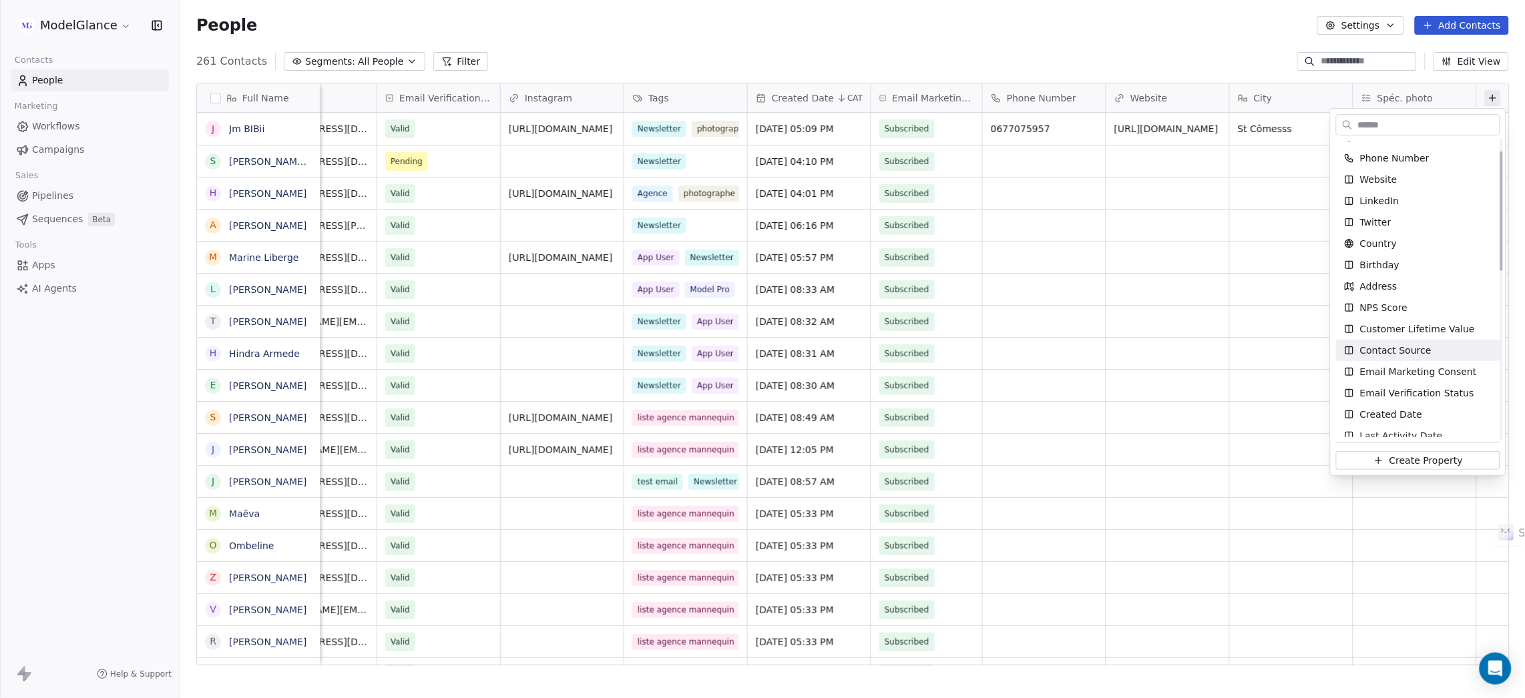
scroll to position [0, 0]
click at [1168, 37] on html "ModelGlance Contacts People Marketing Workflows Campaigns Sales Pipelines Seque…" at bounding box center [762, 399] width 1525 height 798
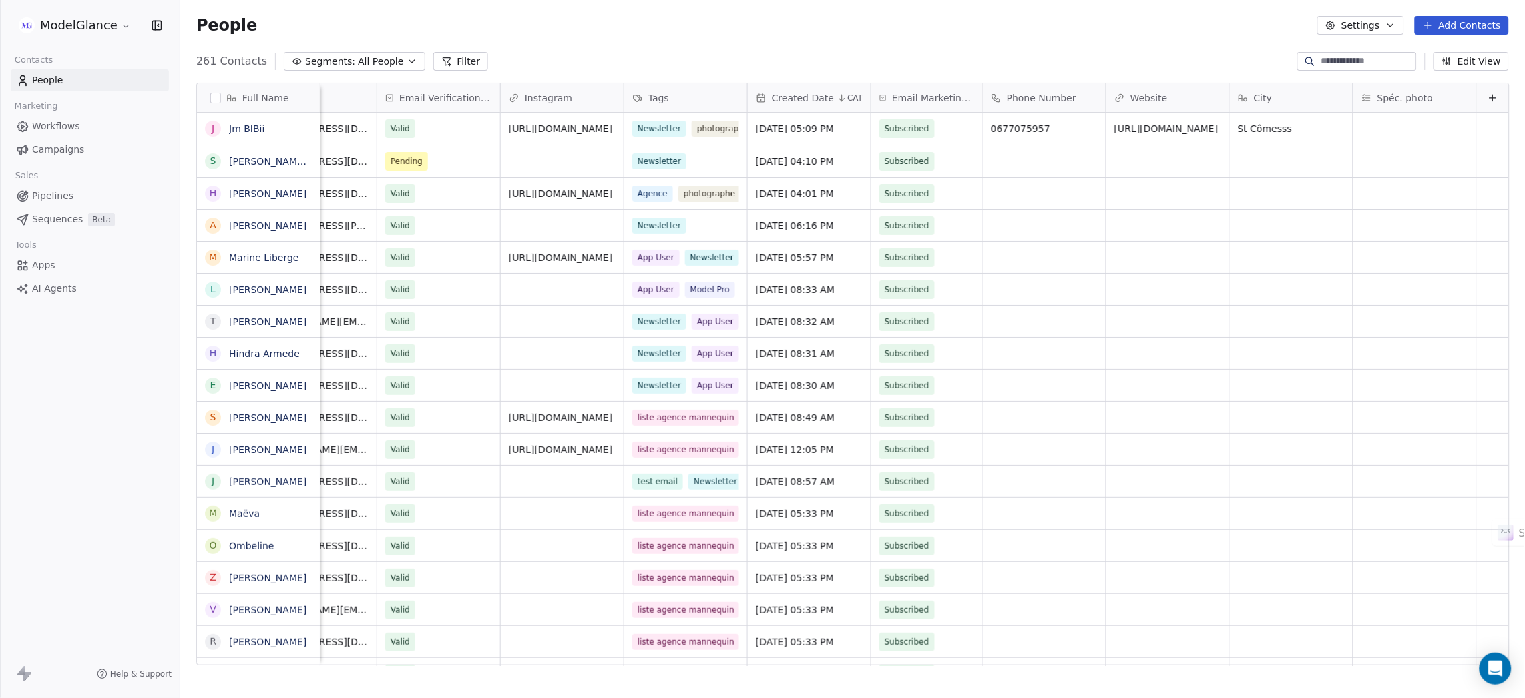
click at [1137, 40] on div "People Settings Add Contacts" at bounding box center [852, 25] width 1344 height 51
click at [1147, 25] on div "People Settings Add Contacts" at bounding box center [852, 25] width 1312 height 19
click at [947, 41] on div "People Settings Add Contacts" at bounding box center [852, 25] width 1344 height 51
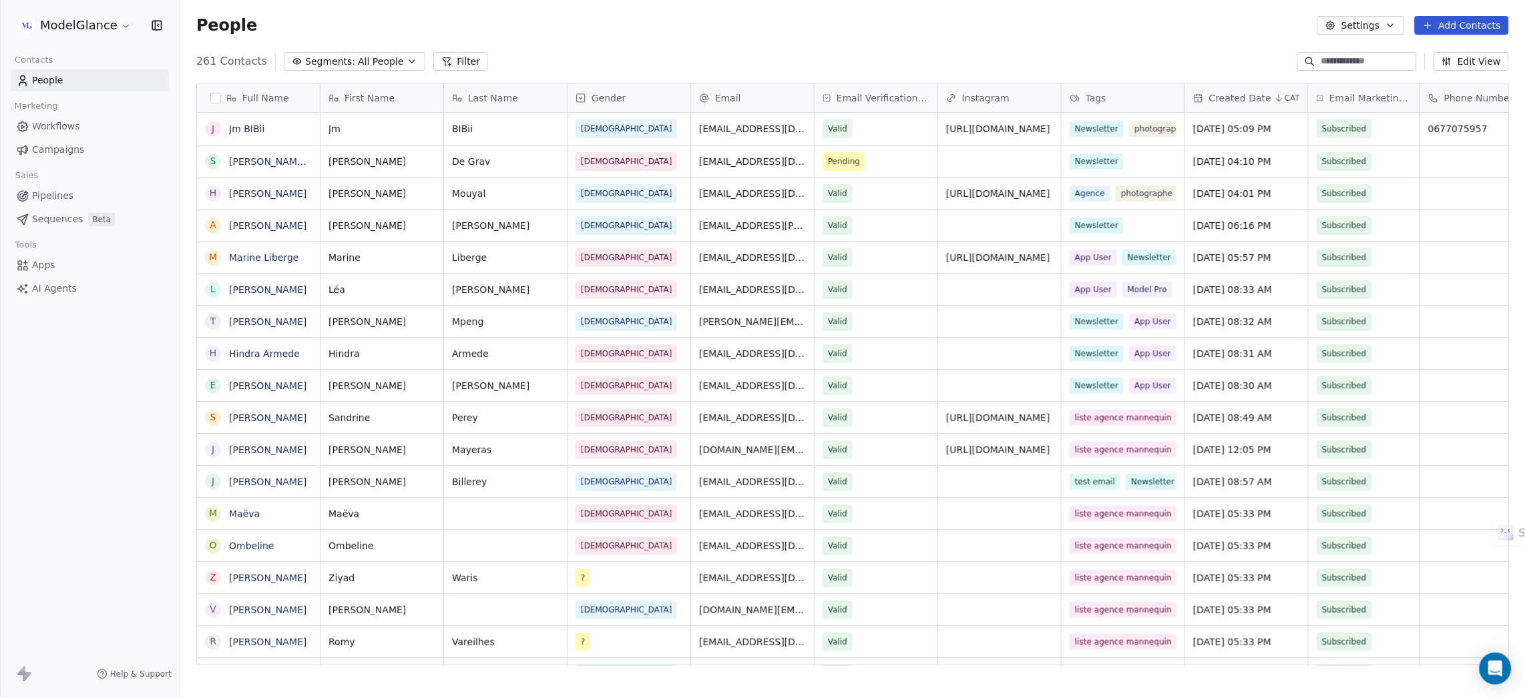
click at [747, 37] on div "People Settings Add Contacts" at bounding box center [852, 25] width 1344 height 51
click at [742, 34] on div "People Settings Add Contacts" at bounding box center [852, 25] width 1312 height 19
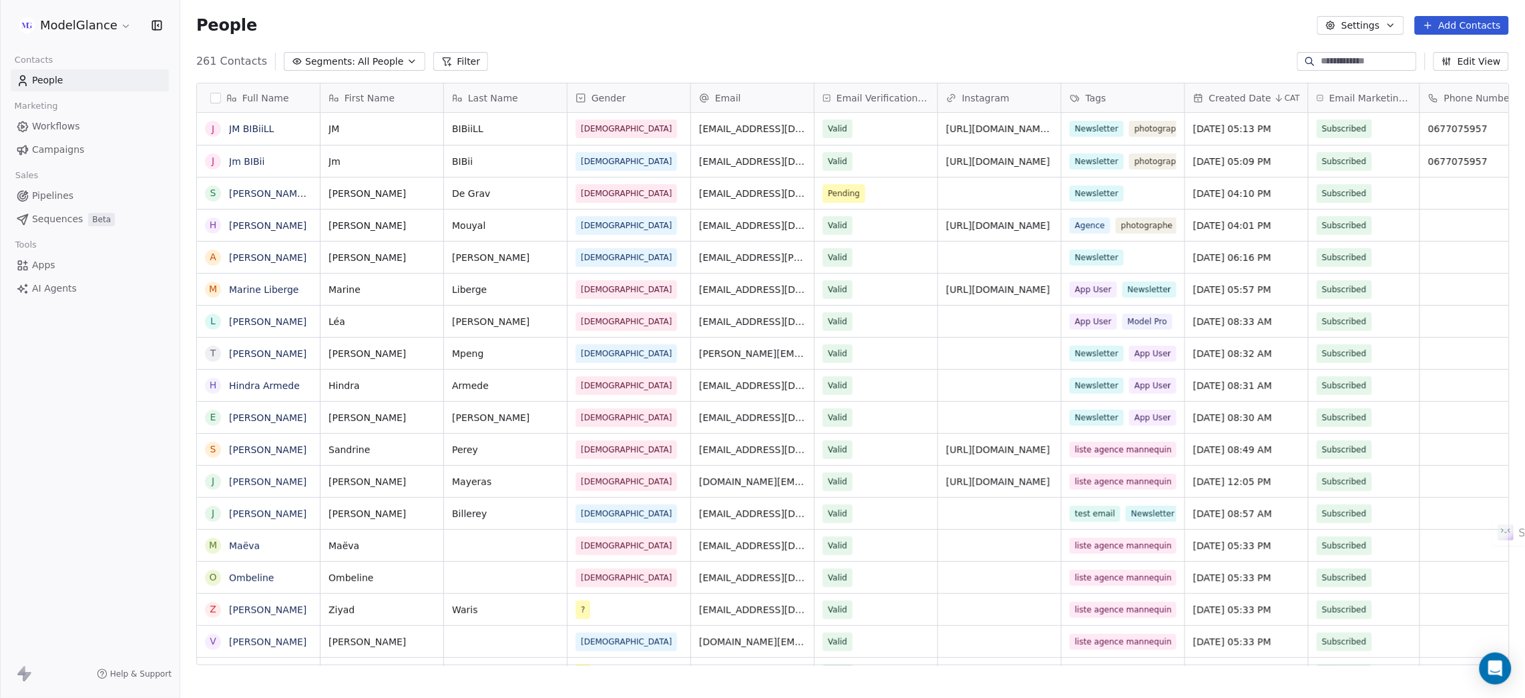
drag, startPoint x: 731, startPoint y: 25, endPoint x: 738, endPoint y: 26, distance: 6.7
click at [738, 26] on div "People Settings Add Contacts" at bounding box center [852, 25] width 1312 height 19
click at [728, 27] on div "People Settings Add Contacts" at bounding box center [852, 25] width 1312 height 19
click at [256, 159] on link "Jm BIBii" at bounding box center [246, 161] width 35 height 11
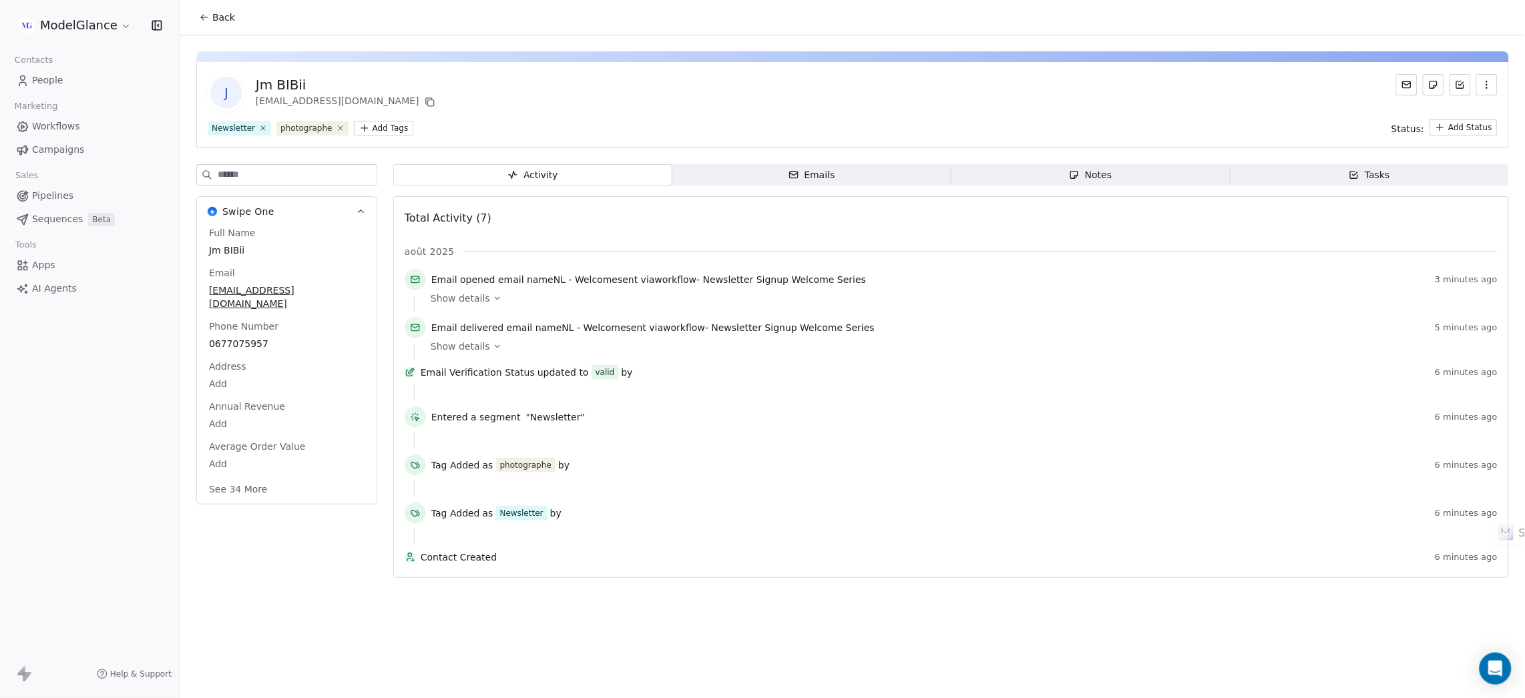
click at [1484, 90] on button "button" at bounding box center [1486, 84] width 21 height 21
click at [1440, 107] on div "Delete" at bounding box center [1468, 113] width 89 height 21
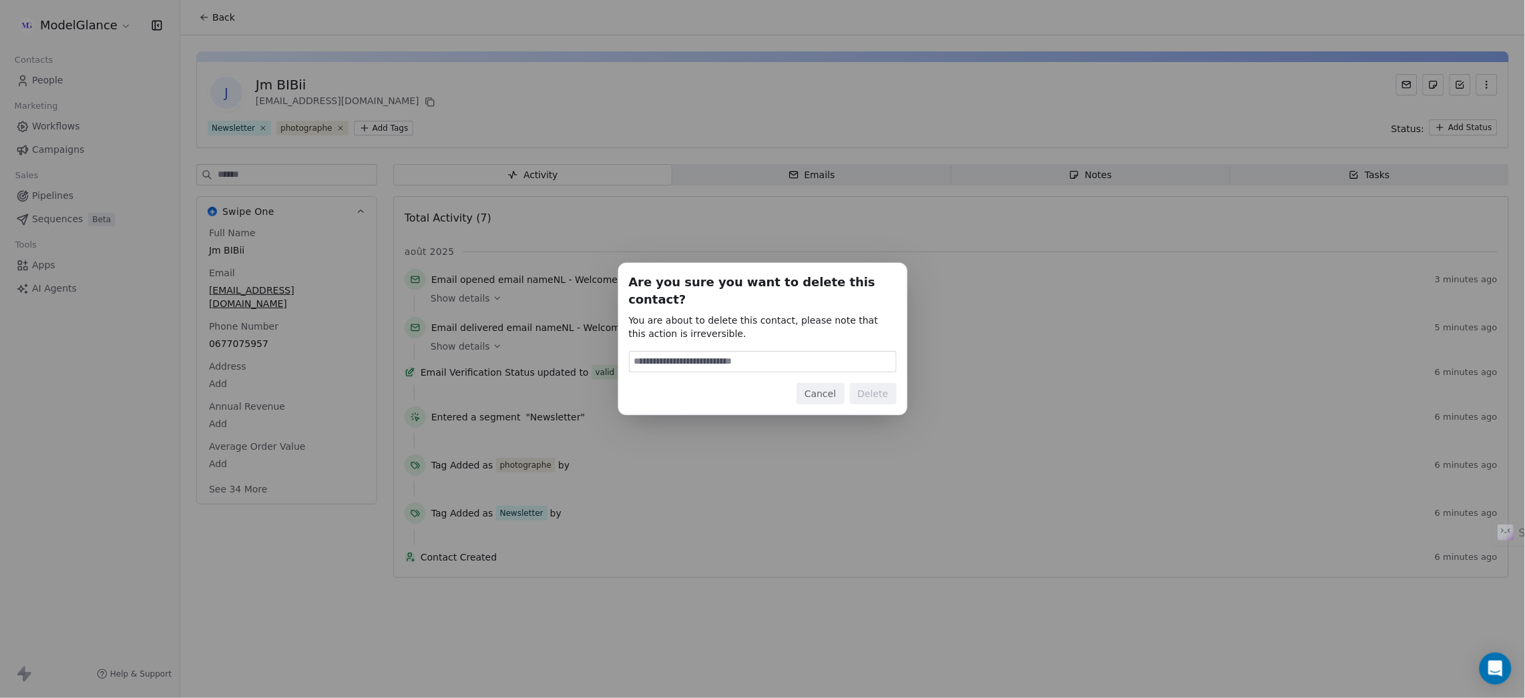
click at [812, 352] on input at bounding box center [762, 362] width 266 height 20
type input "******"
click at [864, 390] on button "Delete" at bounding box center [873, 393] width 47 height 21
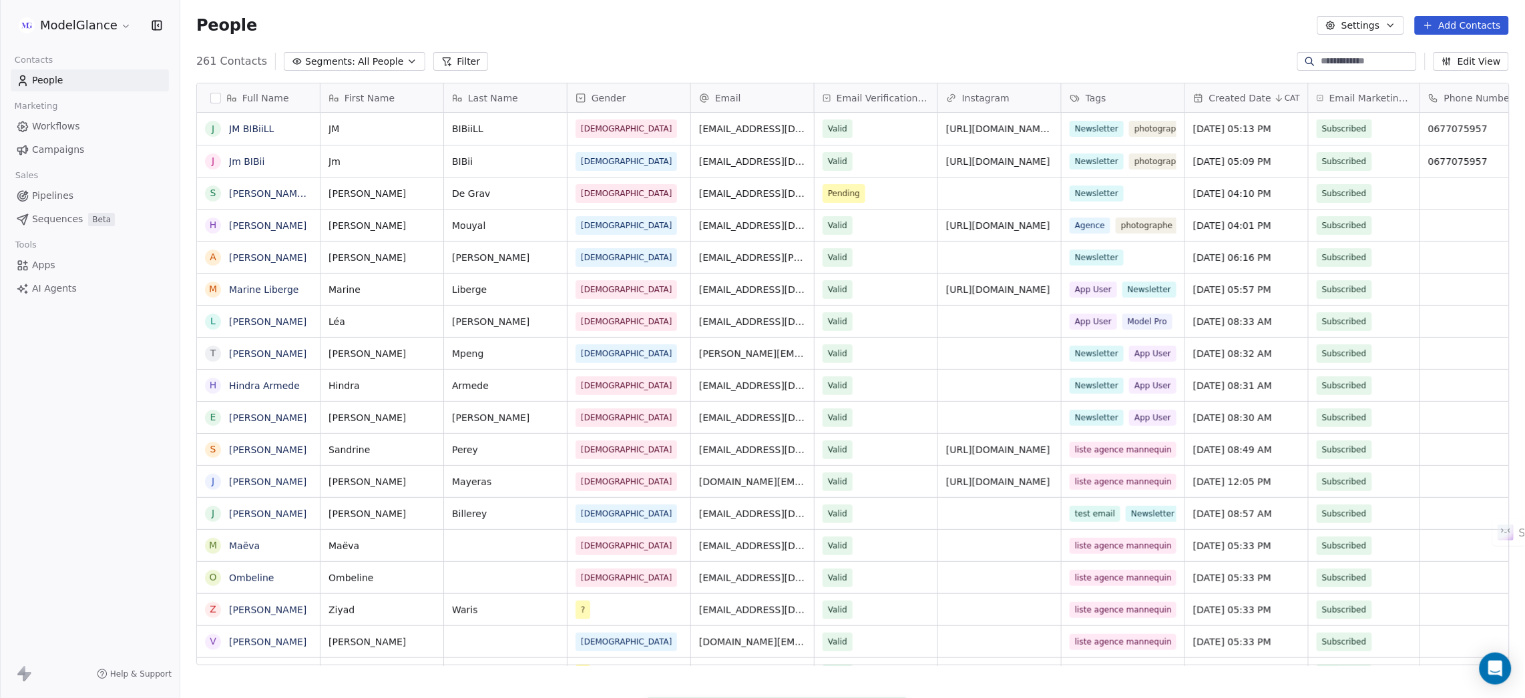
scroll to position [599, 1329]
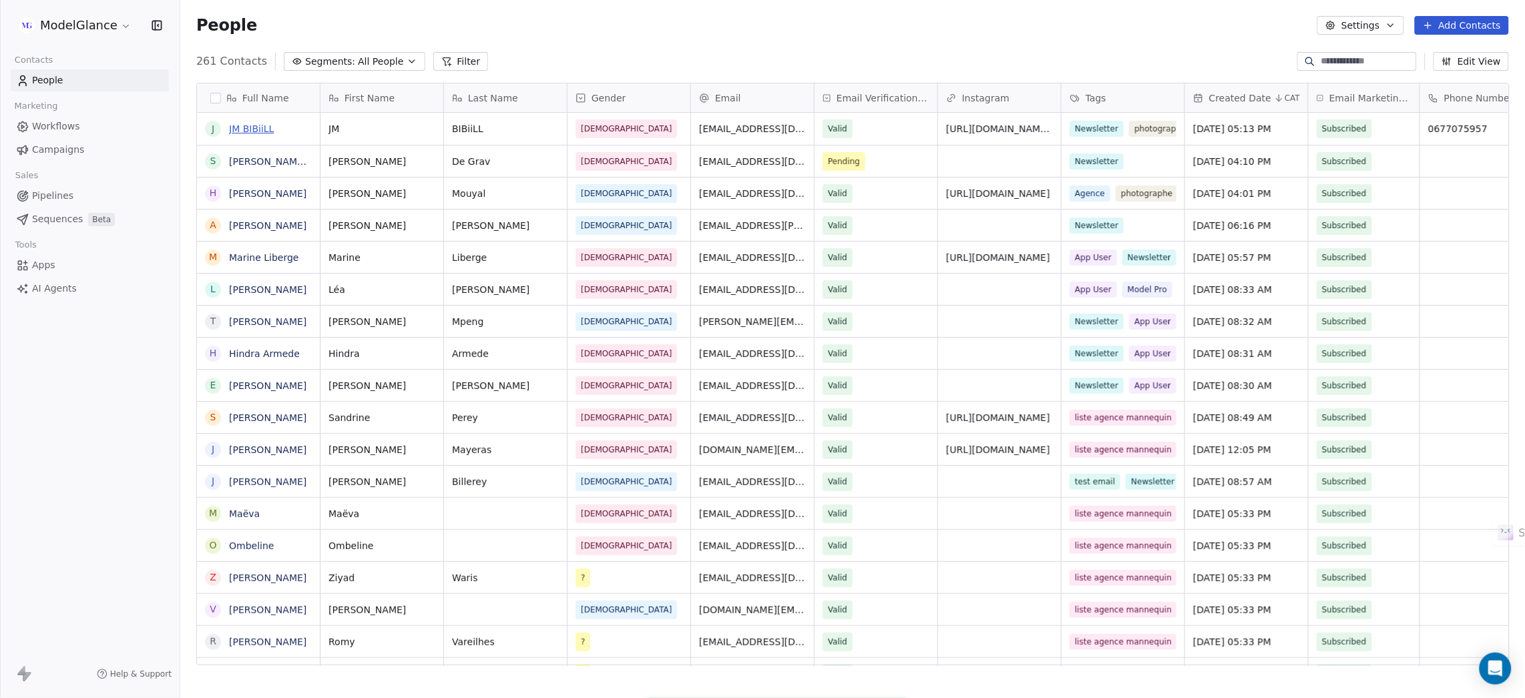
click at [252, 123] on link "JM BIBiiLL" at bounding box center [251, 128] width 45 height 11
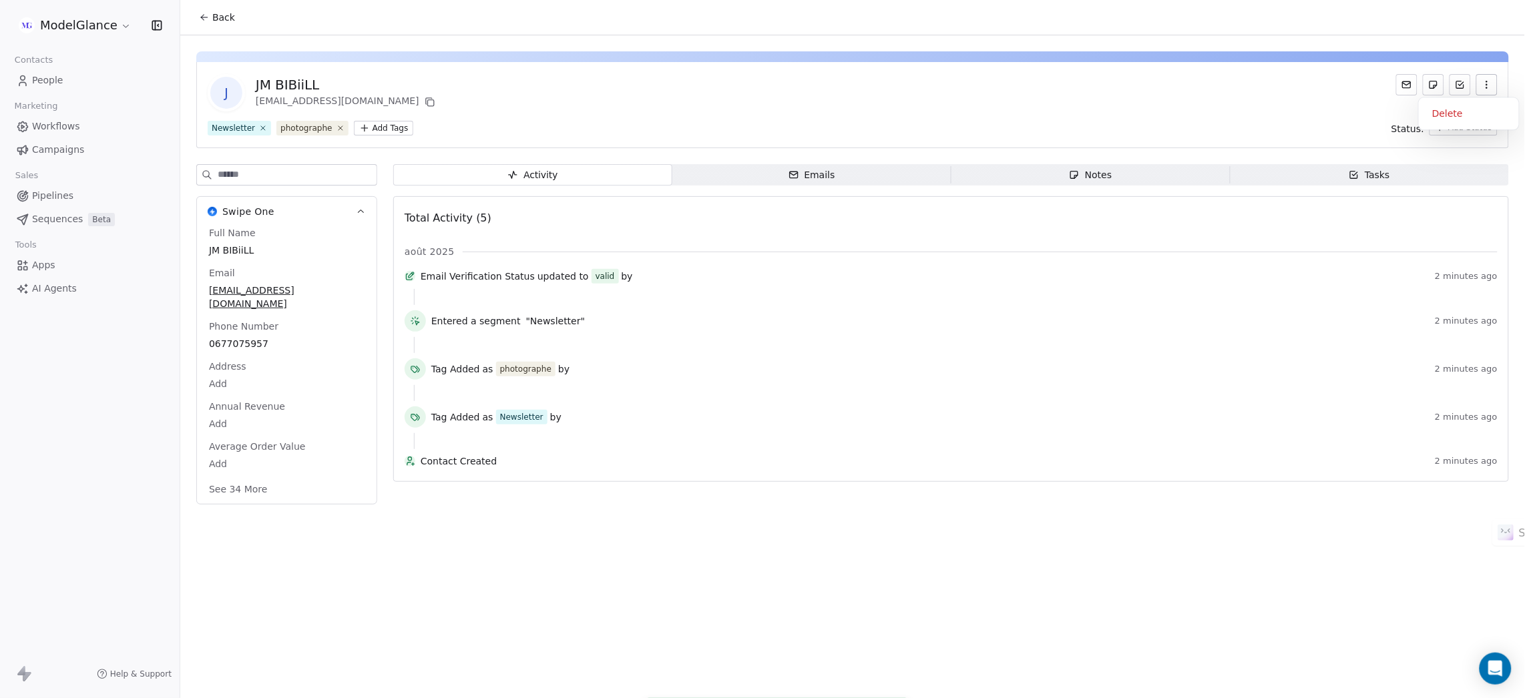
click at [1484, 80] on icon "button" at bounding box center [1486, 84] width 11 height 11
click at [1442, 100] on div "Delete" at bounding box center [1468, 113] width 100 height 32
click at [1443, 111] on div "Delete" at bounding box center [1468, 113] width 89 height 21
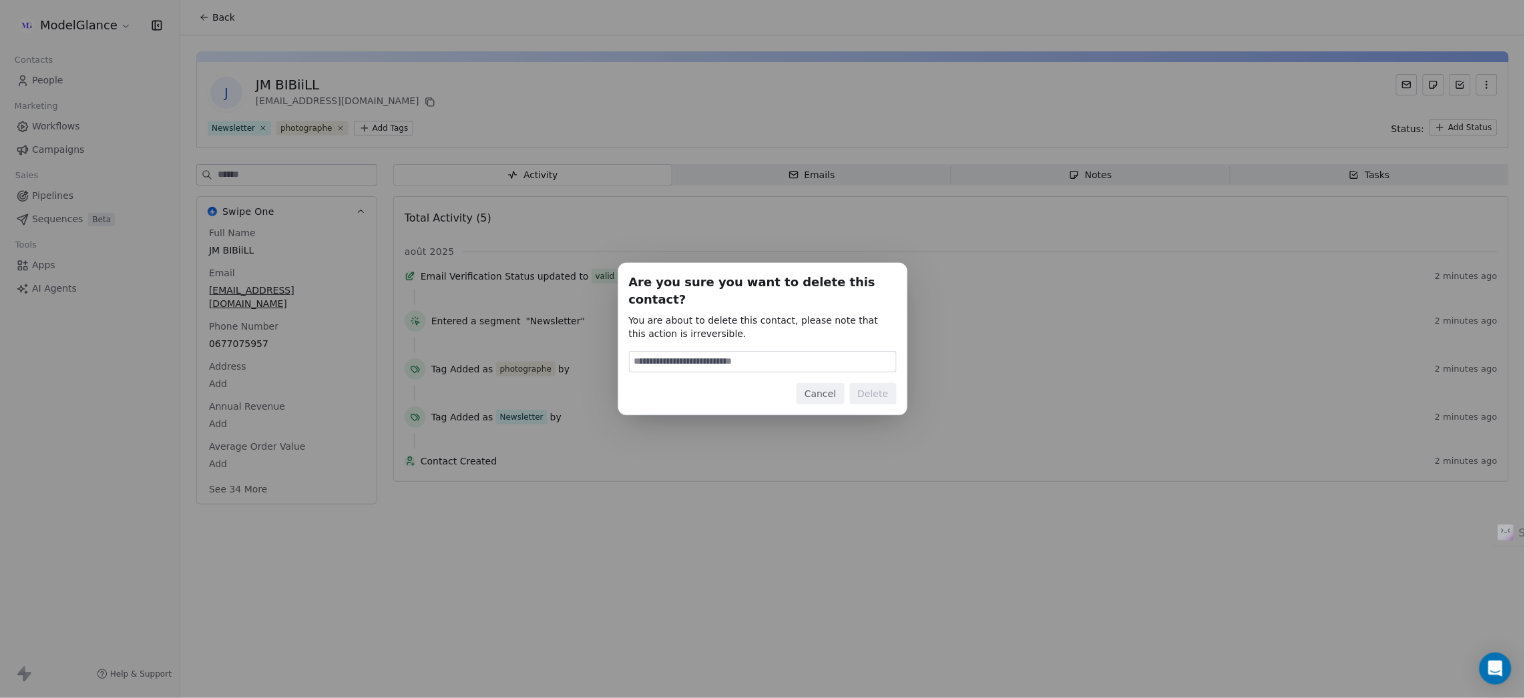
click at [754, 352] on input at bounding box center [762, 362] width 266 height 20
click at [880, 85] on div "Are you sure you want to delete this contact? You are about to delete this cont…" at bounding box center [762, 349] width 1525 height 698
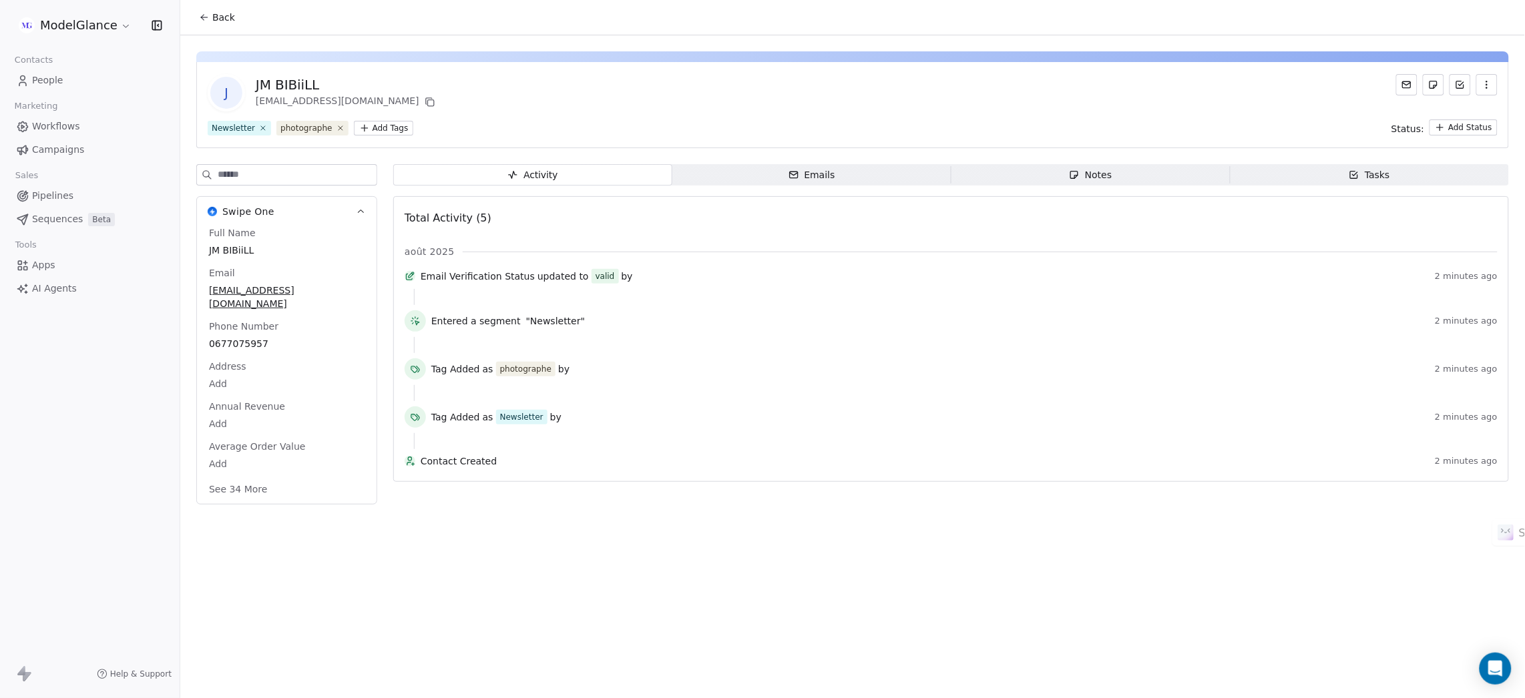
click at [47, 79] on span "People" at bounding box center [47, 80] width 31 height 14
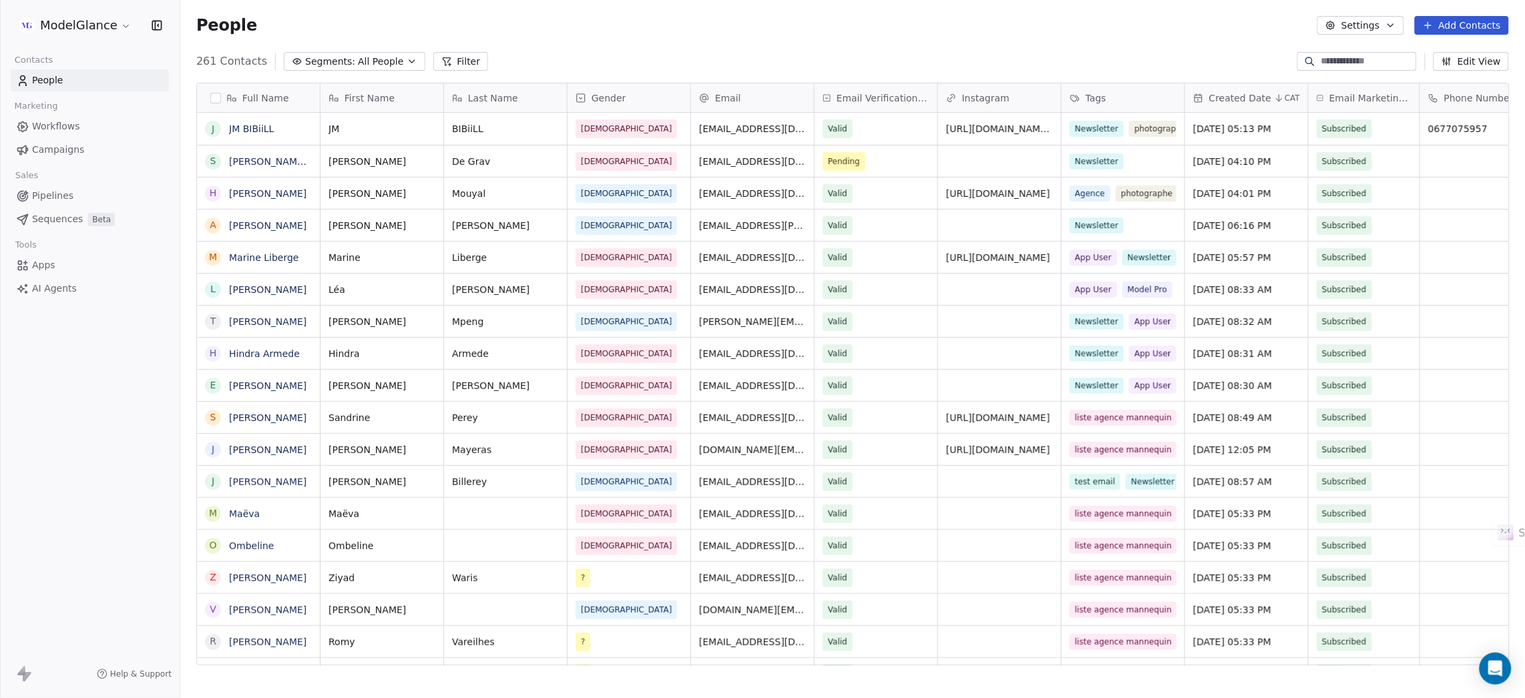
scroll to position [599, 1329]
click at [260, 126] on link "JM BIBiiLL" at bounding box center [251, 128] width 45 height 11
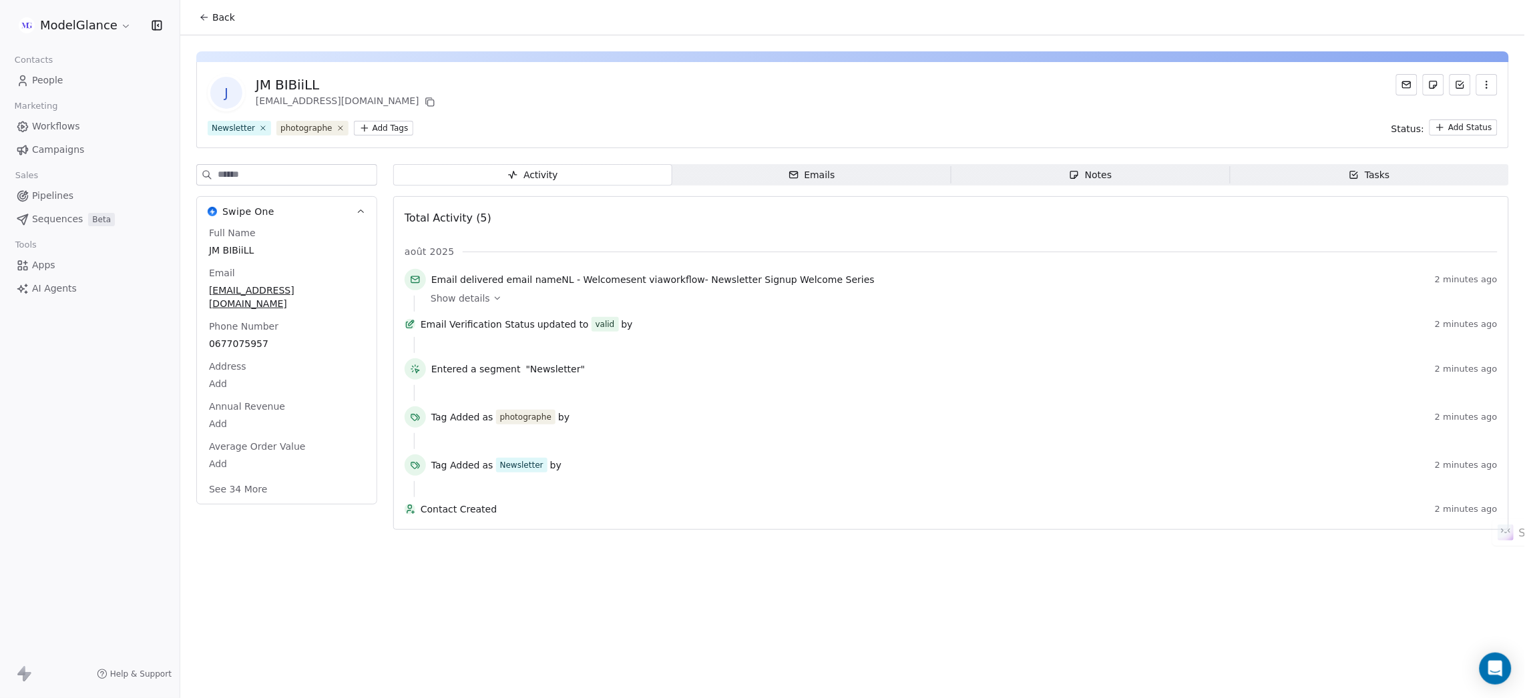
click at [1484, 83] on icon "button" at bounding box center [1486, 84] width 11 height 11
click at [1451, 119] on div "Delete" at bounding box center [1468, 113] width 89 height 21
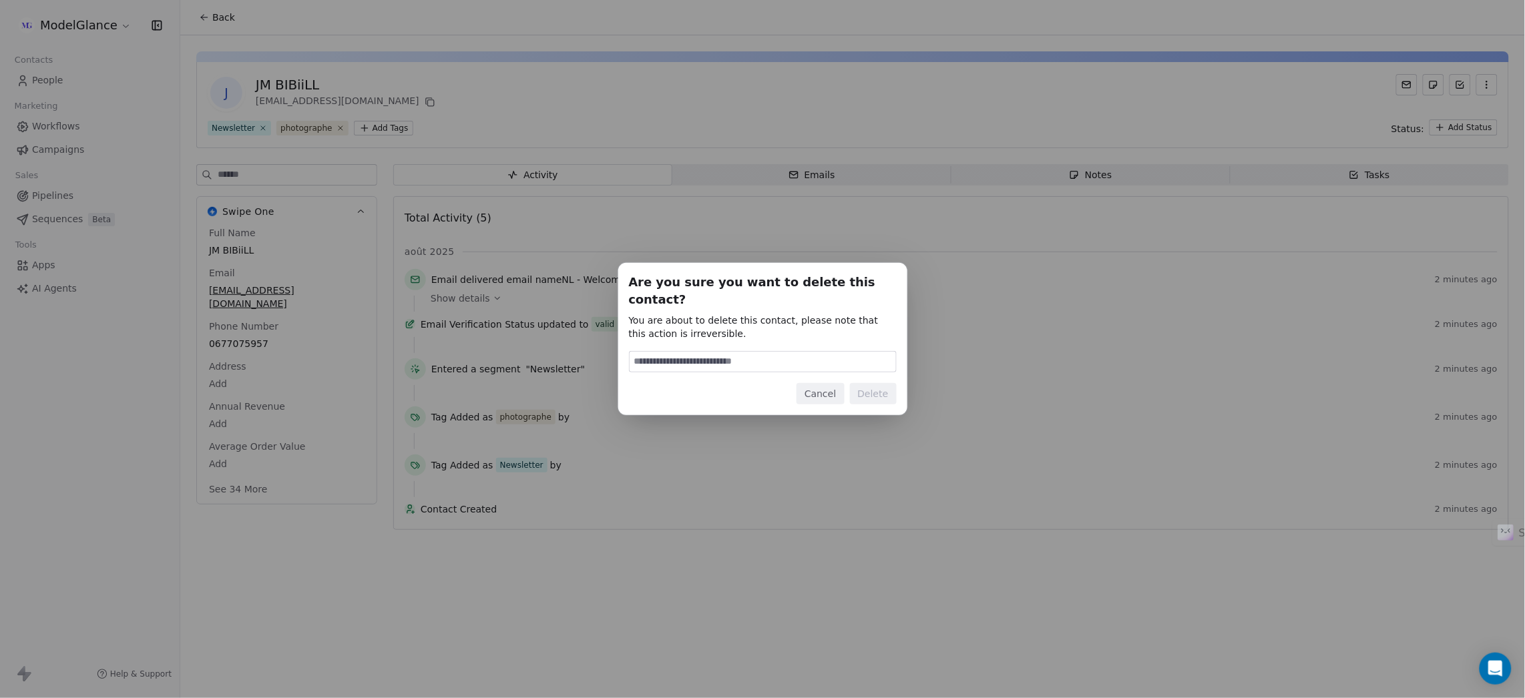
click at [759, 339] on div "Are you sure you want to delete this contact? You are about to delete this cont…" at bounding box center [763, 339] width 268 height 131
click at [760, 360] on input at bounding box center [762, 362] width 266 height 20
type input "******"
click at [868, 384] on button "Delete" at bounding box center [873, 393] width 47 height 21
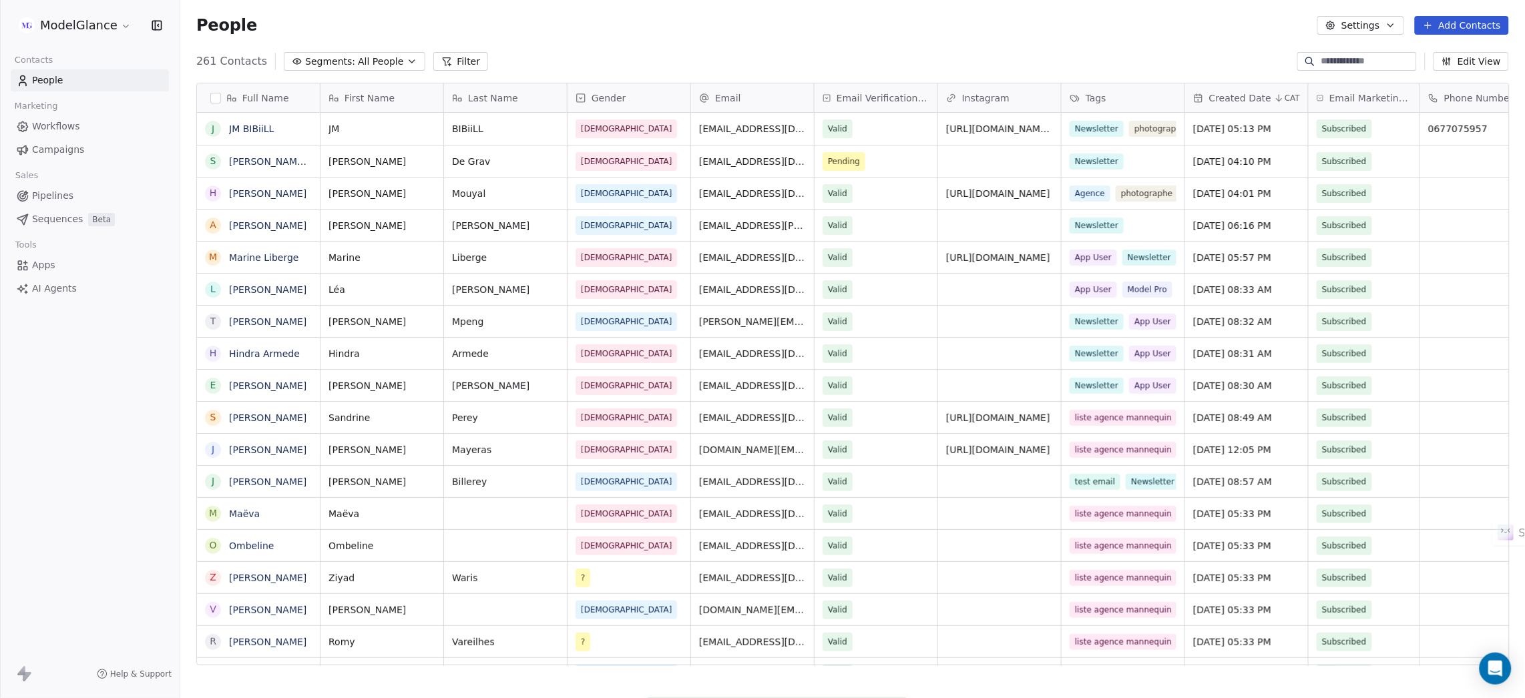
scroll to position [599, 1329]
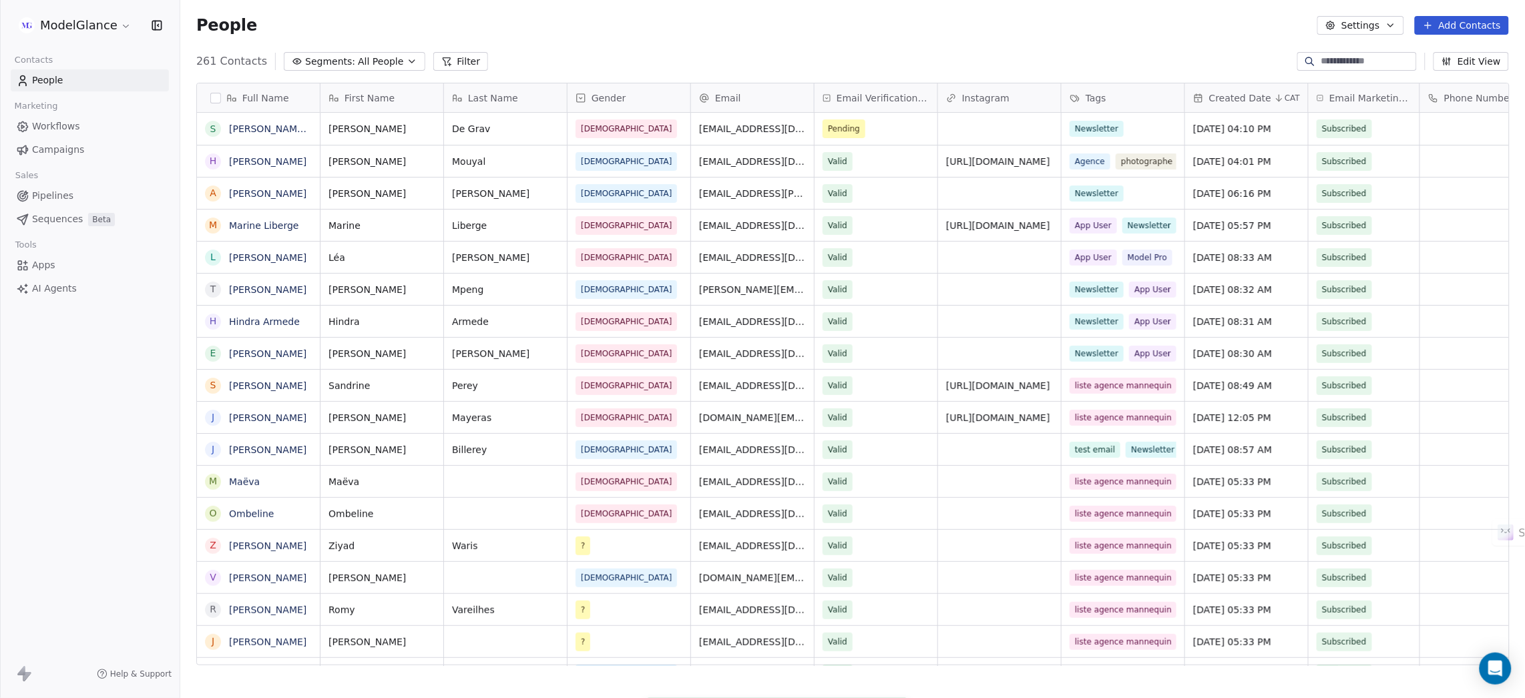
click at [807, 24] on div "People Settings Add Contacts" at bounding box center [852, 25] width 1312 height 19
click at [742, 35] on div "People Settings Add Contacts" at bounding box center [852, 25] width 1344 height 51
click at [591, 38] on div "People Settings Add Contacts" at bounding box center [852, 25] width 1344 height 51
click at [618, 25] on div "People Settings Add Contacts" at bounding box center [852, 25] width 1312 height 19
click at [67, 127] on span "Workflows" at bounding box center [56, 126] width 48 height 14
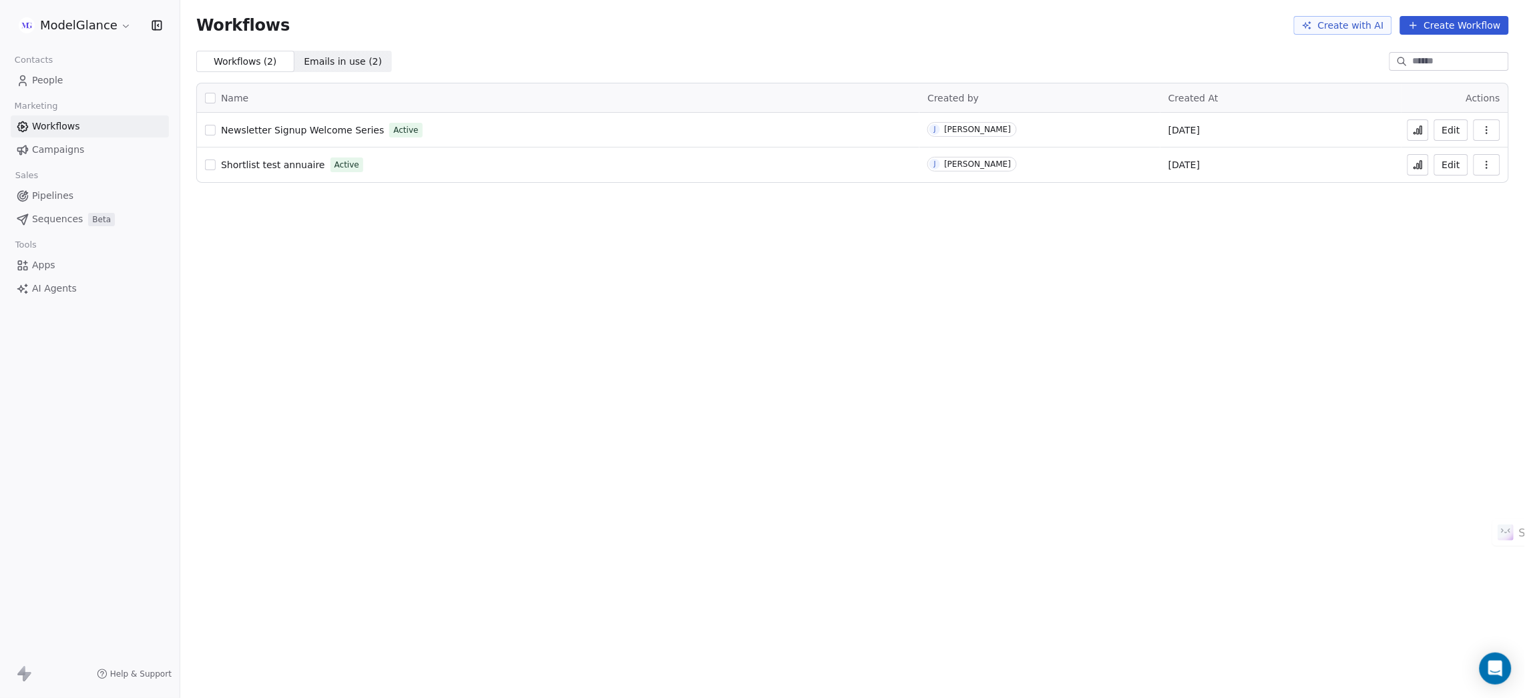
click at [284, 131] on span "Newsletter Signup Welcome Series" at bounding box center [302, 130] width 163 height 11
click at [613, 21] on div "Workflows Create with AI Create Workflow" at bounding box center [852, 25] width 1312 height 19
click at [531, 35] on div "Workflows Create with AI Create Workflow" at bounding box center [852, 25] width 1344 height 51
click at [663, 23] on div "Workflows Create with AI Create Workflow" at bounding box center [852, 25] width 1312 height 19
click at [1442, 25] on button "Create Workflow" at bounding box center [1454, 25] width 109 height 19
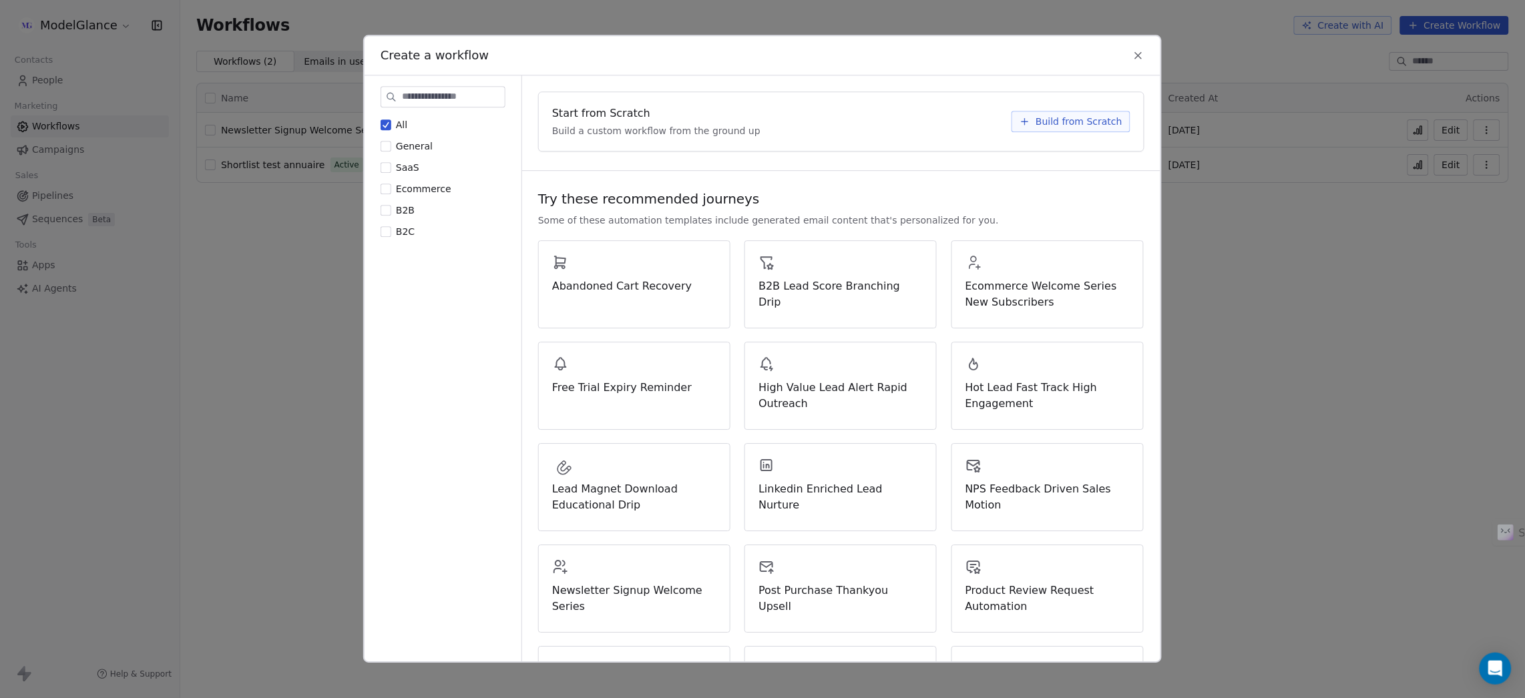
click at [1140, 51] on icon at bounding box center [1138, 55] width 12 height 12
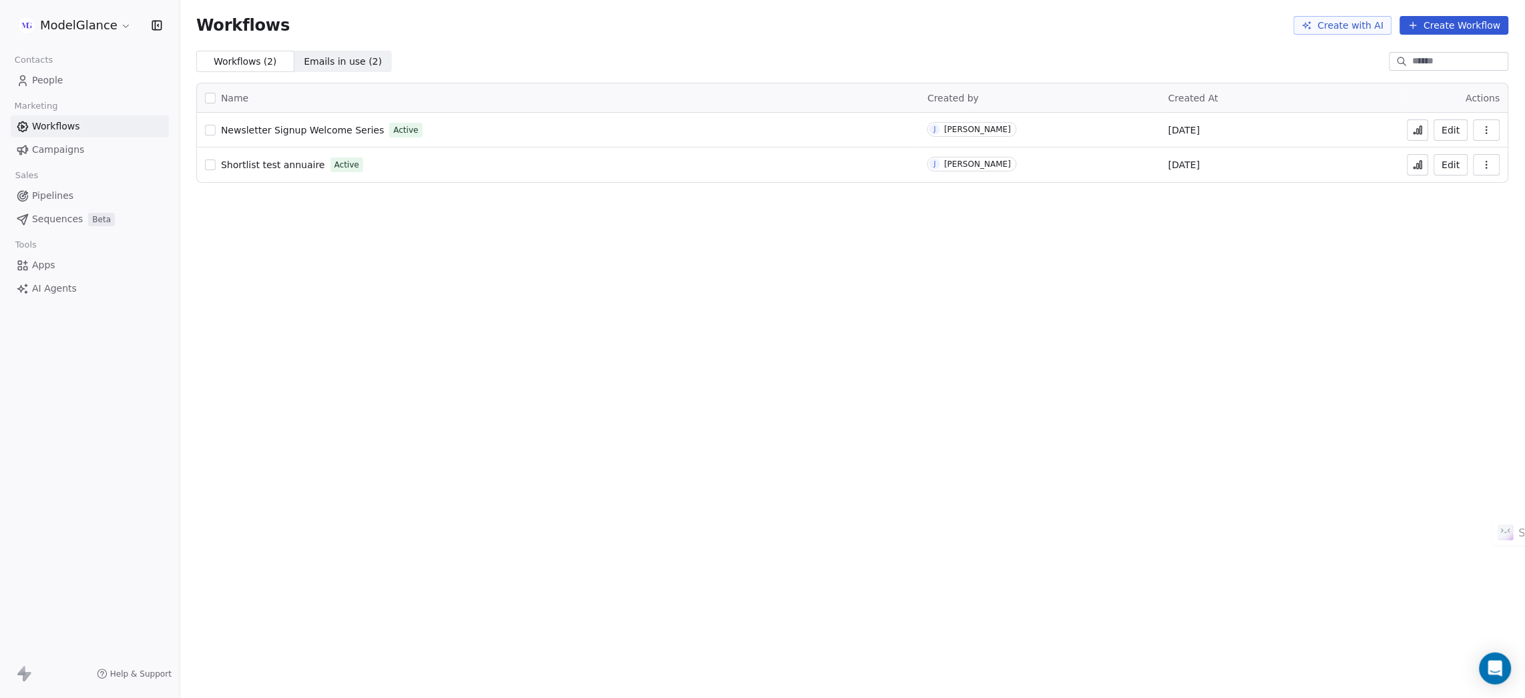
click at [1487, 125] on icon "button" at bounding box center [1486, 130] width 11 height 11
click at [1462, 178] on span "Duplicate" at bounding box center [1453, 184] width 45 height 13
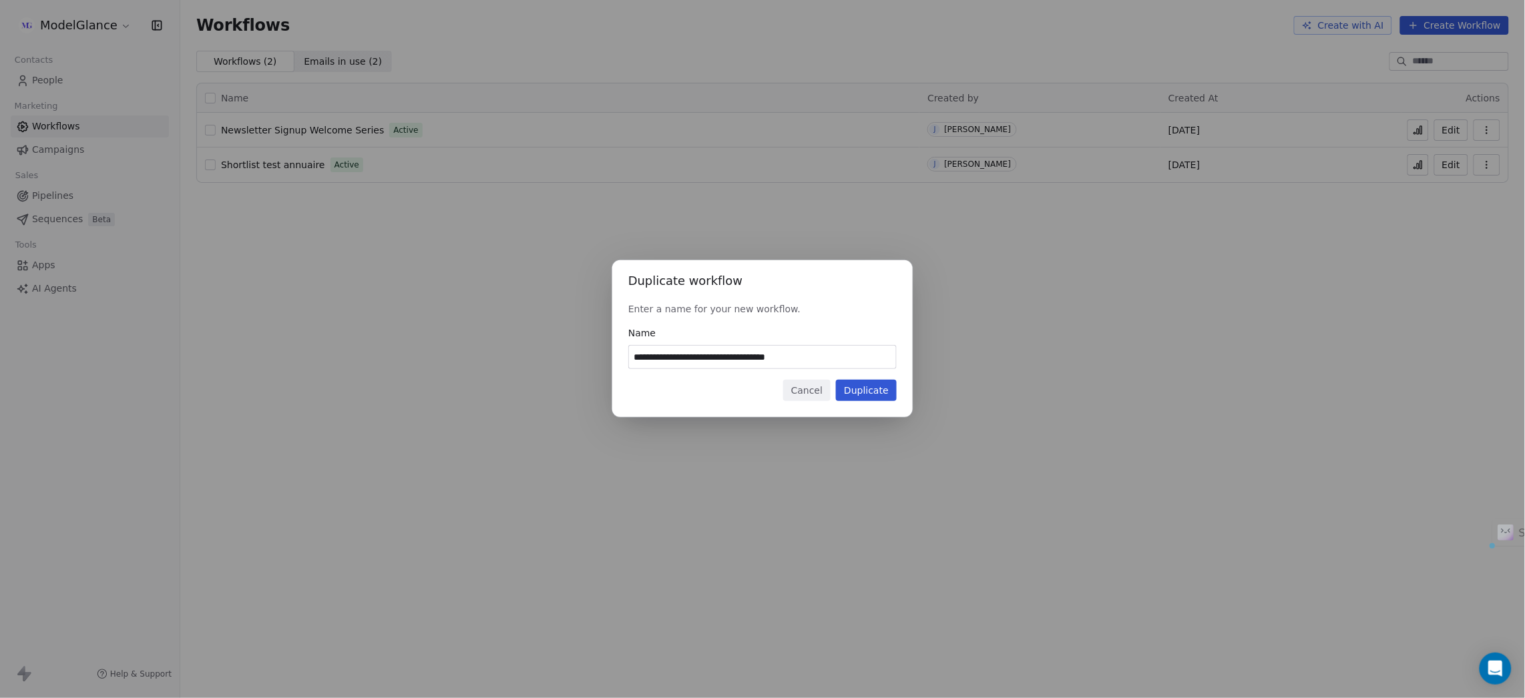
drag, startPoint x: 830, startPoint y: 358, endPoint x: 546, endPoint y: 362, distance: 283.7
click at [546, 362] on div "**********" at bounding box center [762, 349] width 1525 height 220
type input "**********"
click at [854, 391] on button "Duplicate" at bounding box center [866, 390] width 61 height 21
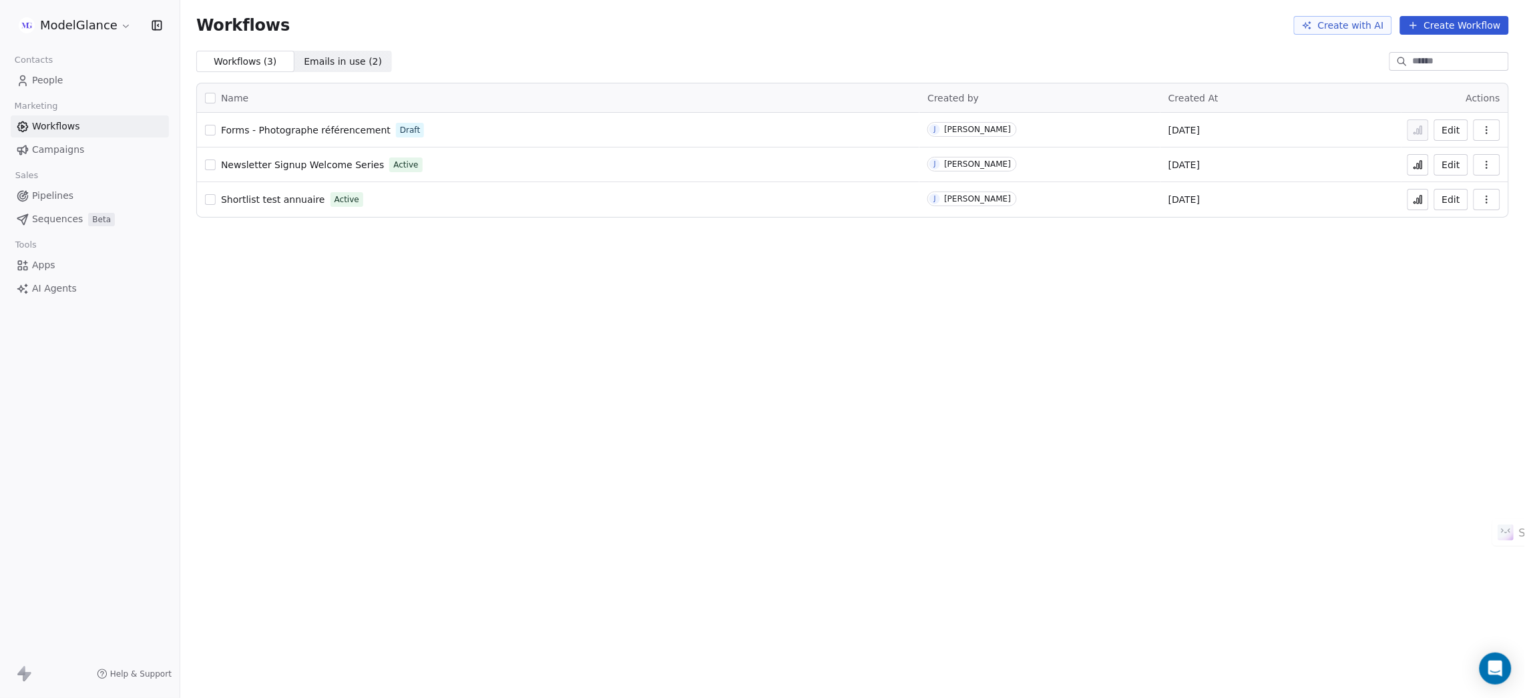
click at [300, 127] on span "Forms - Photographe référencement" at bounding box center [306, 130] width 170 height 11
click at [35, 83] on span "People" at bounding box center [47, 80] width 31 height 14
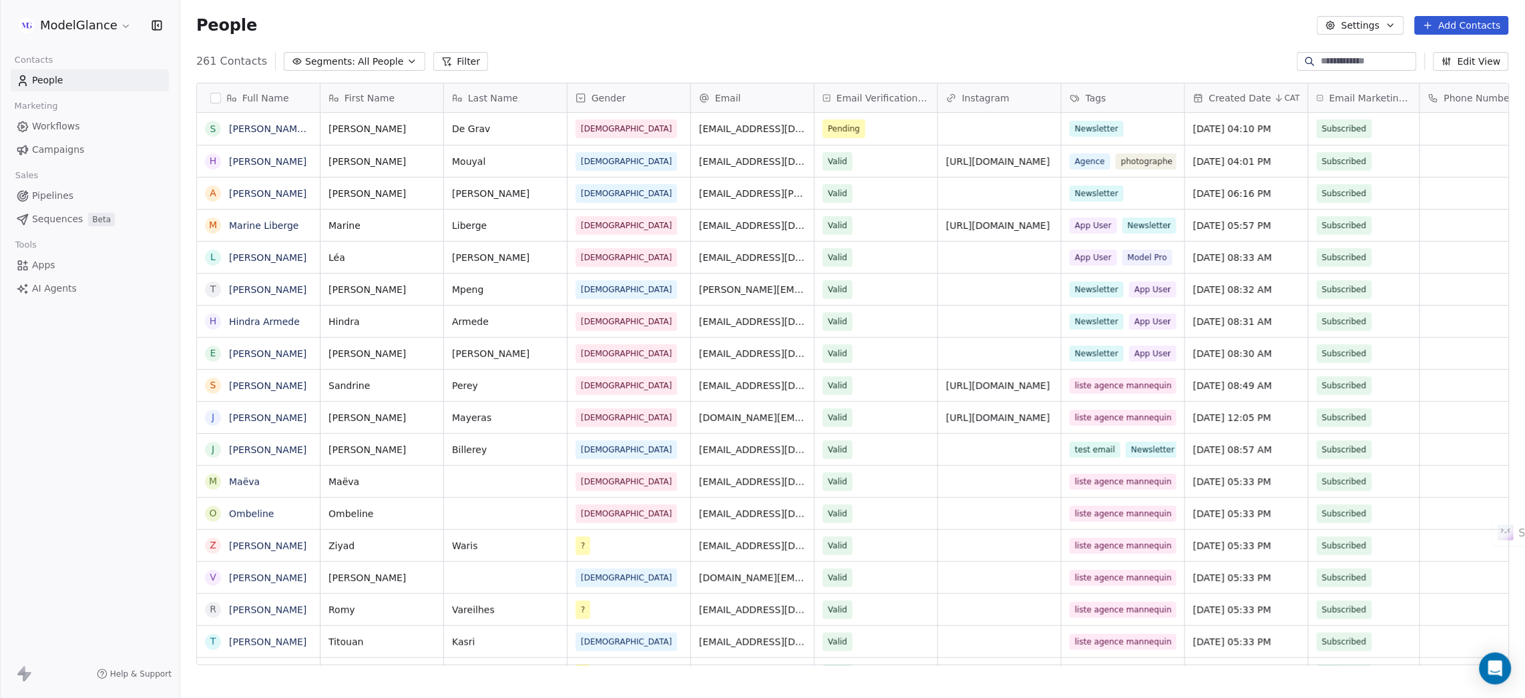
scroll to position [599, 1329]
click at [647, 62] on div "261 Contacts Segments: All People Filter Edit View" at bounding box center [852, 61] width 1344 height 21
click at [559, 23] on div "People Settings Add Contacts" at bounding box center [852, 25] width 1312 height 19
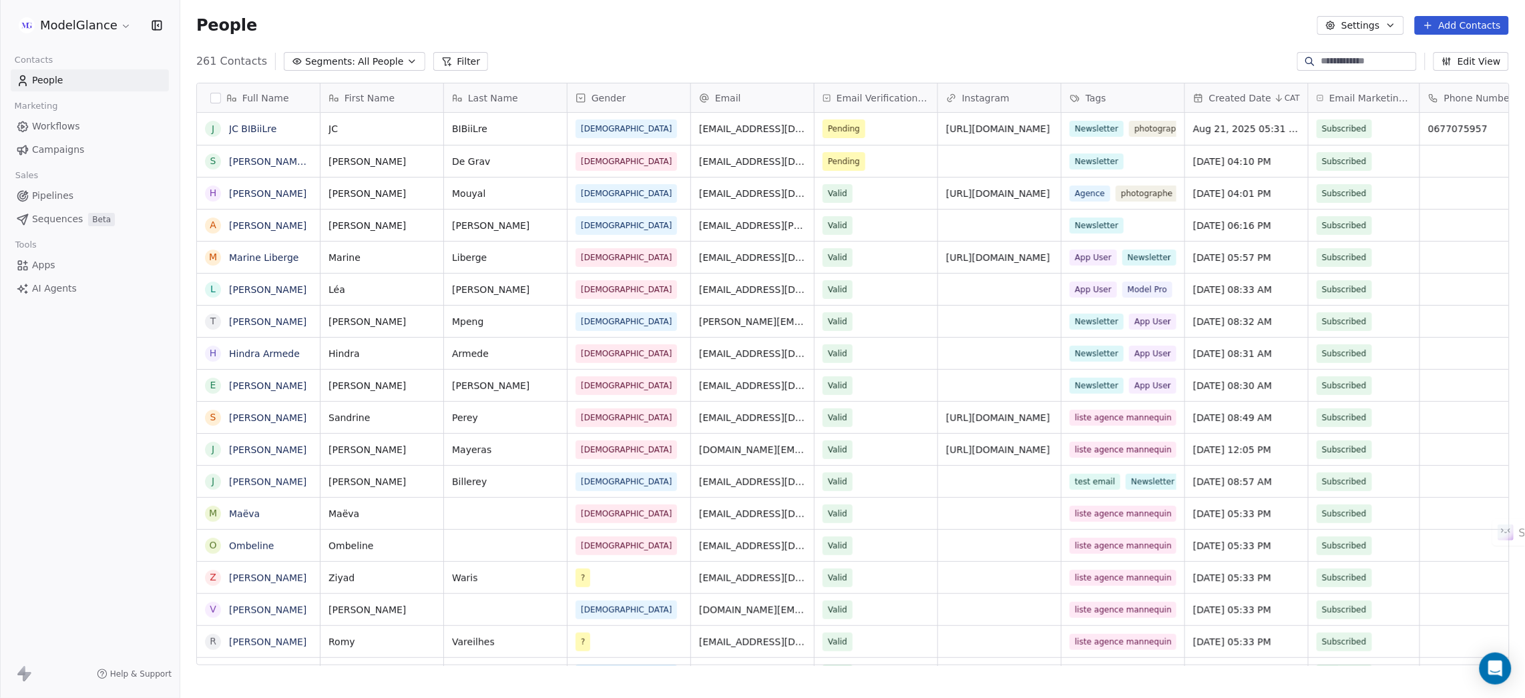
click at [633, 27] on div "People Settings Add Contacts" at bounding box center [852, 25] width 1312 height 19
click at [607, 32] on div "People Settings Add Contacts" at bounding box center [852, 25] width 1312 height 19
click at [868, 27] on div "People Settings Add Contacts" at bounding box center [852, 25] width 1312 height 19
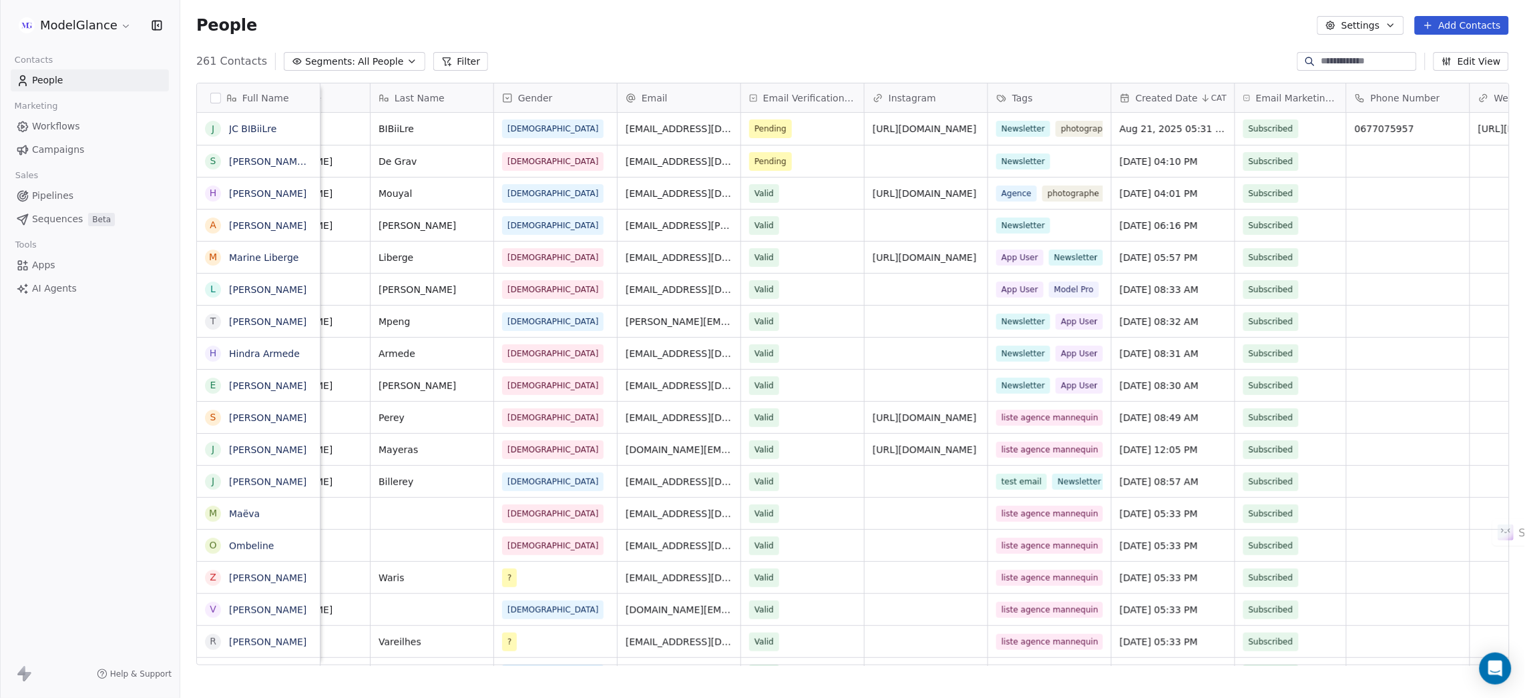
scroll to position [0, 0]
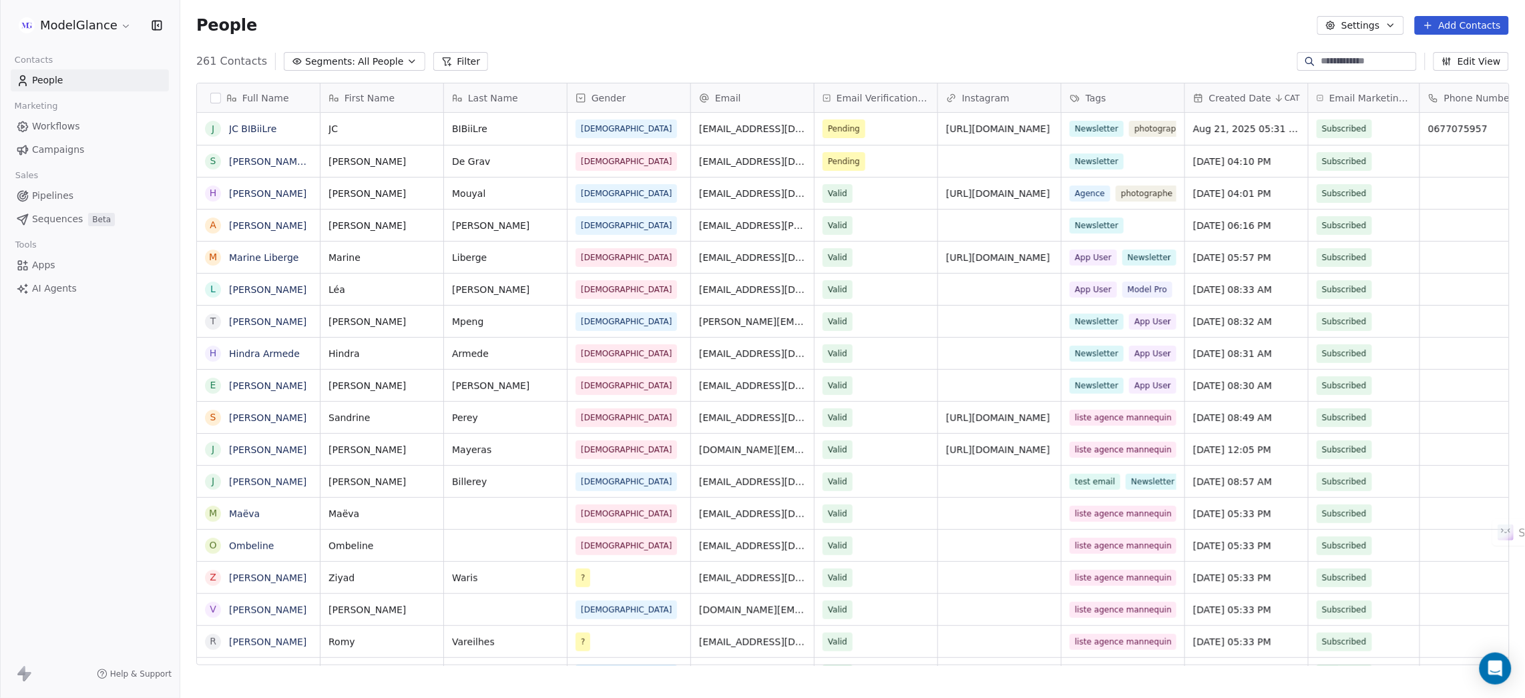
click at [723, 49] on div "People Settings Add Contacts" at bounding box center [852, 25] width 1344 height 51
click at [82, 131] on link "Workflows" at bounding box center [90, 126] width 158 height 22
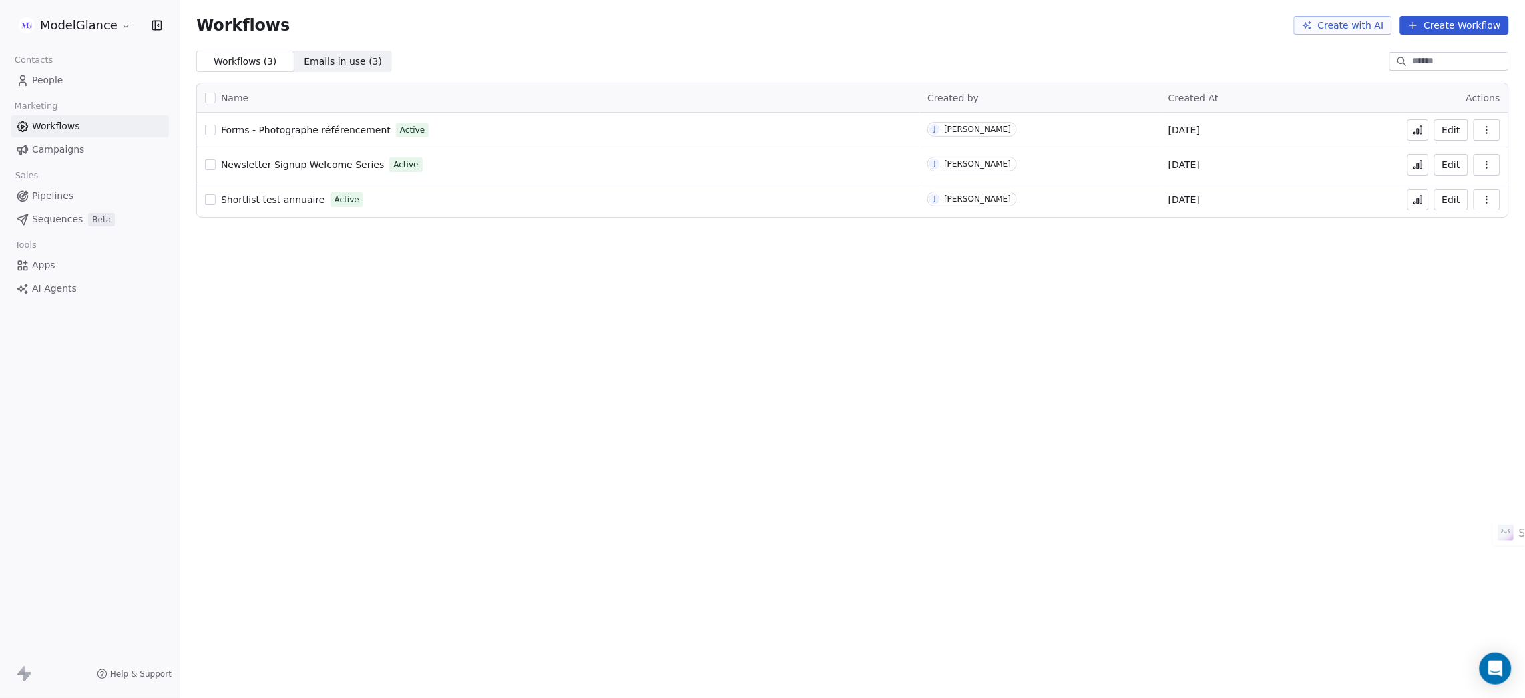
click at [672, 20] on div "Workflows Create with AI Create Workflow" at bounding box center [852, 25] width 1312 height 19
click at [318, 127] on span "Forms - Photographe référencement" at bounding box center [306, 130] width 170 height 11
click at [1416, 123] on button at bounding box center [1417, 129] width 21 height 21
click at [310, 128] on span "Forms - Photographe référencement" at bounding box center [306, 130] width 170 height 11
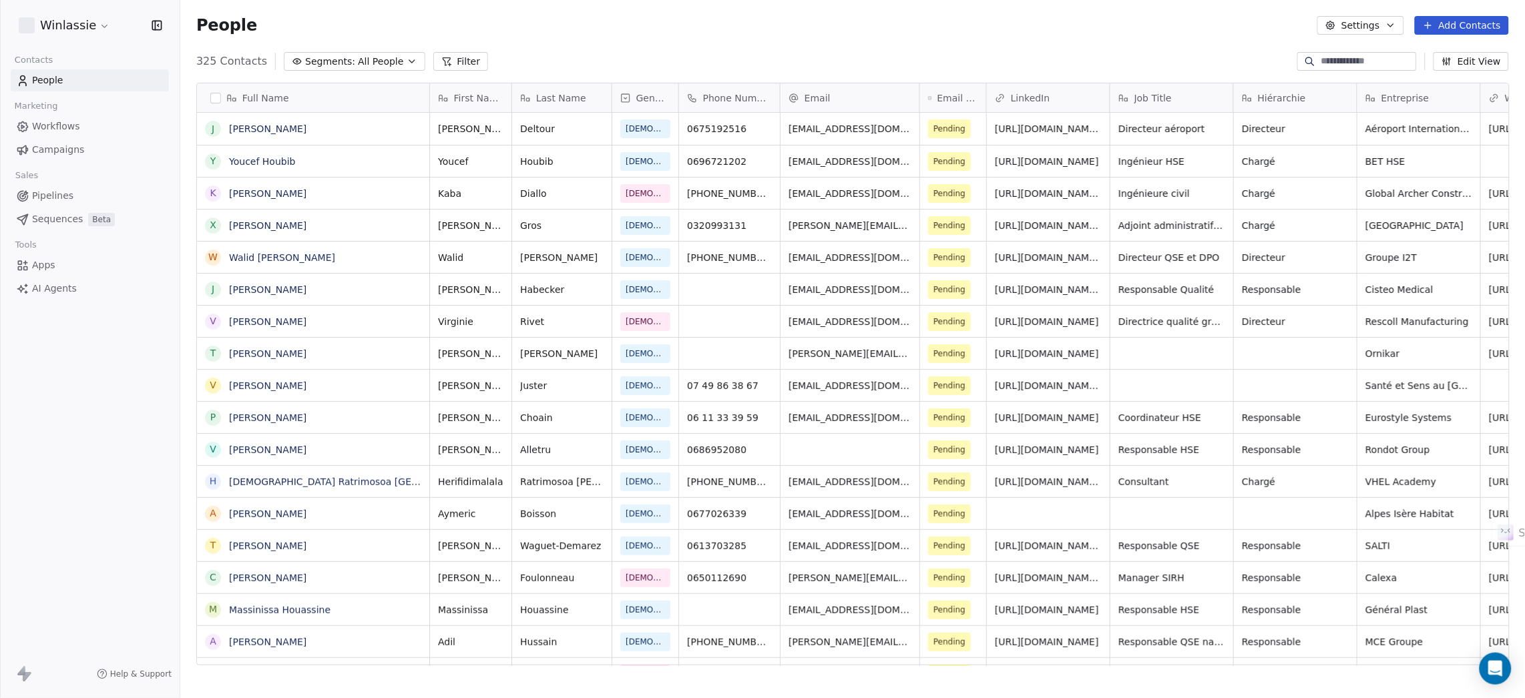
scroll to position [599, 1329]
click at [41, 24] on html "Winlassie Contacts People Marketing Workflows Campaigns Sales Pipelines Sequenc…" at bounding box center [762, 399] width 1525 height 798
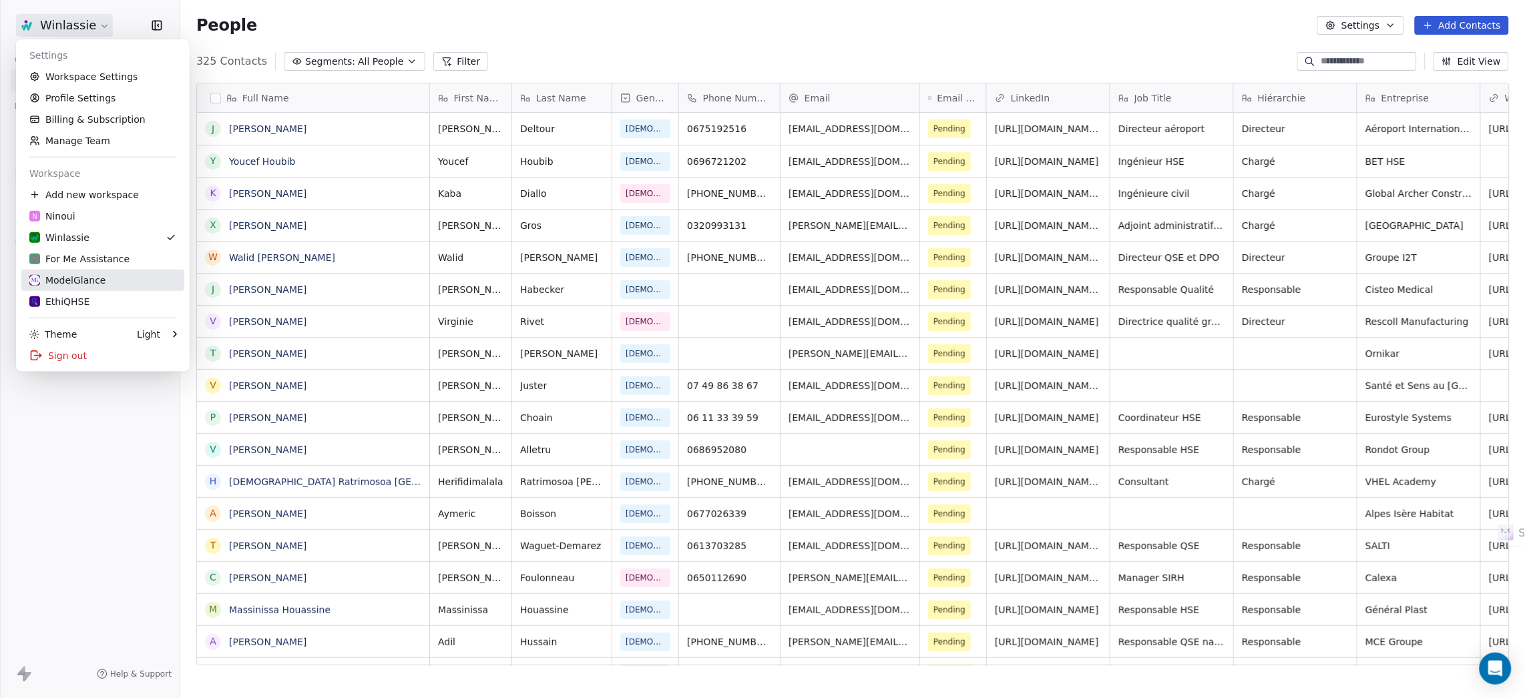
click at [79, 275] on div "ModelGlance" at bounding box center [67, 280] width 77 height 13
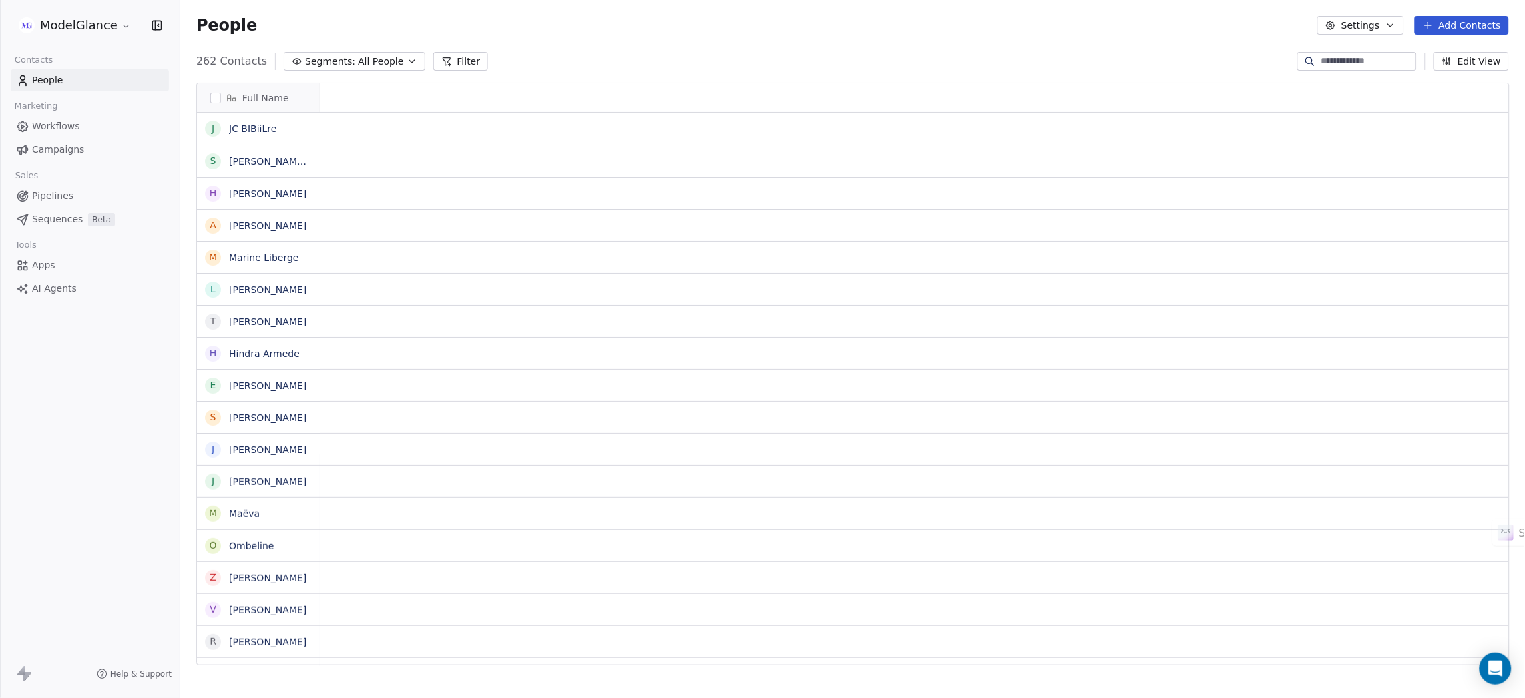
scroll to position [599, 1329]
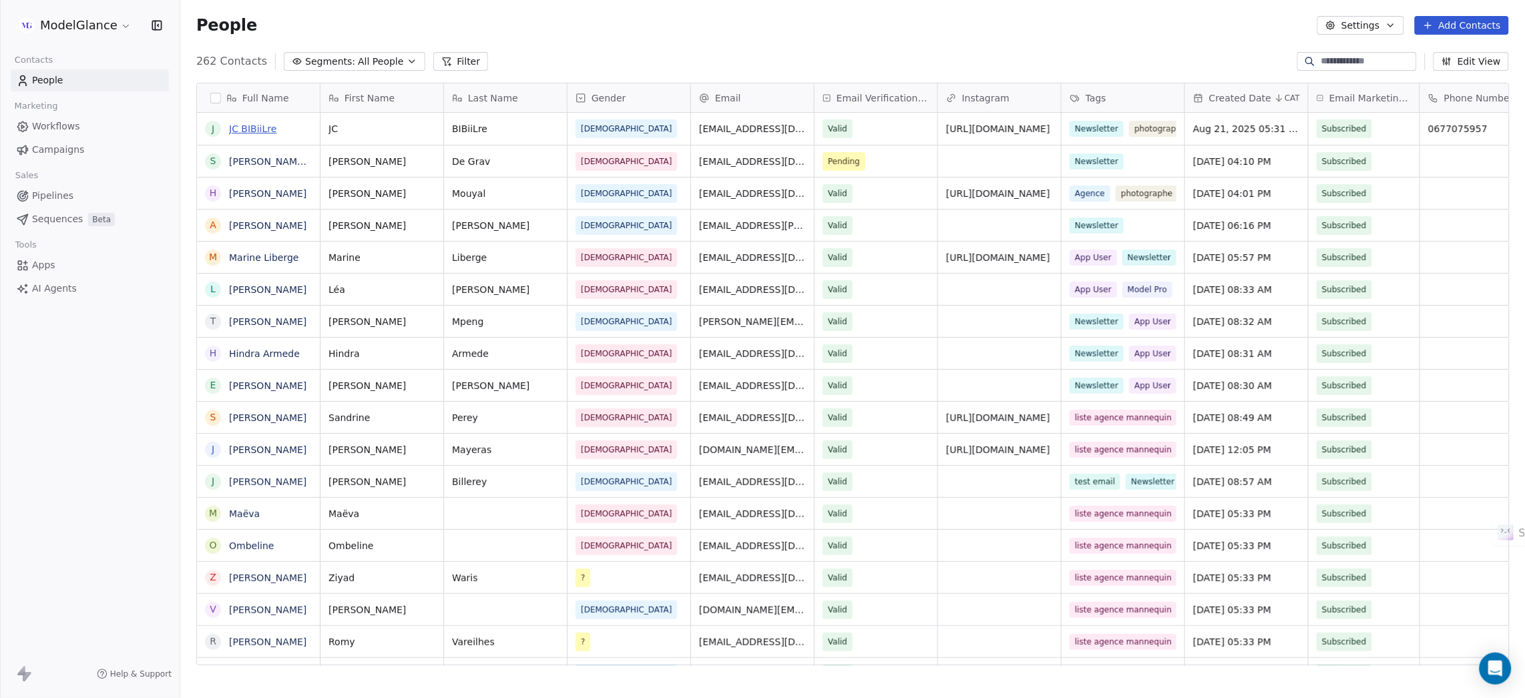
click at [250, 131] on link "JC BIBiiLre" at bounding box center [252, 128] width 47 height 11
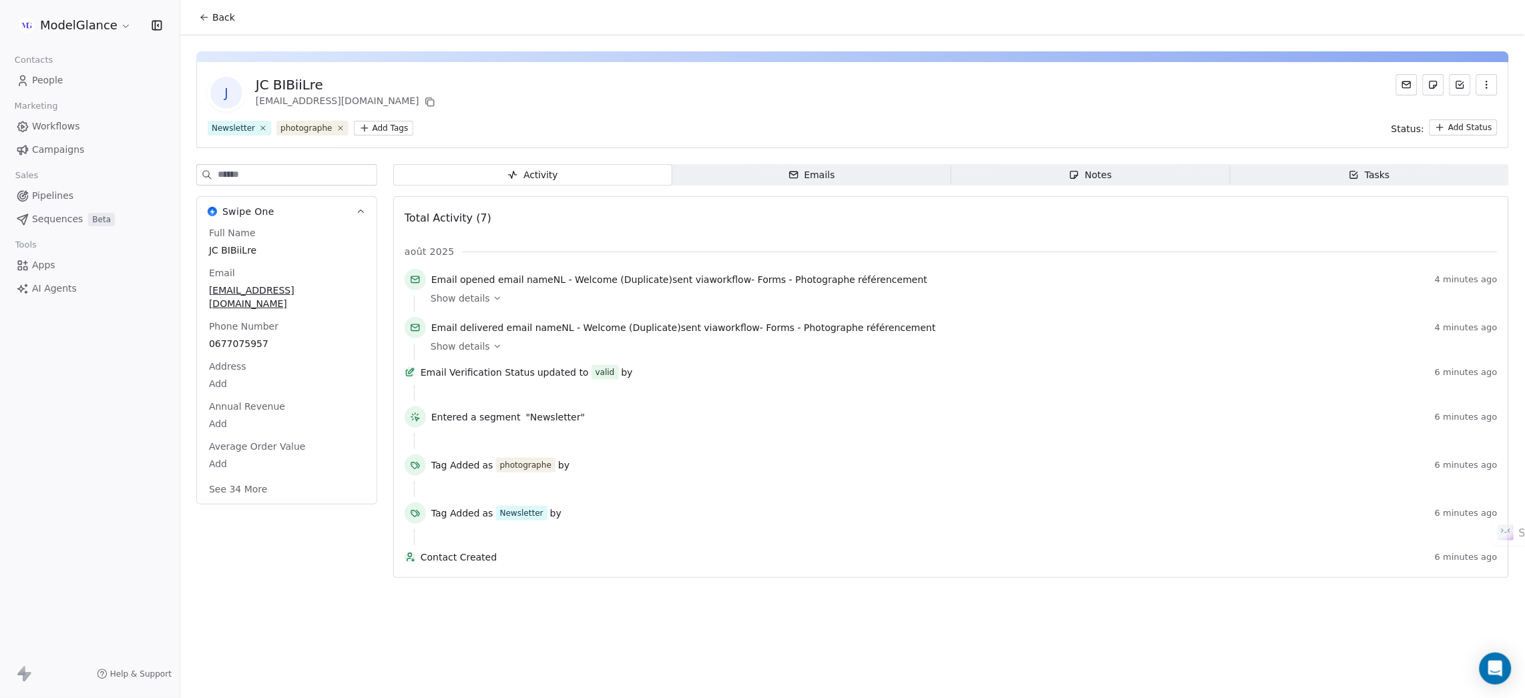
click at [65, 121] on span "Workflows" at bounding box center [56, 126] width 48 height 14
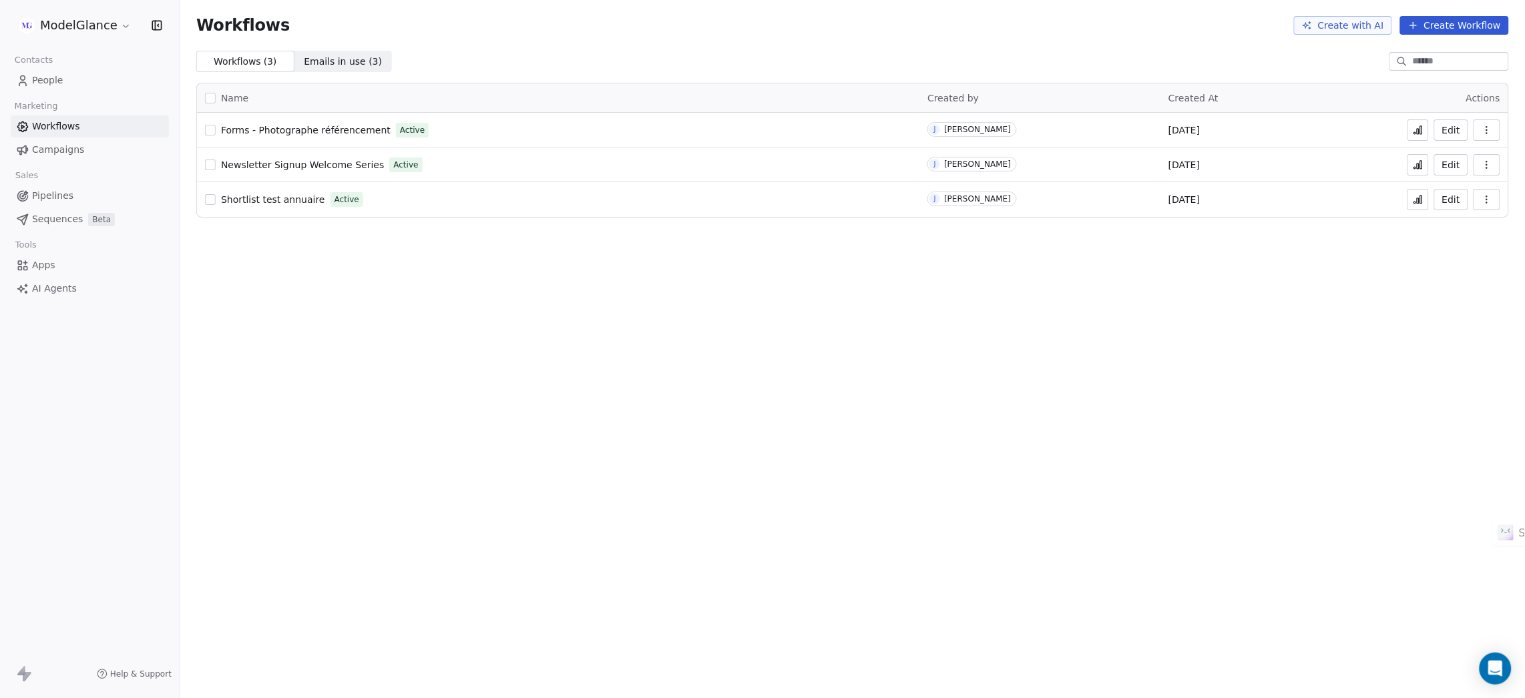
click at [1422, 127] on icon at bounding box center [1417, 130] width 11 height 11
click at [1487, 125] on icon "button" at bounding box center [1486, 130] width 11 height 11
click at [1348, 302] on div "Workflows Create with AI Create Workflow Workflows ( 3 ) Workflows ( 3 ) Emails…" at bounding box center [852, 349] width 1344 height 698
click at [311, 128] on span "Forms - Photographe référencement" at bounding box center [306, 130] width 170 height 11
click at [1474, 21] on button "Create Workflow" at bounding box center [1454, 25] width 109 height 19
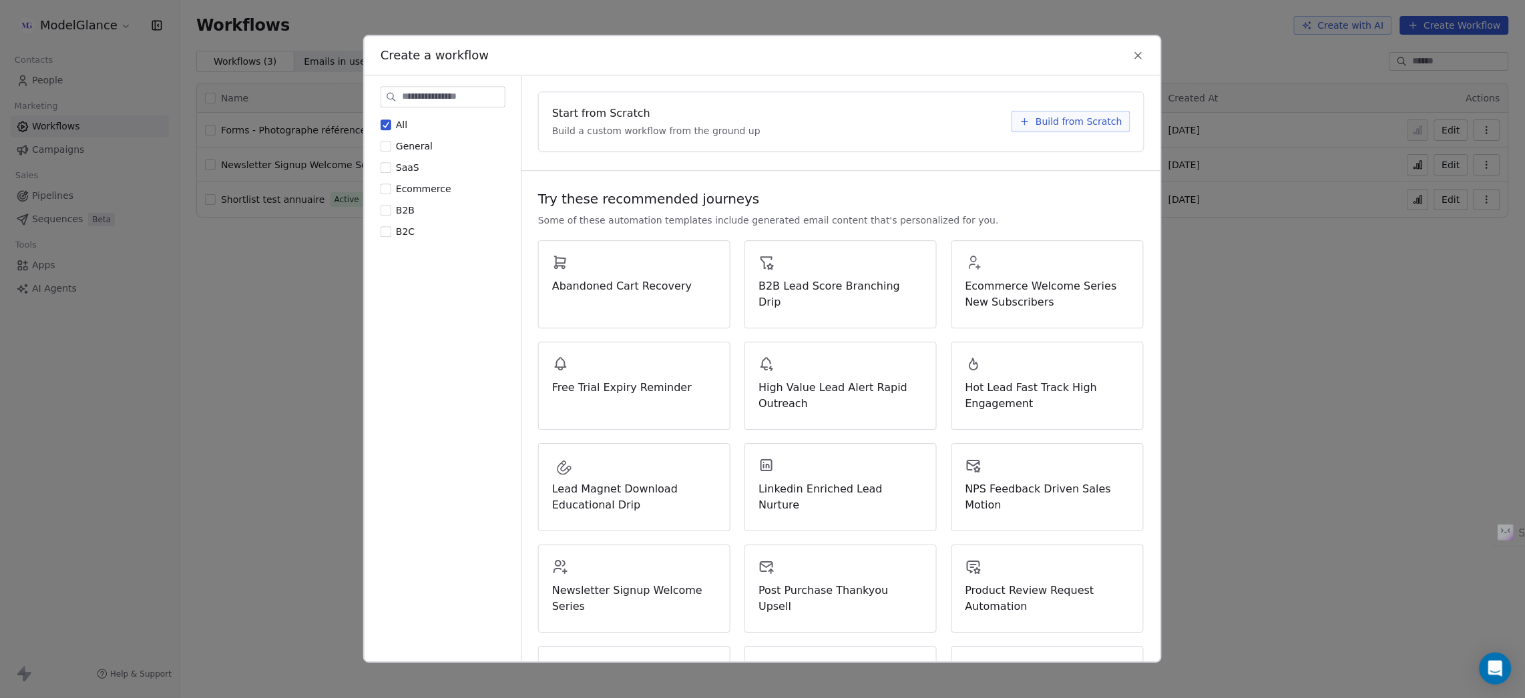
click at [626, 136] on span "Build a custom workflow from the ground up" at bounding box center [656, 130] width 208 height 13
click at [1035, 123] on span "Build from Scratch" at bounding box center [1078, 121] width 87 height 13
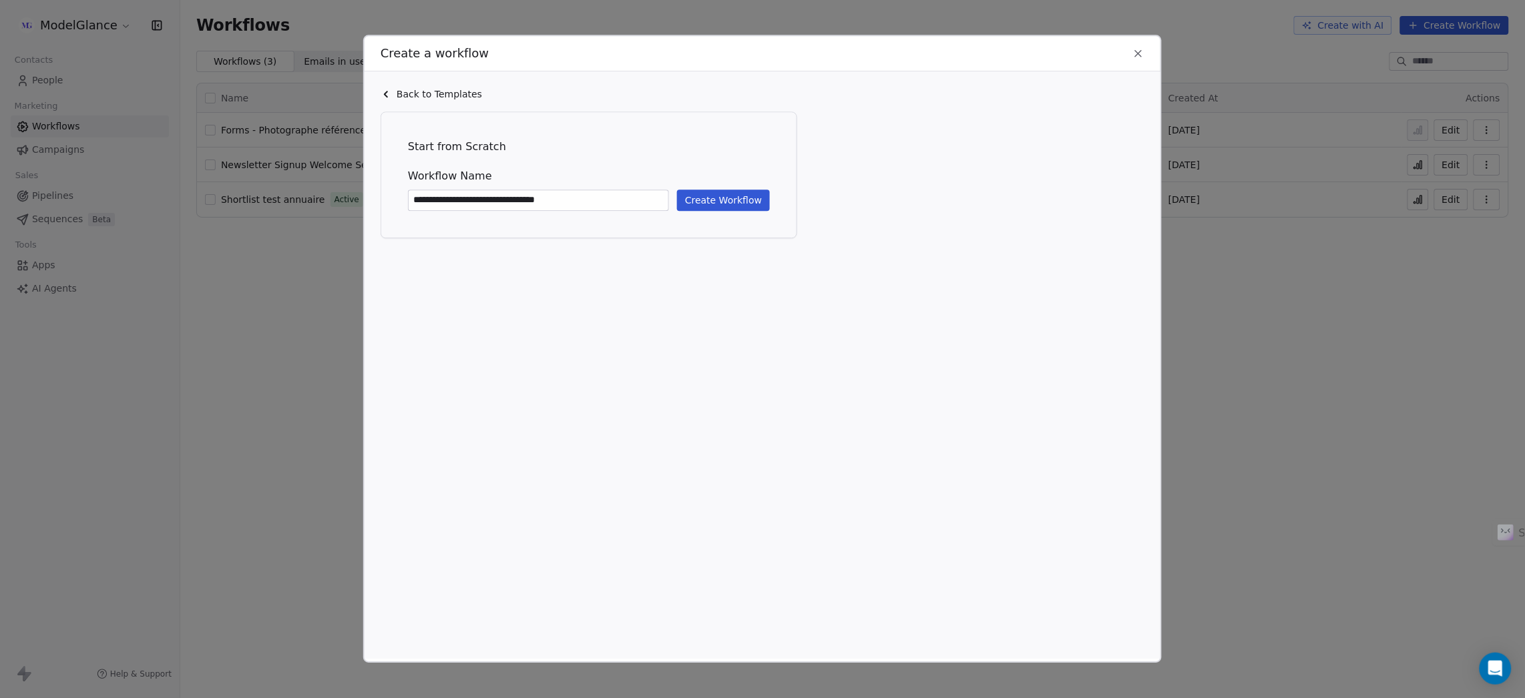
type input "**********"
click at [748, 202] on button "Create Workflow" at bounding box center [723, 200] width 93 height 21
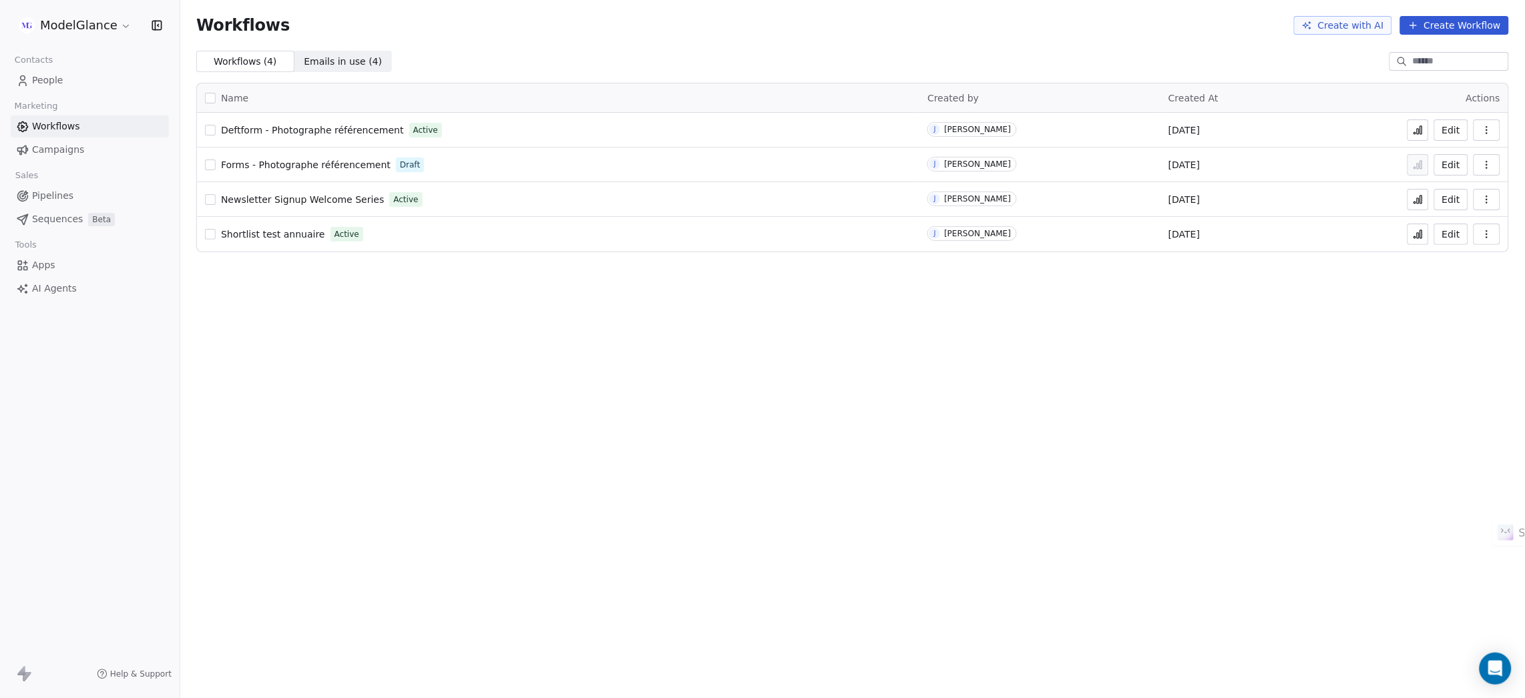
click at [643, 45] on div "Workflows Create with AI Create Workflow" at bounding box center [852, 25] width 1344 height 51
click at [1422, 128] on icon at bounding box center [1421, 130] width 2 height 8
click at [49, 74] on span "People" at bounding box center [47, 80] width 31 height 14
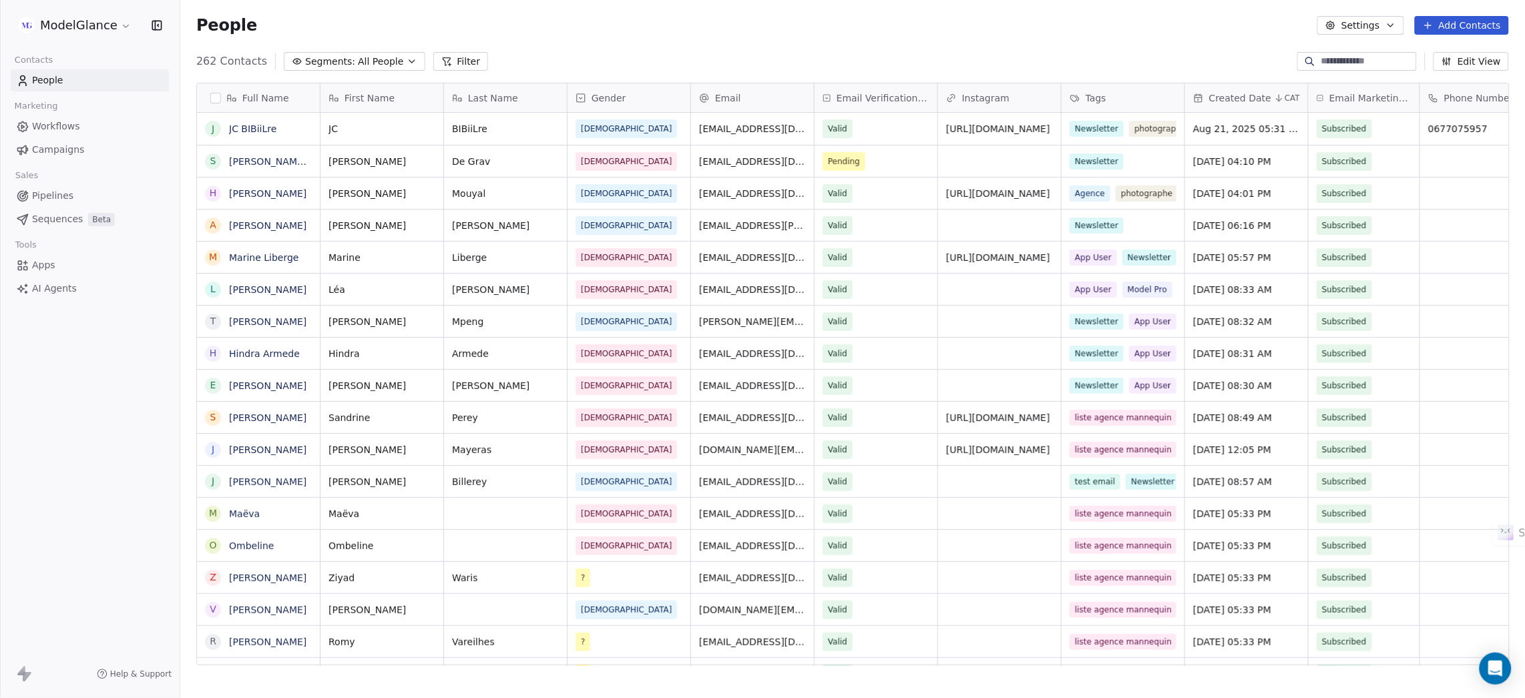
scroll to position [599, 1329]
click at [251, 123] on link "JC BIBiiLre" at bounding box center [252, 128] width 47 height 11
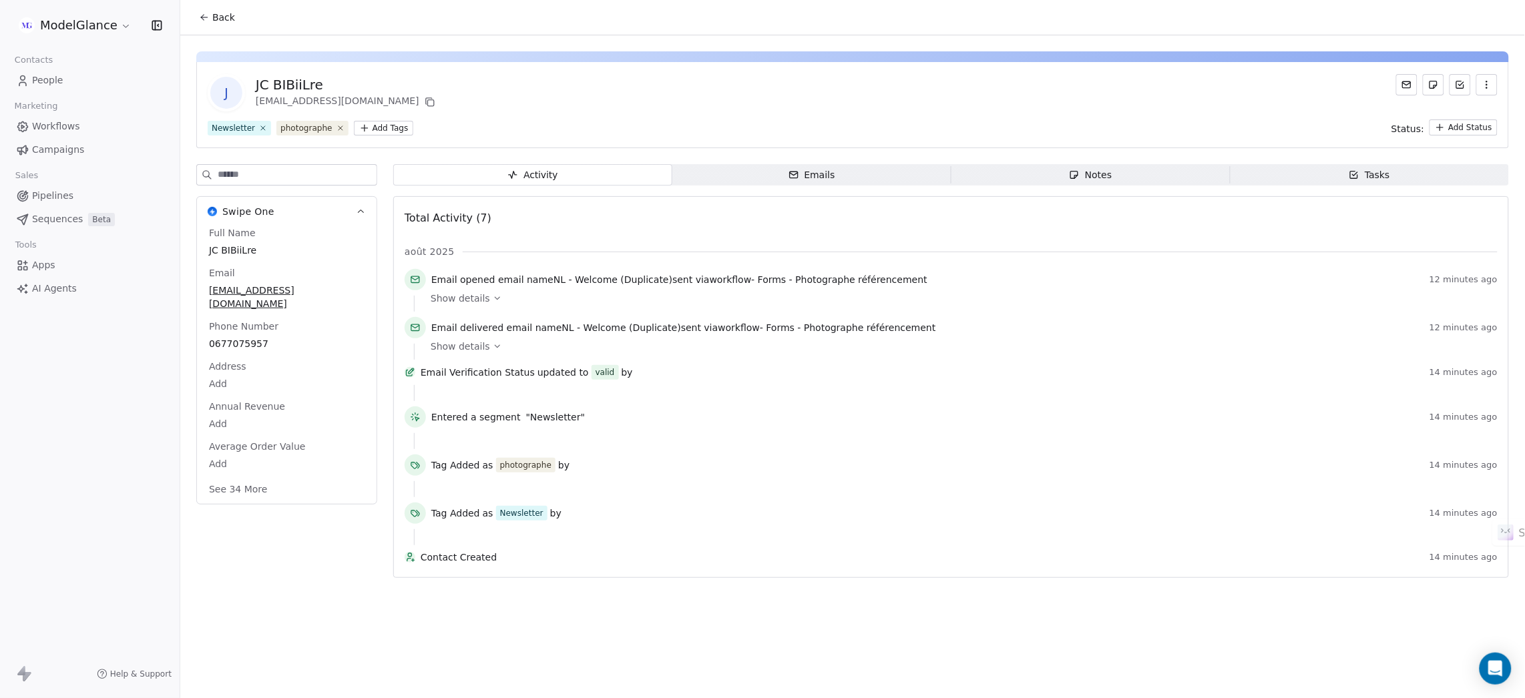
click at [1493, 76] on button "button" at bounding box center [1486, 84] width 21 height 21
click at [1462, 115] on div "Delete" at bounding box center [1468, 113] width 89 height 21
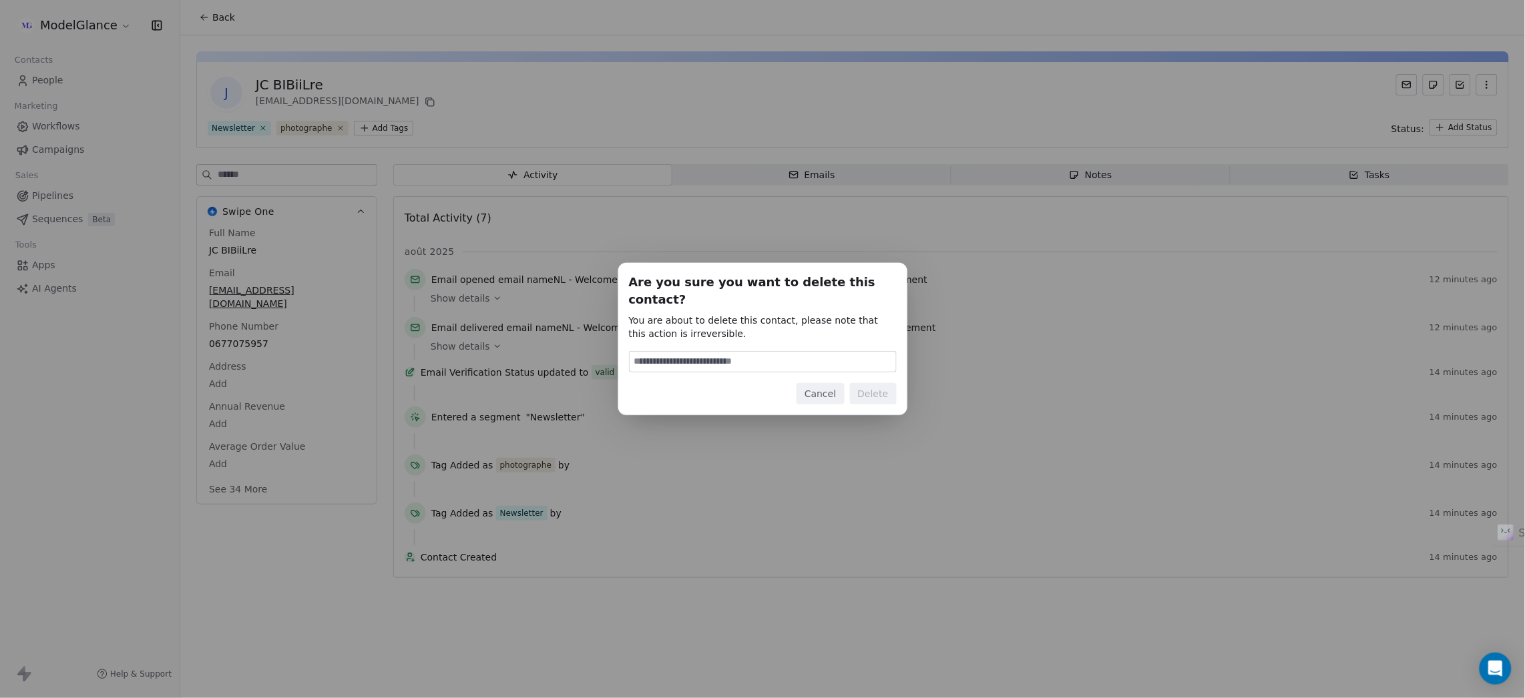
click at [695, 360] on input at bounding box center [762, 362] width 266 height 20
type input "******"
click at [890, 383] on button "Delete" at bounding box center [873, 393] width 47 height 21
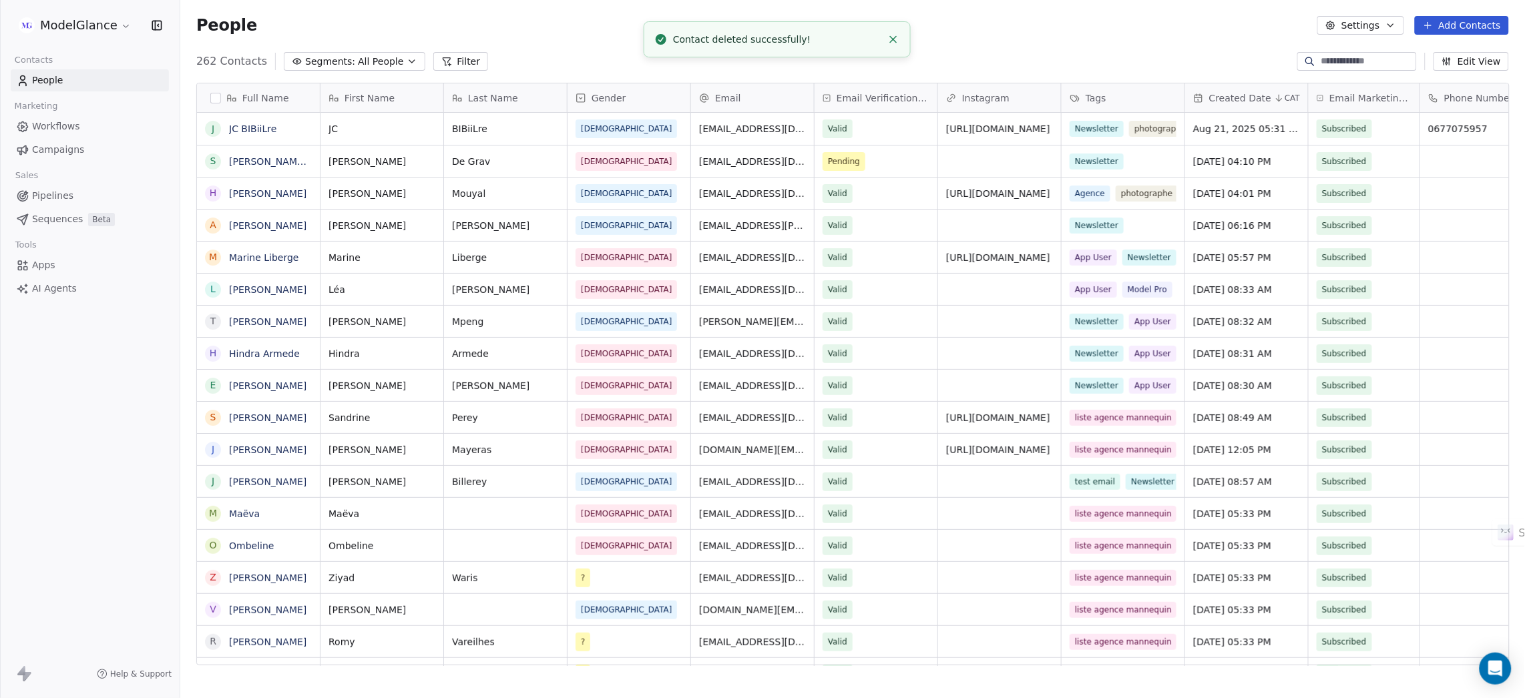
scroll to position [599, 1329]
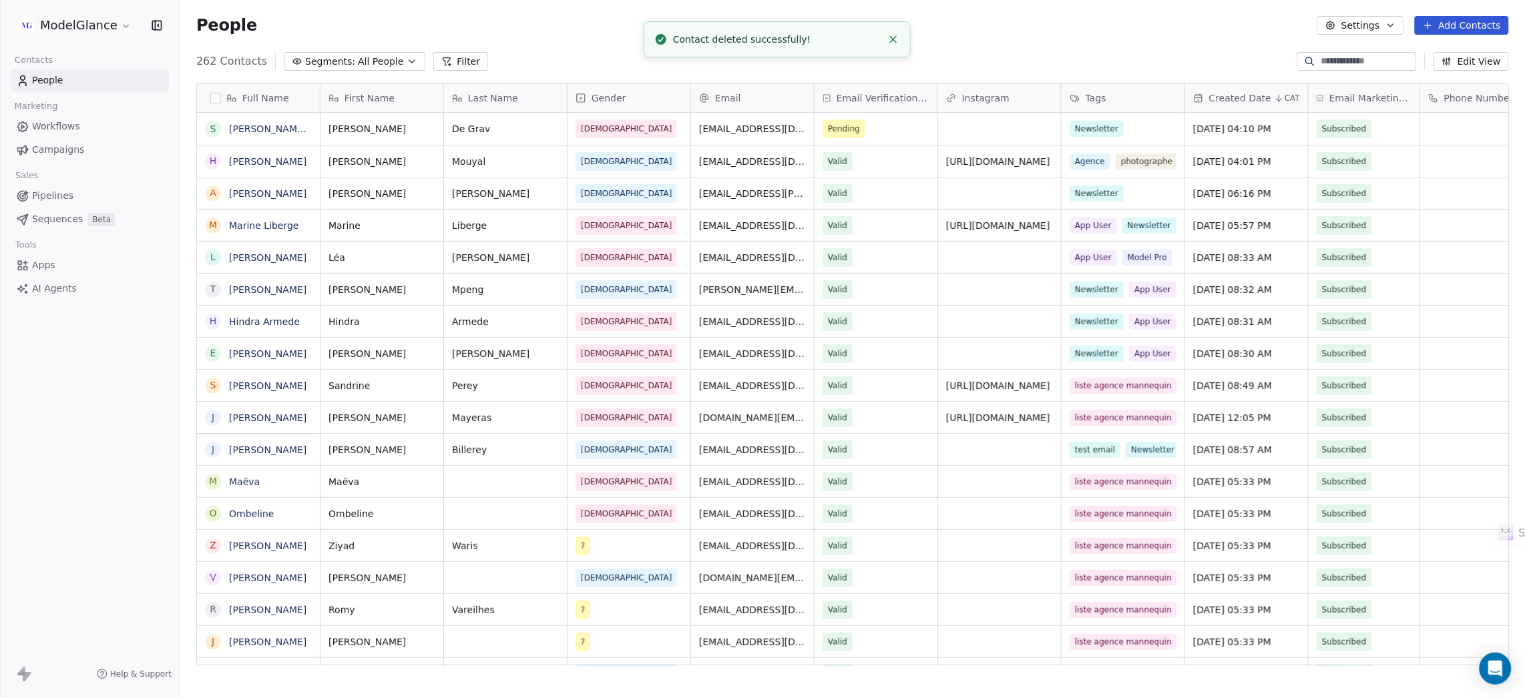
click at [1033, 31] on div "People Settings Add Contacts" at bounding box center [852, 25] width 1312 height 19
click at [572, 36] on div "People Settings Add Contacts" at bounding box center [852, 25] width 1344 height 51
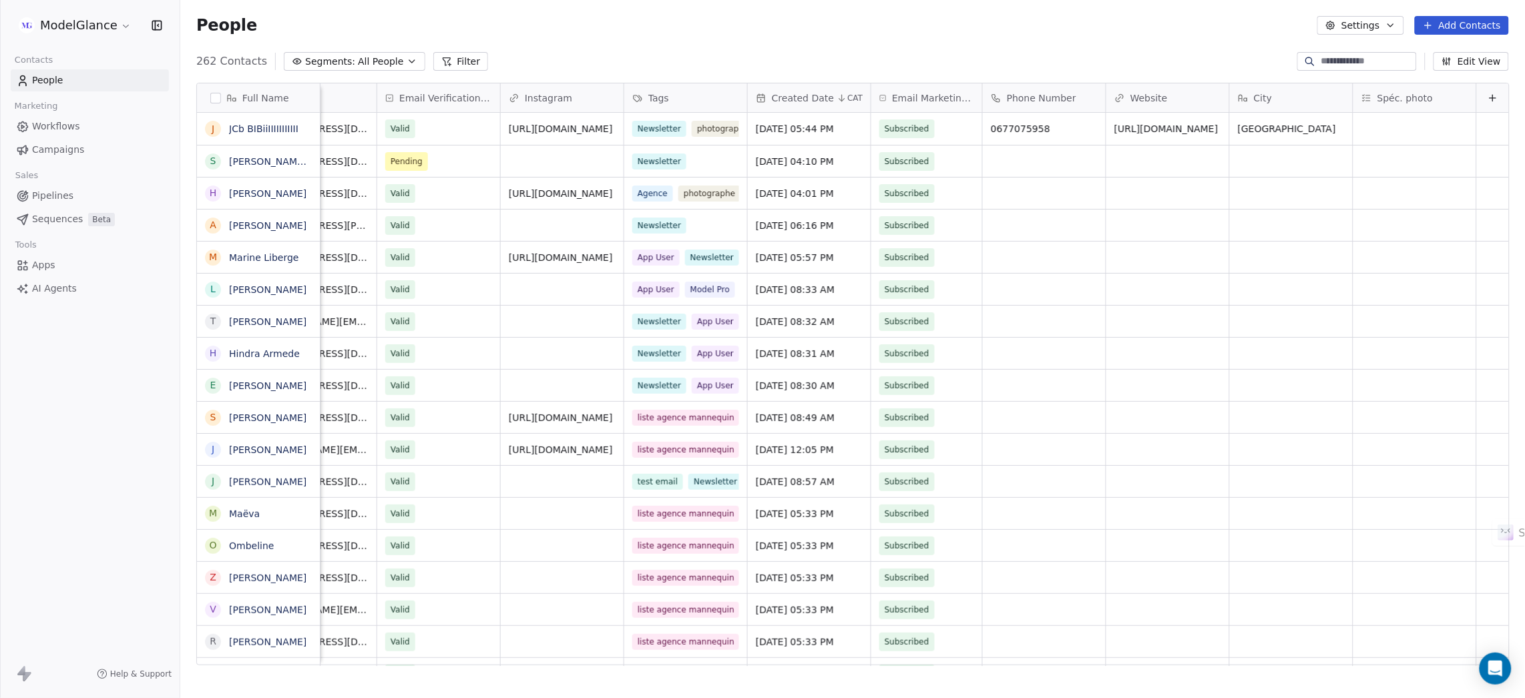
scroll to position [0, 452]
click at [266, 129] on link "JCb BIBiiIIIIIIIIIII" at bounding box center [263, 128] width 69 height 11
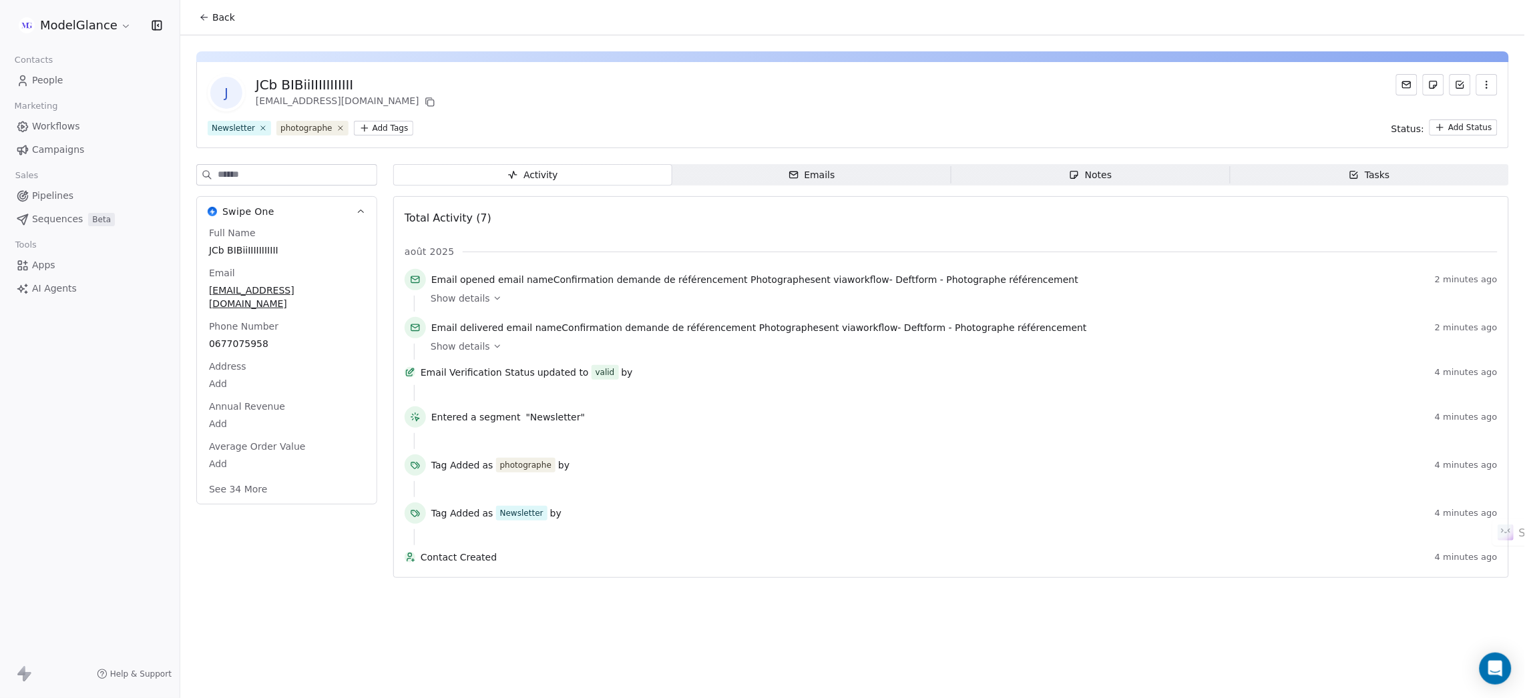
click at [493, 298] on icon at bounding box center [497, 298] width 9 height 9
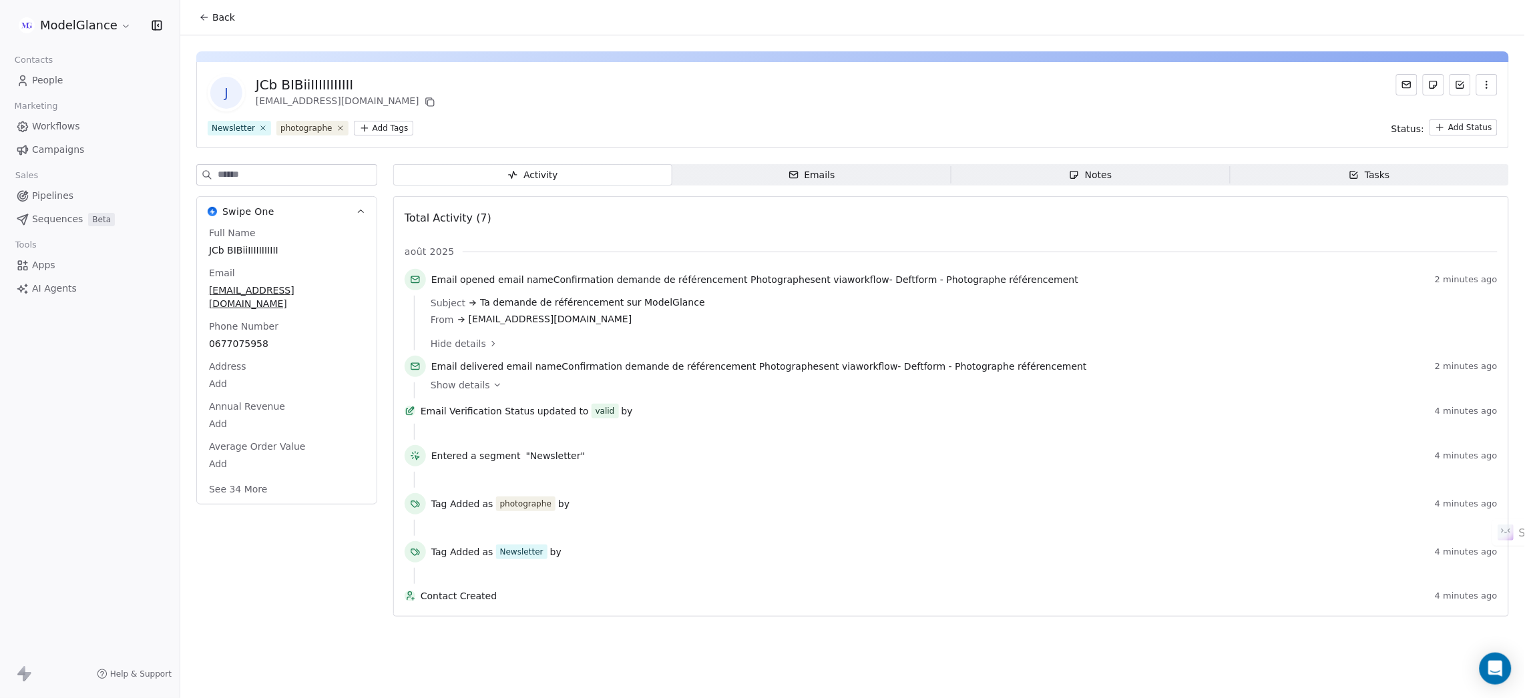
click at [674, 94] on div "J JCb BIBiiIIIIIIIIIII jcbillerey+roro106@gmail.com" at bounding box center [853, 92] width 1290 height 37
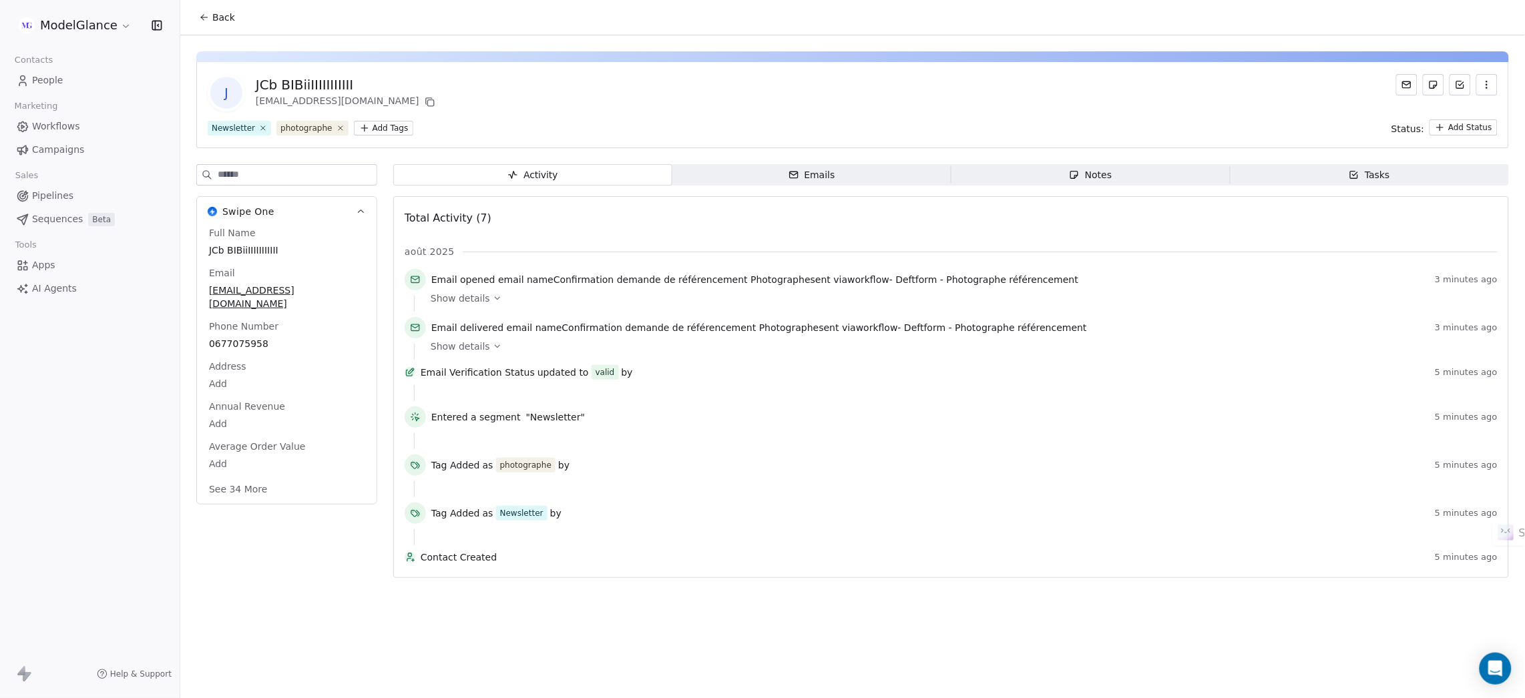
click at [49, 79] on span "People" at bounding box center [47, 80] width 31 height 14
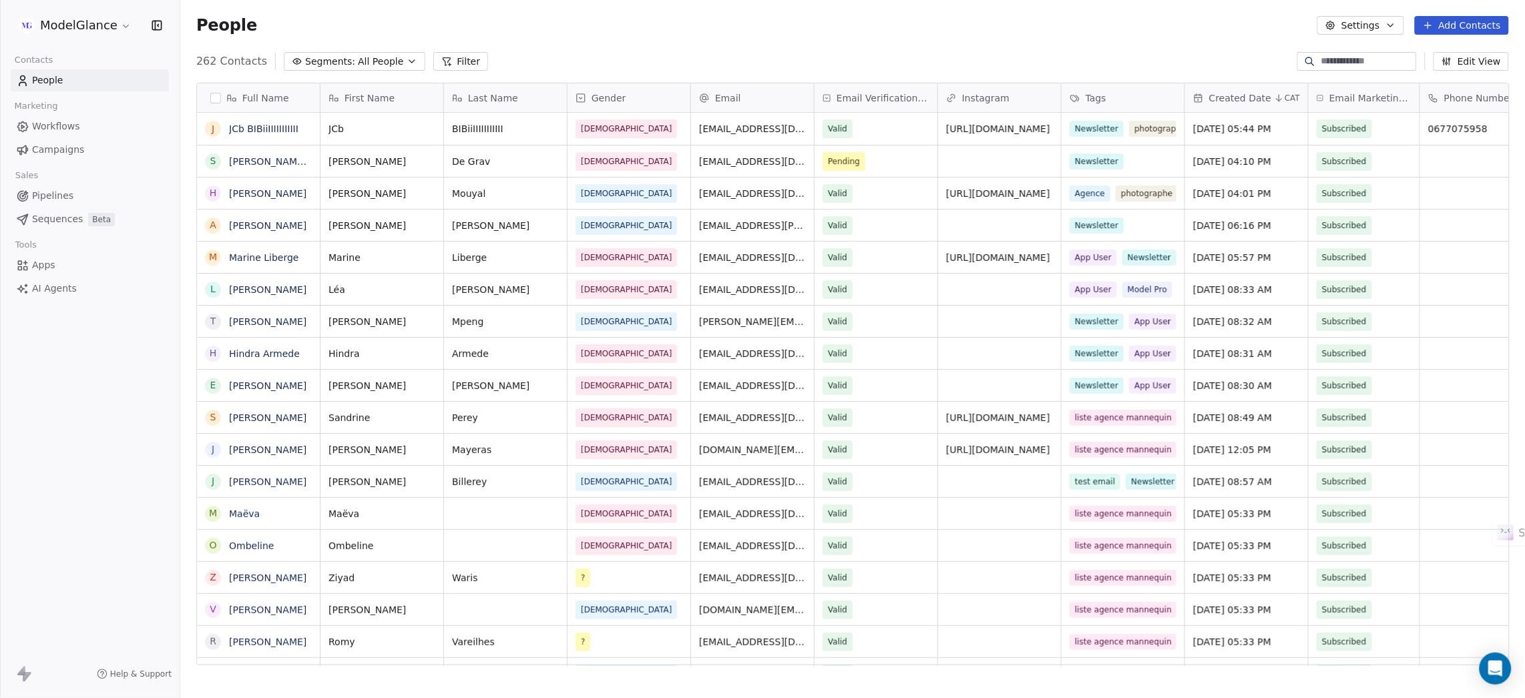
scroll to position [599, 1329]
drag, startPoint x: 755, startPoint y: 45, endPoint x: 766, endPoint y: 46, distance: 10.7
click at [756, 45] on div "People Settings Add Contacts" at bounding box center [852, 25] width 1344 height 51
click at [625, 35] on div "People Settings Add Contacts" at bounding box center [852, 25] width 1344 height 51
click at [615, 36] on div "People Settings Add Contacts" at bounding box center [852, 25] width 1344 height 51
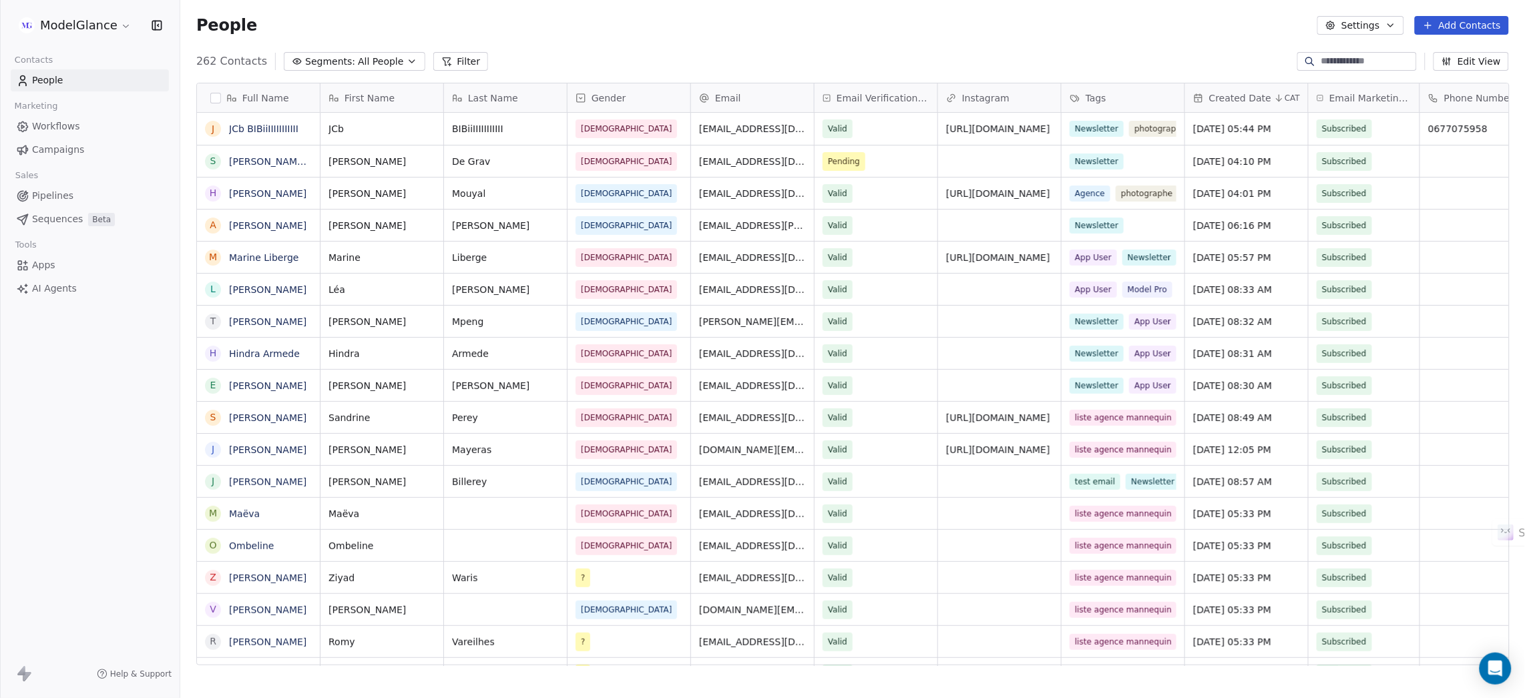
click at [872, 24] on div "People Settings Add Contacts" at bounding box center [852, 25] width 1312 height 19
click at [1002, 31] on div "People Settings Add Contacts" at bounding box center [852, 25] width 1312 height 19
click at [1112, 43] on div "People Settings Add Contacts" at bounding box center [852, 25] width 1344 height 51
click at [1200, 43] on div "People Settings Add Contacts" at bounding box center [852, 25] width 1344 height 51
click at [957, 39] on div "People Settings Add Contacts" at bounding box center [852, 25] width 1344 height 51
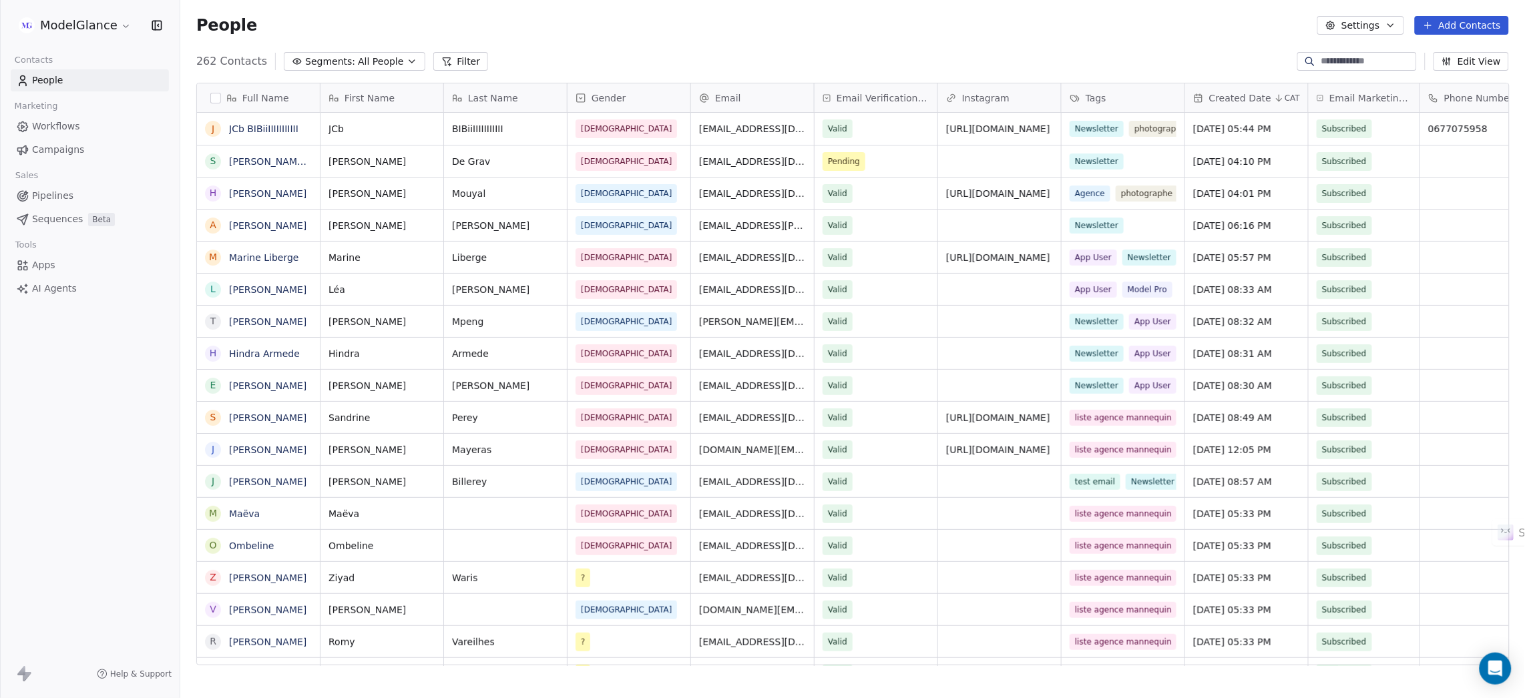
click at [808, 36] on div "People Settings Add Contacts" at bounding box center [852, 25] width 1344 height 51
click at [623, 27] on div "People Settings Add Contacts" at bounding box center [852, 25] width 1312 height 19
drag, startPoint x: 647, startPoint y: 23, endPoint x: 192, endPoint y: 0, distance: 455.8
click at [646, 23] on div "People Settings Add Contacts" at bounding box center [852, 25] width 1312 height 19
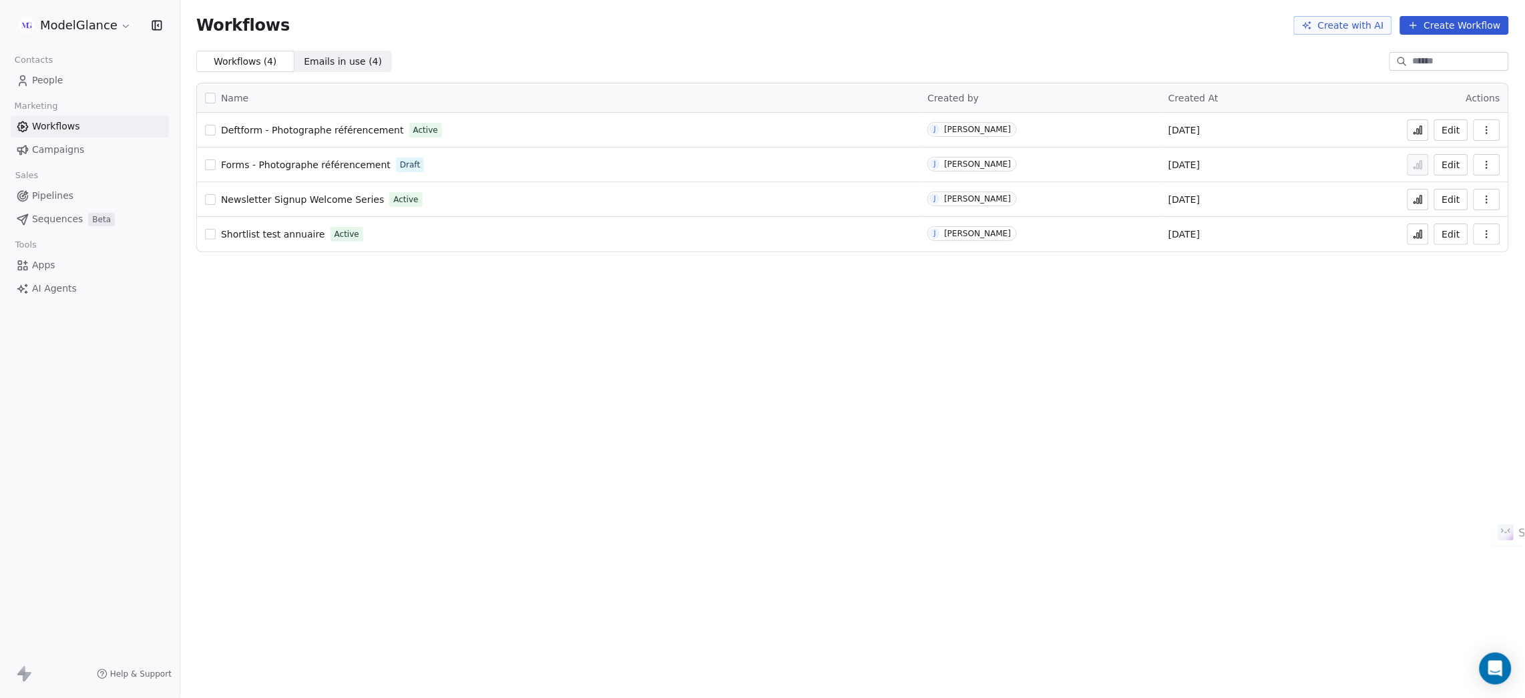
click at [1488, 160] on icon "button" at bounding box center [1486, 165] width 11 height 11
click at [1452, 260] on span "Delete" at bounding box center [1446, 260] width 31 height 13
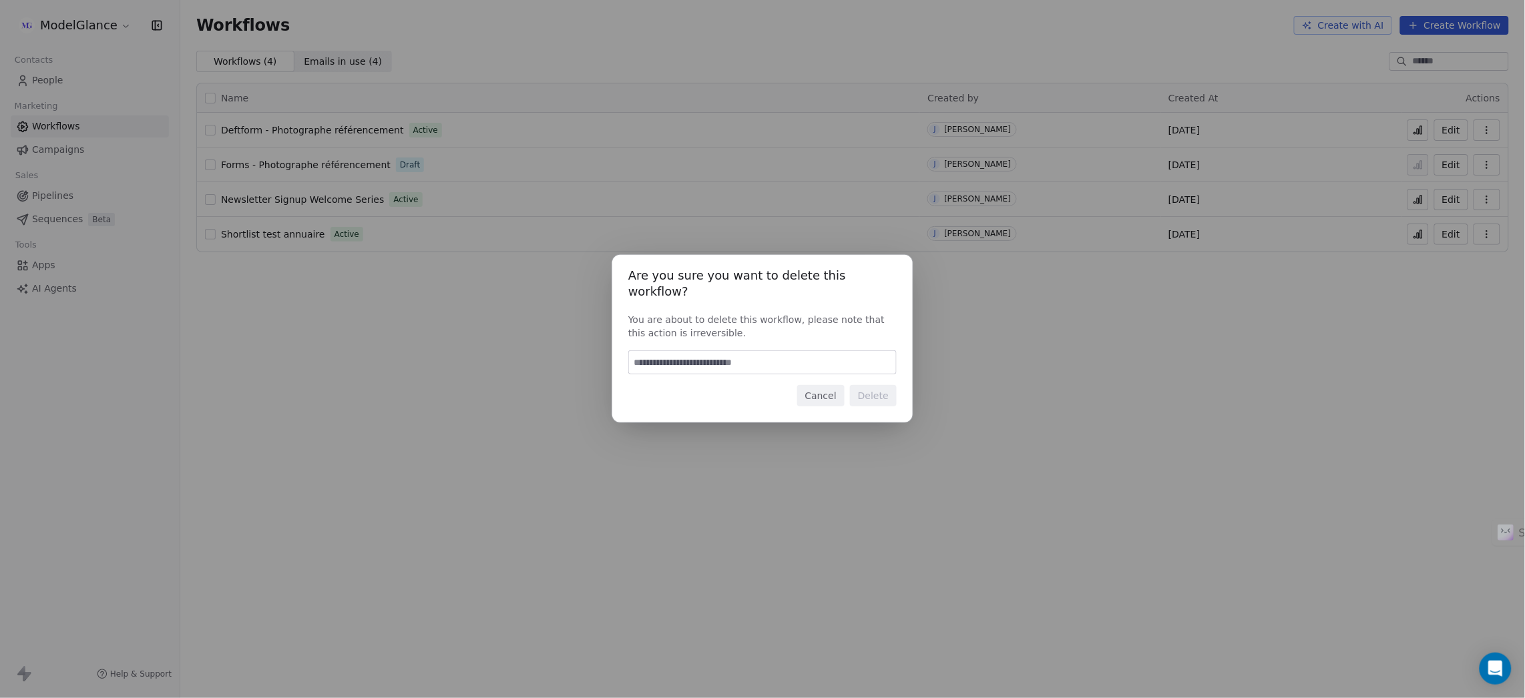
click at [690, 358] on input at bounding box center [762, 362] width 267 height 23
type input "******"
click at [883, 385] on button "Delete" at bounding box center [873, 395] width 47 height 21
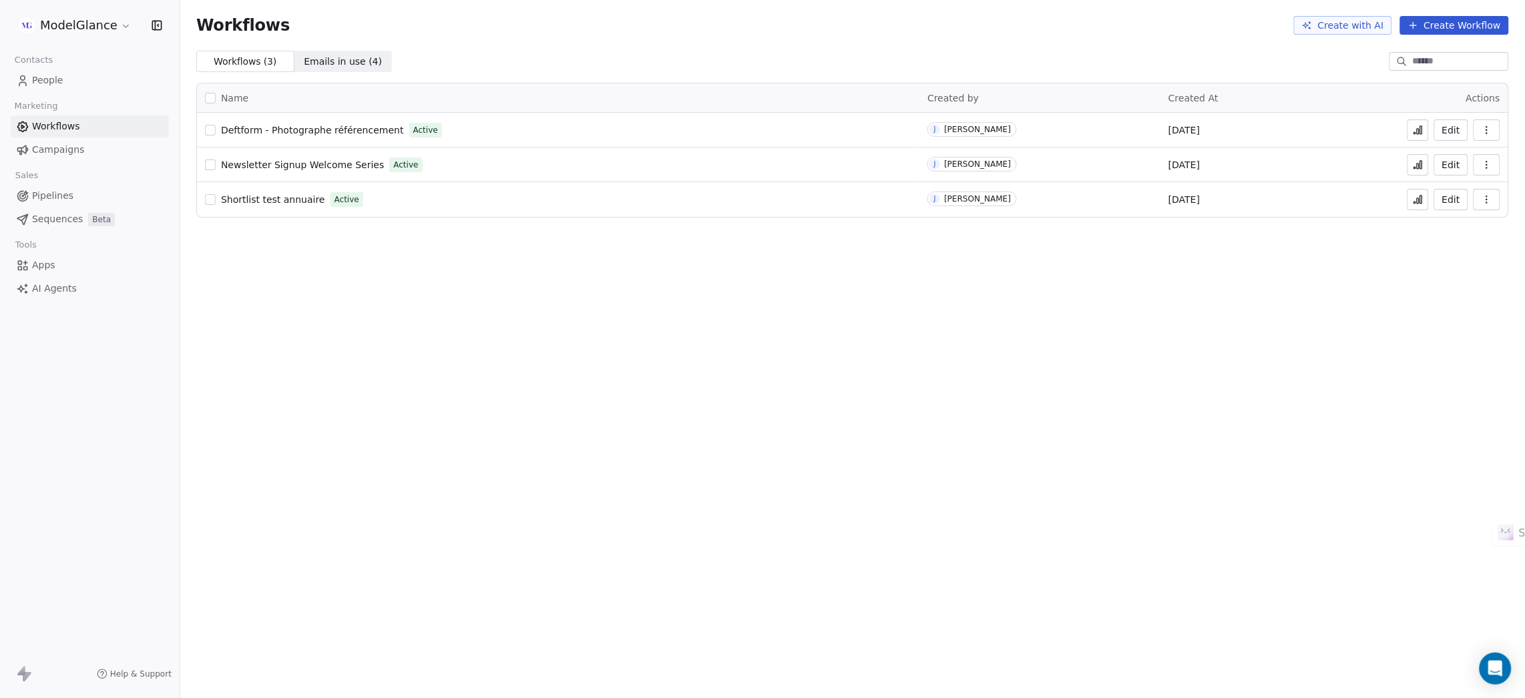
click at [647, 40] on div "Workflows Create with AI Create Workflow" at bounding box center [852, 25] width 1344 height 51
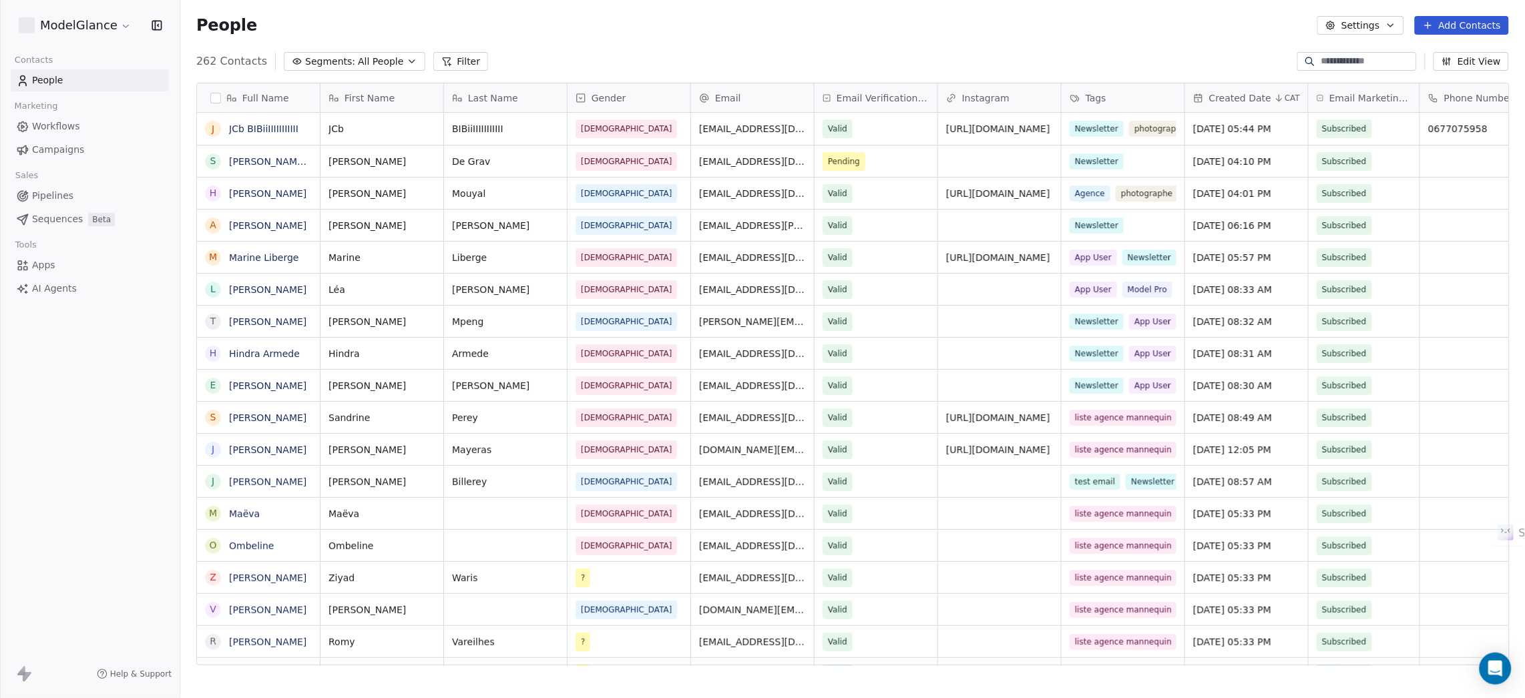
scroll to position [599, 1329]
